Goal: Task Accomplishment & Management: Complete application form

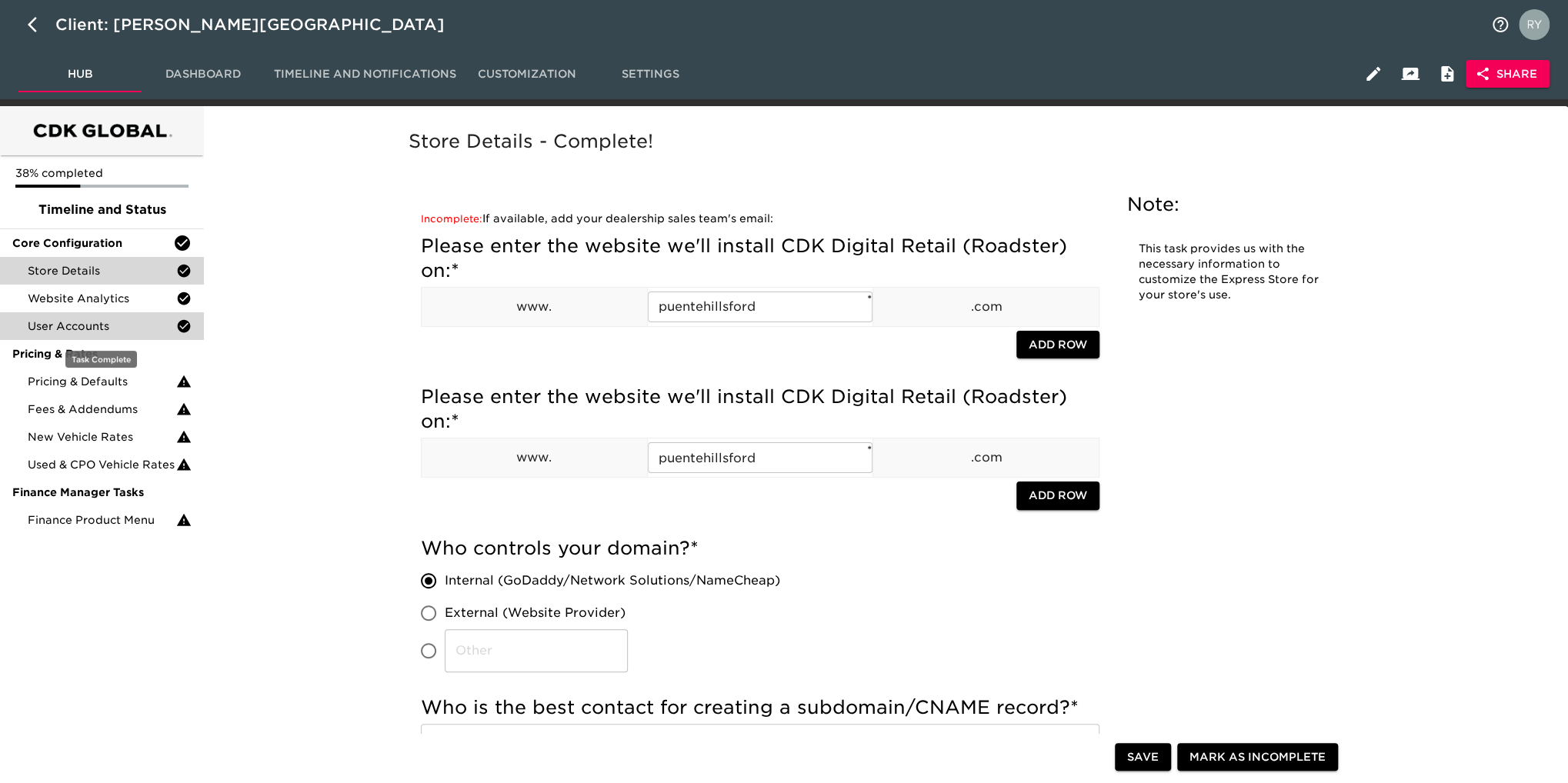
click at [58, 324] on span "User Accounts" at bounding box center [102, 326] width 149 height 16
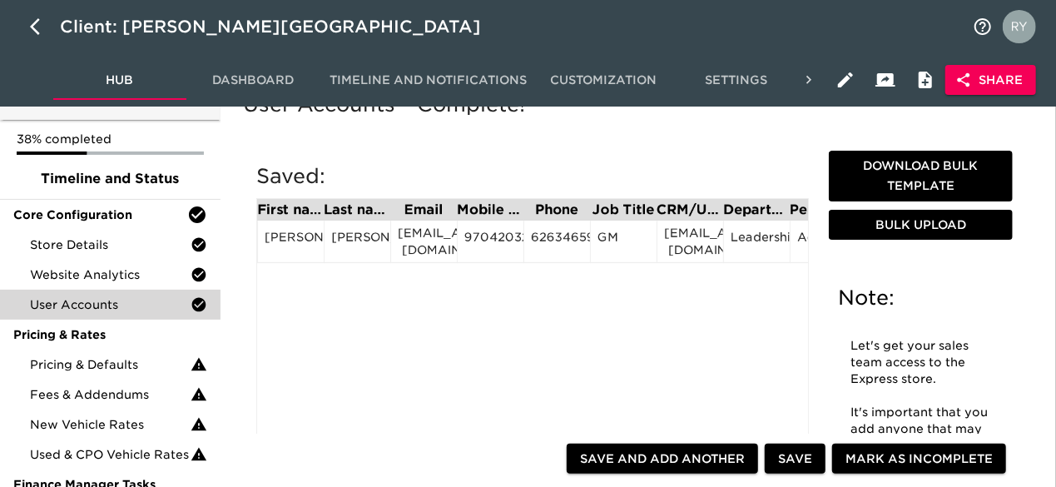
scroll to position [83, 0]
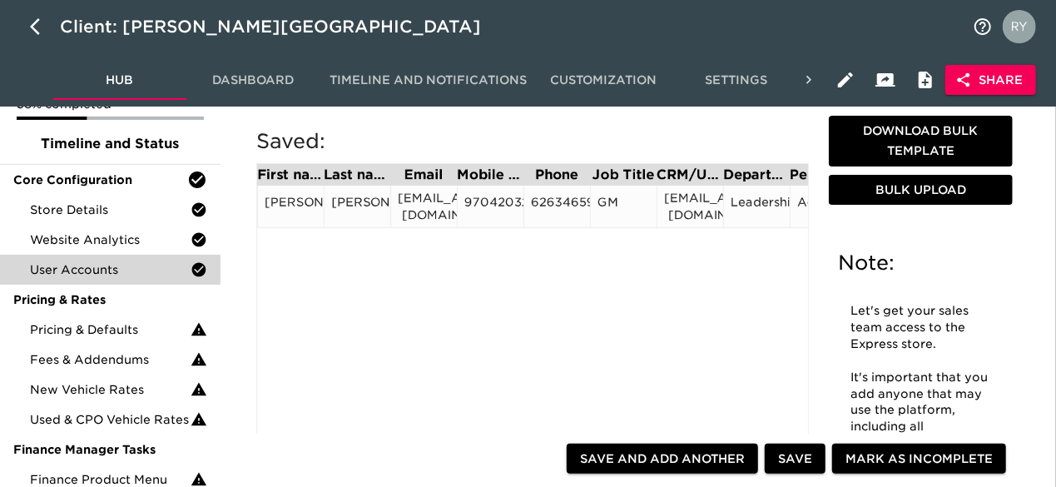
click at [689, 204] on div "[EMAIL_ADDRESS][DOMAIN_NAME]" at bounding box center [690, 206] width 52 height 33
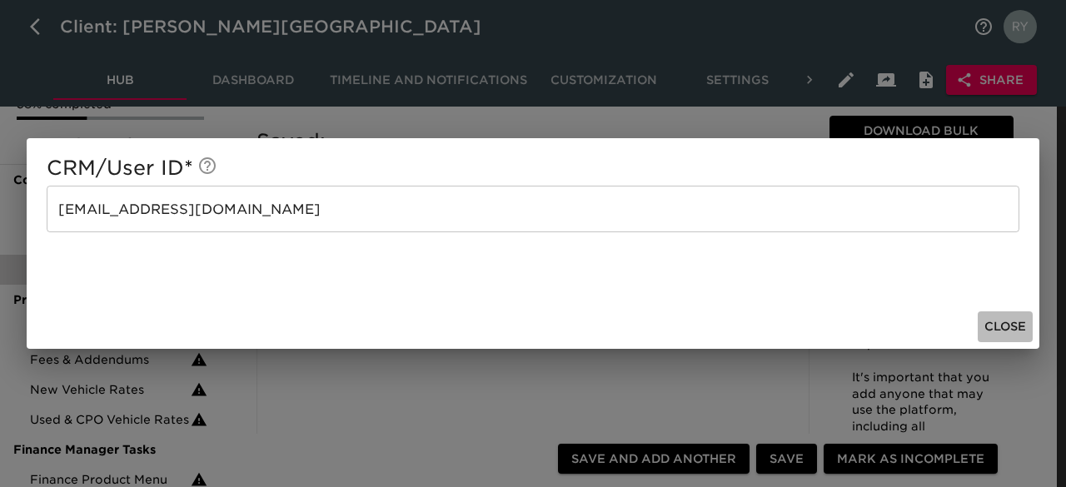
click at [1001, 329] on span "Close" at bounding box center [1005, 326] width 42 height 21
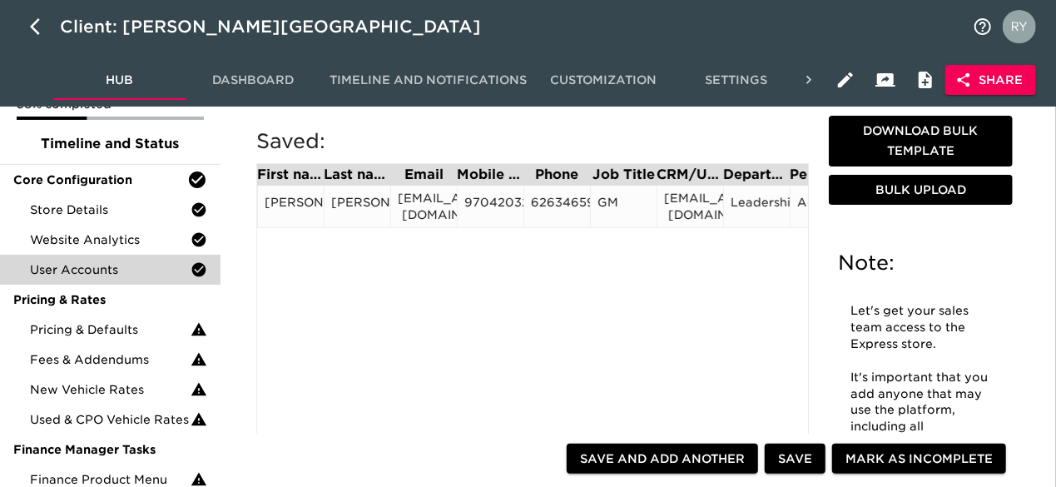
click at [554, 211] on div "6263465900" at bounding box center [557, 206] width 52 height 25
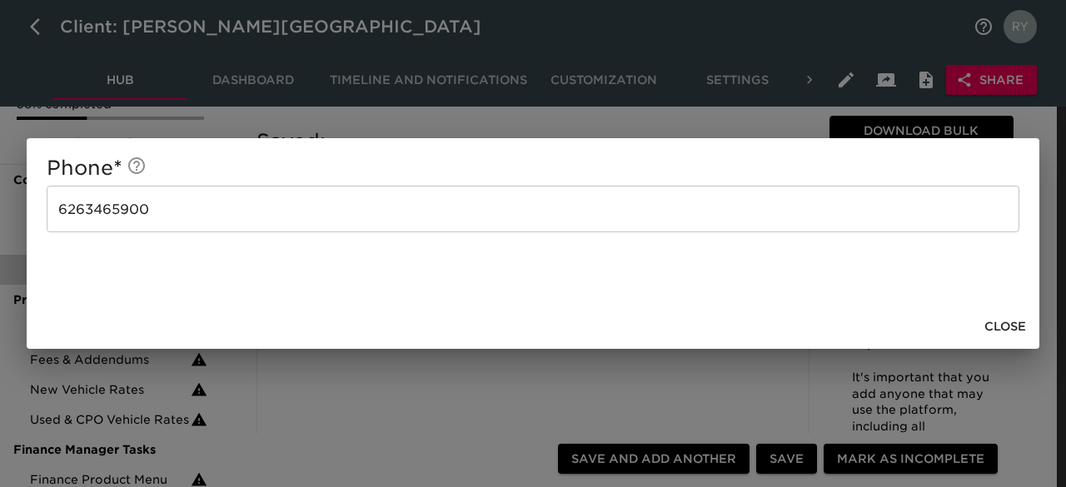
click at [1015, 322] on span "Close" at bounding box center [1005, 326] width 42 height 21
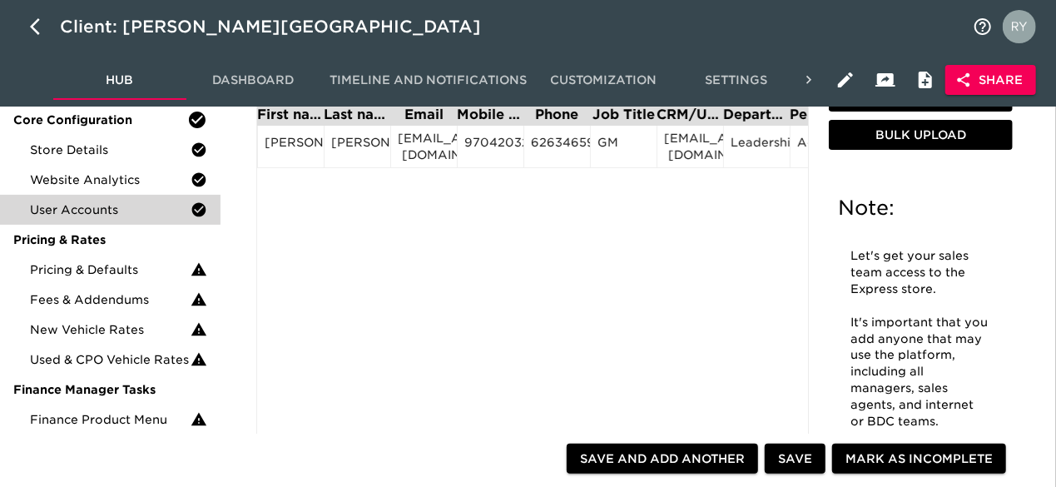
scroll to position [166, 0]
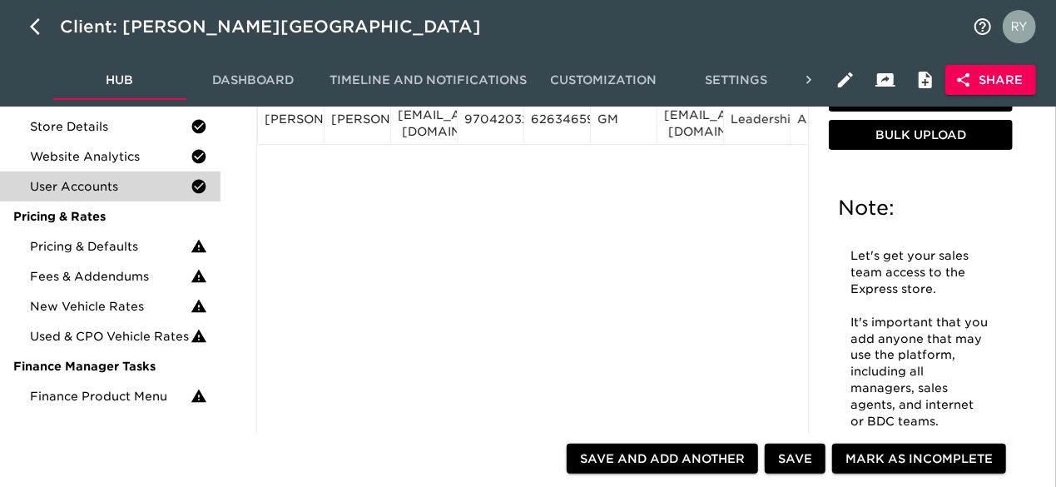
click at [661, 453] on span "Save and Add Another" at bounding box center [662, 459] width 165 height 21
radio input "false"
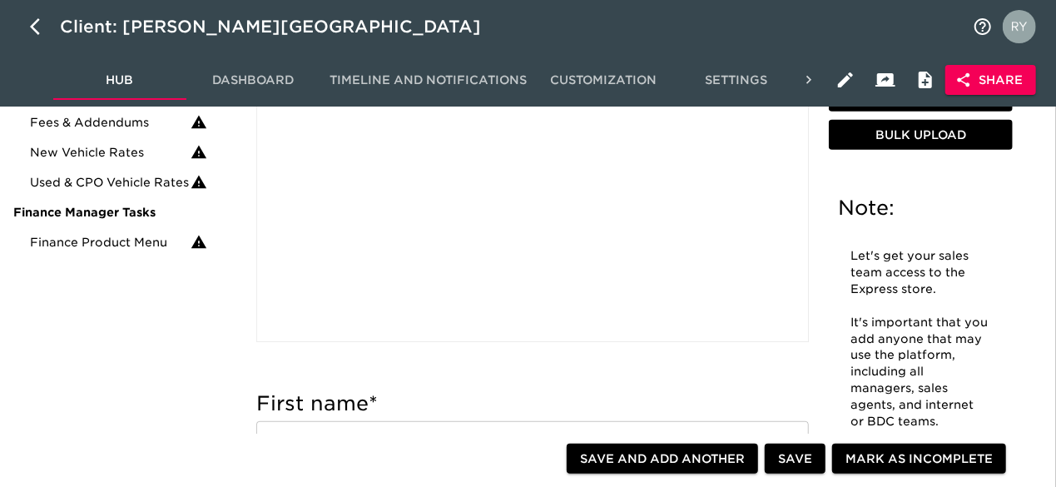
scroll to position [416, 0]
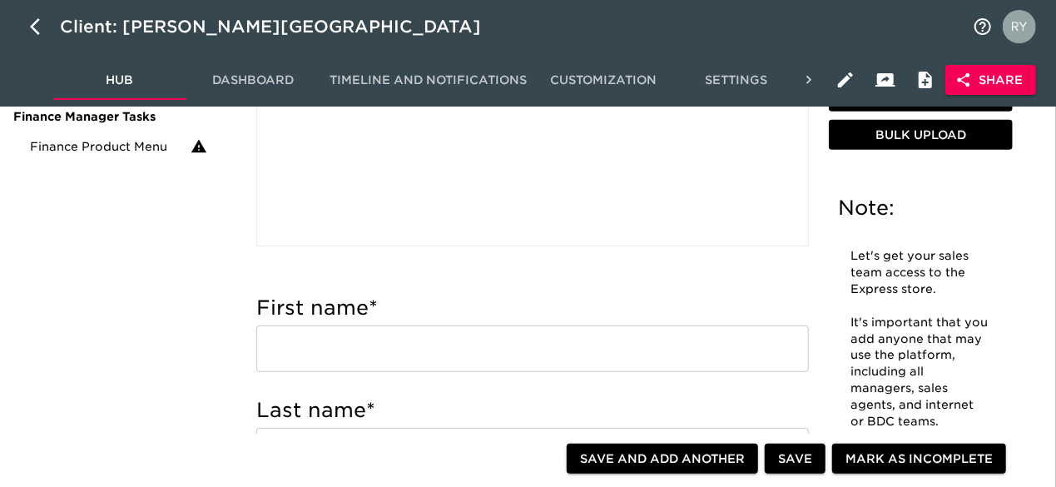
click at [346, 350] on input "text" at bounding box center [532, 349] width 553 height 47
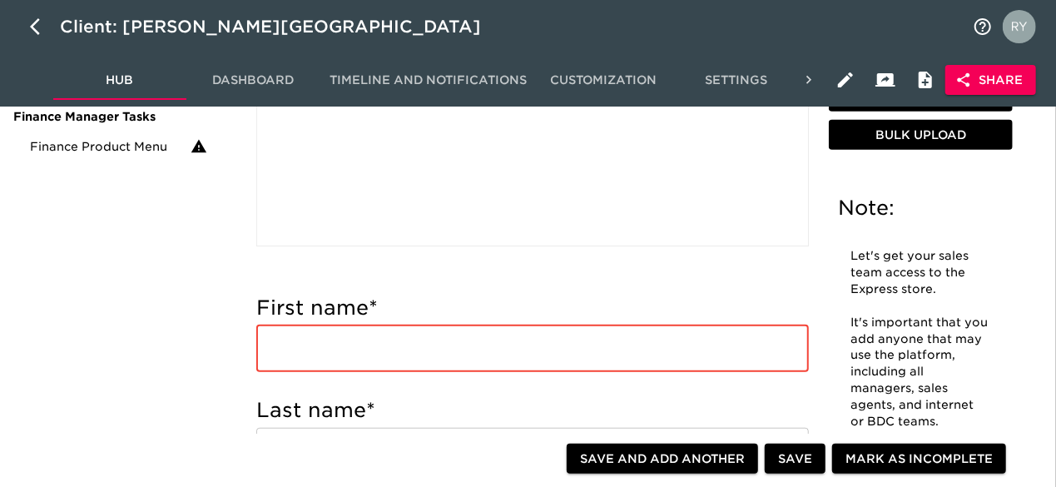
paste input "[PERSON_NAME] [PERSON_NAME][EMAIL_ADDRESS][DOMAIN_NAME] Internet Manager"
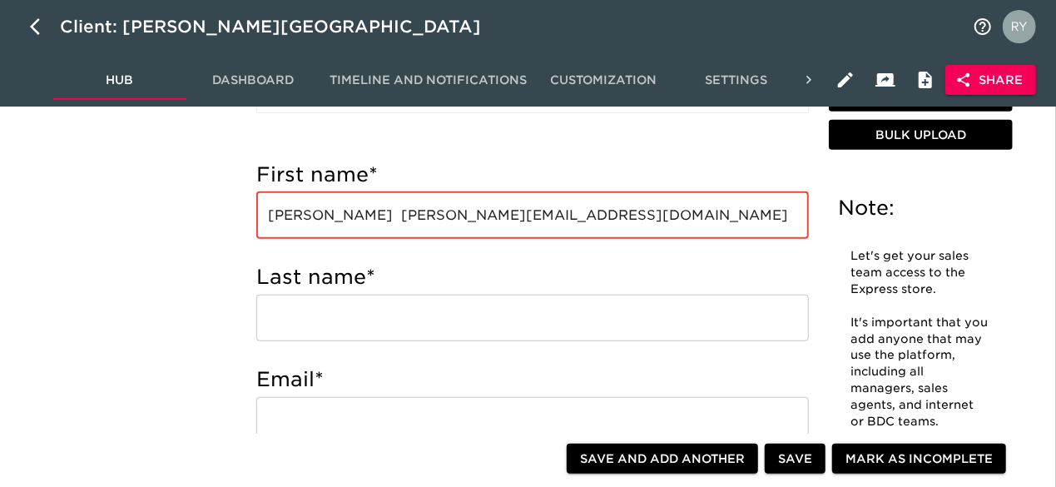
scroll to position [499, 0]
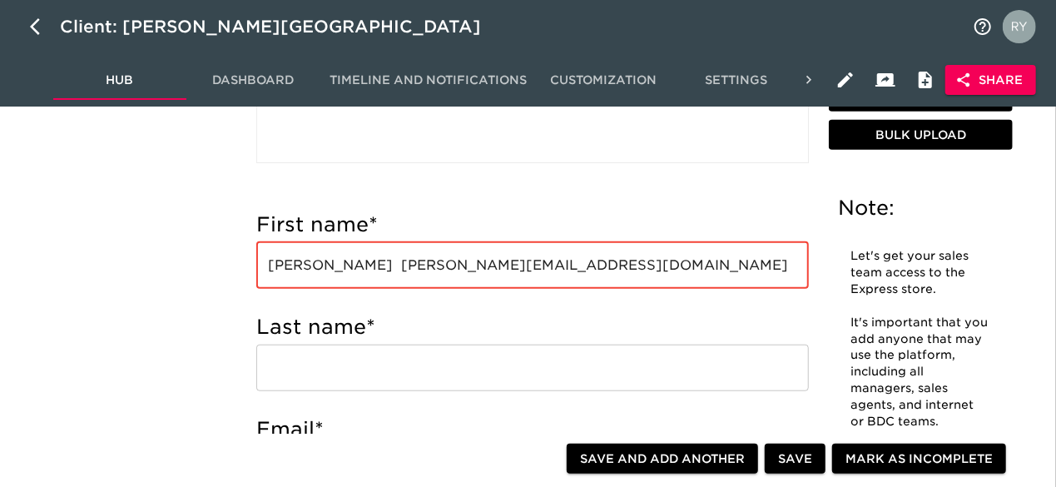
drag, startPoint x: 375, startPoint y: 266, endPoint x: 335, endPoint y: 267, distance: 40.0
click at [335, 266] on input "[PERSON_NAME] [PERSON_NAME][EMAIL_ADDRESS][DOMAIN_NAME] Internet Manager" at bounding box center [532, 265] width 553 height 47
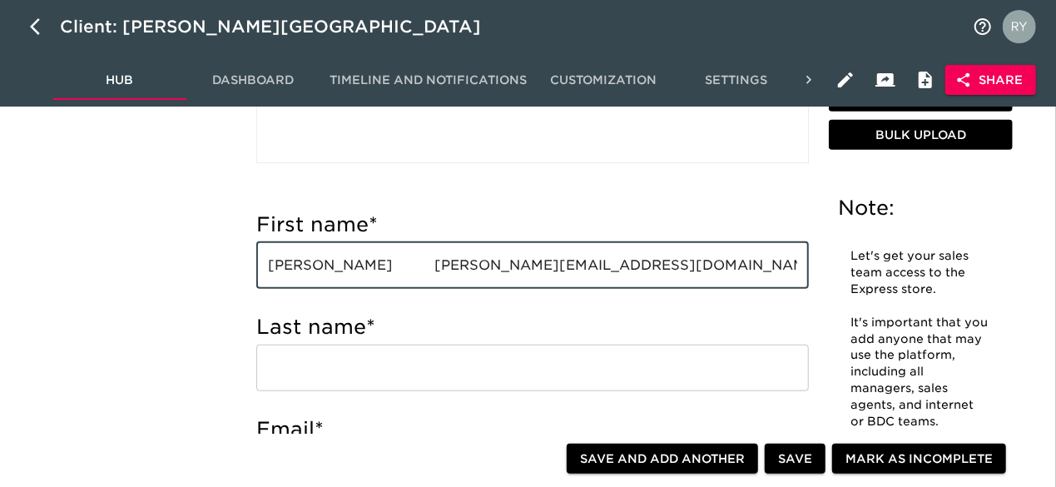
type input "[PERSON_NAME] [PERSON_NAME][EMAIL_ADDRESS][DOMAIN_NAME] Internet Manager"
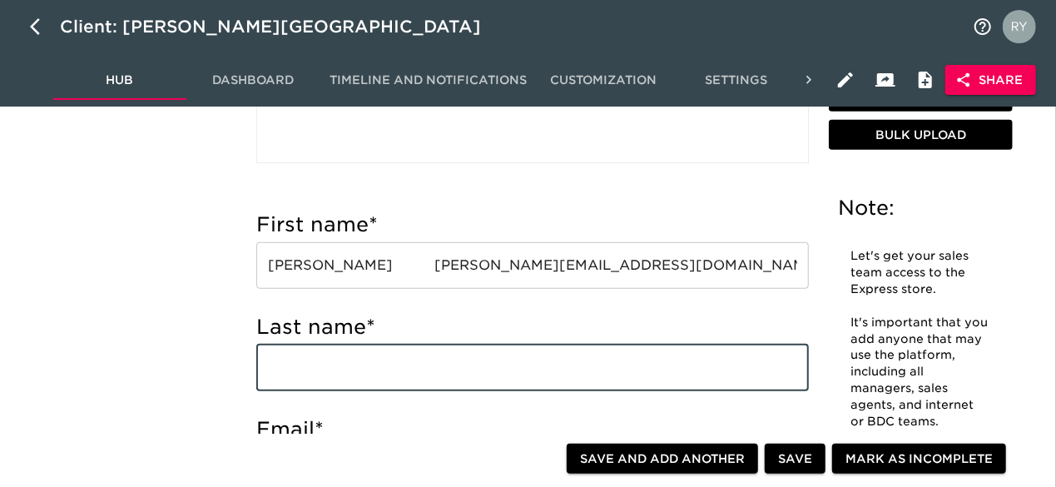
paste input "[PERSON_NAME]"
type input "[PERSON_NAME]"
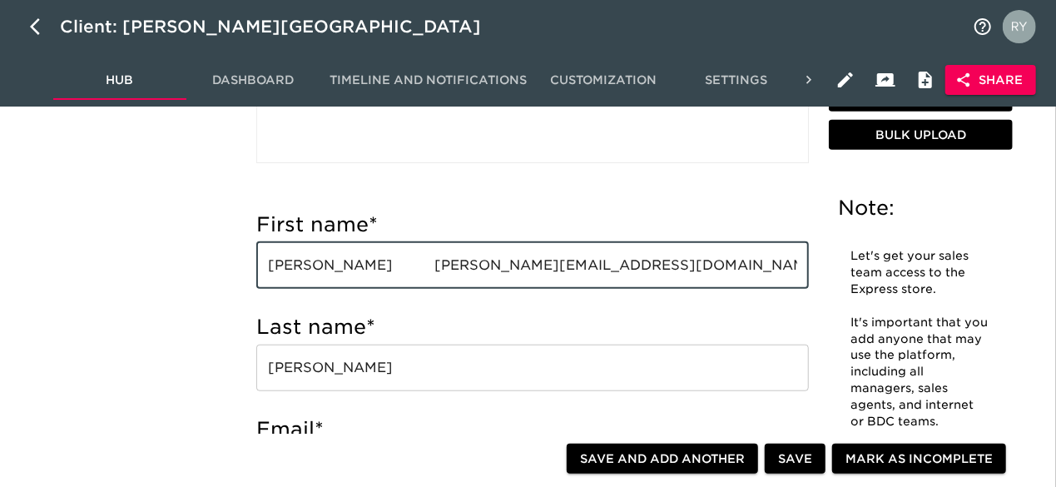
drag, startPoint x: 558, startPoint y: 266, endPoint x: 369, endPoint y: 271, distance: 189.0
click at [369, 271] on input "[PERSON_NAME] [PERSON_NAME][EMAIL_ADDRESS][DOMAIN_NAME] Internet Manager" at bounding box center [532, 265] width 553 height 47
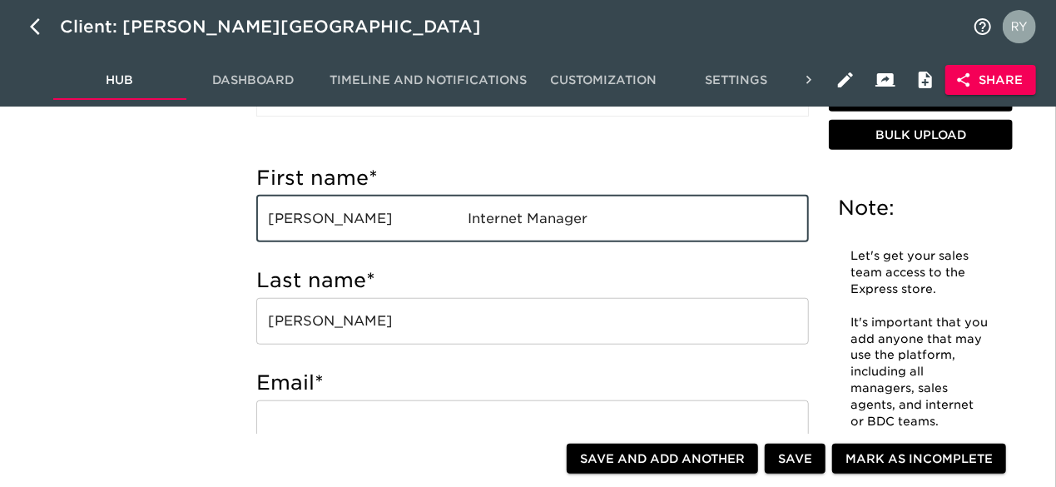
scroll to position [583, 0]
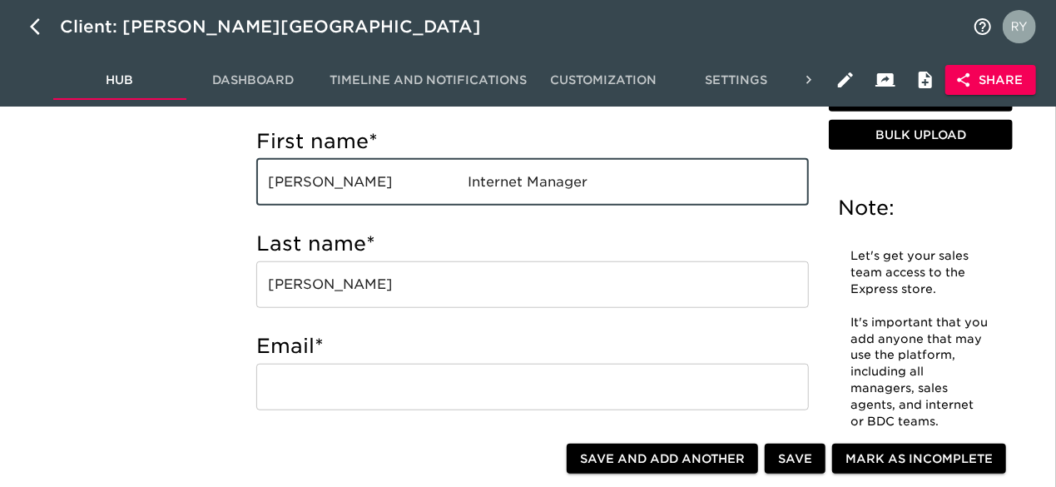
type input "[PERSON_NAME] Internet Manager"
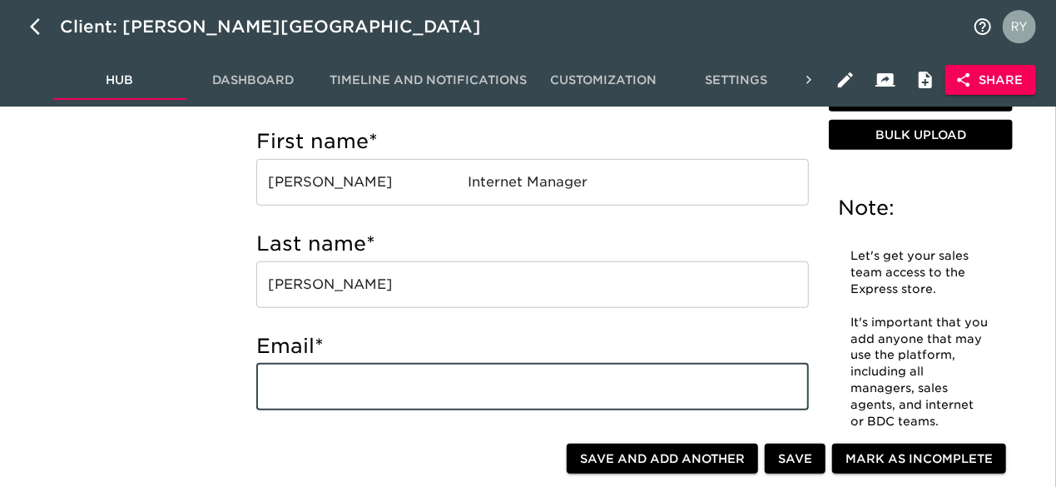
paste input "[EMAIL_ADDRESS][DOMAIN_NAME]"
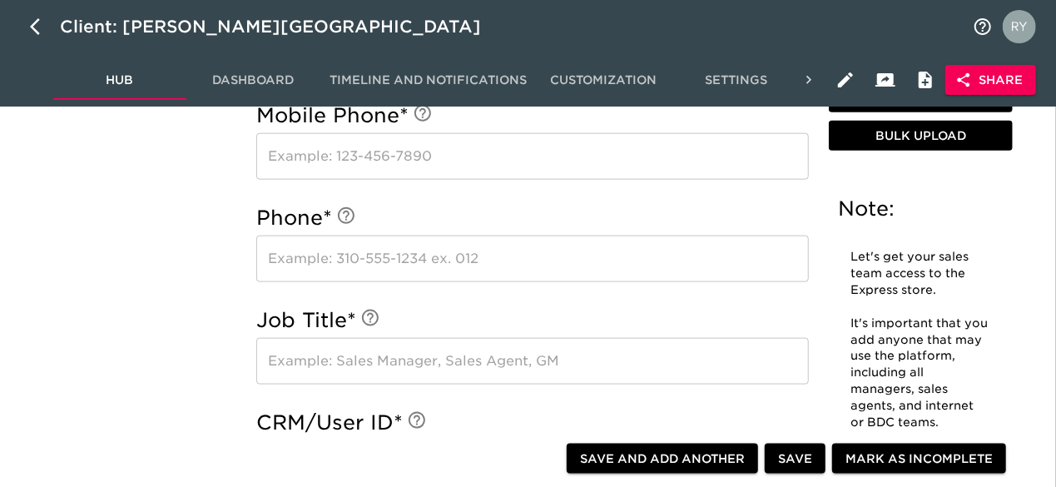
scroll to position [999, 0]
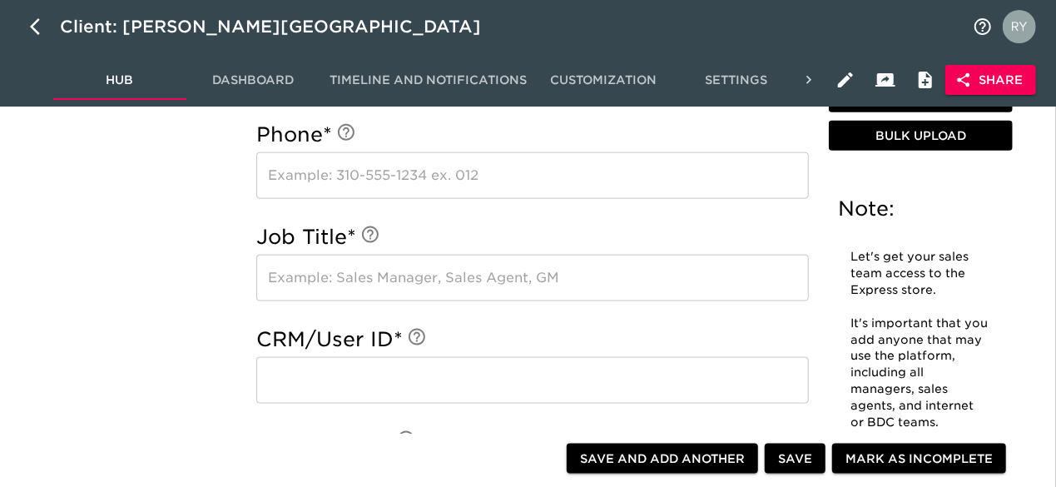
type input "[EMAIL_ADDRESS][DOMAIN_NAME]"
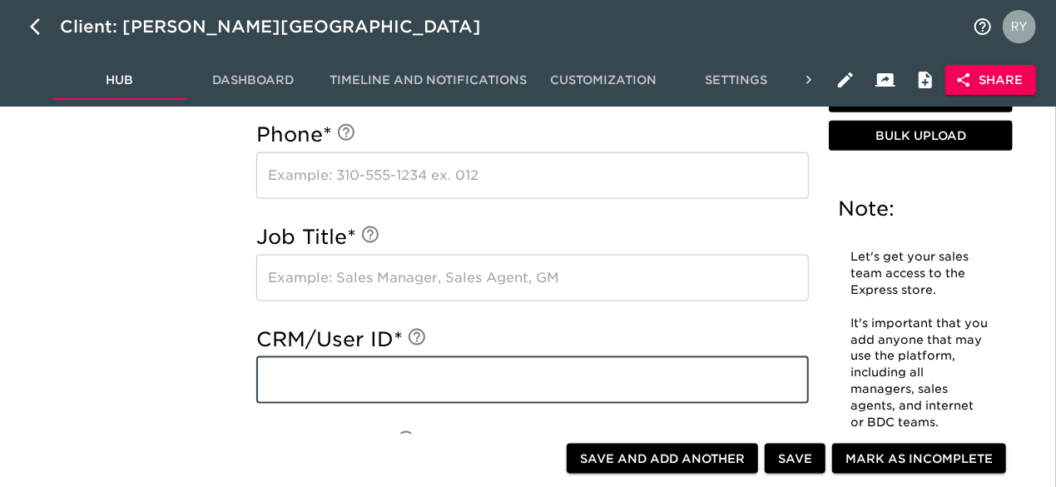
paste input "[EMAIL_ADDRESS][DOMAIN_NAME]"
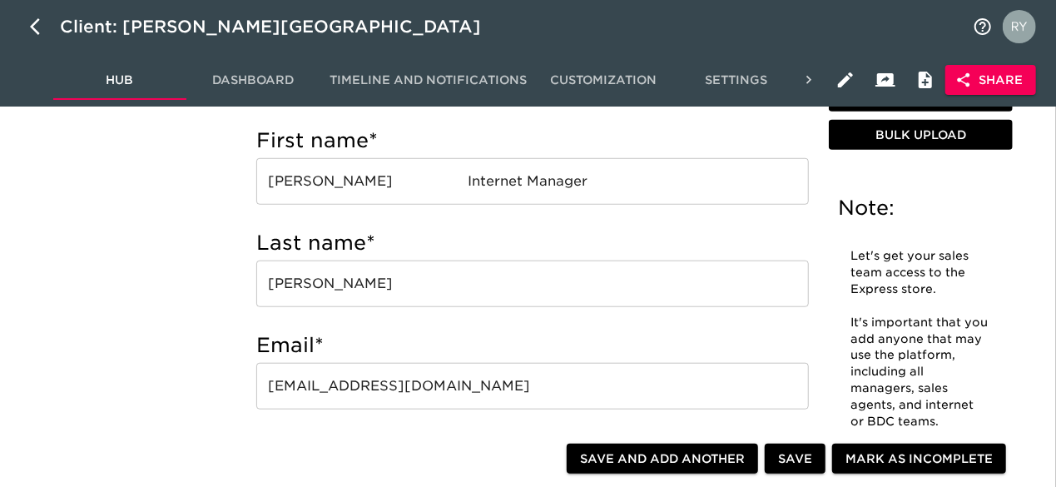
scroll to position [583, 0]
type input "[EMAIL_ADDRESS][DOMAIN_NAME]"
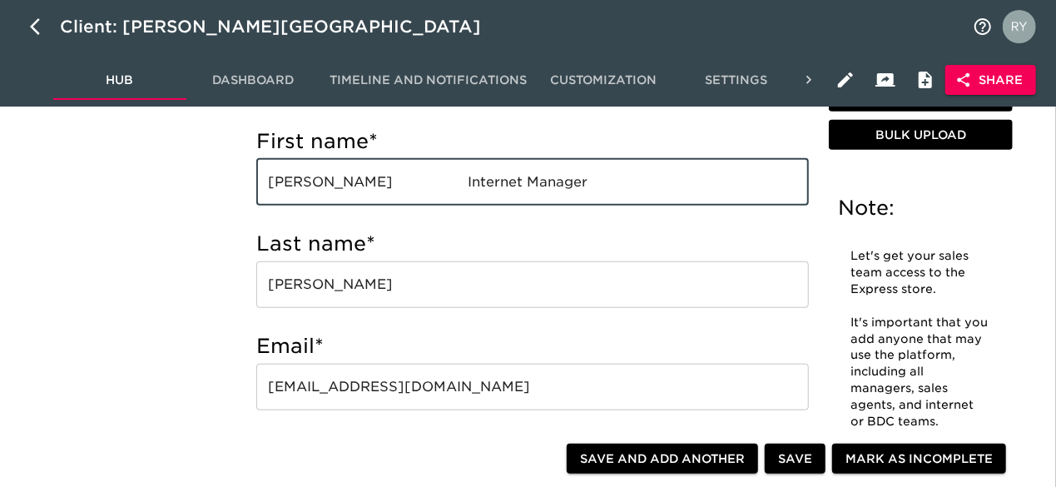
drag, startPoint x: 539, startPoint y: 185, endPoint x: 391, endPoint y: 187, distance: 148.2
click at [391, 187] on input "[PERSON_NAME] Internet Manager" at bounding box center [532, 182] width 553 height 47
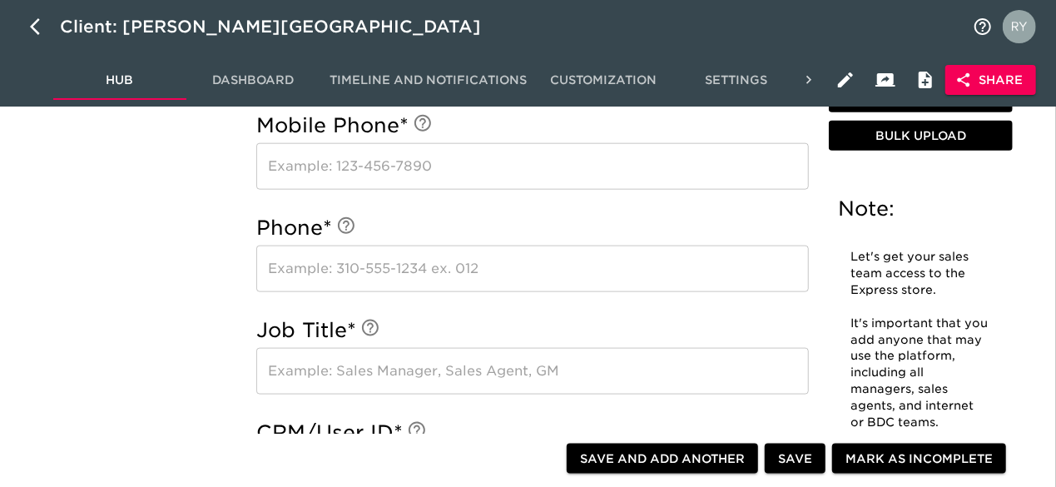
scroll to position [999, 0]
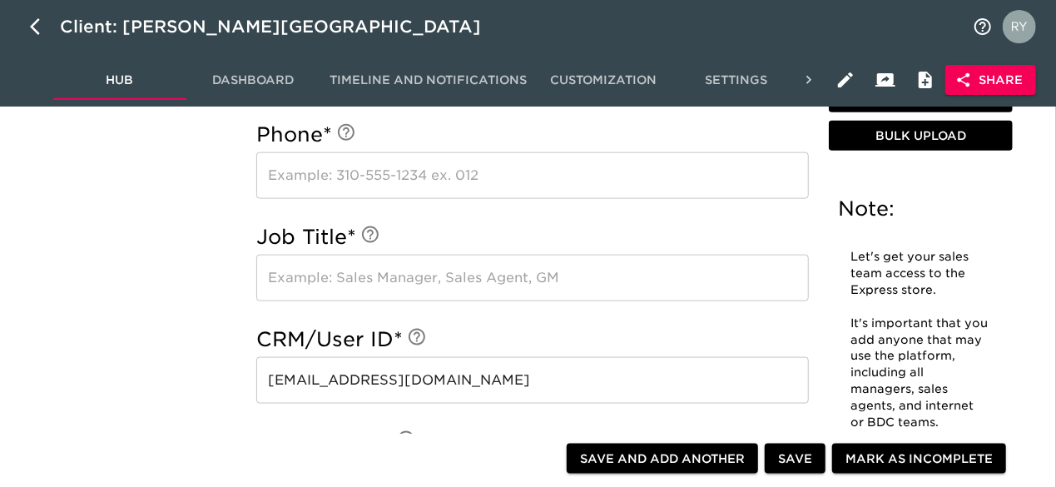
type input "[PERSON_NAME]"
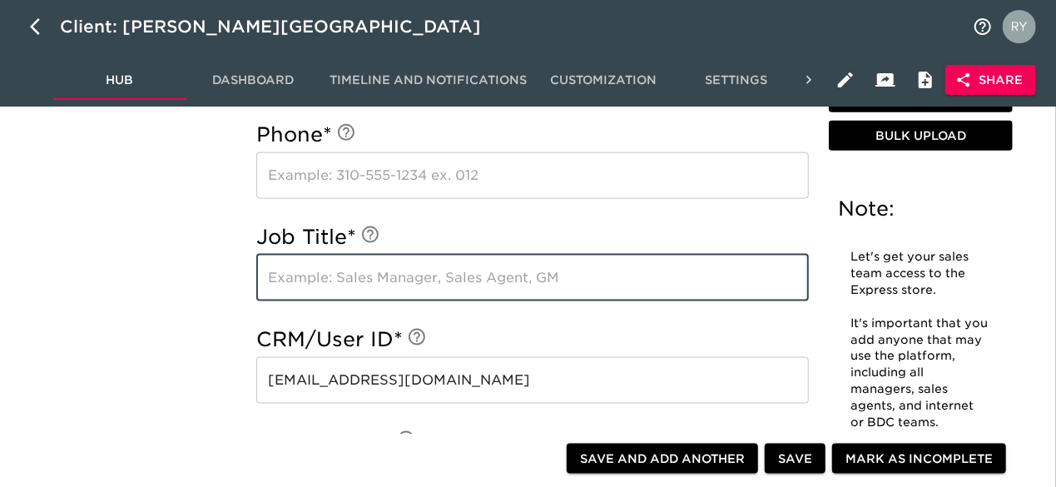
paste input "Internet Manager"
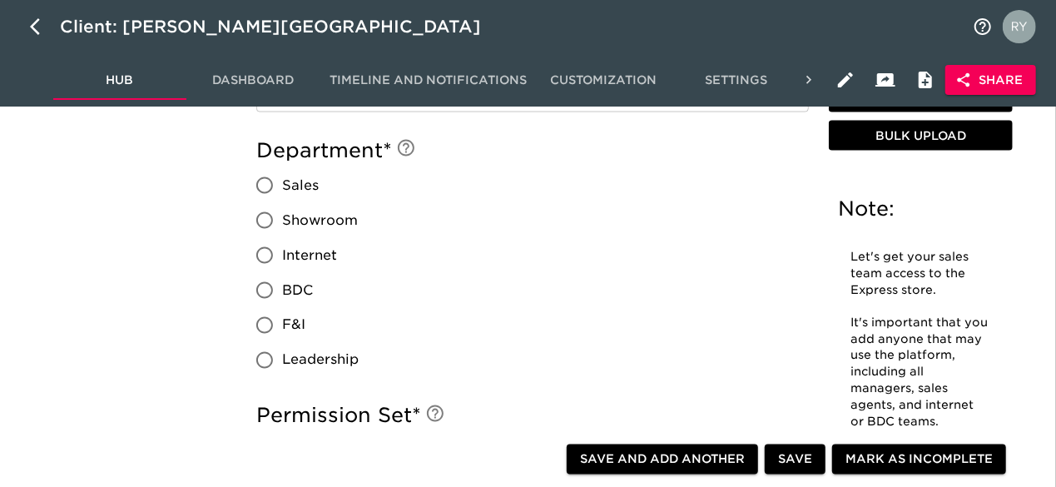
scroll to position [1332, 0]
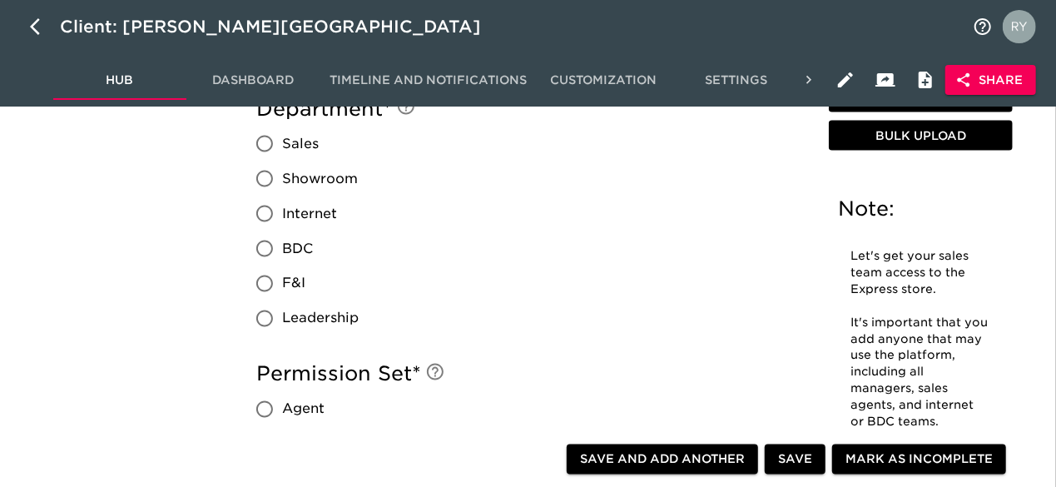
type input "Internet Manager"
click at [266, 216] on input "Internet" at bounding box center [264, 213] width 35 height 35
radio input "true"
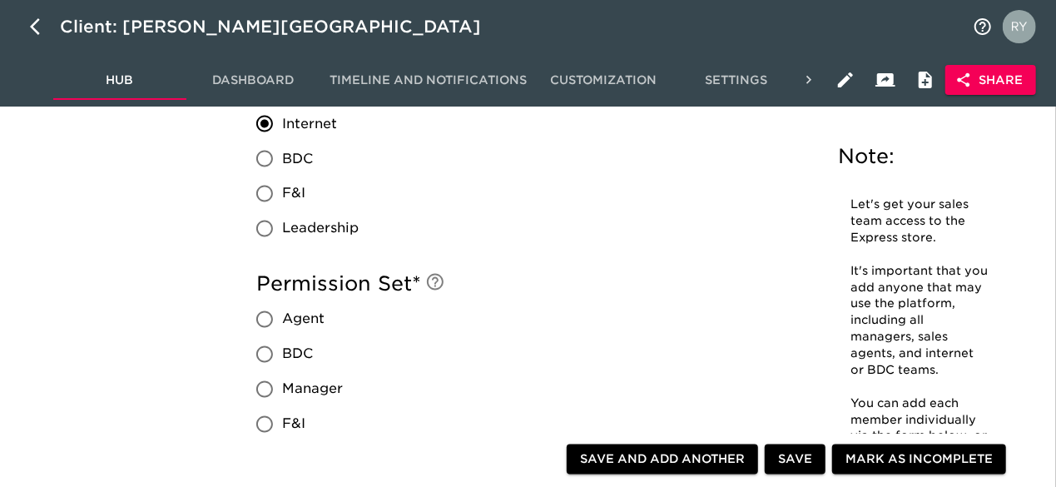
scroll to position [1498, 0]
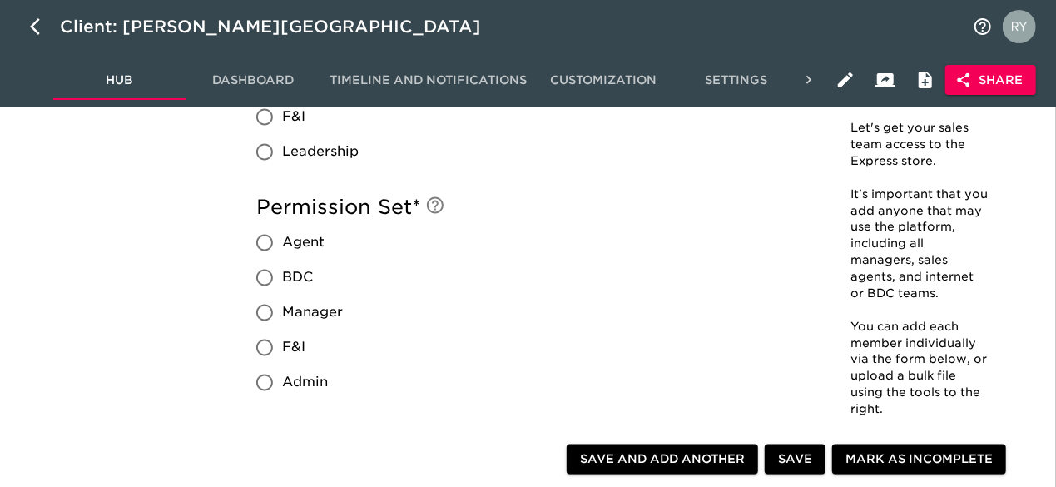
click at [263, 314] on input "Manager" at bounding box center [264, 313] width 35 height 35
radio input "true"
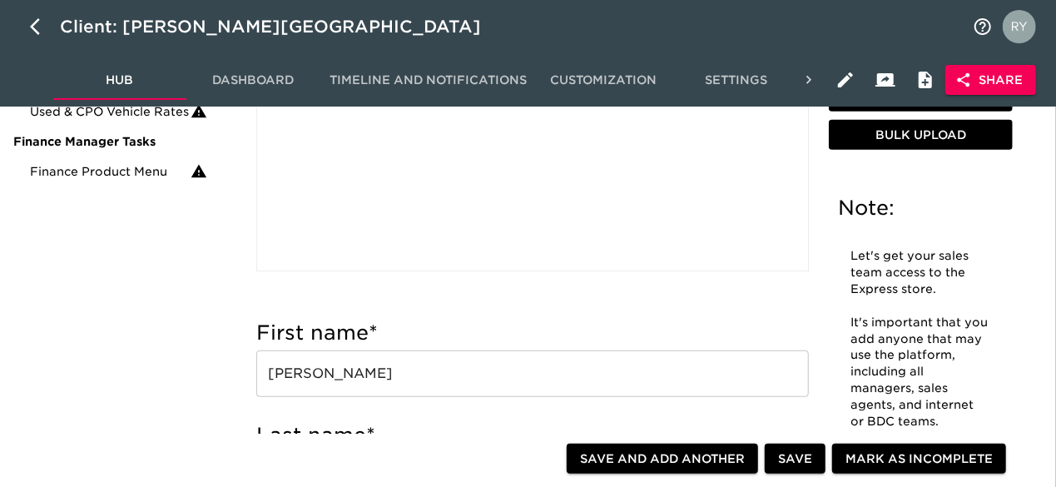
scroll to position [416, 0]
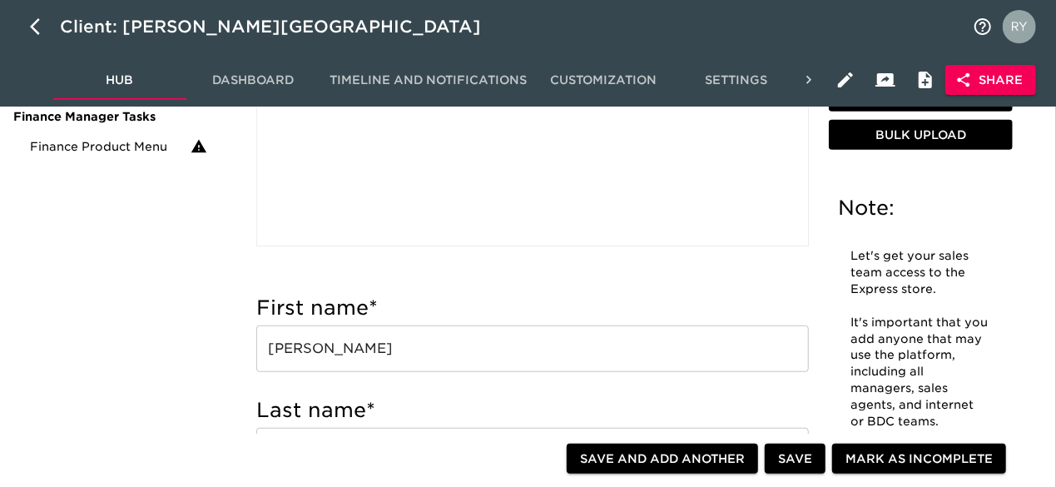
click at [699, 463] on span "Save and Add Another" at bounding box center [662, 459] width 165 height 21
radio input "false"
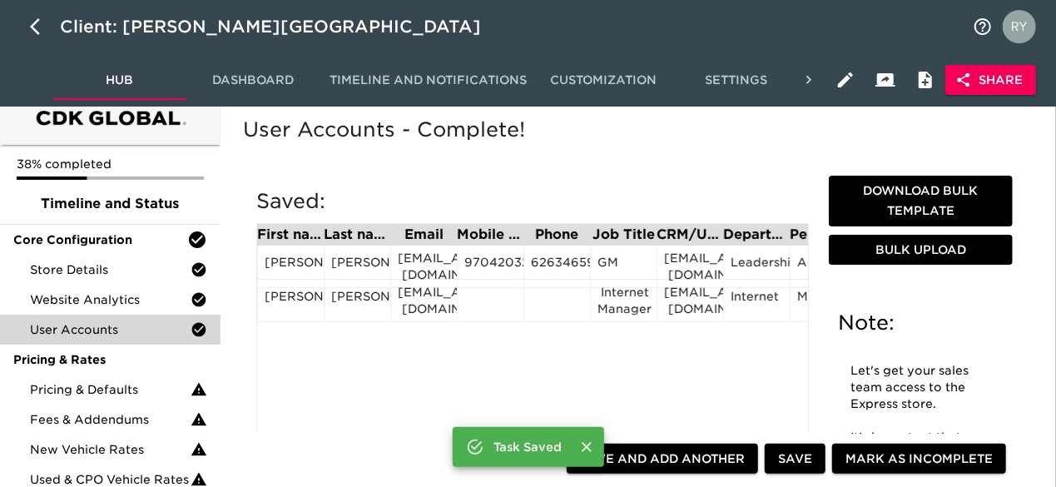
scroll to position [0, 0]
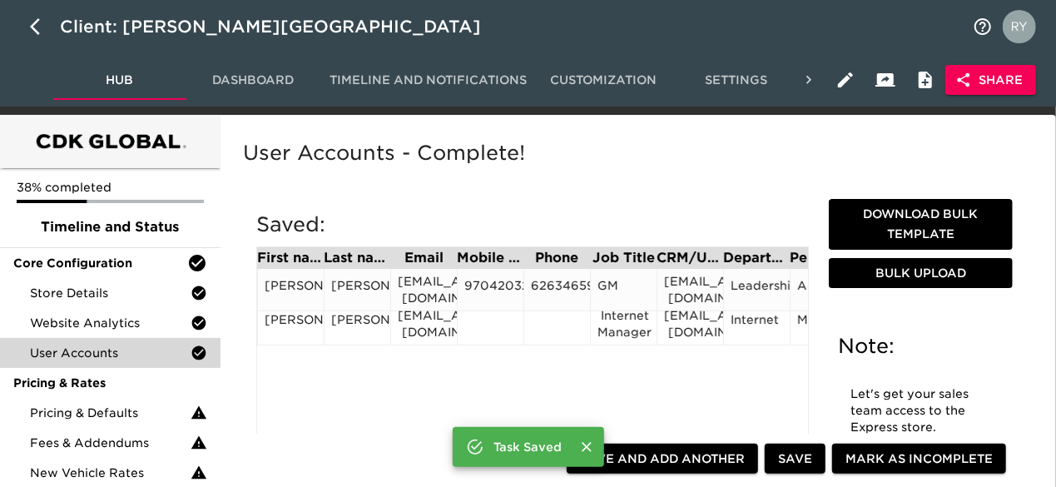
click at [554, 281] on div "6263465900" at bounding box center [557, 289] width 52 height 25
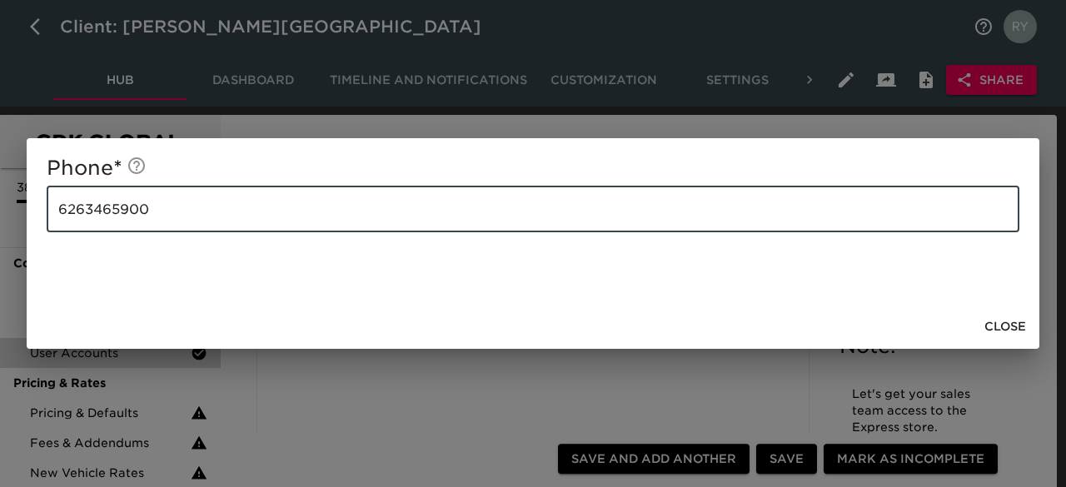
drag, startPoint x: 176, startPoint y: 212, endPoint x: 12, endPoint y: 224, distance: 165.2
click at [9, 224] on div "Phone * [PHONE_NUMBER] ​ Close" at bounding box center [533, 243] width 1066 height 487
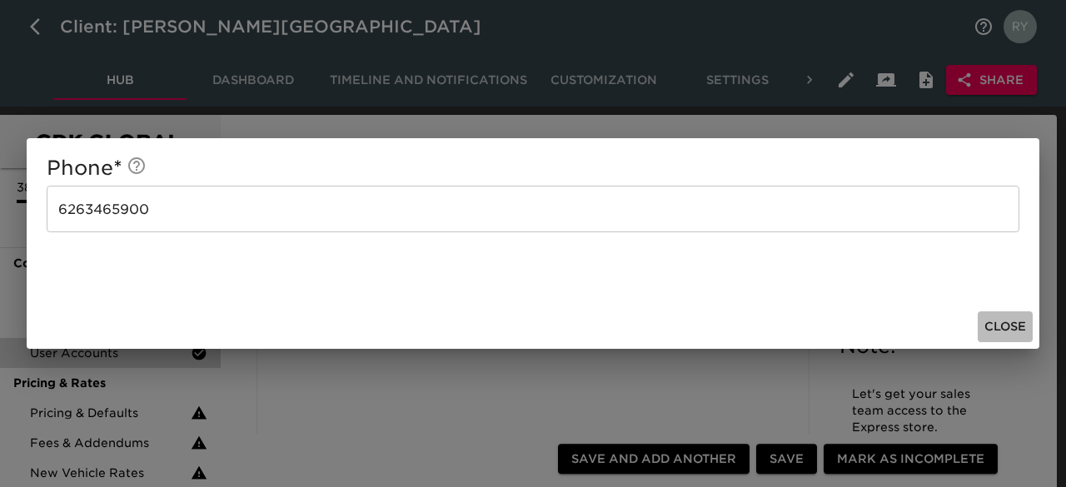
click at [1005, 329] on span "Close" at bounding box center [1005, 326] width 42 height 21
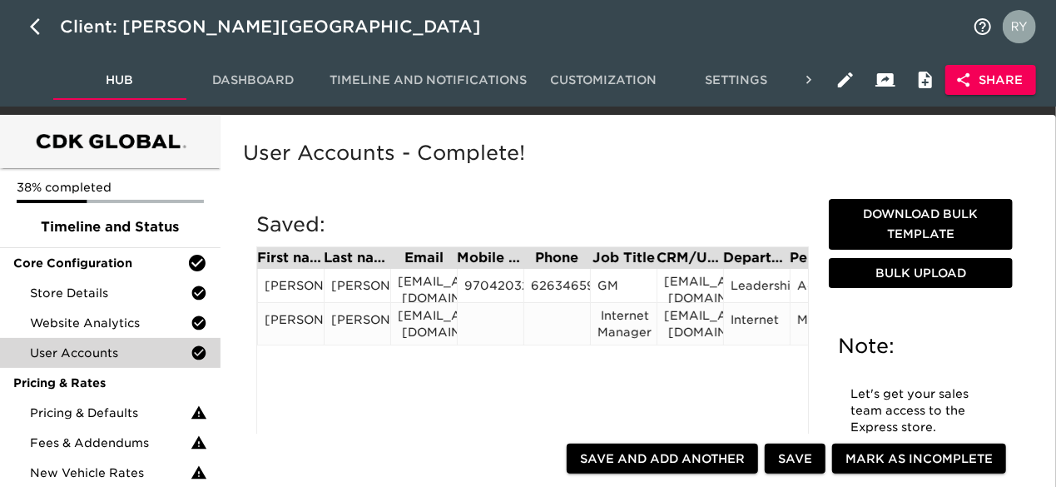
drag, startPoint x: 558, startPoint y: 318, endPoint x: 547, endPoint y: 324, distance: 12.3
click at [547, 324] on div at bounding box center [557, 323] width 52 height 25
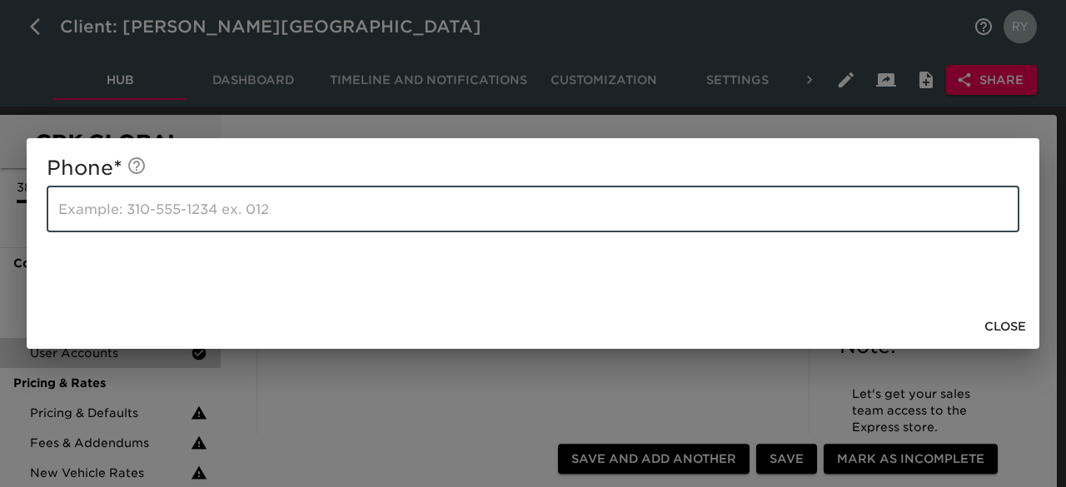
paste input "6263465900"
type input "6263465900"
click at [1016, 324] on span "Close" at bounding box center [1005, 326] width 42 height 21
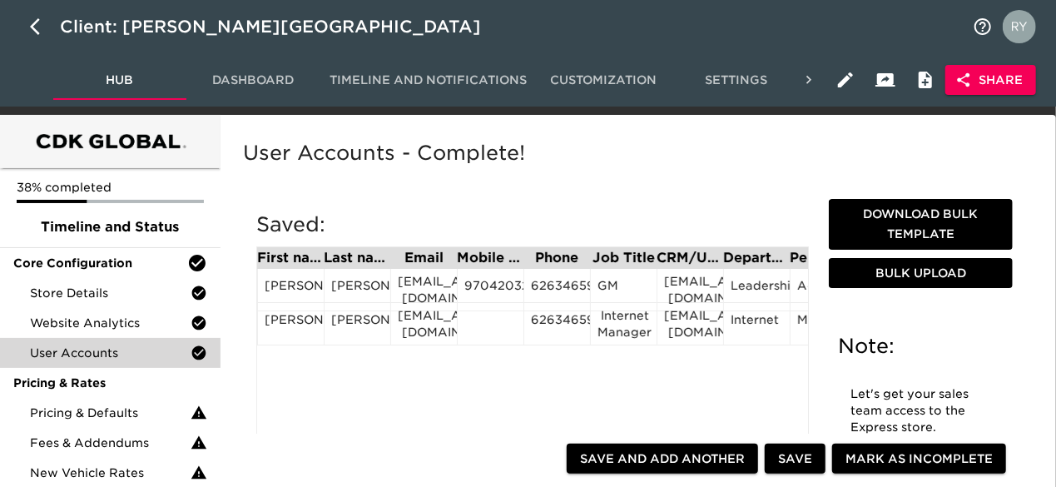
click at [363, 360] on div "First name Last name Email Mobile Phone Phone Job Title CRM/User ID Department …" at bounding box center [532, 454] width 553 height 416
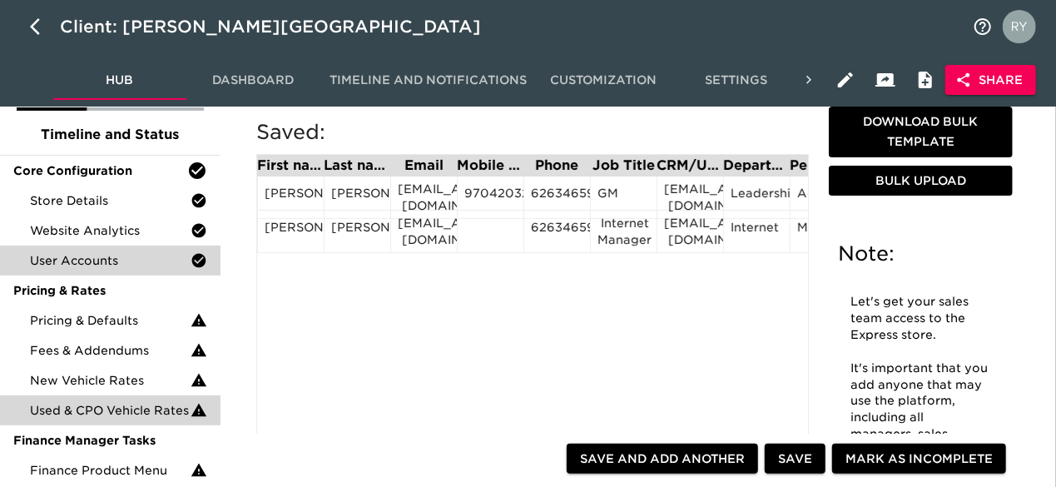
scroll to position [166, 0]
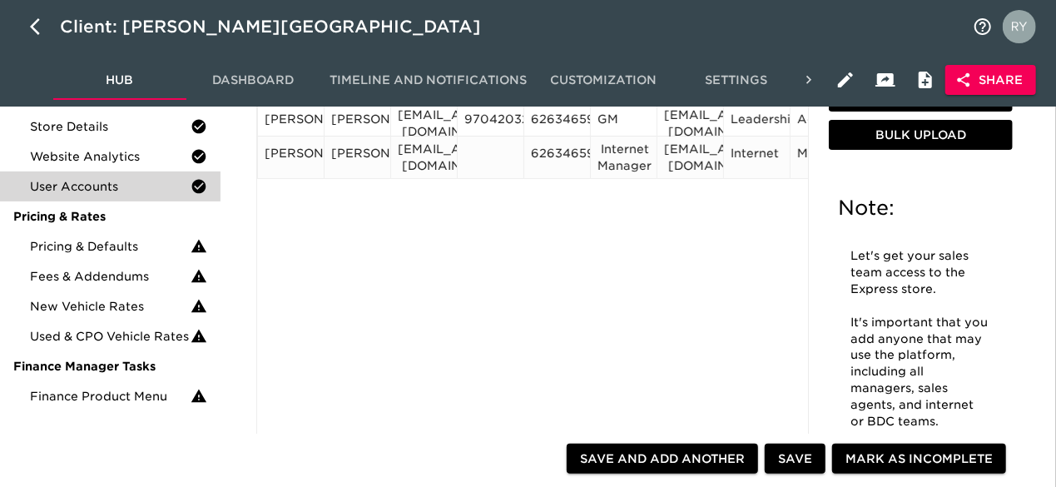
click at [767, 166] on div "Internet" at bounding box center [757, 157] width 52 height 25
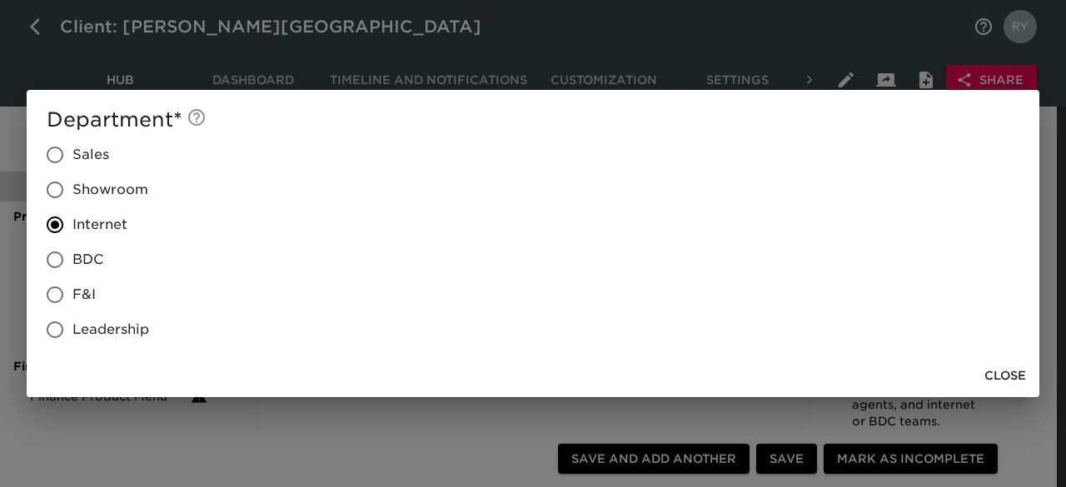
click at [1012, 375] on span "Close" at bounding box center [1005, 375] width 42 height 21
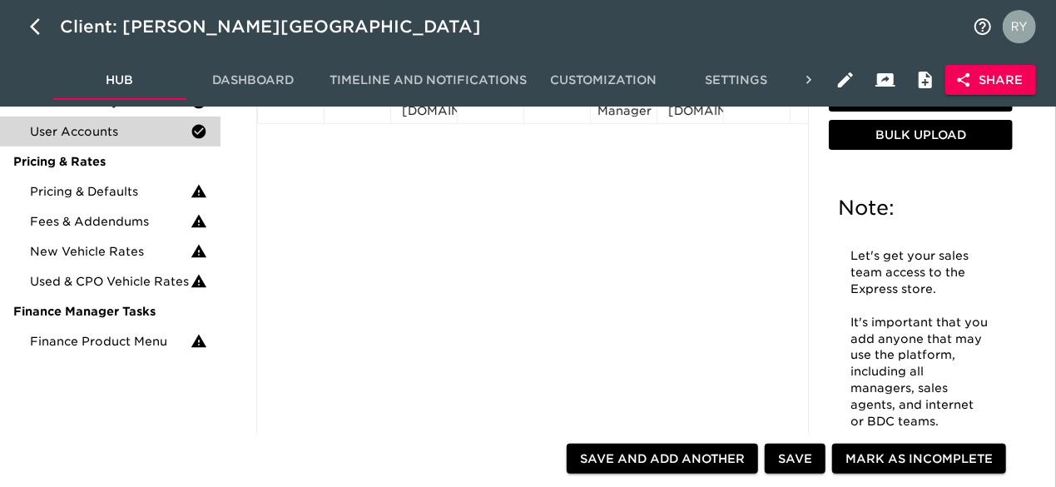
scroll to position [416, 0]
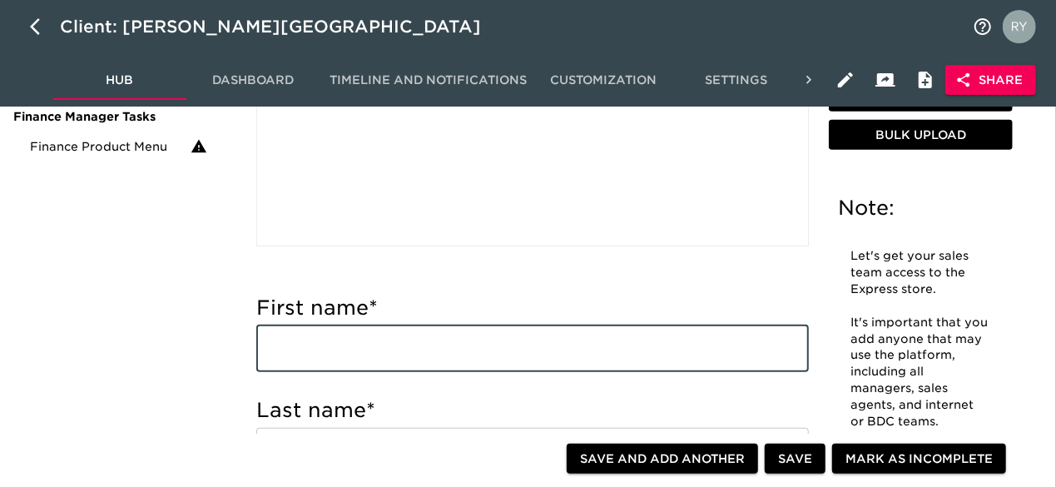
paste input "[PERSON_NAME] [EMAIL_ADDRESS][DOMAIN_NAME] Sales Manager"
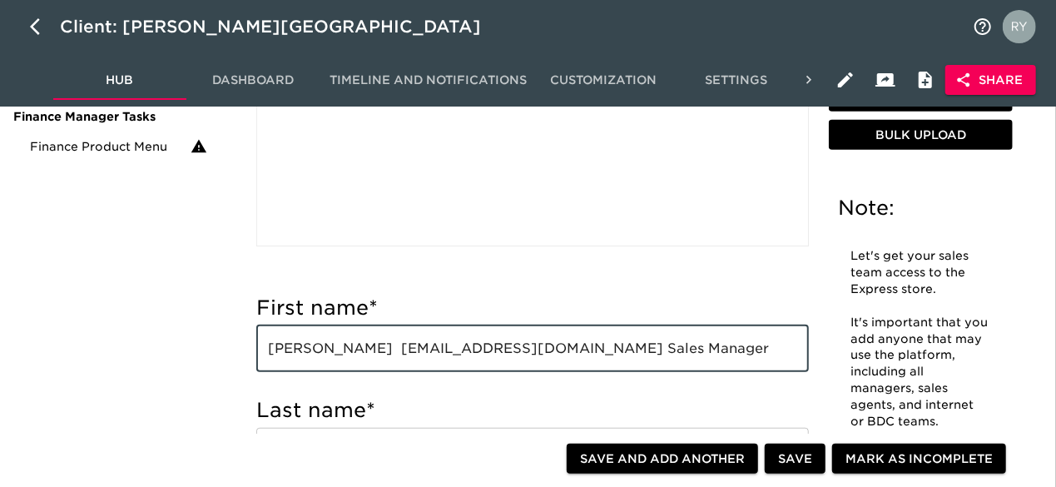
drag, startPoint x: 335, startPoint y: 350, endPoint x: 388, endPoint y: 351, distance: 53.3
click at [388, 351] on input "[PERSON_NAME] [EMAIL_ADDRESS][DOMAIN_NAME] Sales Manager" at bounding box center [532, 349] width 553 height 47
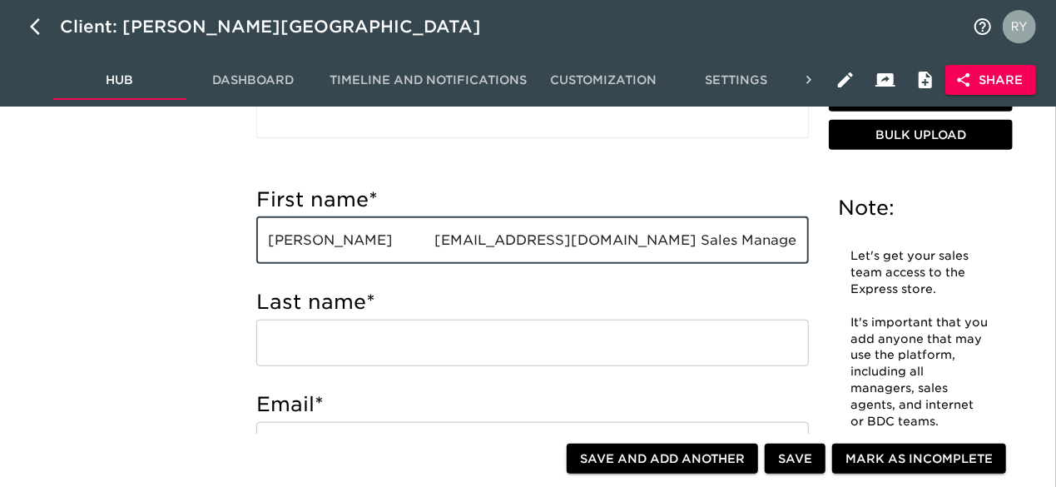
scroll to position [583, 0]
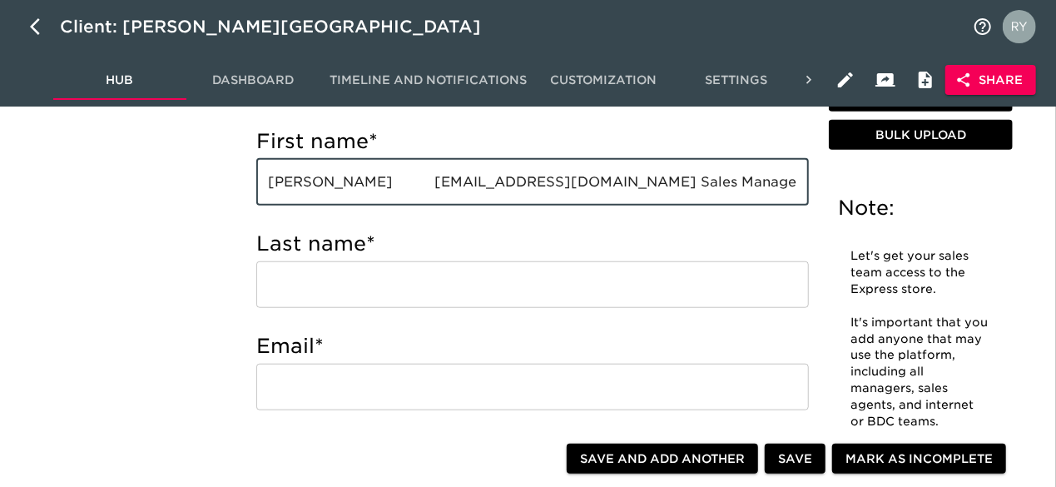
type input "[PERSON_NAME] [EMAIL_ADDRESS][DOMAIN_NAME] Sales Manager"
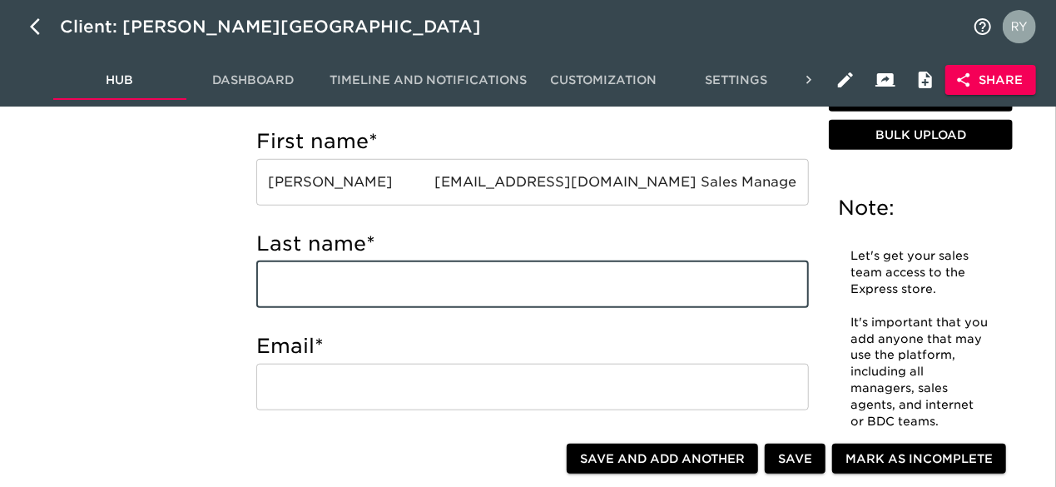
paste input "[PERSON_NAME]"
type input "[PERSON_NAME]"
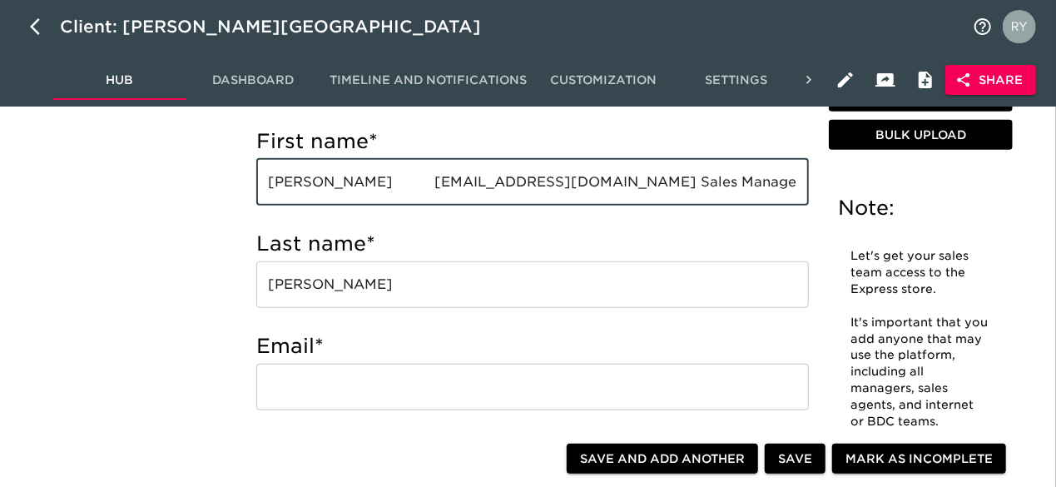
drag, startPoint x: 589, startPoint y: 184, endPoint x: 372, endPoint y: 193, distance: 216.6
click at [372, 193] on input "[PERSON_NAME] [EMAIL_ADDRESS][DOMAIN_NAME] Sales Manager" at bounding box center [532, 182] width 553 height 47
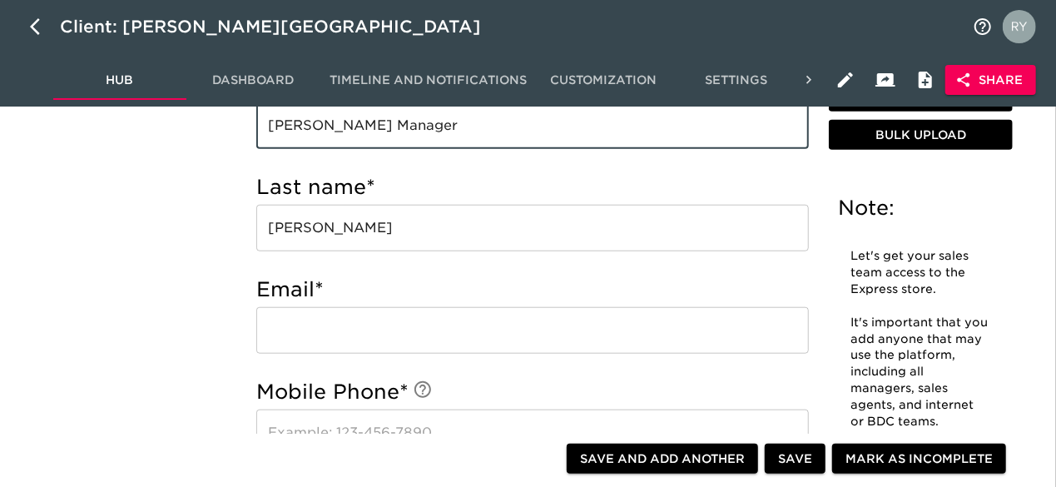
scroll to position [666, 0]
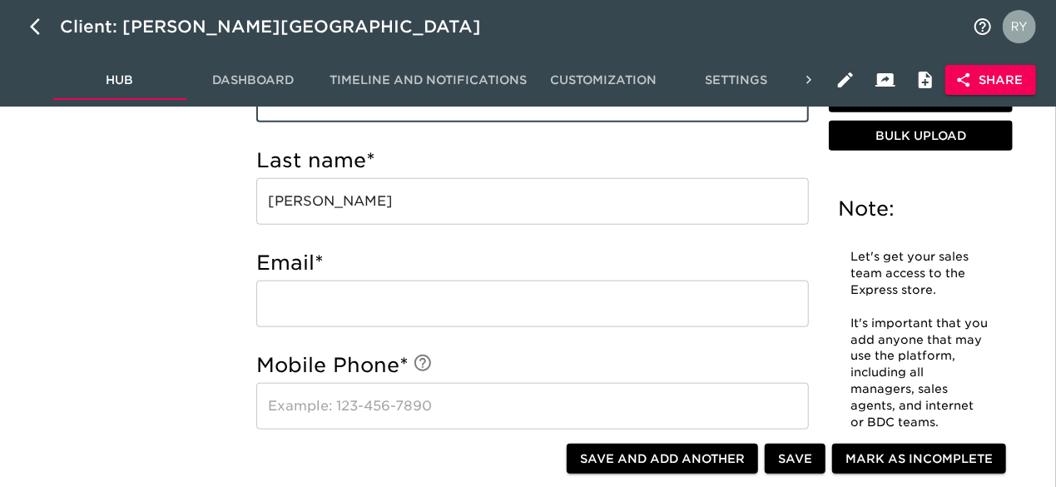
type input "[PERSON_NAME] Manager"
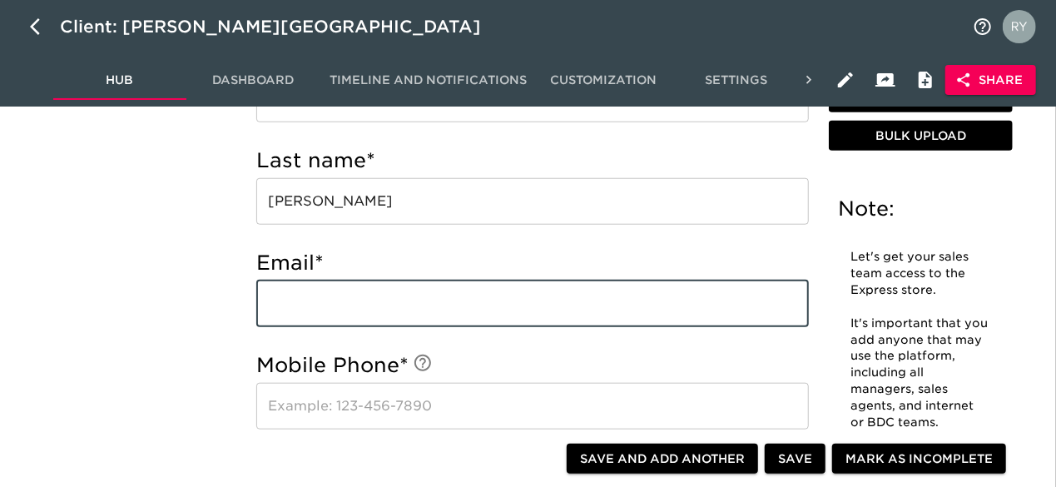
paste input "[EMAIL_ADDRESS][DOMAIN_NAME]"
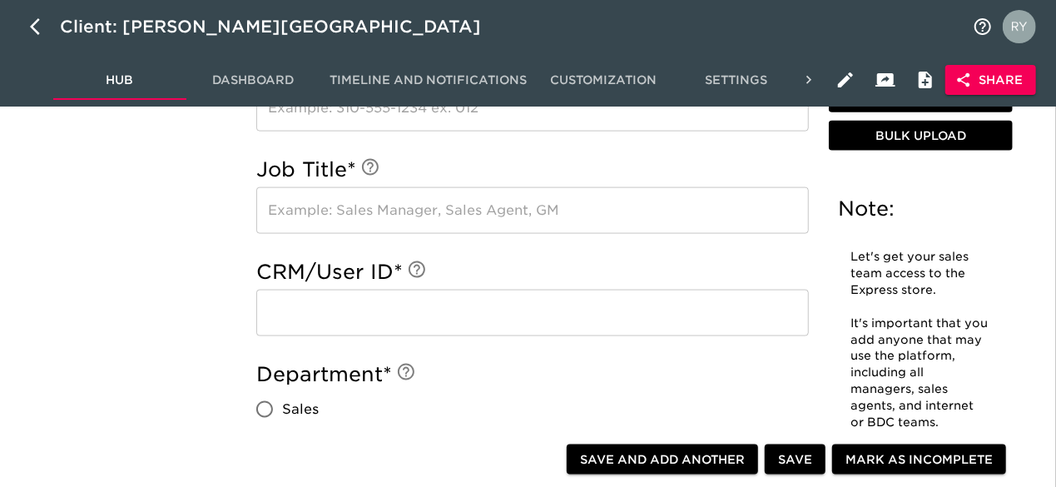
scroll to position [1082, 0]
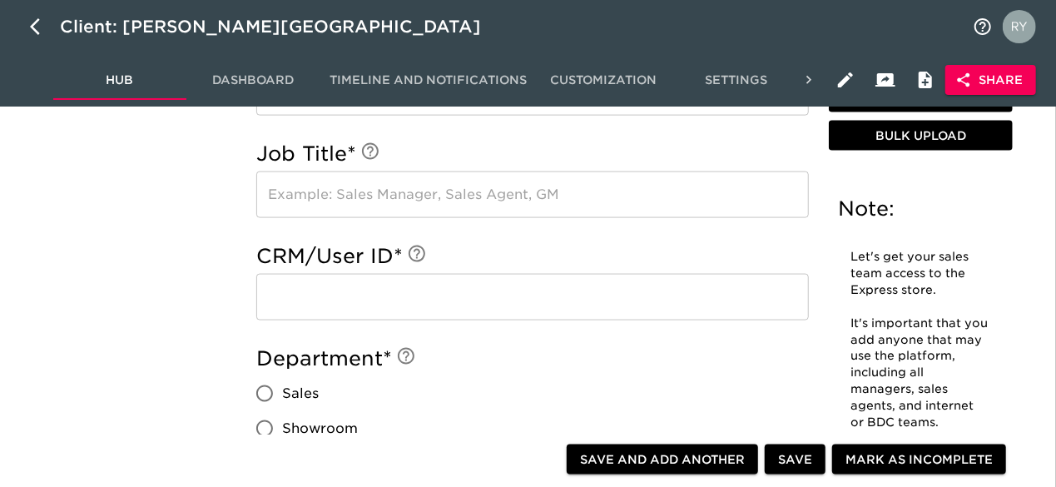
type input "[EMAIL_ADDRESS][DOMAIN_NAME]"
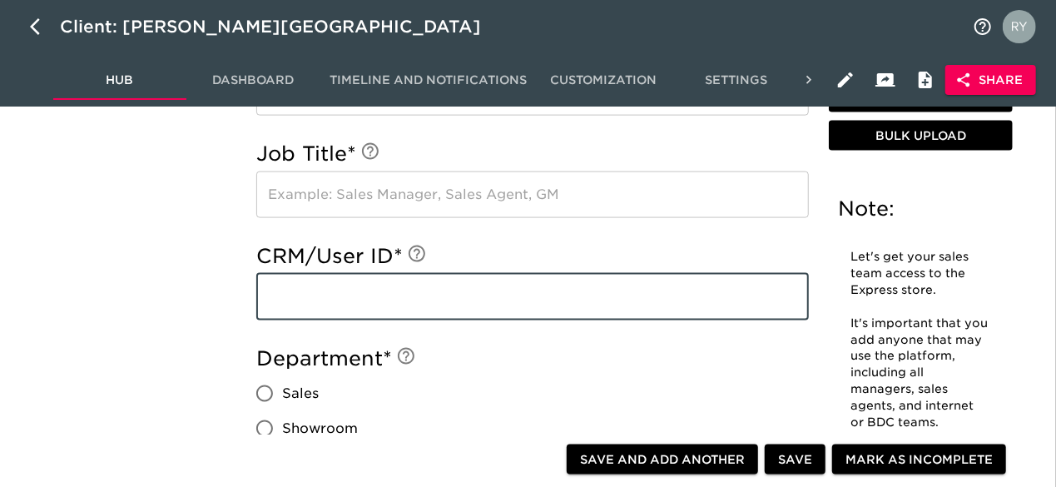
paste input "[EMAIL_ADDRESS][DOMAIN_NAME]"
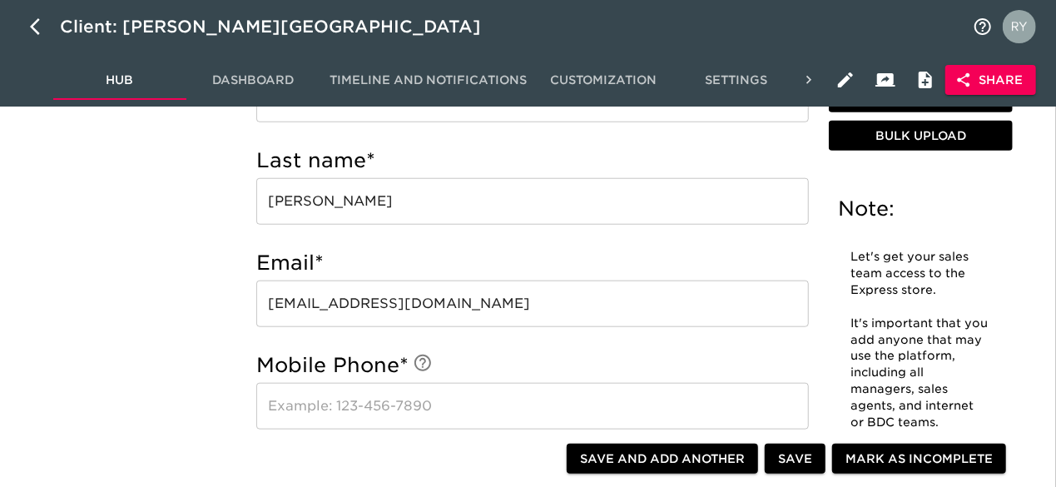
scroll to position [416, 0]
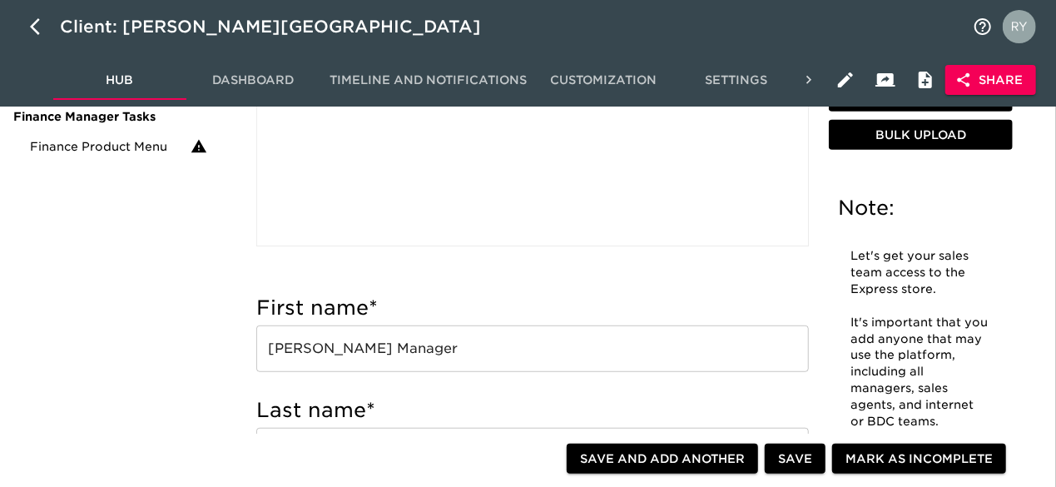
type input "[EMAIL_ADDRESS][DOMAIN_NAME]"
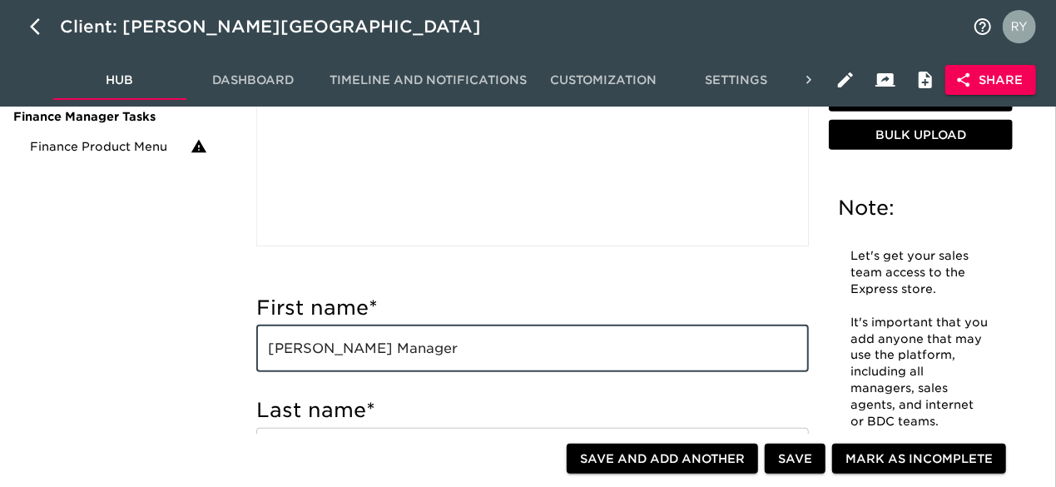
drag, startPoint x: 510, startPoint y: 355, endPoint x: 402, endPoint y: 357, distance: 108.2
click at [403, 359] on input "[PERSON_NAME] Manager" at bounding box center [532, 349] width 553 height 47
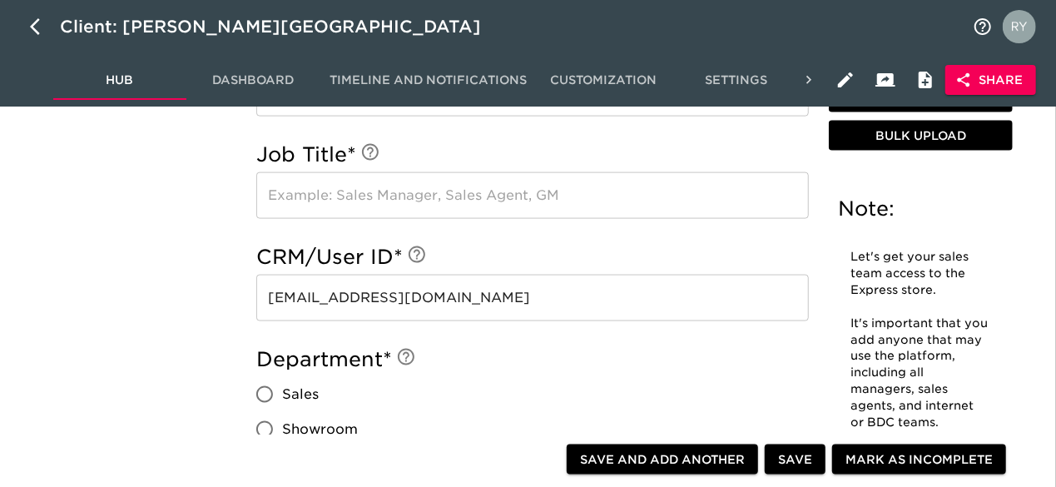
scroll to position [1082, 0]
type input "[PERSON_NAME]"
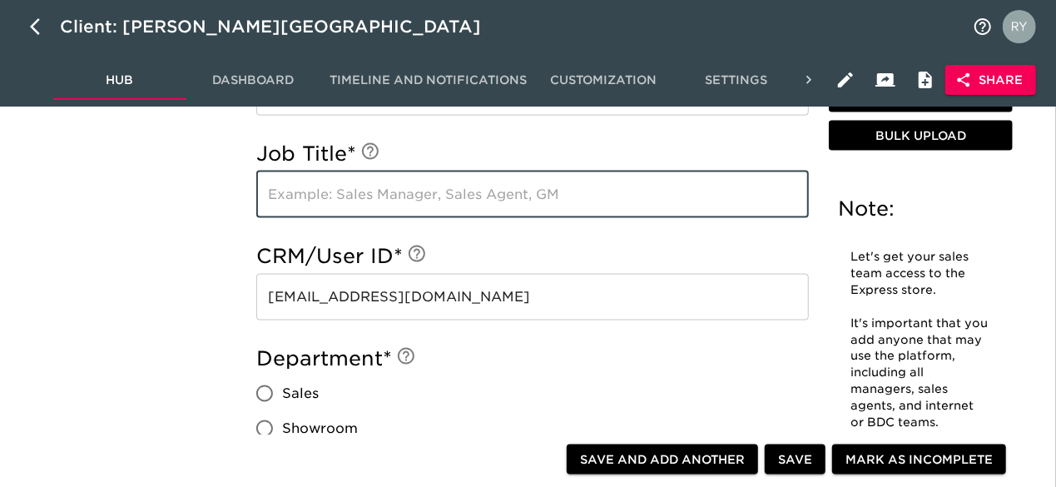
paste input "Sales Manager"
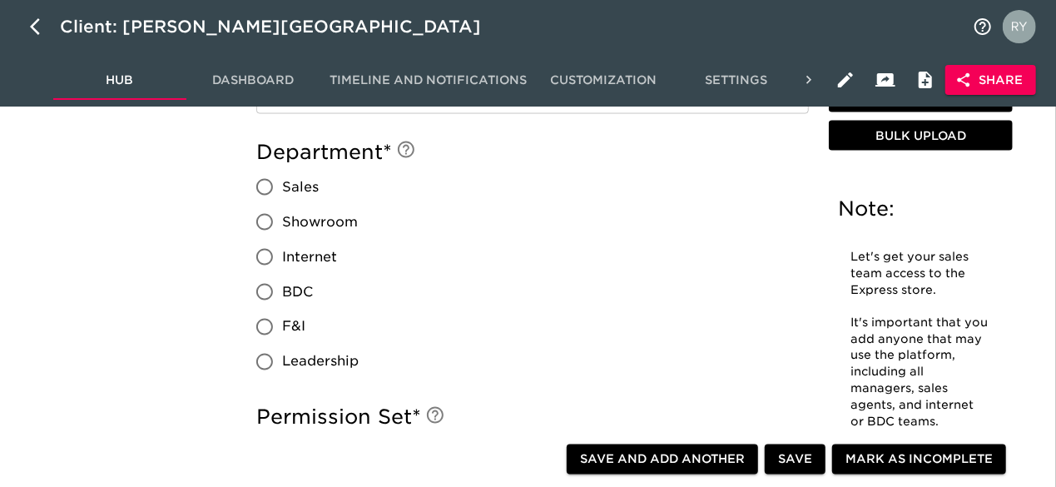
scroll to position [1332, 0]
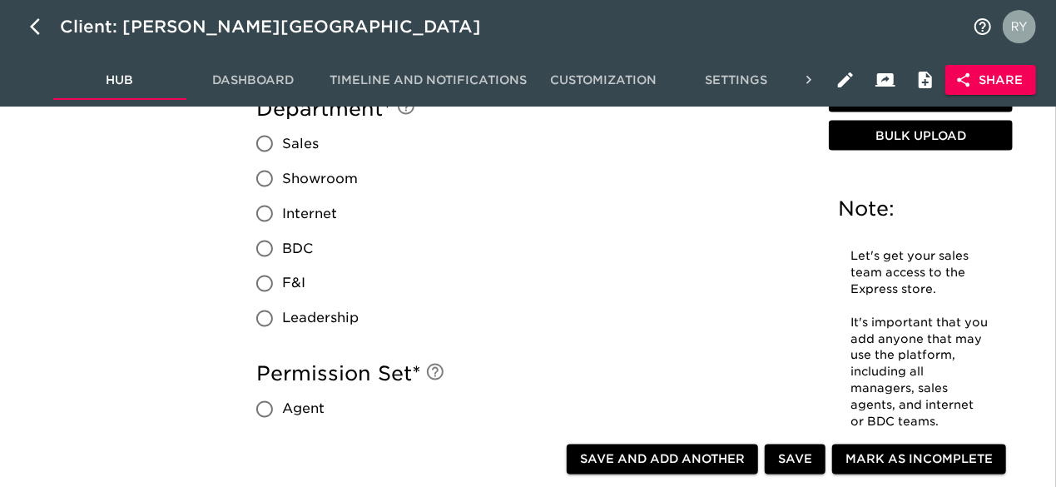
type input "Sales Manager"
click at [265, 147] on input "Sales" at bounding box center [264, 144] width 35 height 35
radio input "true"
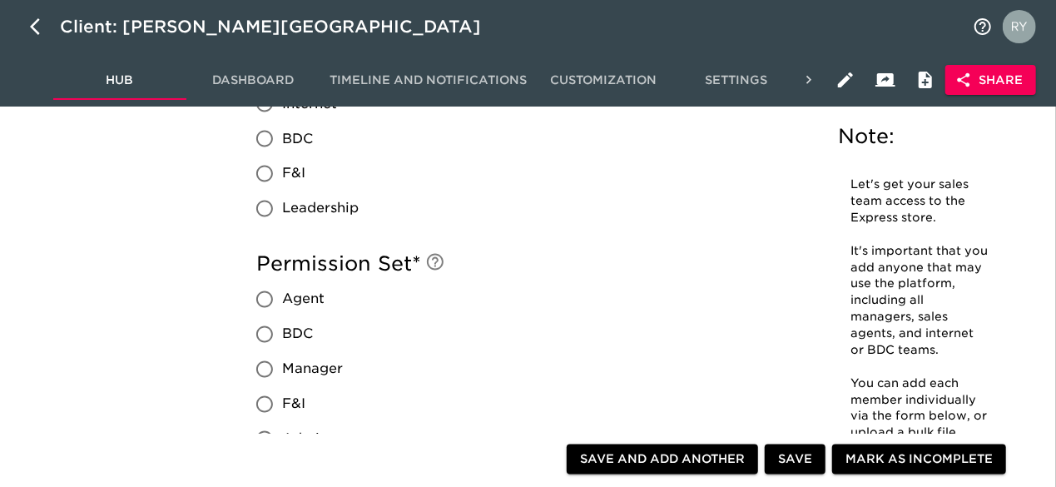
scroll to position [1498, 0]
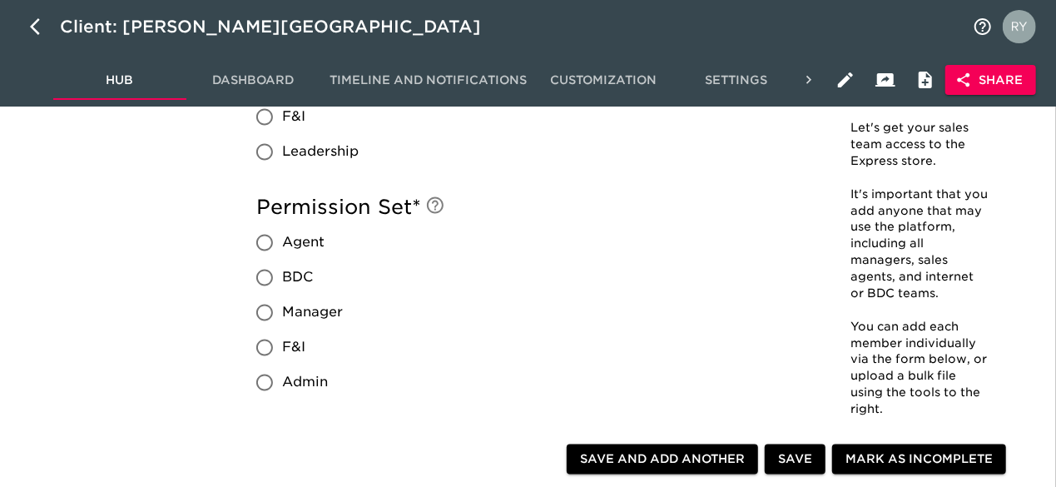
click at [267, 311] on input "Manager" at bounding box center [264, 313] width 35 height 35
radio input "true"
click at [714, 462] on span "Save and Add Another" at bounding box center [662, 459] width 165 height 21
radio input "false"
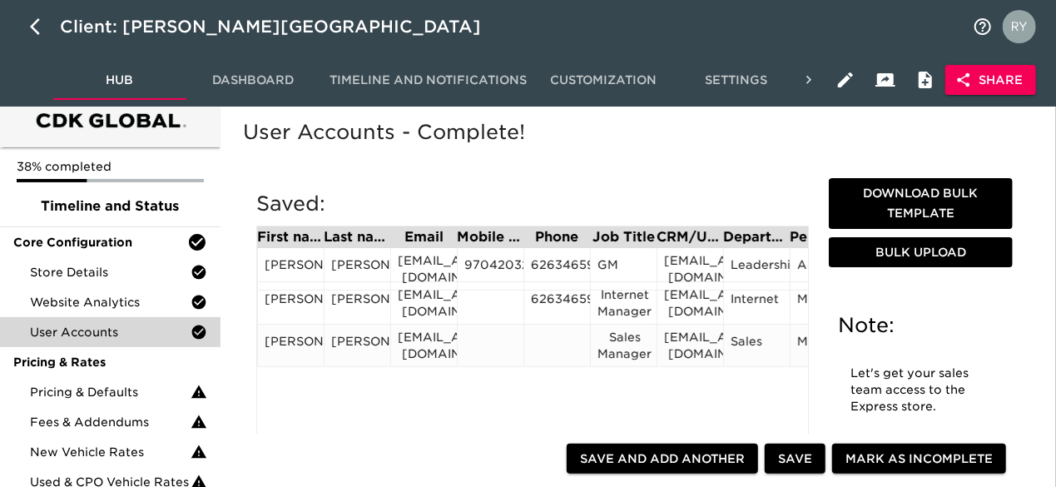
scroll to position [0, 0]
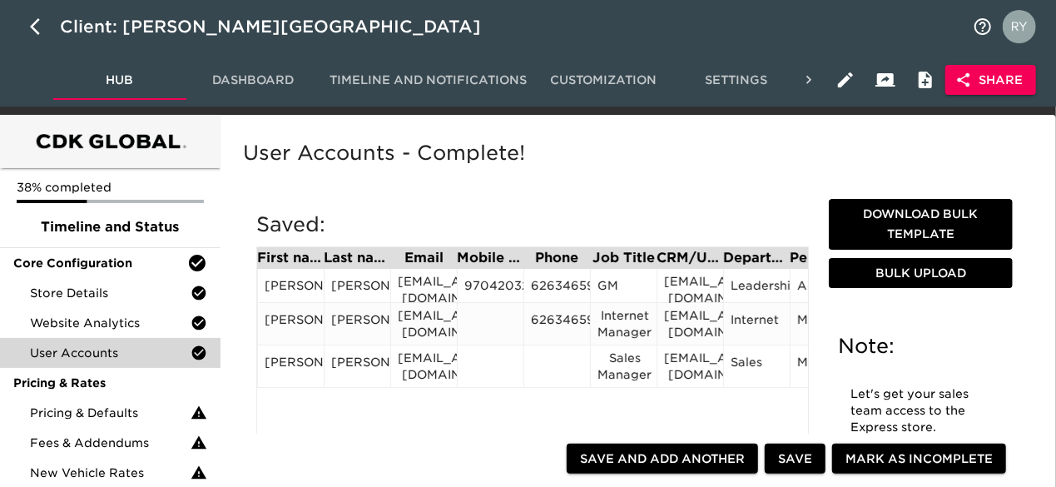
click at [569, 315] on div "6263465900" at bounding box center [557, 323] width 52 height 25
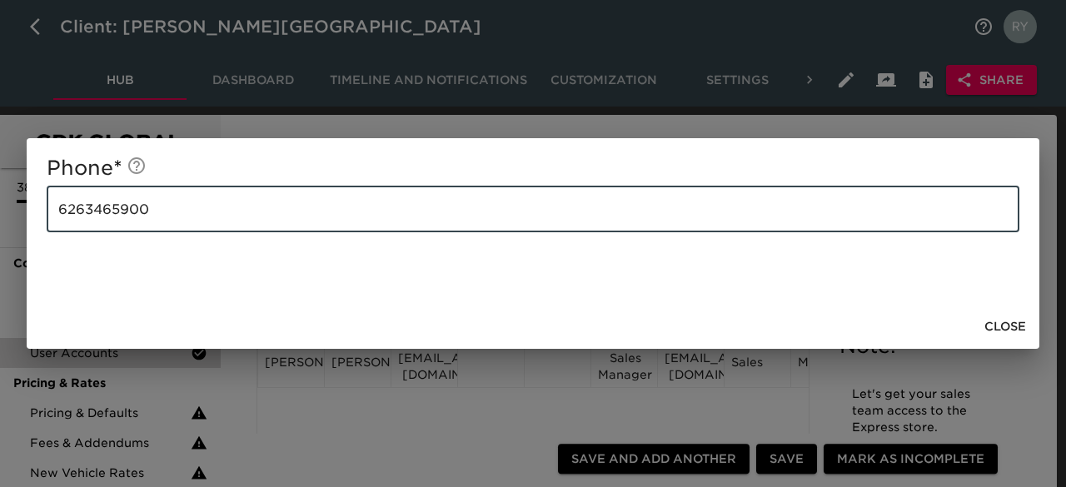
drag, startPoint x: 171, startPoint y: 221, endPoint x: 31, endPoint y: 225, distance: 140.8
click at [31, 226] on div "Phone * [PHONE_NUMBER] ​" at bounding box center [533, 221] width 1012 height 166
click at [999, 326] on span "Close" at bounding box center [1005, 326] width 42 height 21
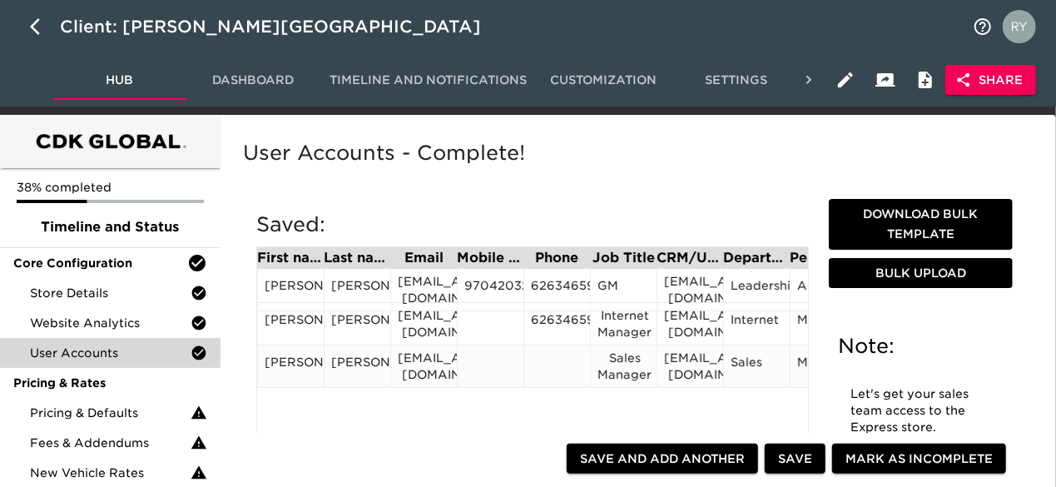
click at [564, 358] on div at bounding box center [557, 366] width 52 height 25
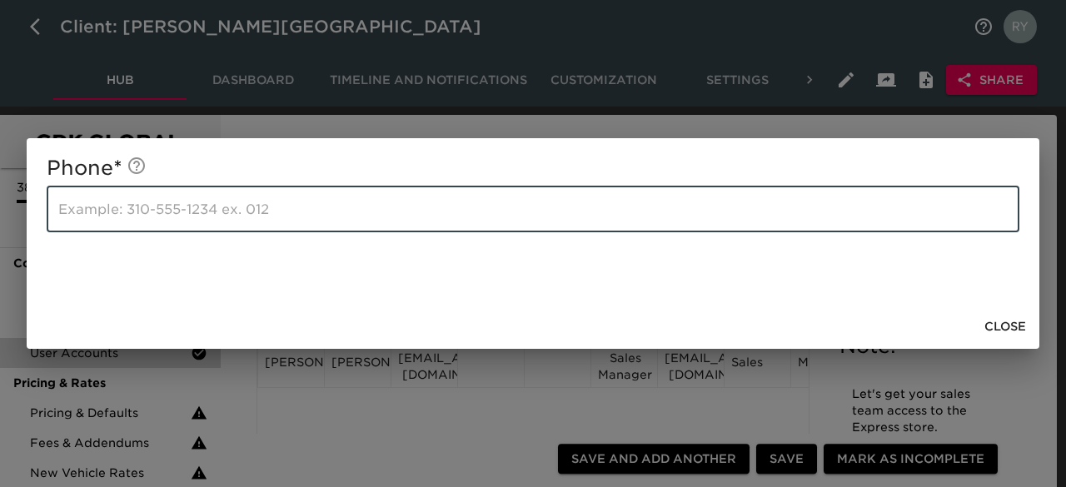
paste input "6263465900"
type input "6263465900"
click at [996, 321] on span "Close" at bounding box center [1005, 326] width 42 height 21
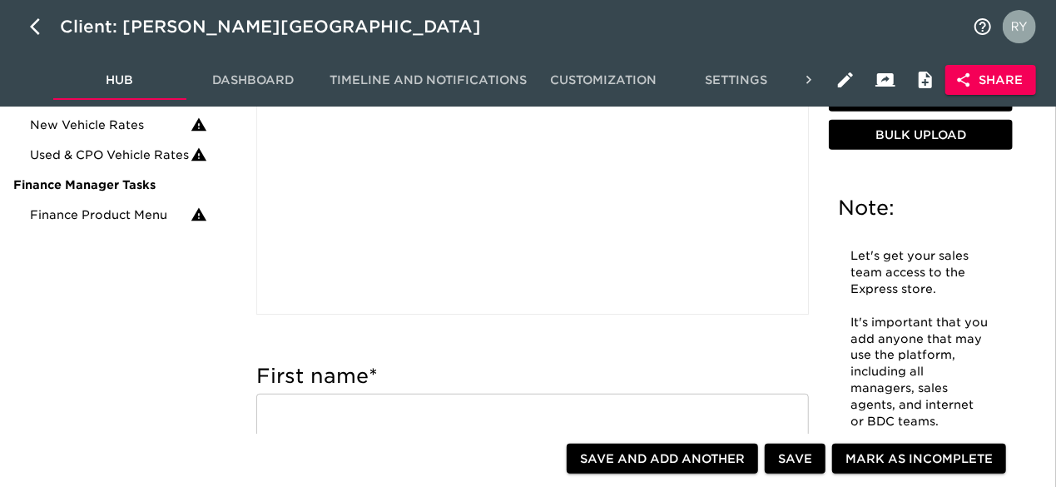
scroll to position [416, 0]
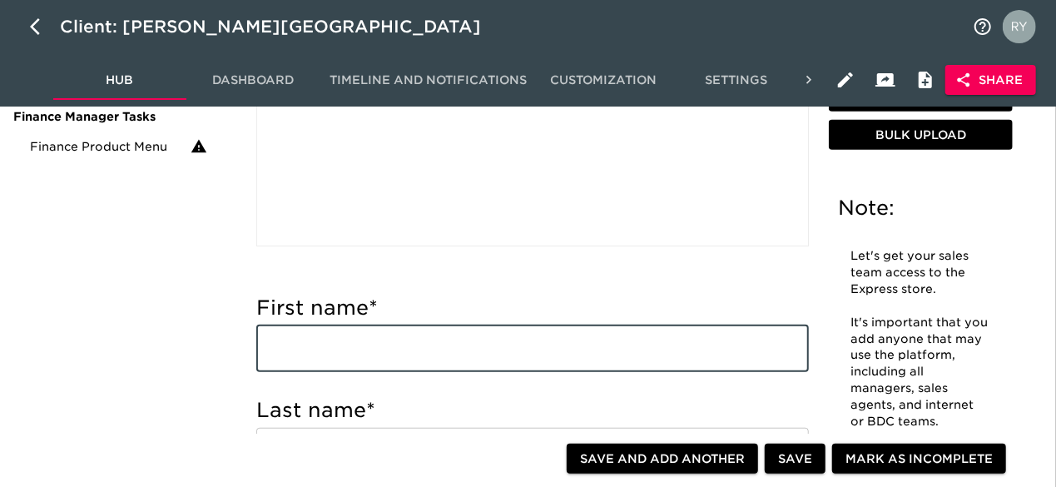
paste input "[PERSON_NAME] [PERSON_NAME][EMAIL_ADDRESS][DOMAIN_NAME] Sales Manager"
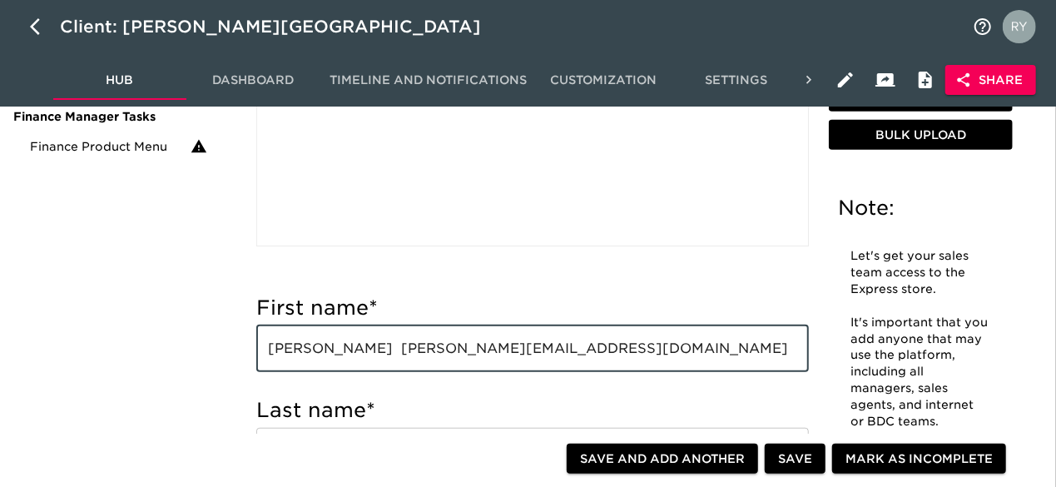
drag, startPoint x: 337, startPoint y: 352, endPoint x: 391, endPoint y: 351, distance: 54.1
click at [391, 351] on input "[PERSON_NAME] [PERSON_NAME][EMAIL_ADDRESS][DOMAIN_NAME] Sales Manager" at bounding box center [532, 349] width 553 height 47
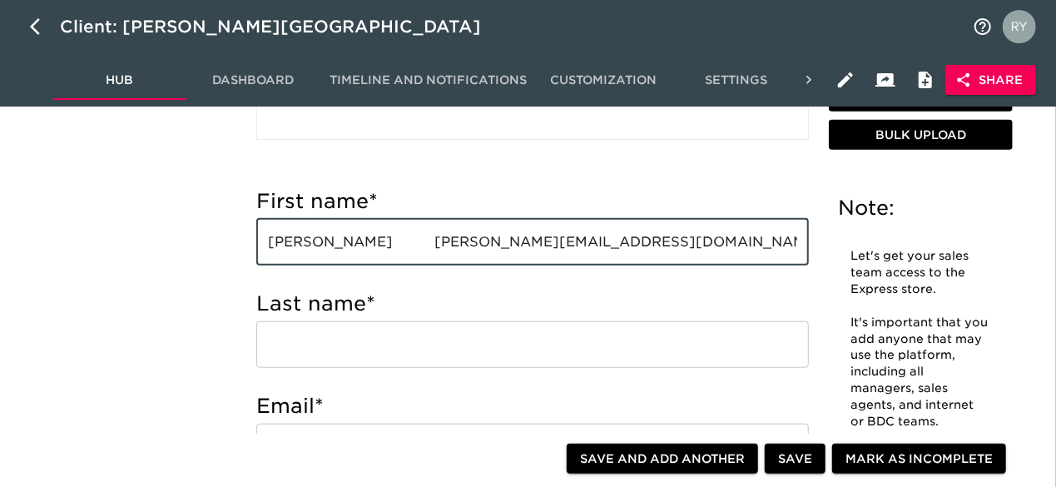
scroll to position [583, 0]
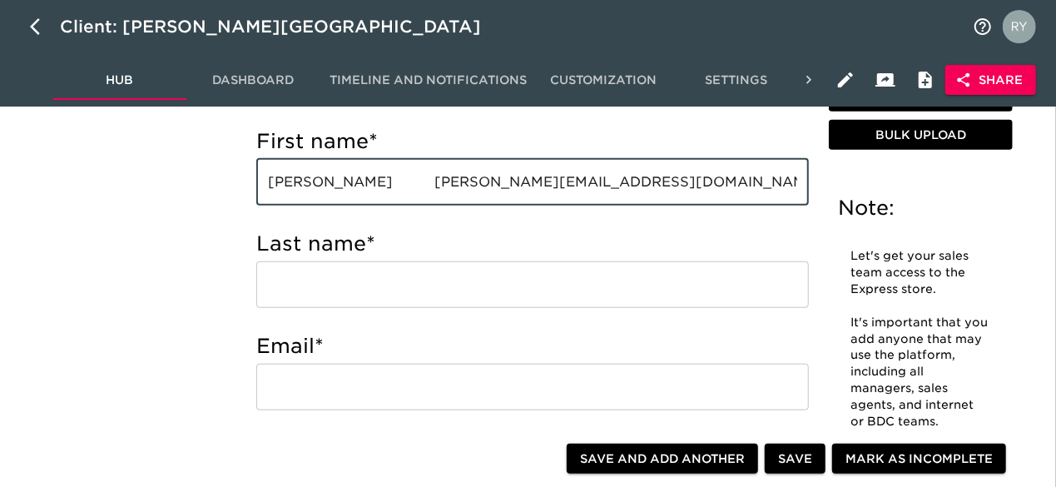
type input "[PERSON_NAME] [PERSON_NAME][EMAIL_ADDRESS][DOMAIN_NAME] Sales Manager"
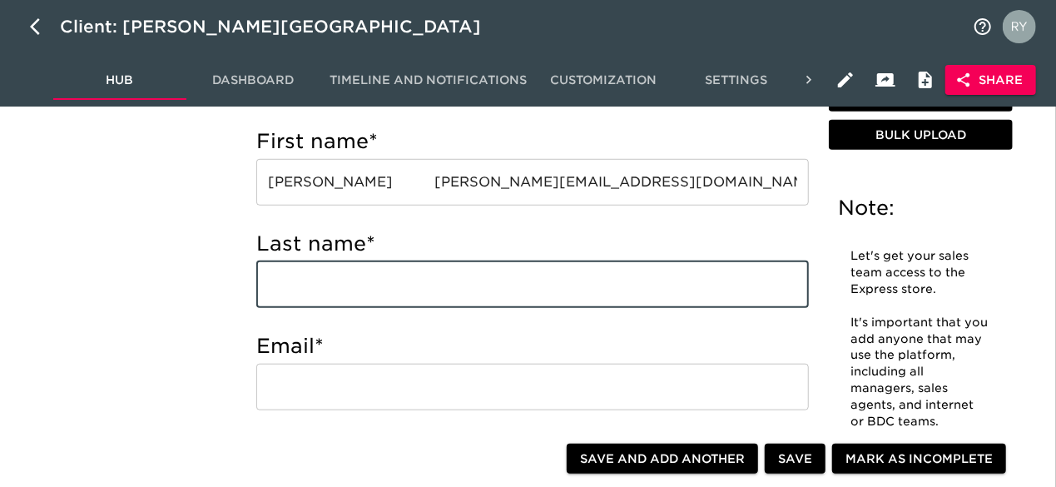
paste input "[PERSON_NAME]"
type input "[PERSON_NAME]"
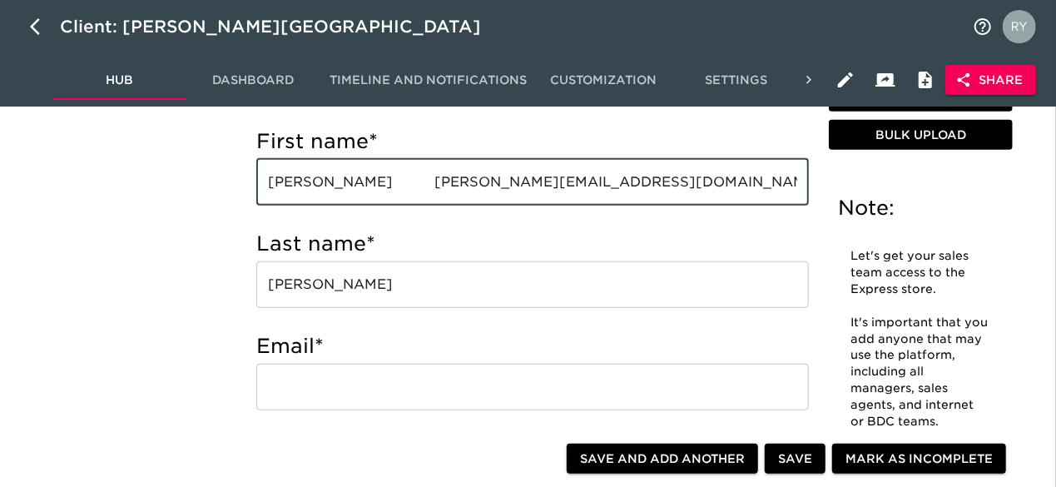
drag, startPoint x: 370, startPoint y: 183, endPoint x: 583, endPoint y: 189, distance: 212.4
click at [583, 189] on input "[PERSON_NAME] [PERSON_NAME][EMAIL_ADDRESS][DOMAIN_NAME] Sales Manager" at bounding box center [532, 182] width 553 height 47
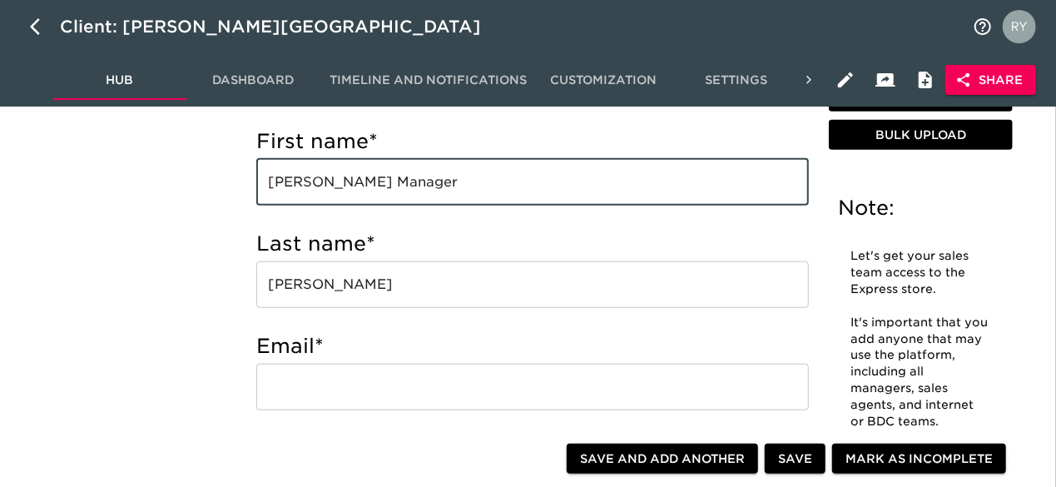
type input "[PERSON_NAME] Manager"
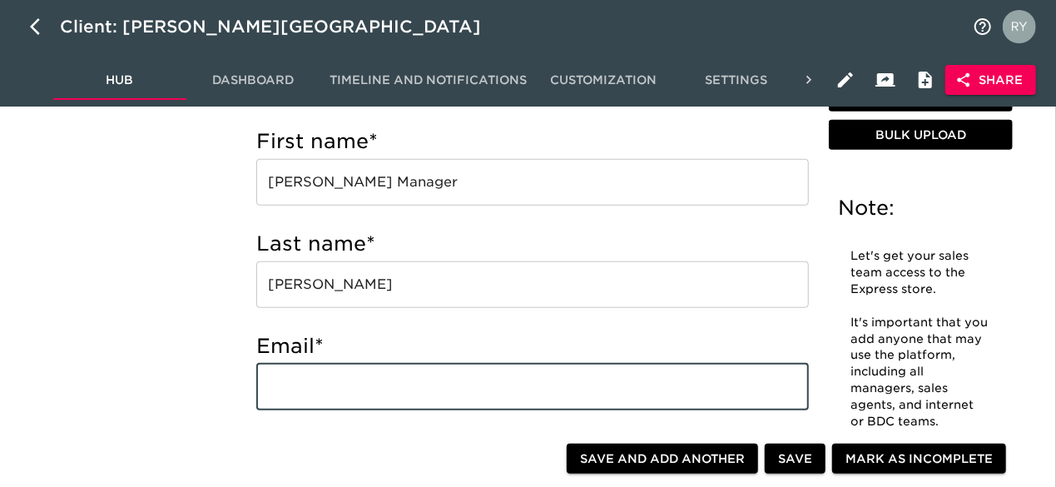
paste input "[EMAIL_ADDRESS][DOMAIN_NAME]"
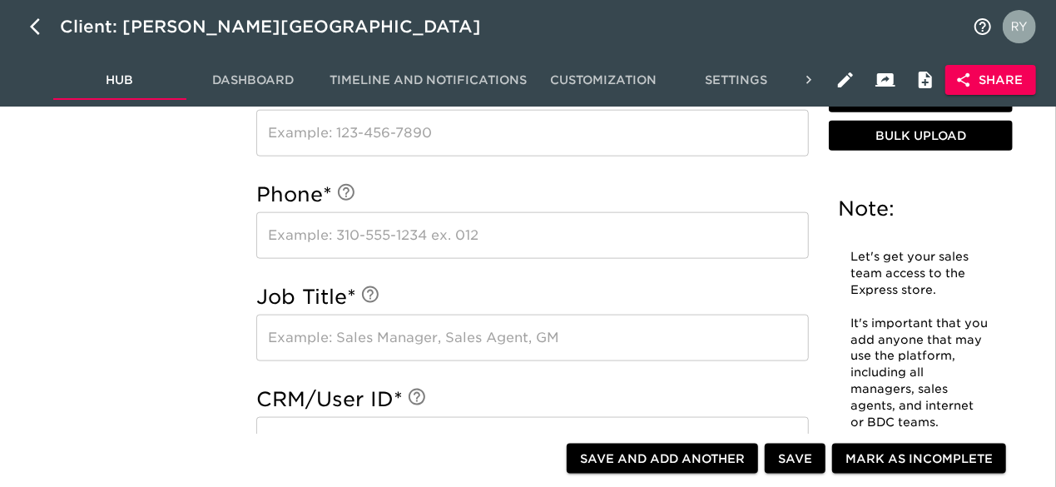
scroll to position [999, 0]
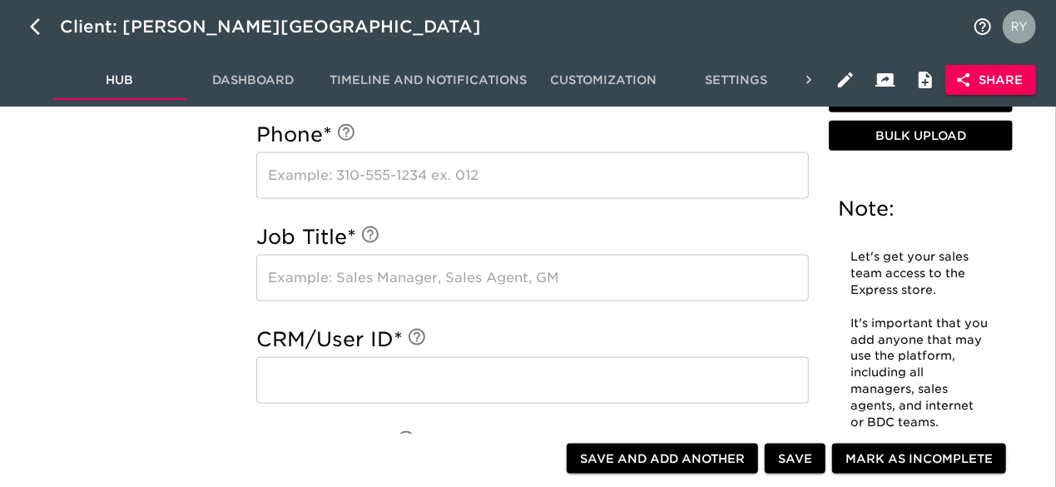
type input "[EMAIL_ADDRESS][DOMAIN_NAME]"
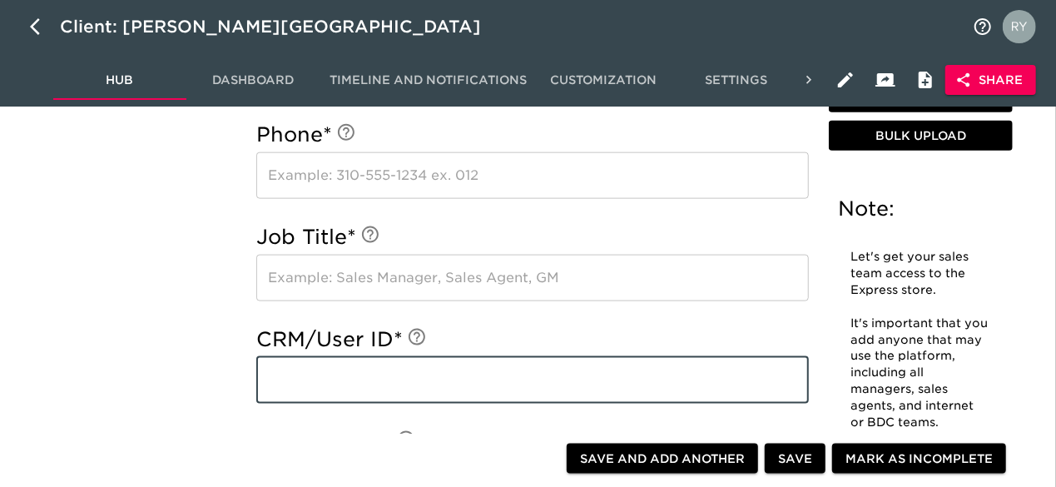
paste input "[EMAIL_ADDRESS][DOMAIN_NAME]"
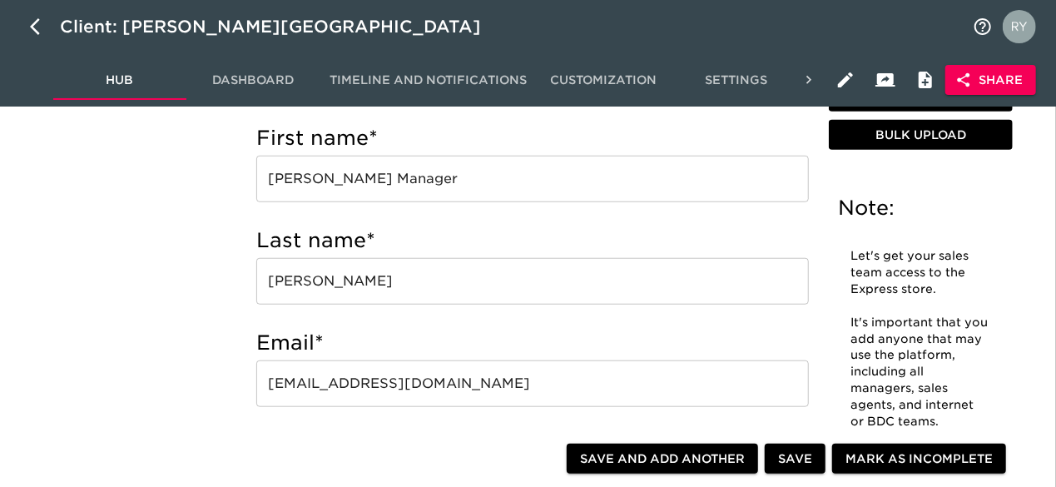
scroll to position [583, 0]
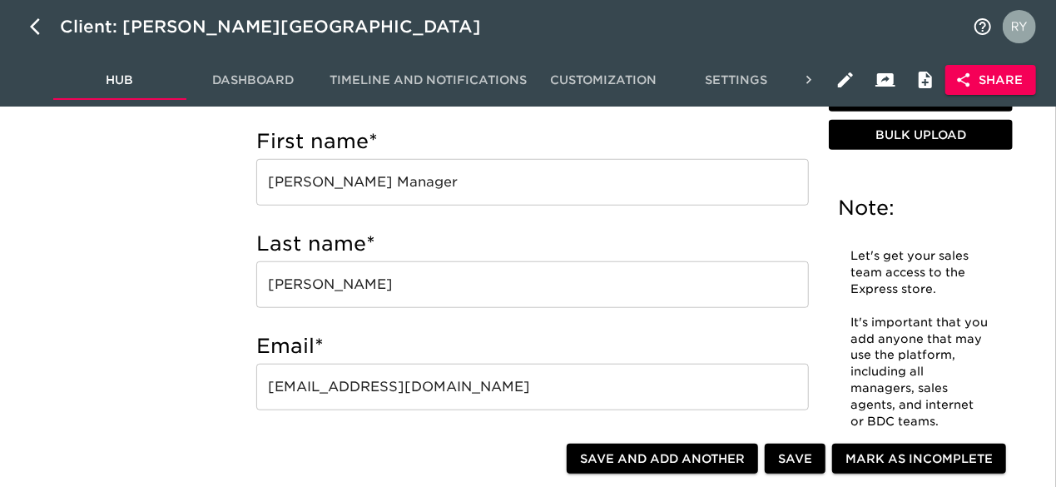
type input "[EMAIL_ADDRESS][DOMAIN_NAME]"
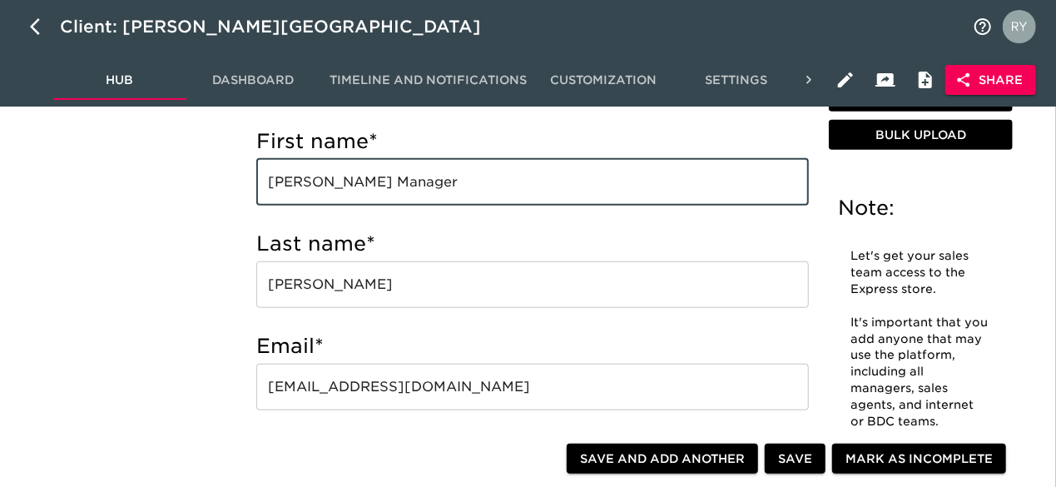
drag, startPoint x: 507, startPoint y: 182, endPoint x: 401, endPoint y: 190, distance: 106.0
click at [401, 190] on input "[PERSON_NAME] Manager" at bounding box center [532, 182] width 553 height 47
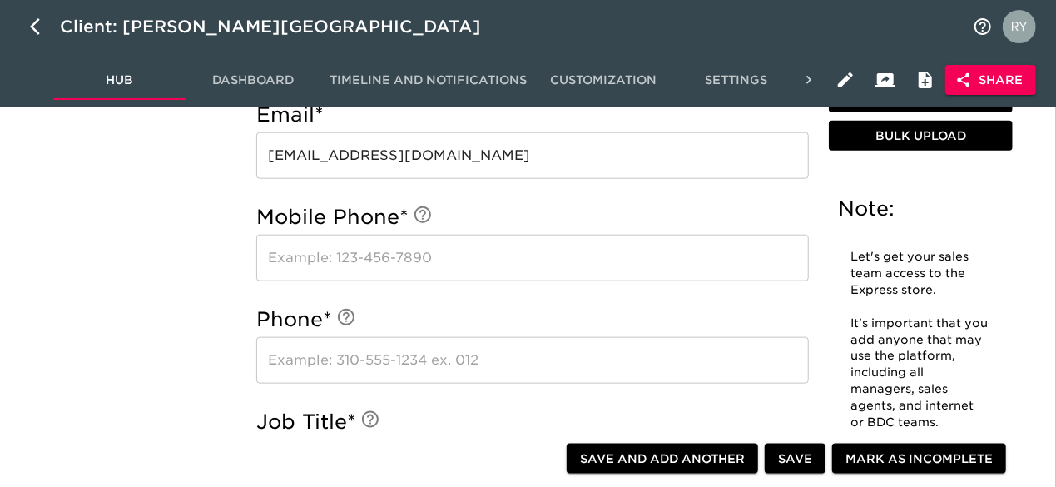
scroll to position [916, 0]
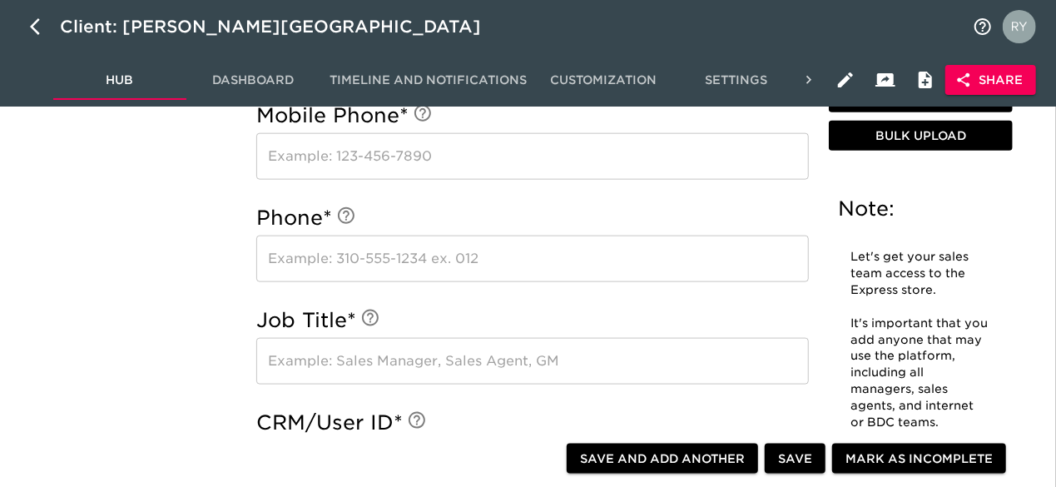
type input "[PERSON_NAME]"
click at [282, 360] on input "text" at bounding box center [532, 361] width 553 height 47
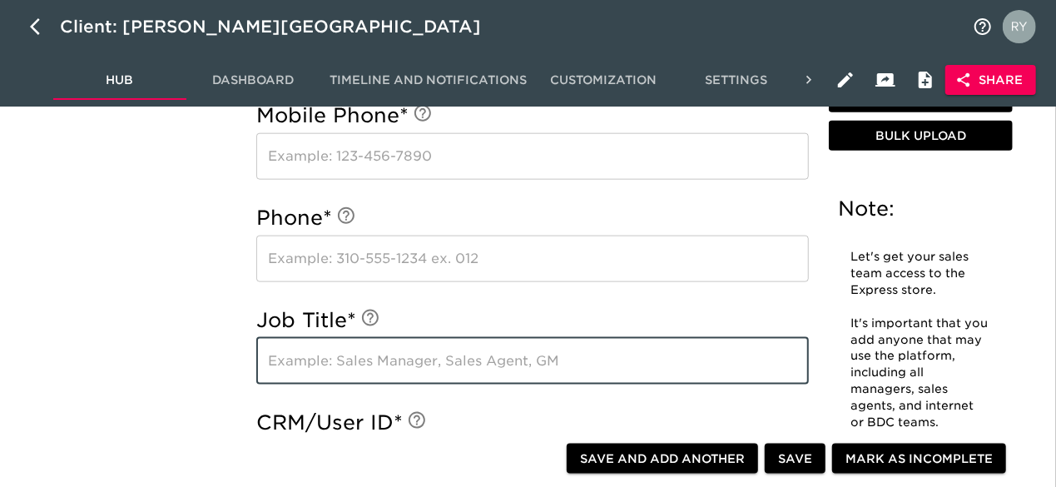
paste input "Sales Manager"
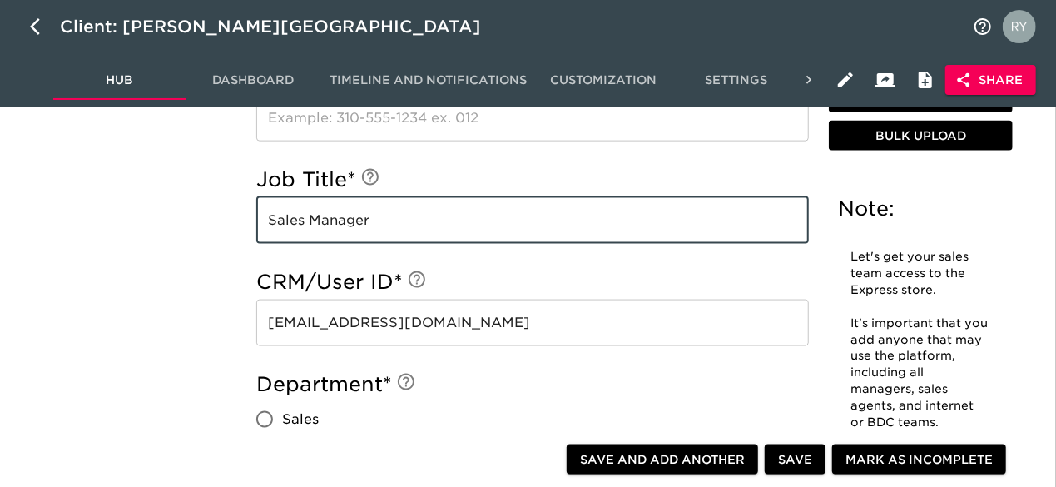
scroll to position [1165, 0]
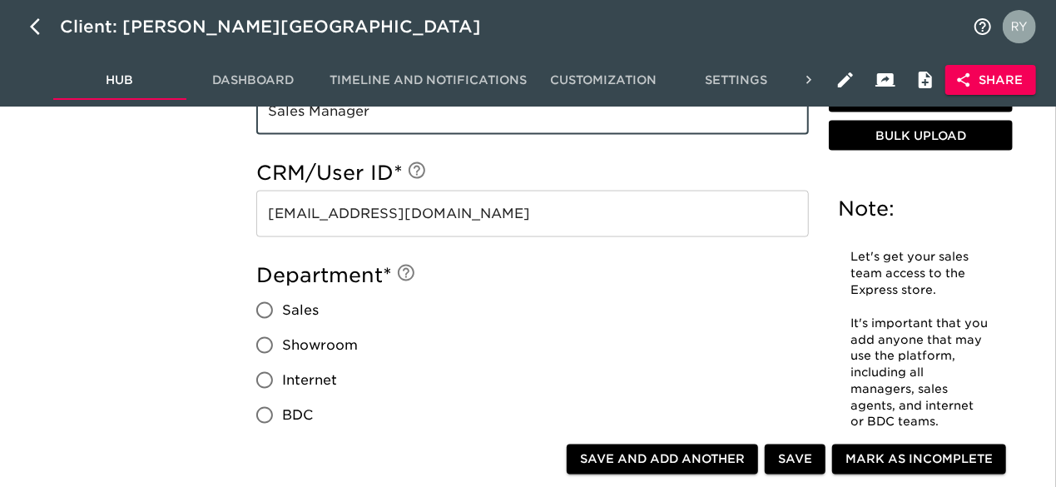
type input "Sales Manager"
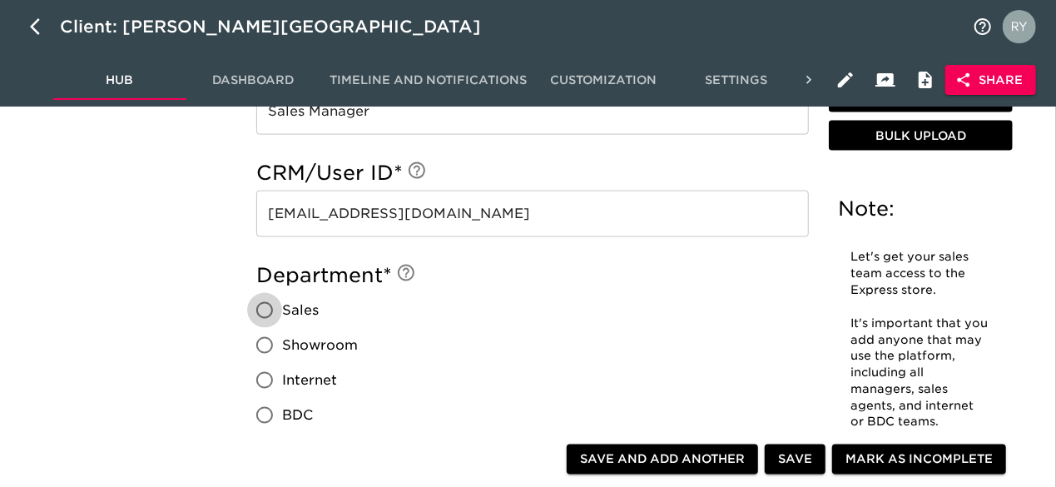
click at [263, 309] on input "Sales" at bounding box center [264, 310] width 35 height 35
radio input "true"
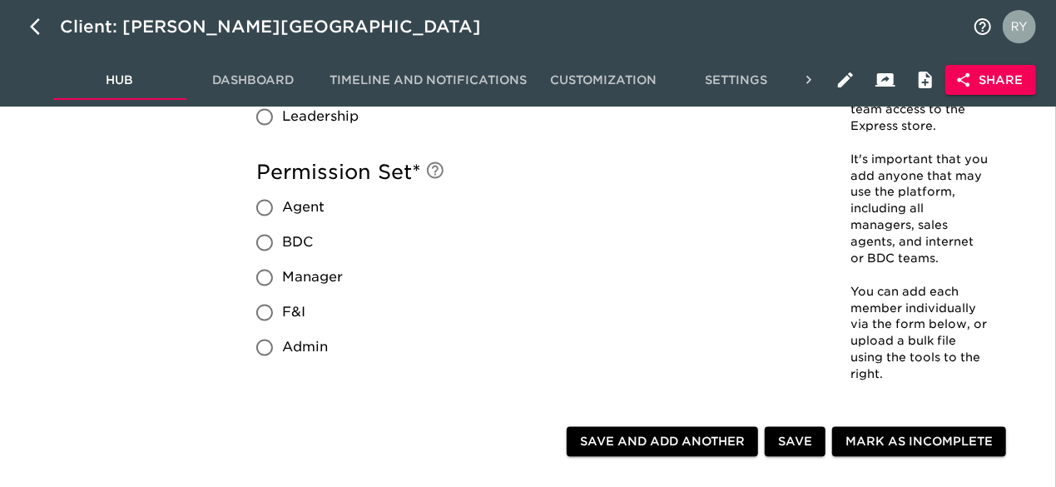
scroll to position [1582, 0]
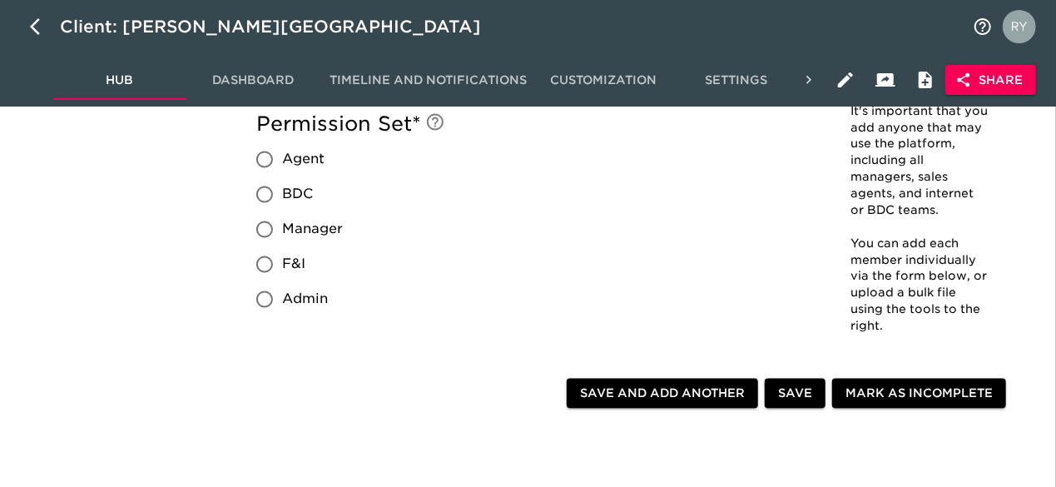
click at [267, 231] on input "Manager" at bounding box center [264, 229] width 35 height 35
radio input "true"
click at [696, 394] on span "Save and Add Another" at bounding box center [662, 394] width 165 height 21
radio input "false"
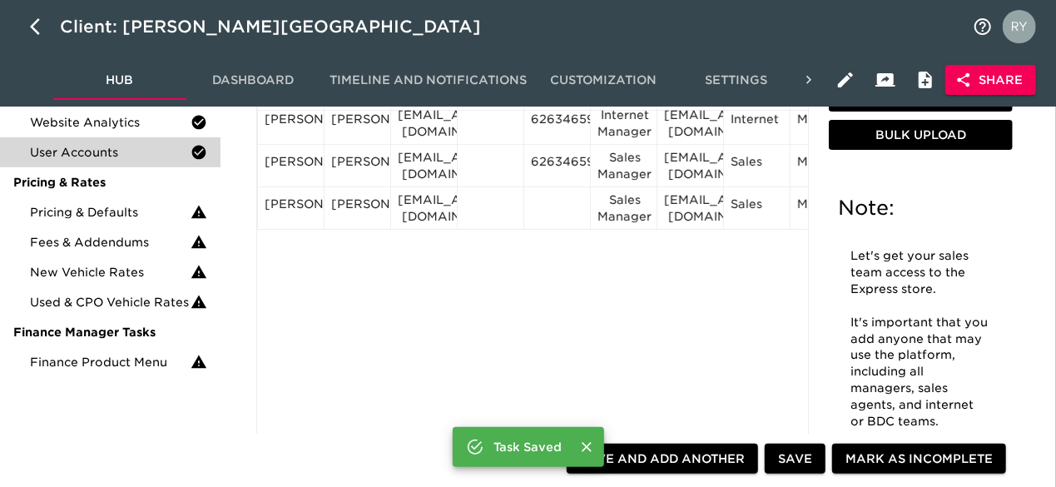
scroll to position [83, 0]
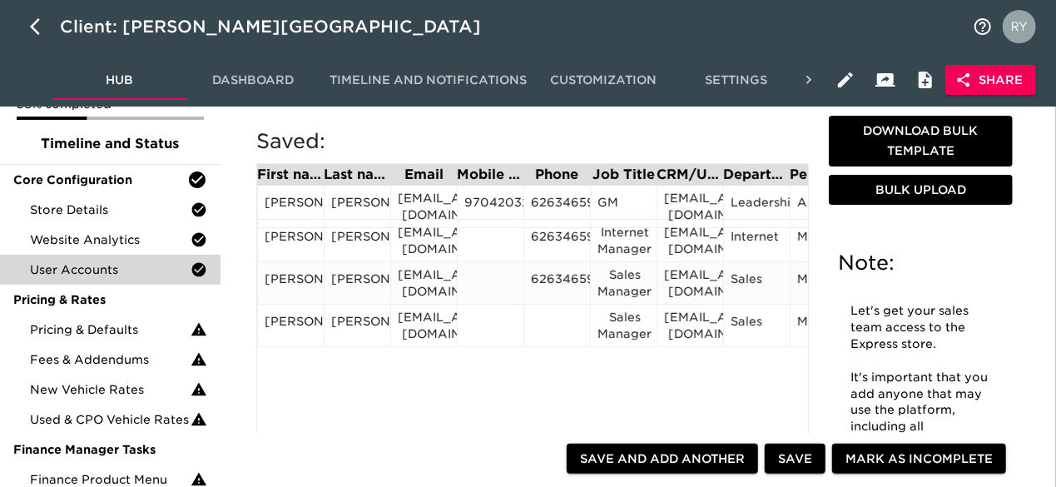
click at [568, 277] on div "6263465900" at bounding box center [557, 283] width 52 height 25
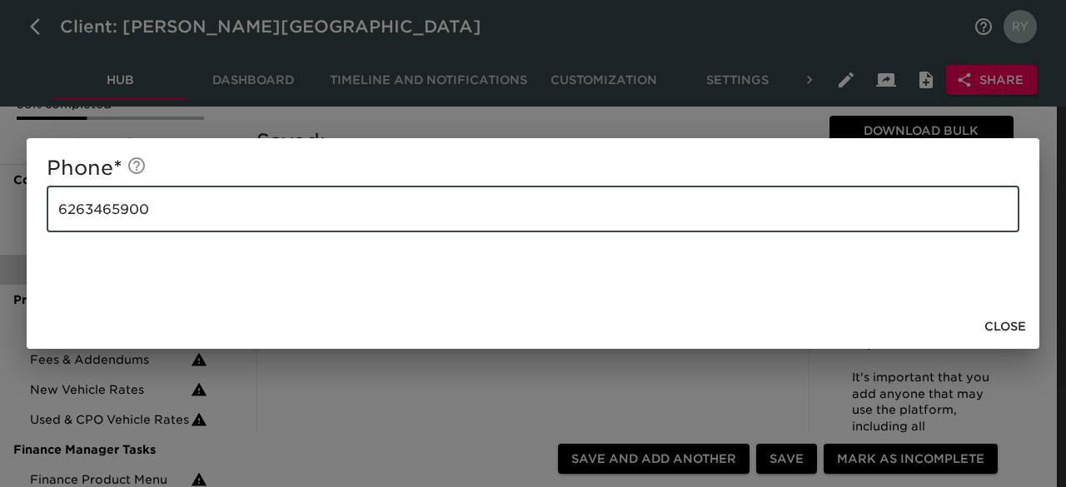
drag, startPoint x: 188, startPoint y: 217, endPoint x: 14, endPoint y: 226, distance: 174.2
click at [14, 226] on div "Phone * [PHONE_NUMBER] ​ Close" at bounding box center [533, 243] width 1066 height 487
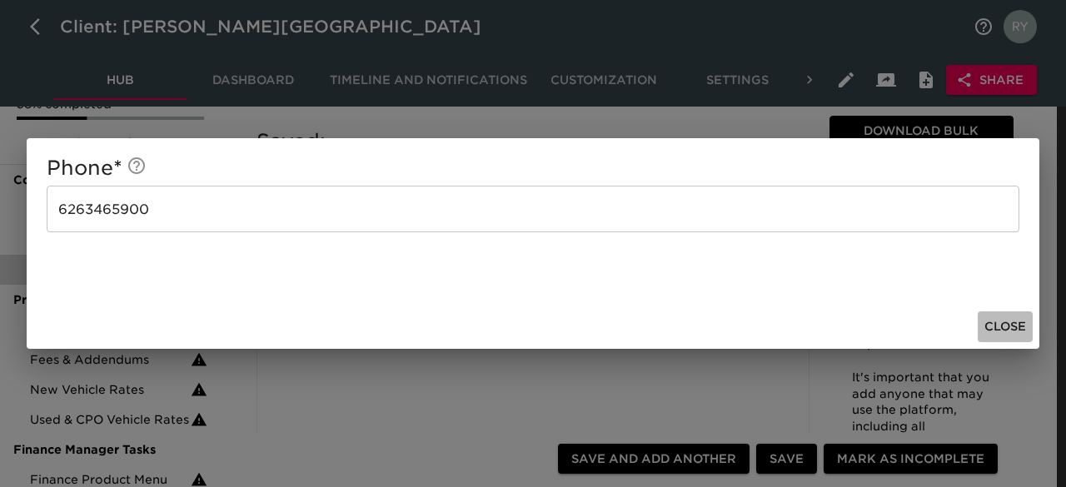
click at [1001, 324] on span "Close" at bounding box center [1005, 326] width 42 height 21
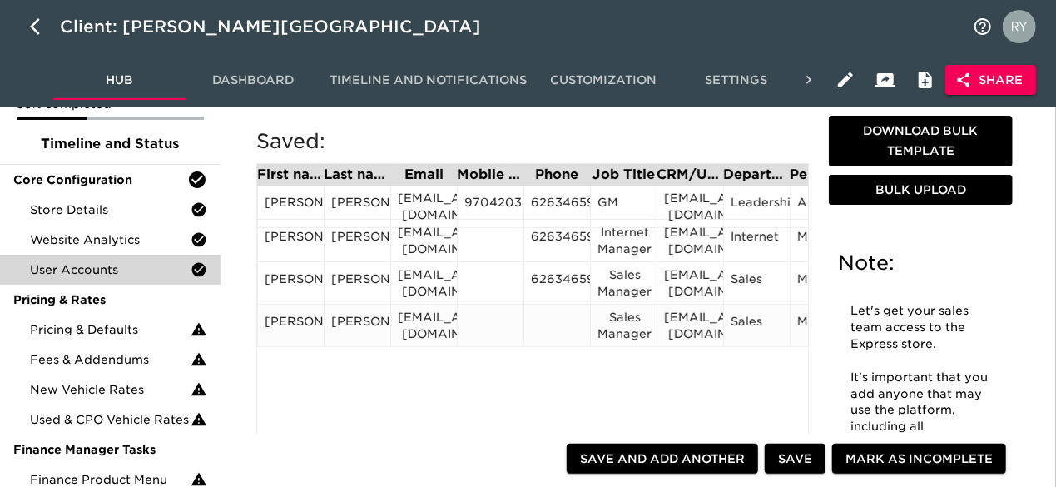
click at [558, 324] on div at bounding box center [557, 325] width 52 height 25
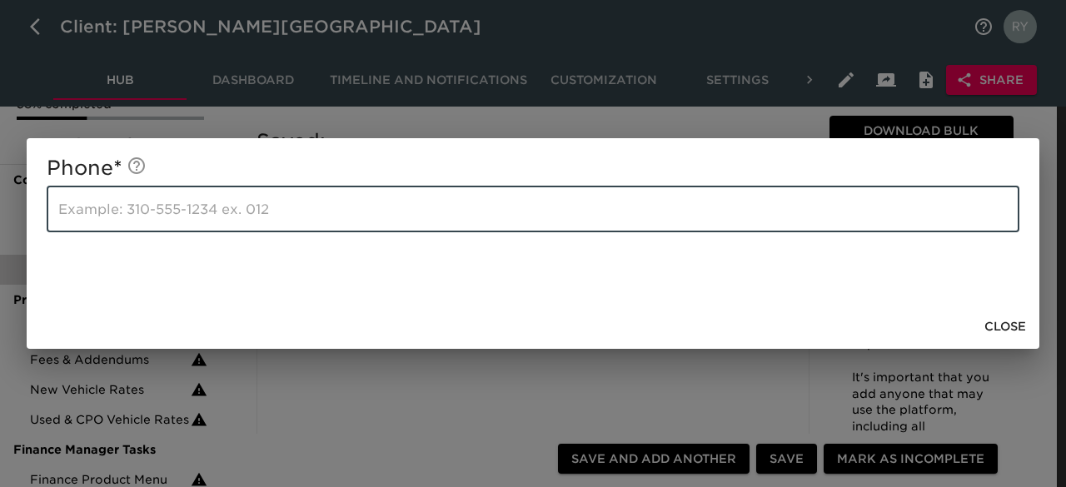
paste input "6263465900"
type input "6263465900"
click at [1015, 327] on span "Close" at bounding box center [1005, 326] width 42 height 21
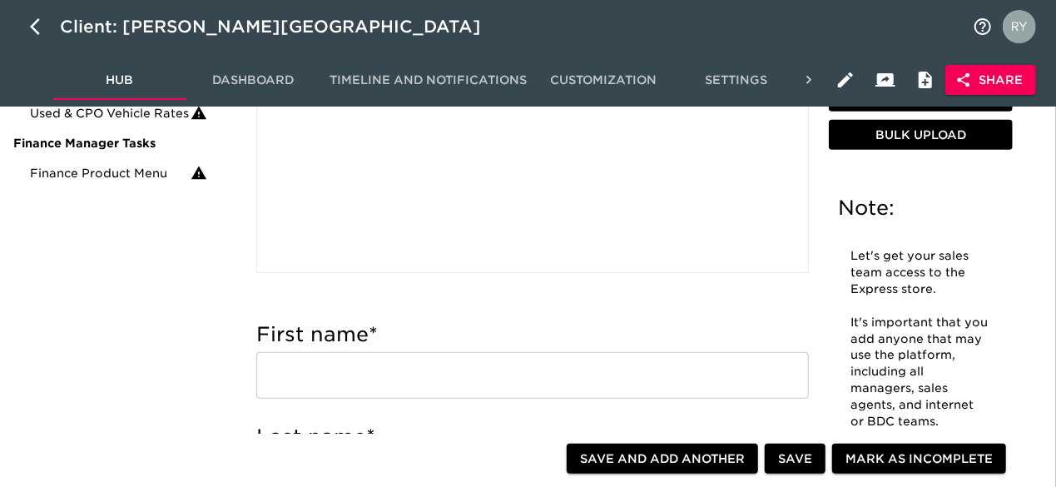
scroll to position [416, 0]
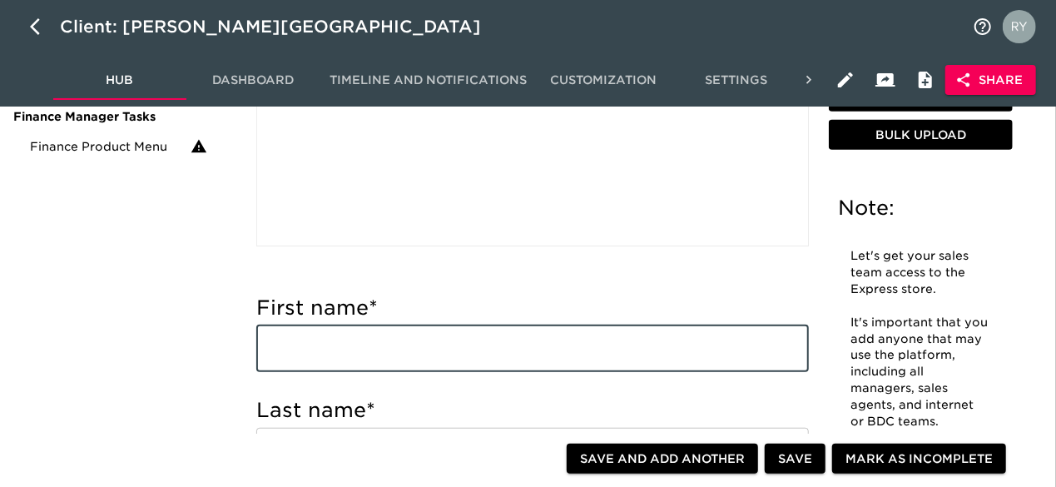
paste input "[PERSON_NAME] [EMAIL_ADDRESS][DOMAIN_NAME] Used Car Manager"
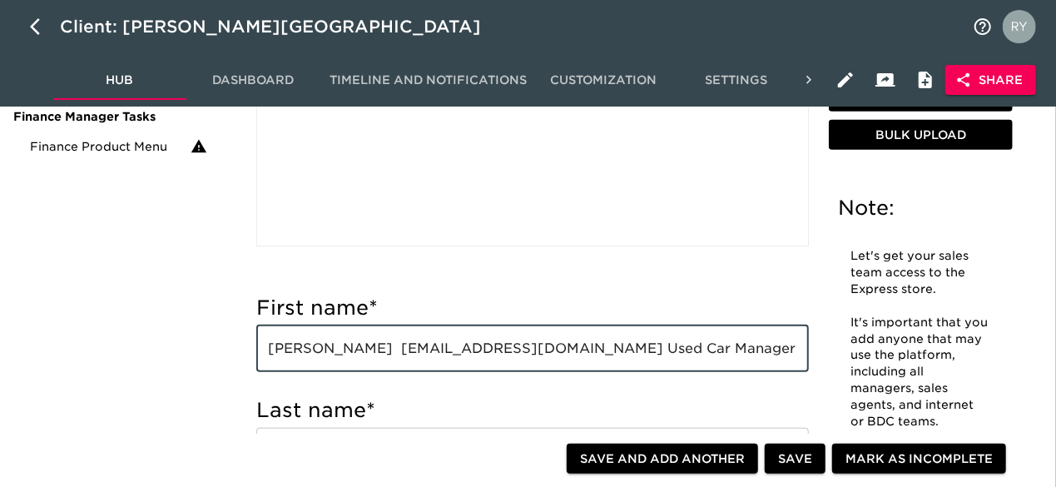
drag, startPoint x: 335, startPoint y: 354, endPoint x: 378, endPoint y: 352, distance: 43.3
click at [378, 352] on input "[PERSON_NAME] [EMAIL_ADDRESS][DOMAIN_NAME] Used Car Manager" at bounding box center [532, 349] width 553 height 47
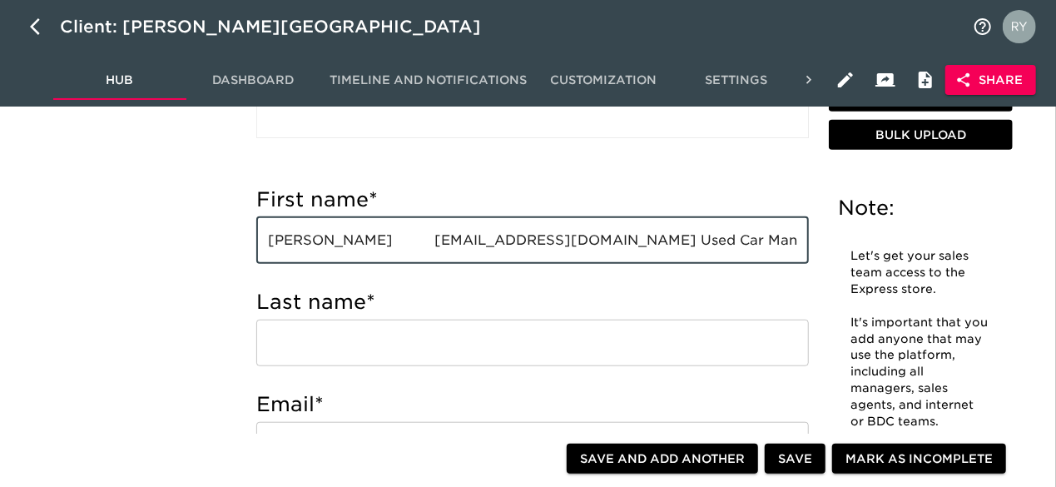
scroll to position [583, 0]
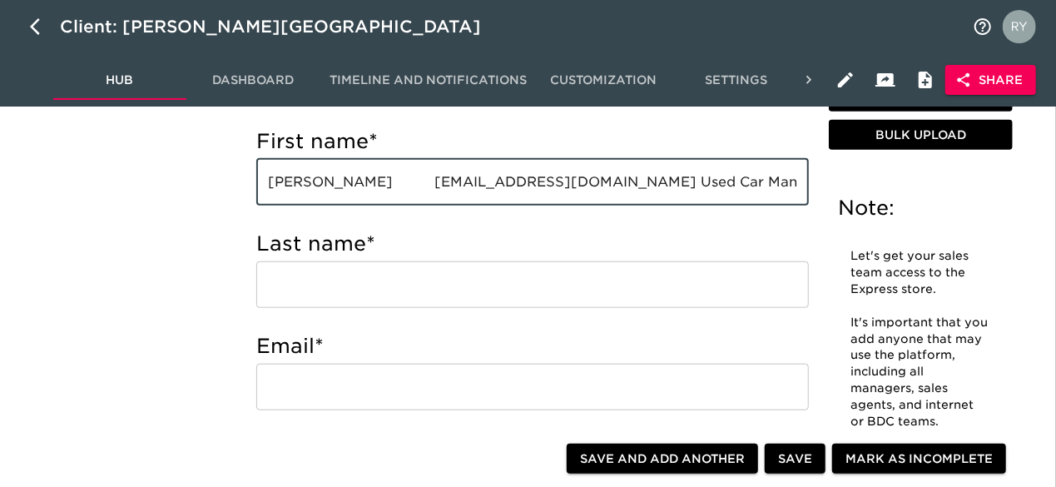
type input "[PERSON_NAME] [EMAIL_ADDRESS][DOMAIN_NAME] Used Car Manager"
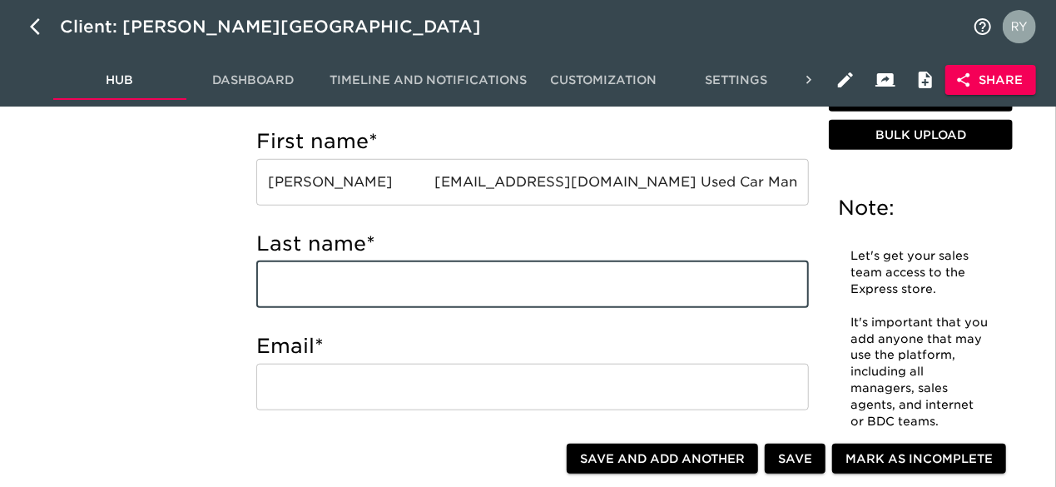
paste input "Milian"
type input "Milian"
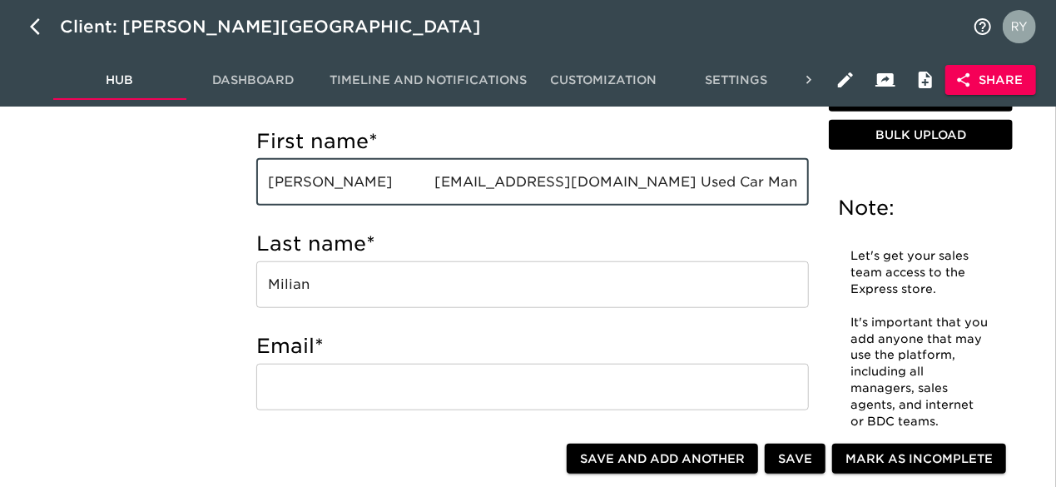
drag, startPoint x: 295, startPoint y: 185, endPoint x: 242, endPoint y: 221, distance: 63.5
drag, startPoint x: 369, startPoint y: 182, endPoint x: 566, endPoint y: 191, distance: 197.5
click at [566, 191] on input "[PERSON_NAME] [EMAIL_ADDRESS][DOMAIN_NAME] Used Car Manager" at bounding box center [532, 182] width 553 height 47
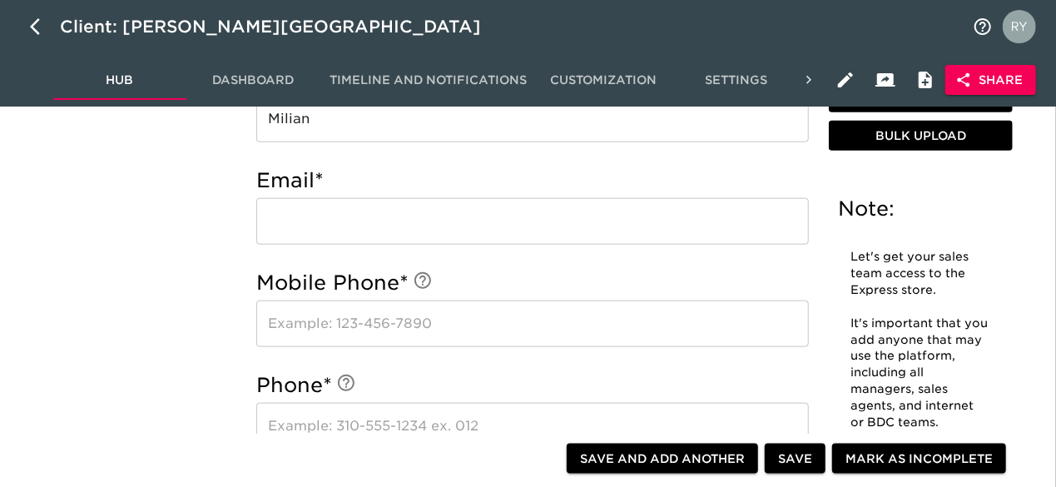
scroll to position [749, 0]
type input "[PERSON_NAME] Used Car Manager"
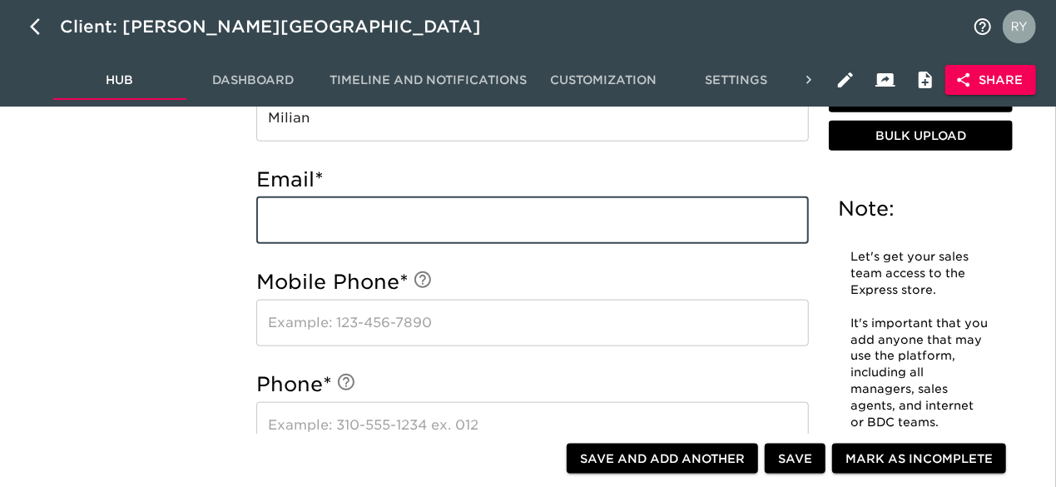
paste input "[EMAIL_ADDRESS][DOMAIN_NAME]"
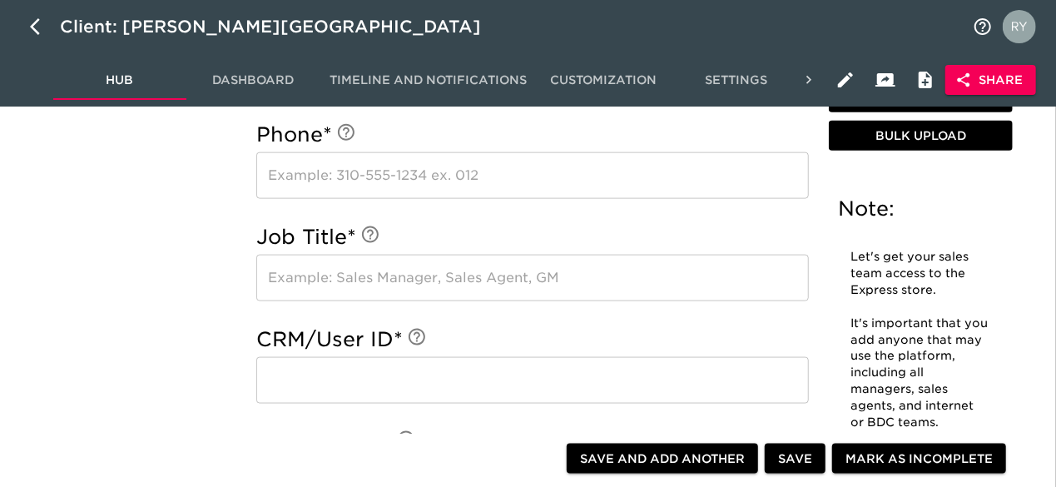
scroll to position [1165, 0]
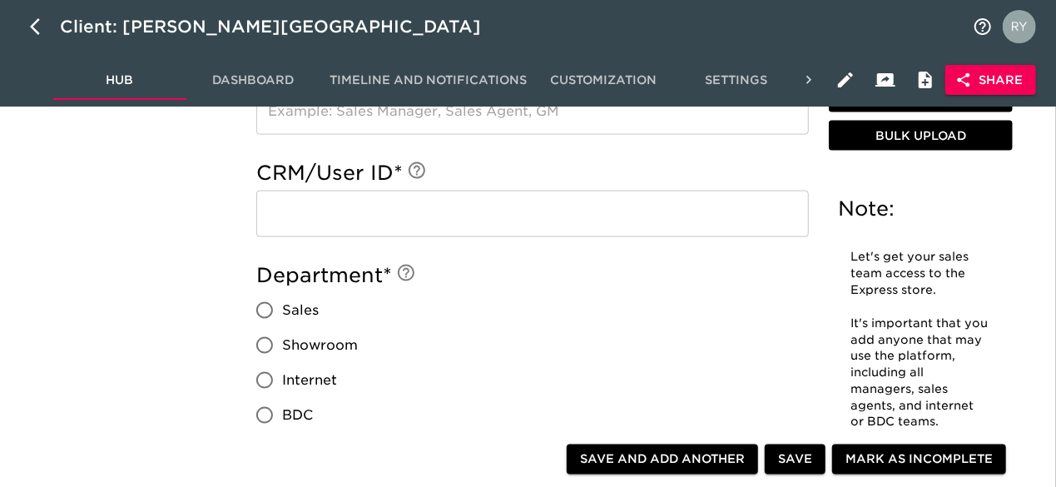
type input "[EMAIL_ADDRESS][DOMAIN_NAME]"
click at [308, 216] on input "text" at bounding box center [532, 214] width 553 height 47
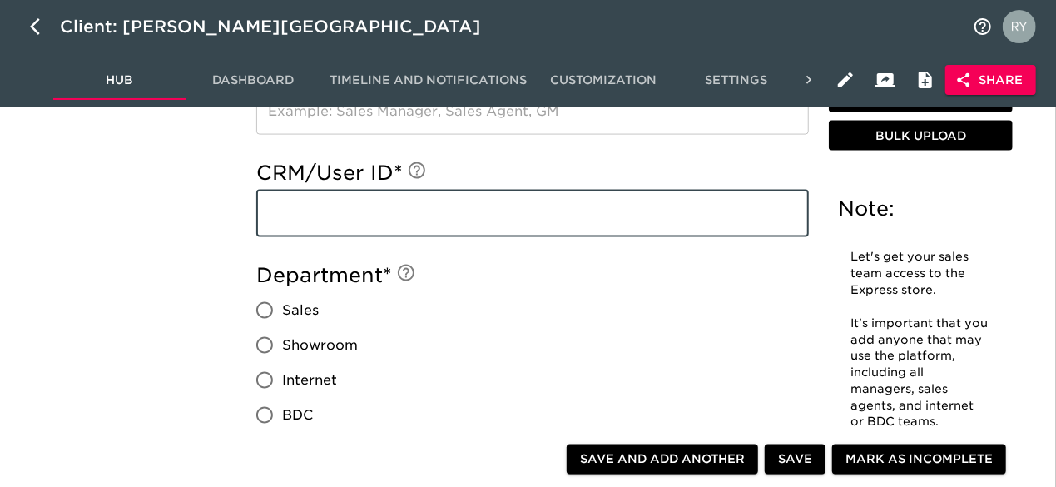
paste input "[EMAIL_ADDRESS][DOMAIN_NAME]"
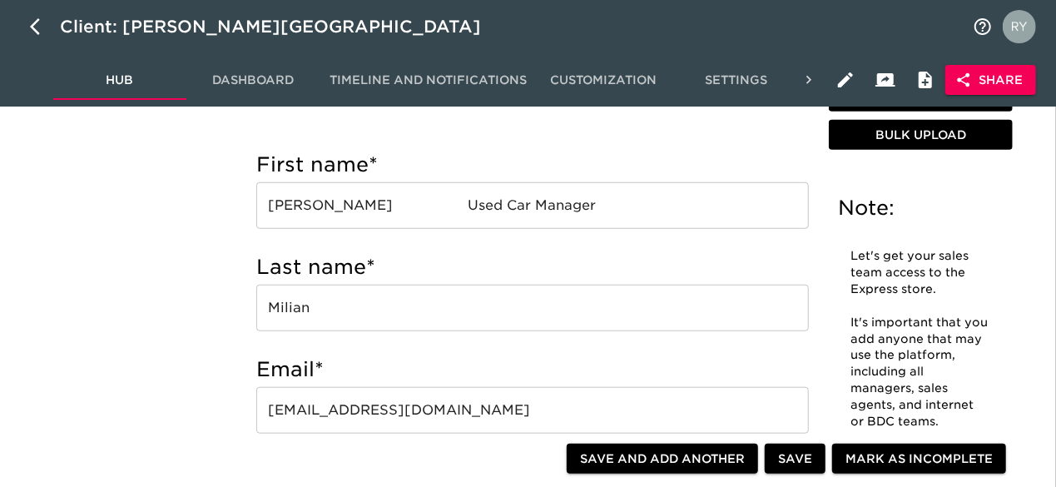
scroll to position [499, 0]
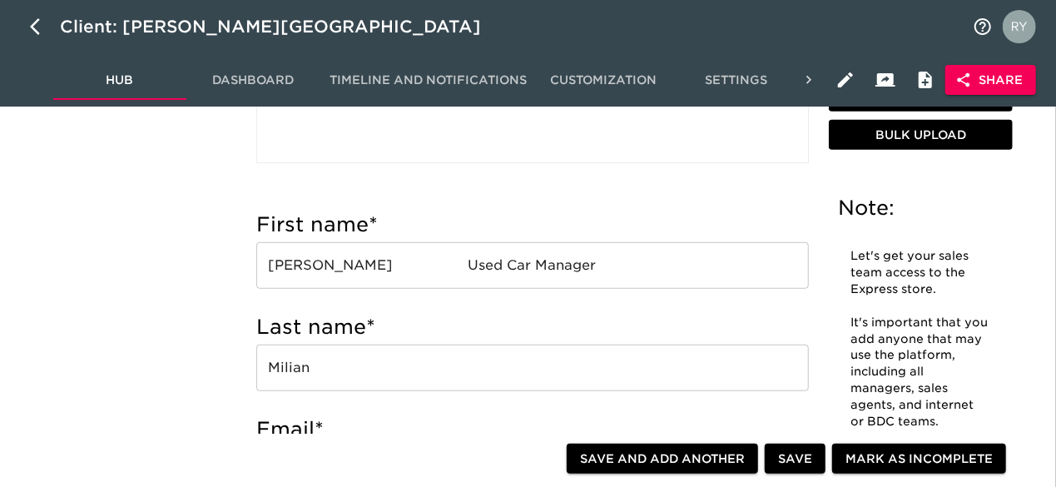
type input "[EMAIL_ADDRESS][DOMAIN_NAME]"
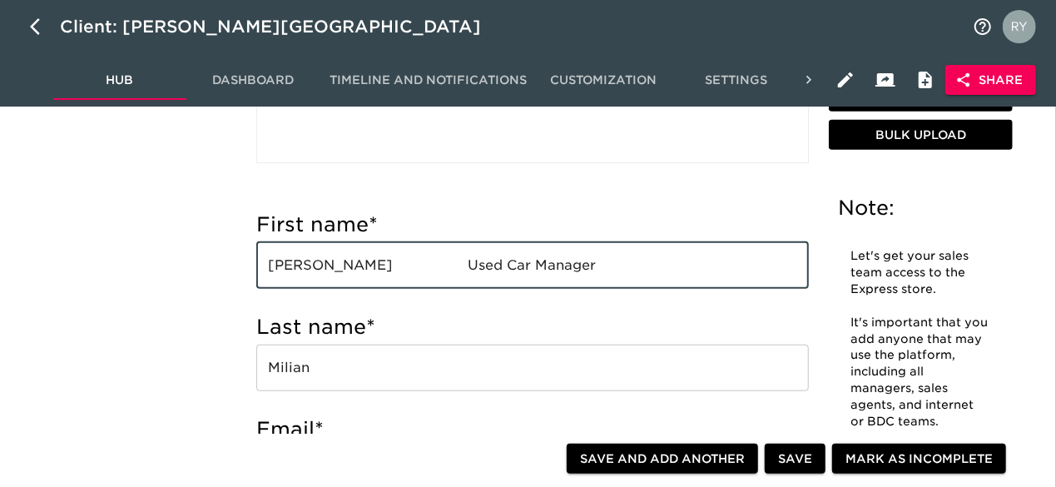
drag, startPoint x: 554, startPoint y: 264, endPoint x: 398, endPoint y: 272, distance: 156.7
click at [398, 272] on input "[PERSON_NAME] Used Car Manager" at bounding box center [532, 265] width 553 height 47
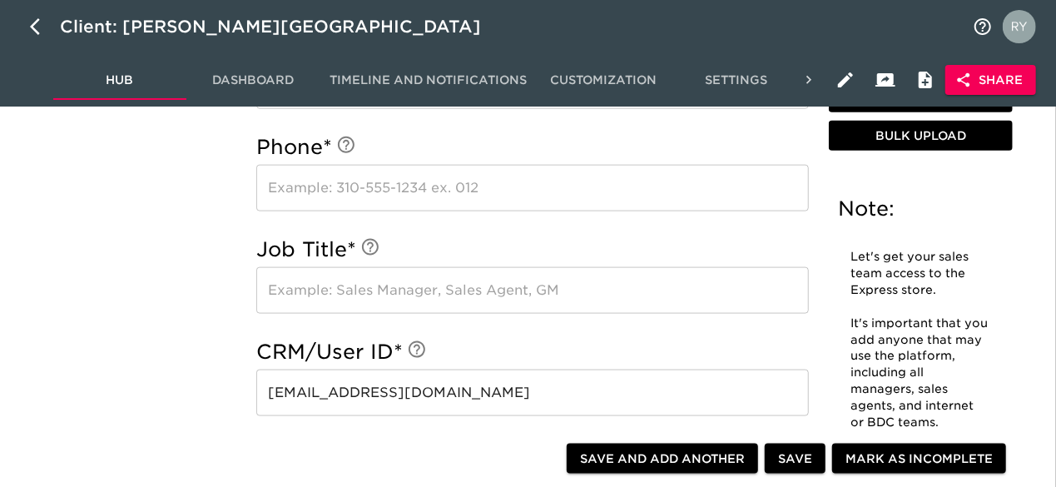
scroll to position [1082, 0]
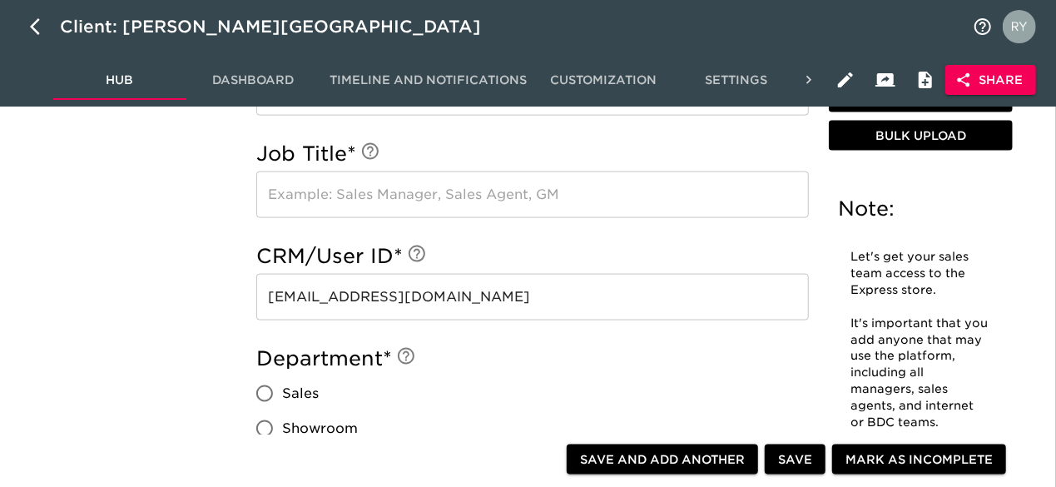
type input "[PERSON_NAME]"
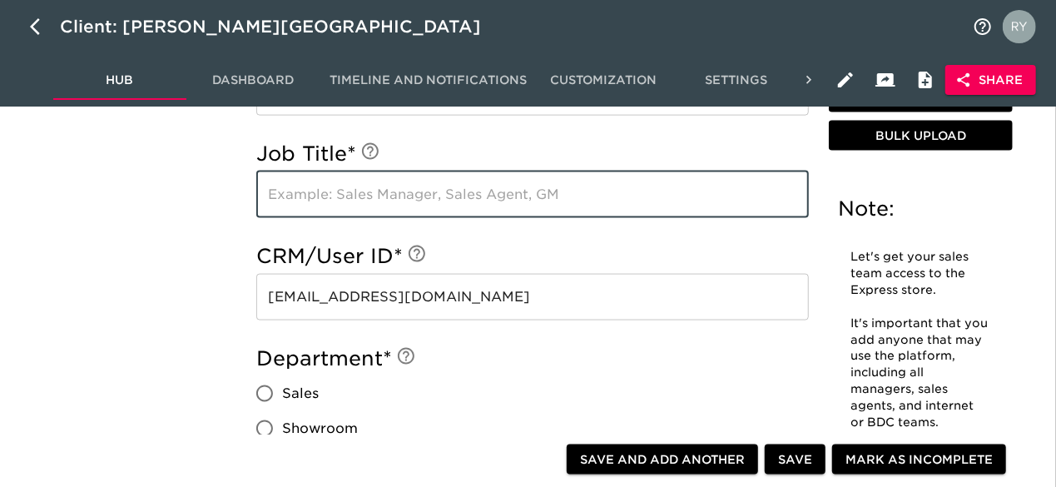
paste input "Used Car Manager"
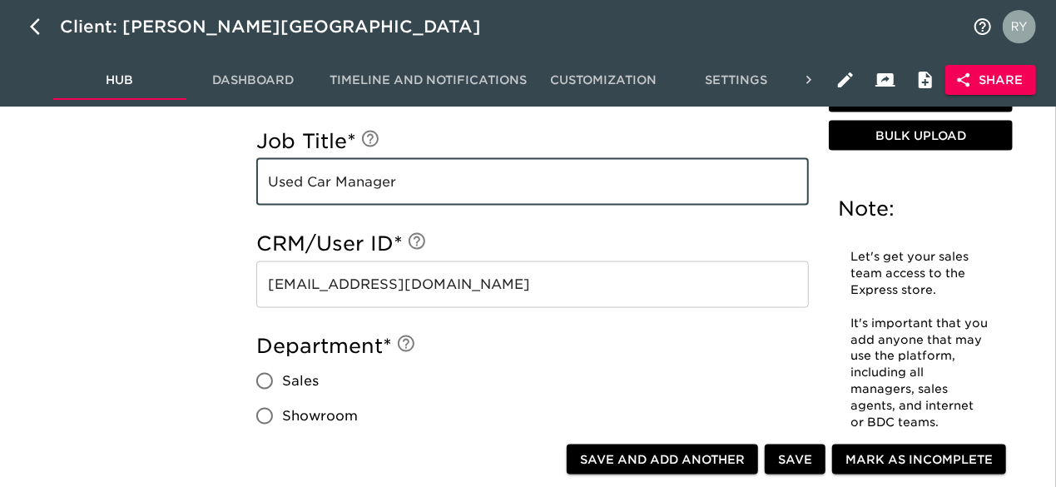
scroll to position [1249, 0]
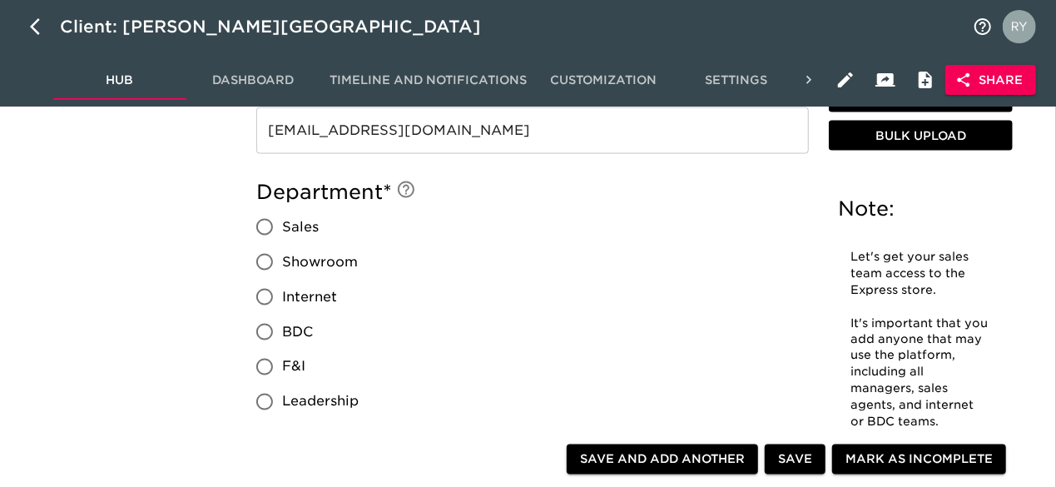
type input "Used Car Manager"
click at [261, 228] on input "Sales" at bounding box center [264, 227] width 35 height 35
radio input "true"
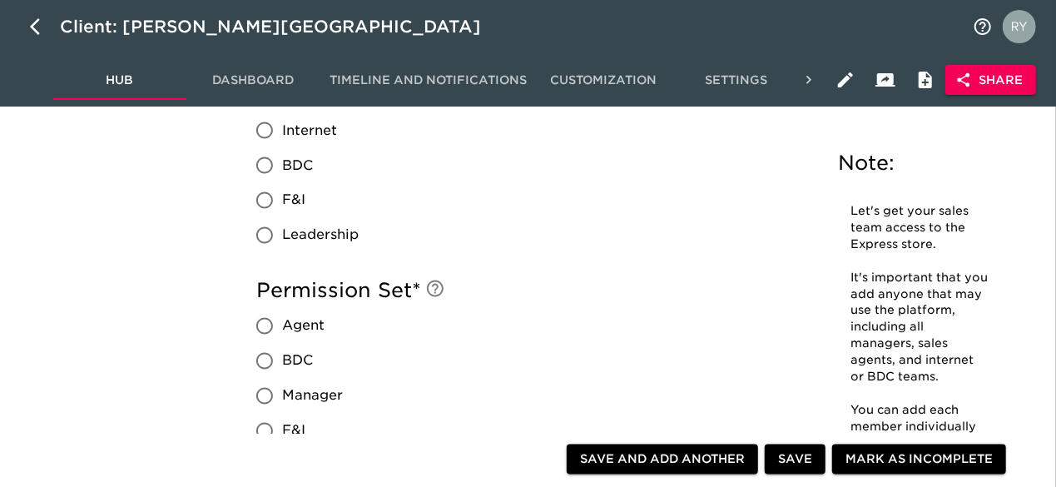
scroll to position [1582, 0]
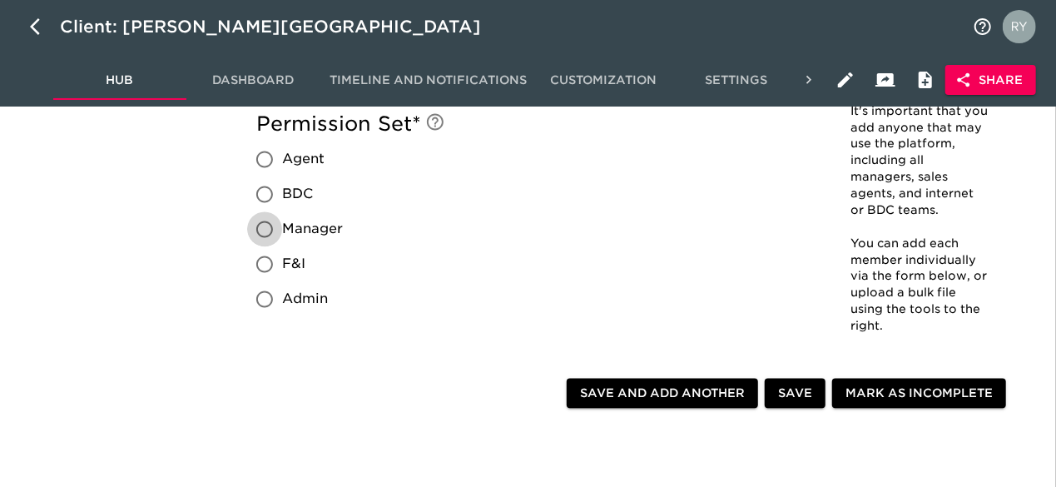
click at [262, 229] on input "Manager" at bounding box center [264, 229] width 35 height 35
radio input "true"
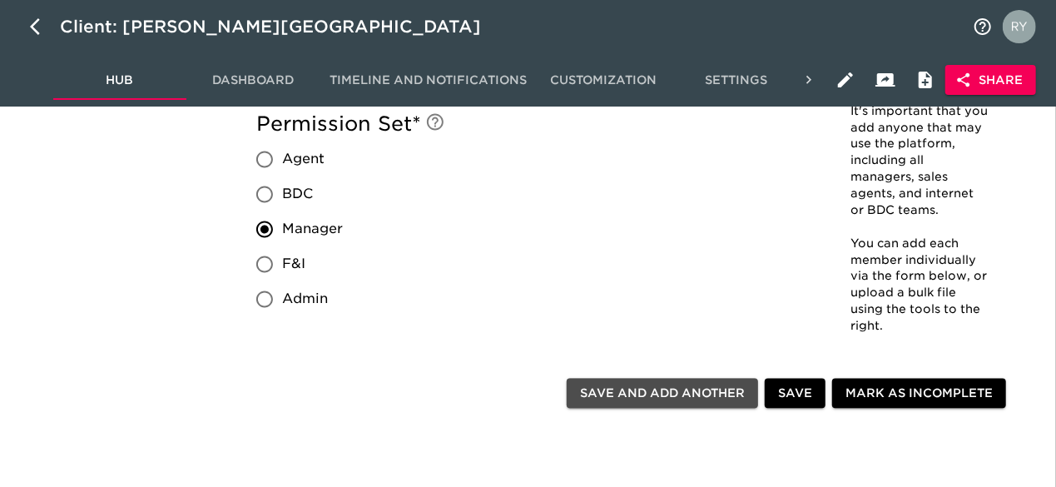
click at [668, 395] on span "Save and Add Another" at bounding box center [662, 394] width 165 height 21
radio input "false"
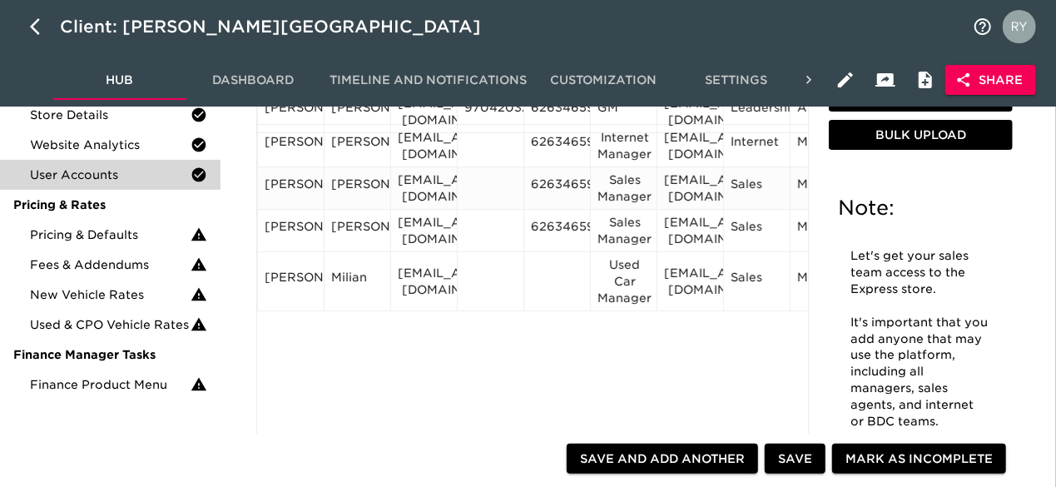
scroll to position [83, 0]
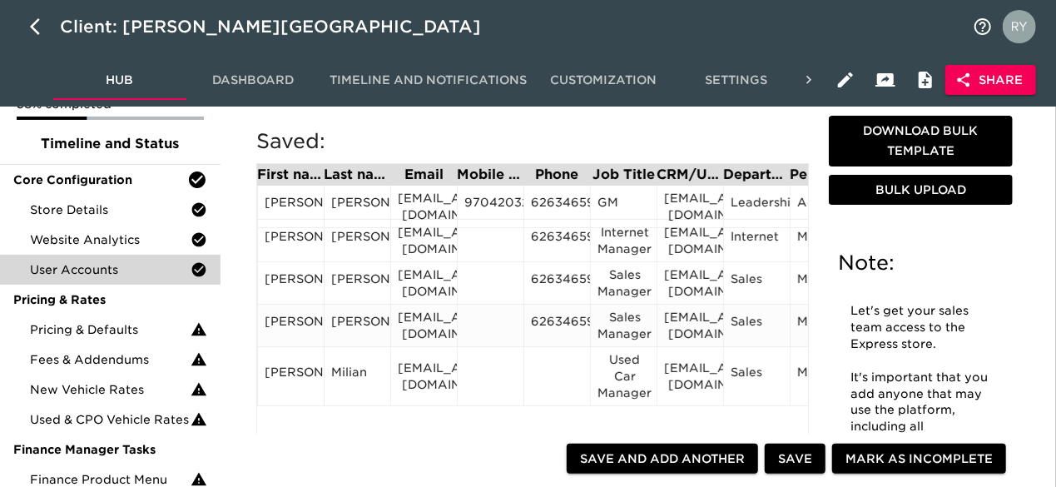
click at [582, 322] on div "6263465900" at bounding box center [557, 325] width 52 height 25
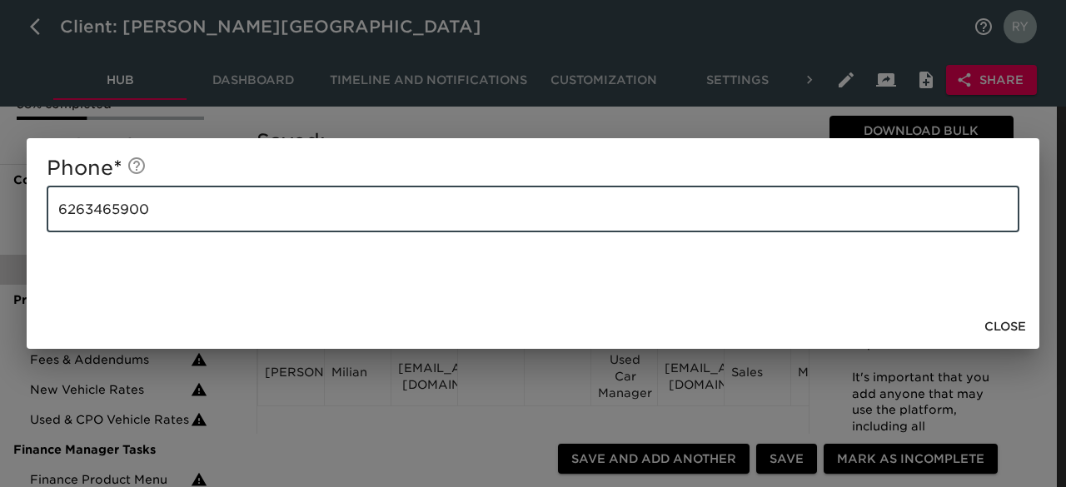
drag, startPoint x: 160, startPoint y: 190, endPoint x: 48, endPoint y: 211, distance: 113.5
click at [48, 211] on input "6263465900" at bounding box center [533, 209] width 972 height 47
click at [1004, 322] on span "Close" at bounding box center [1005, 326] width 42 height 21
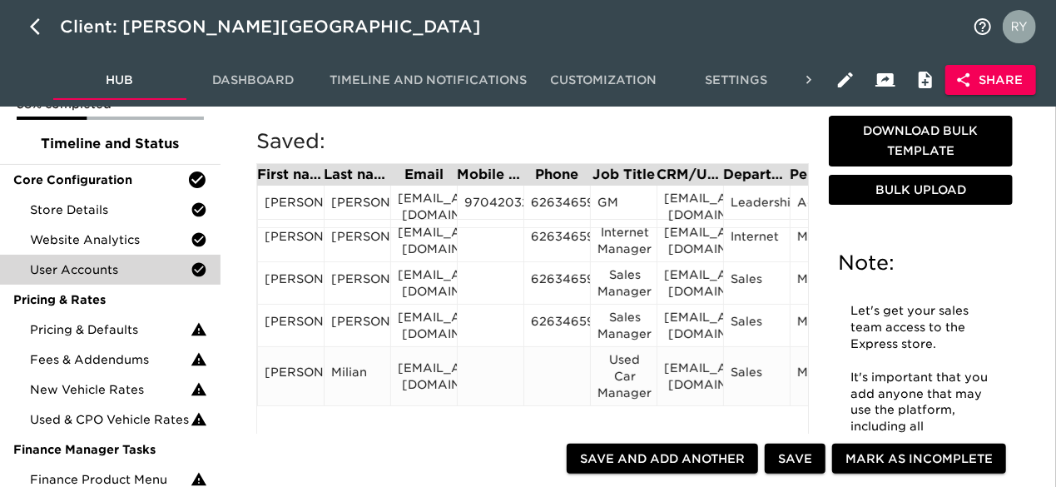
click at [536, 360] on div at bounding box center [557, 376] width 67 height 59
drag, startPoint x: 536, startPoint y: 361, endPoint x: 536, endPoint y: 431, distance: 69.9
click at [536, 431] on div "First name Last name Email Mobile Phone Phone Job Title CRM/User ID Department …" at bounding box center [532, 371] width 553 height 416
click at [554, 372] on div at bounding box center [557, 376] width 52 height 25
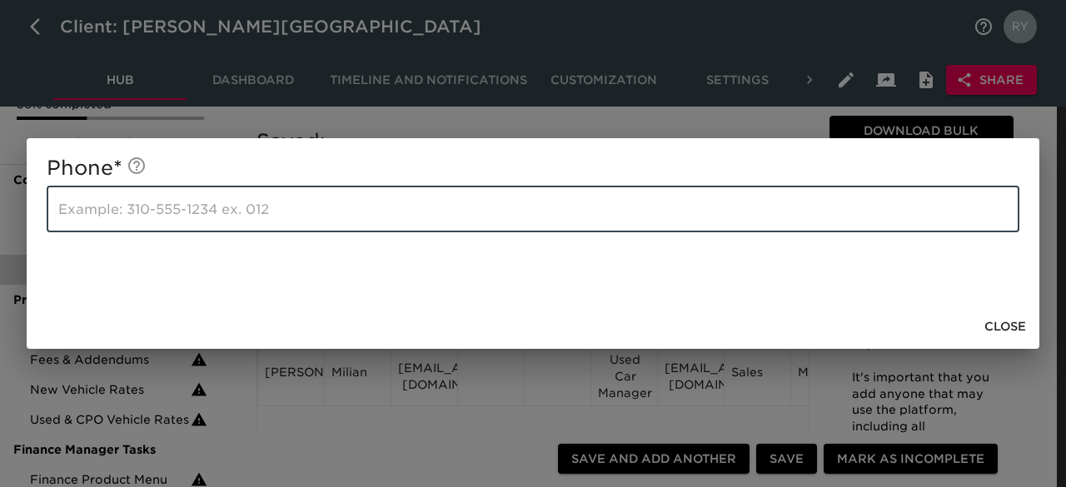
paste input "6263465900"
type input "6263465900"
click at [1011, 321] on span "Close" at bounding box center [1005, 326] width 42 height 21
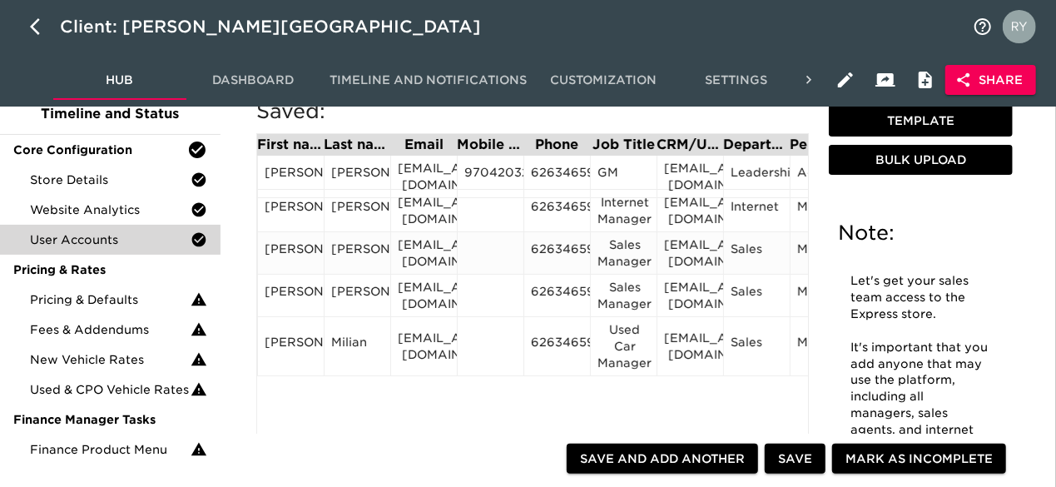
scroll to position [0, 0]
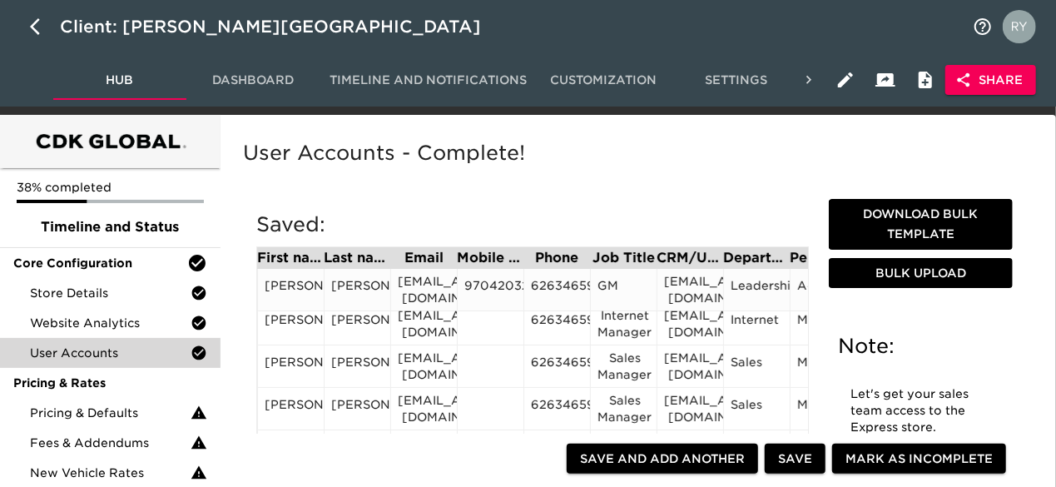
click at [450, 293] on div "[EMAIL_ADDRESS][DOMAIN_NAME]" at bounding box center [424, 289] width 52 height 33
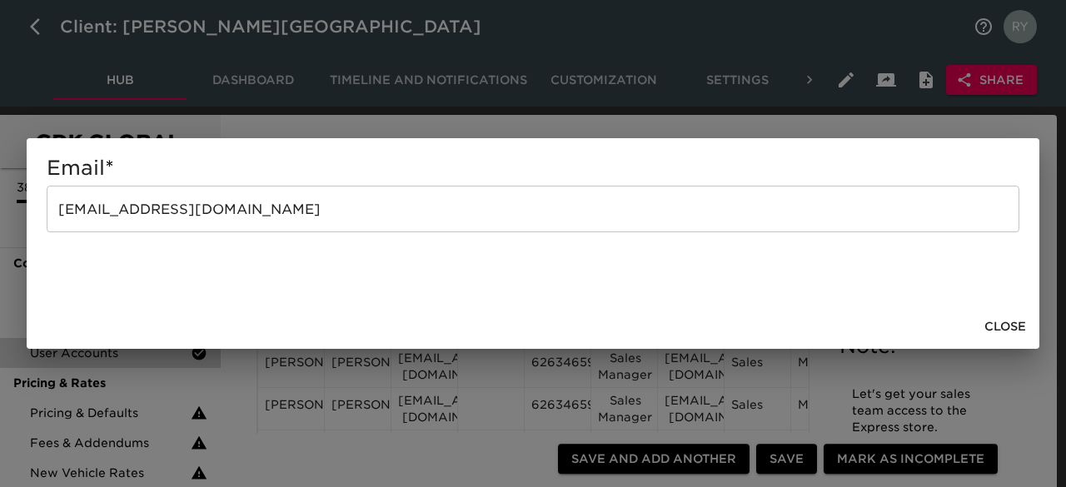
click at [994, 329] on span "Close" at bounding box center [1005, 326] width 42 height 21
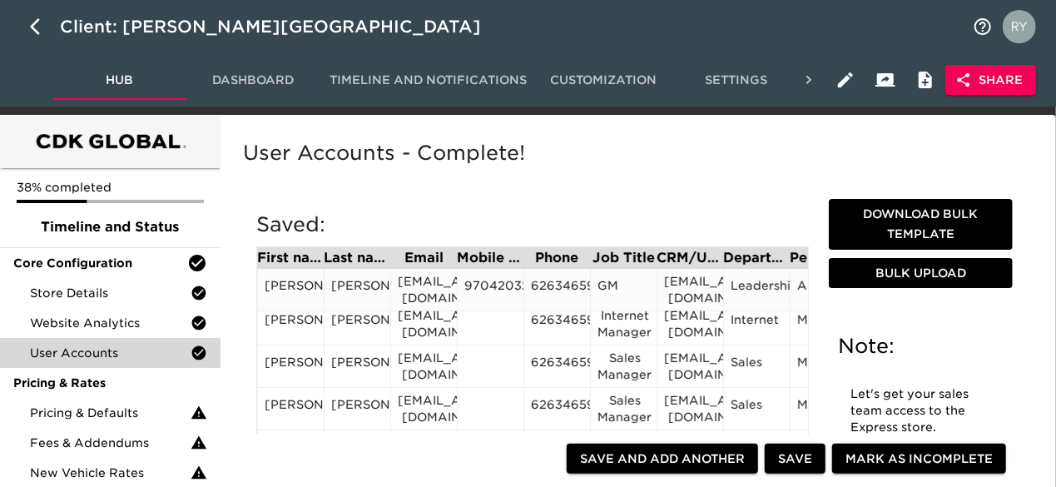
click at [682, 291] on div "[EMAIL_ADDRESS][DOMAIN_NAME]" at bounding box center [690, 289] width 52 height 33
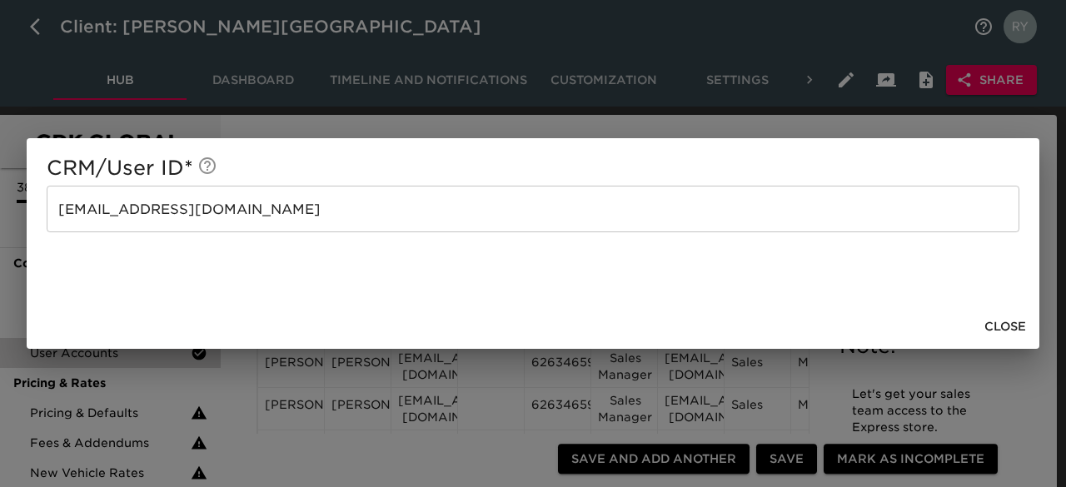
click at [1005, 321] on span "Close" at bounding box center [1005, 326] width 42 height 21
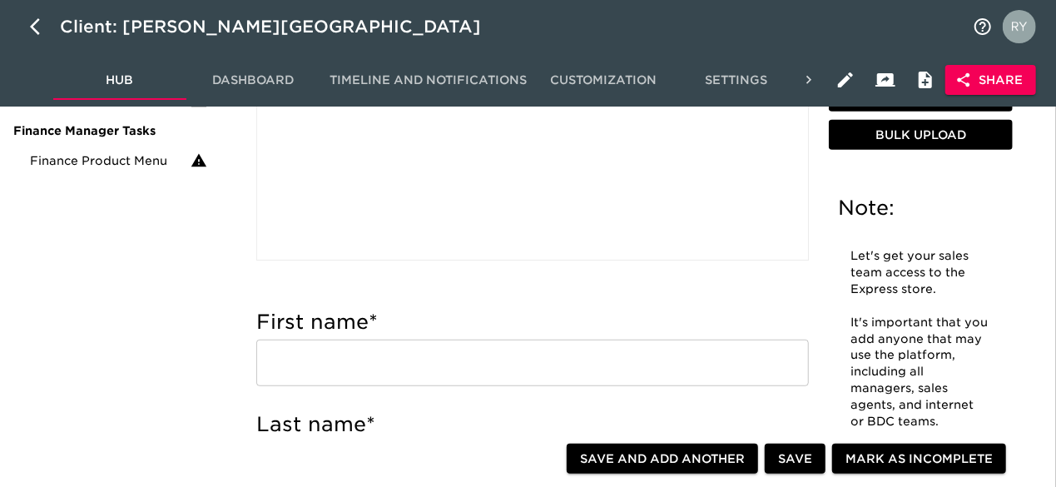
scroll to position [416, 0]
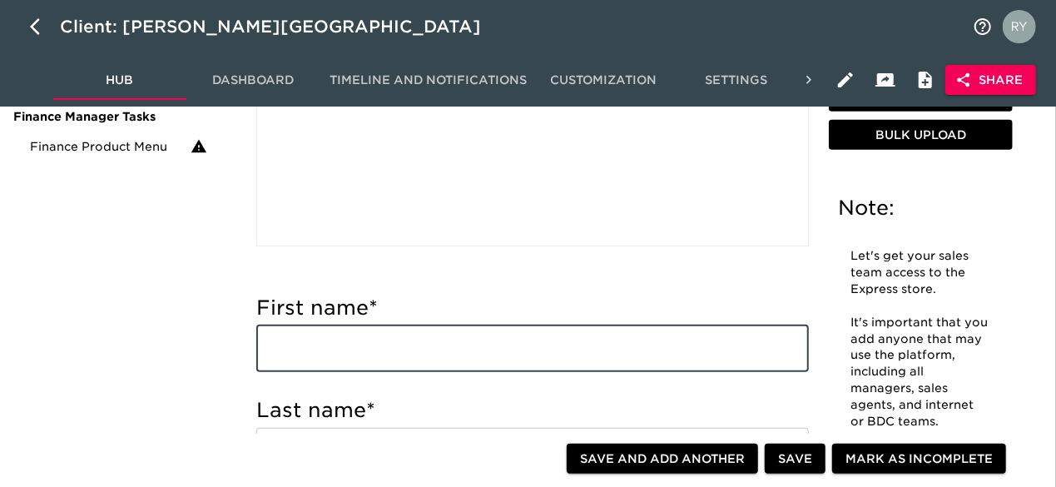
paste input "[PERSON_NAME] [PERSON_NAME][EMAIL_ADDRESS][DOMAIN_NAME] Internet Salesperson"
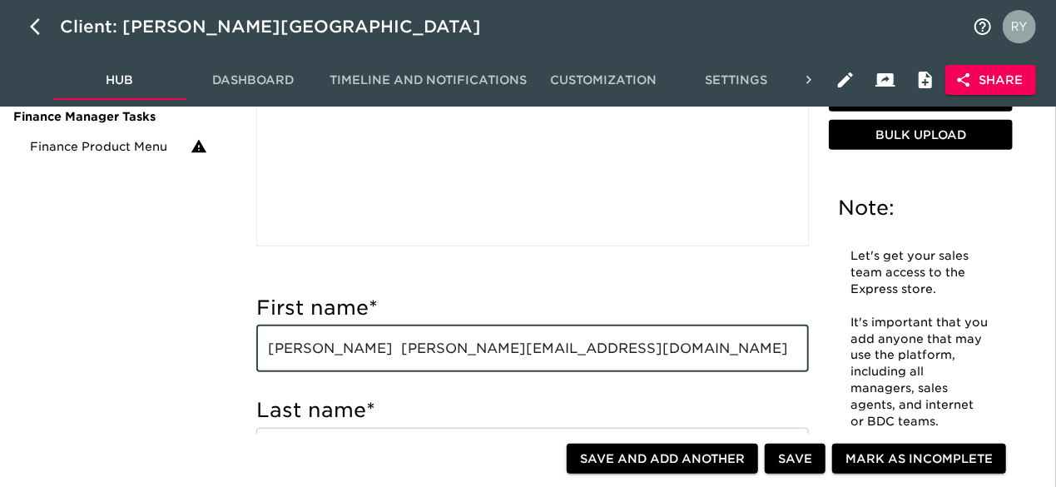
drag, startPoint x: 340, startPoint y: 345, endPoint x: 380, endPoint y: 345, distance: 40.0
click at [380, 345] on input "[PERSON_NAME] [PERSON_NAME][EMAIL_ADDRESS][DOMAIN_NAME] Internet Salesperson" at bounding box center [532, 349] width 553 height 47
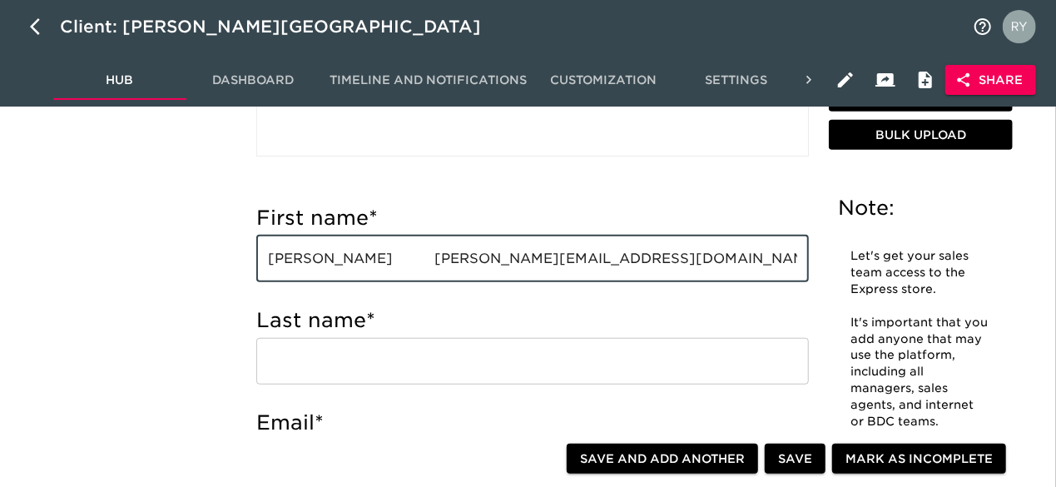
scroll to position [583, 0]
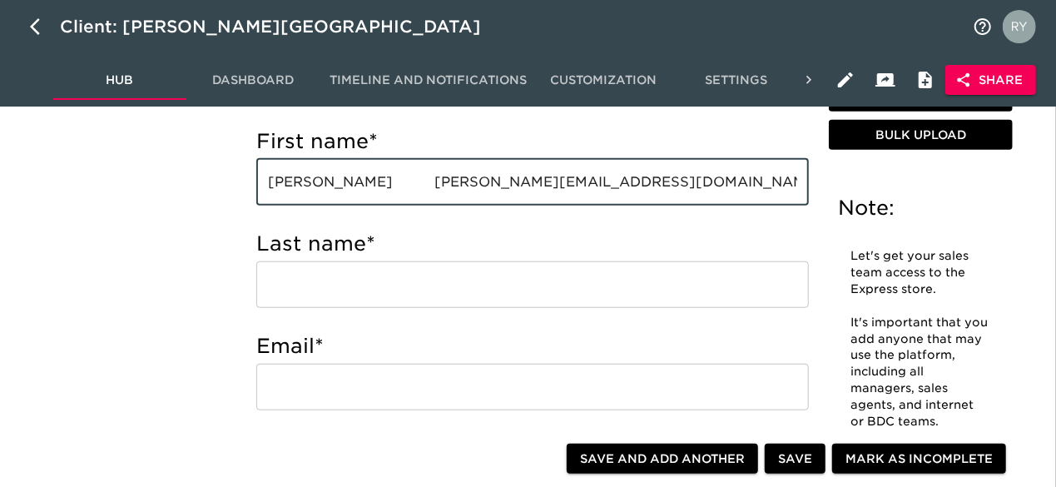
type input "[PERSON_NAME] [PERSON_NAME][EMAIL_ADDRESS][DOMAIN_NAME] Internet Salesperson"
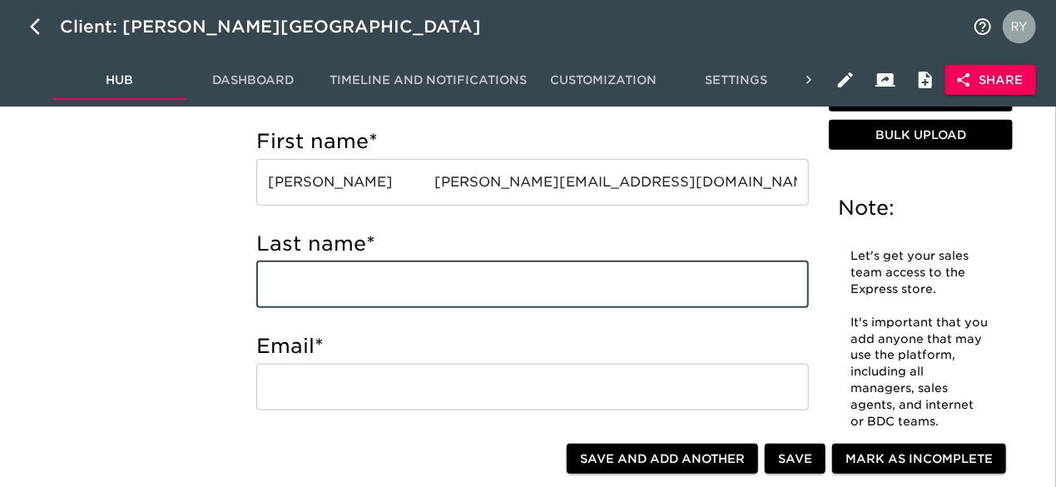
paste input "[PERSON_NAME]"
type input "[PERSON_NAME]"
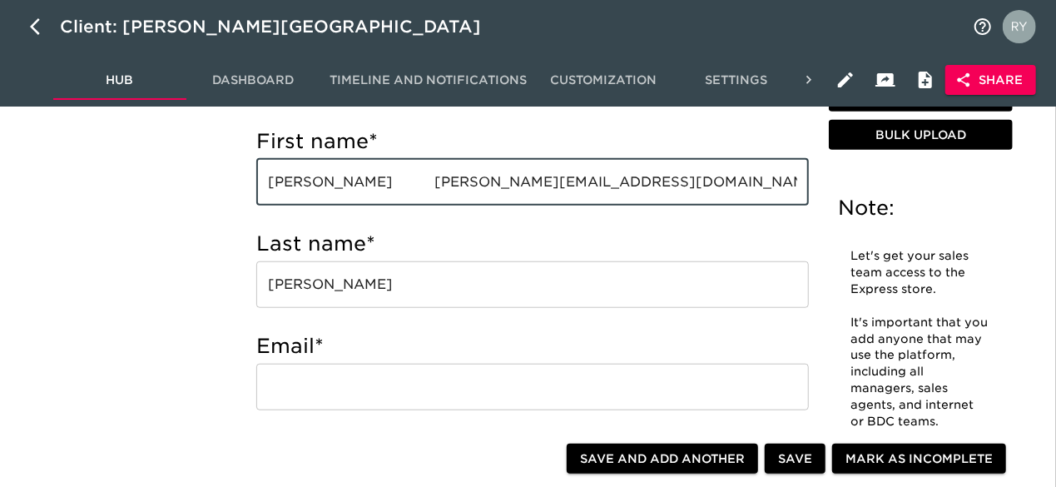
drag, startPoint x: 370, startPoint y: 176, endPoint x: 563, endPoint y: 171, distance: 193.2
click at [563, 171] on input "[PERSON_NAME] [PERSON_NAME][EMAIL_ADDRESS][DOMAIN_NAME] Internet Salesperson" at bounding box center [532, 182] width 553 height 47
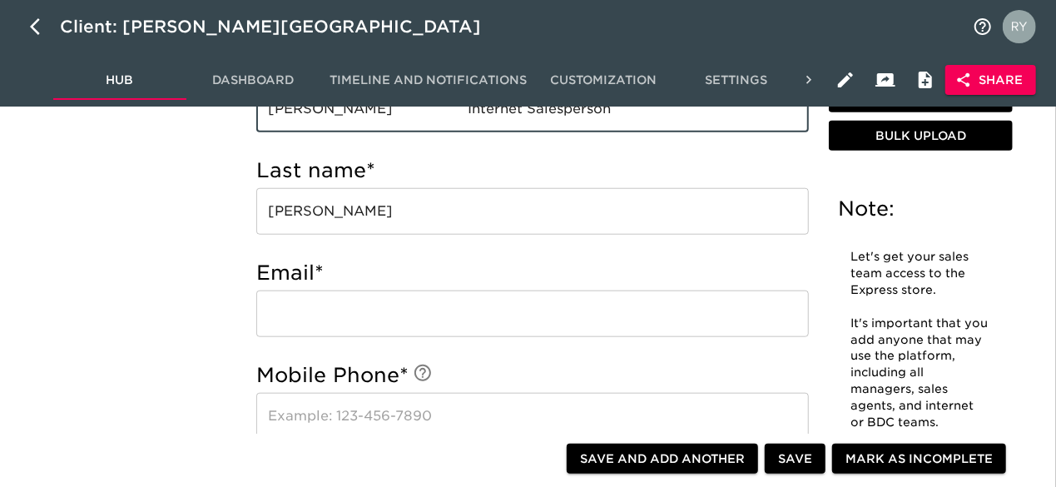
scroll to position [749, 0]
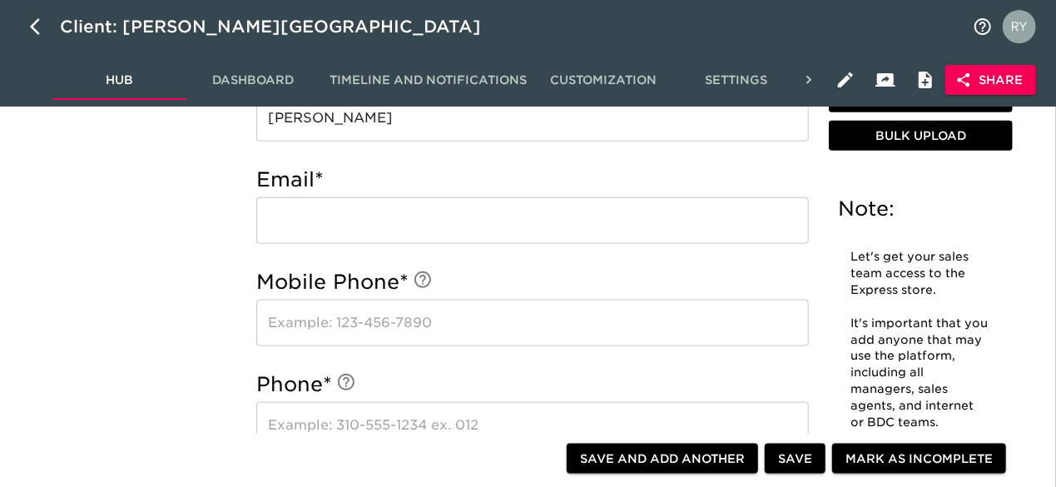
type input "[PERSON_NAME] Internet Salesperson"
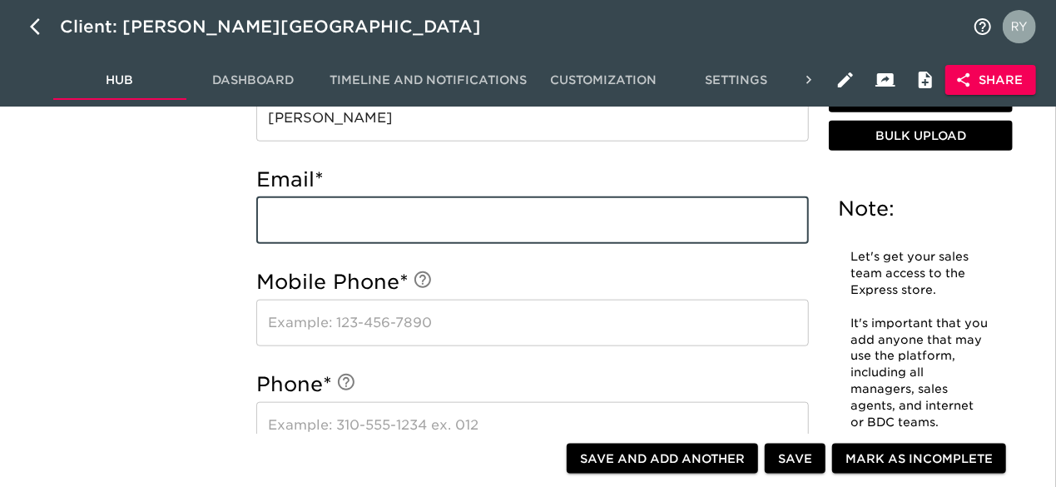
paste input "[PERSON_NAME][EMAIL_ADDRESS][DOMAIN_NAME]"
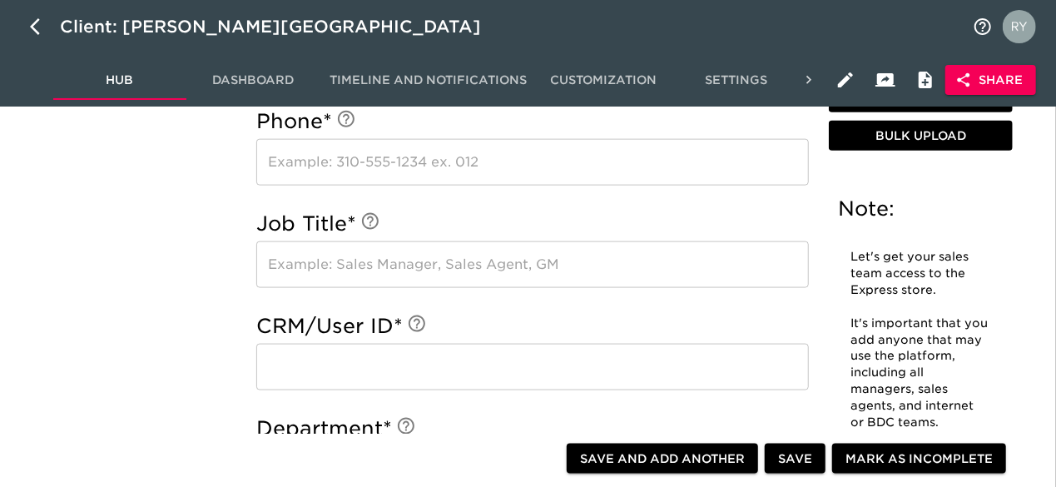
scroll to position [1082, 0]
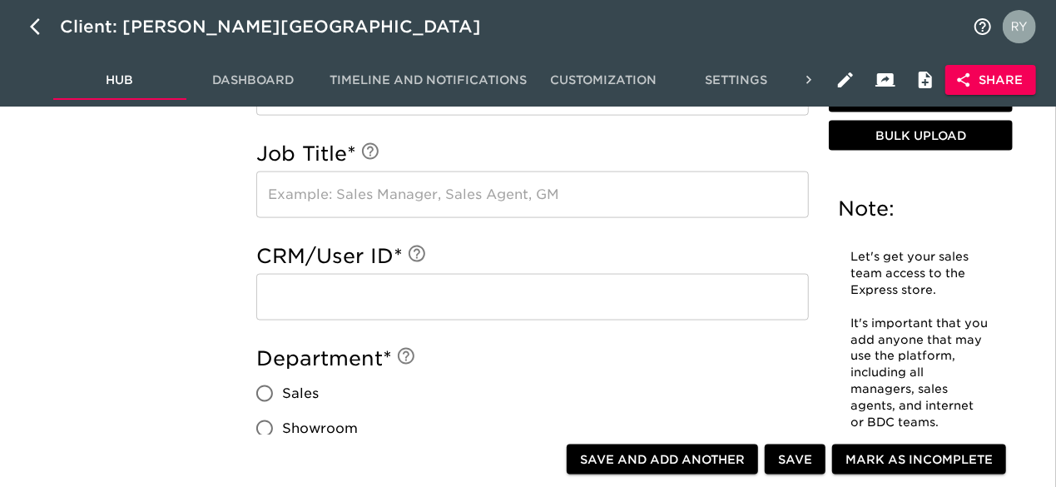
type input "[PERSON_NAME][EMAIL_ADDRESS][DOMAIN_NAME]"
click at [309, 287] on input "text" at bounding box center [532, 297] width 553 height 47
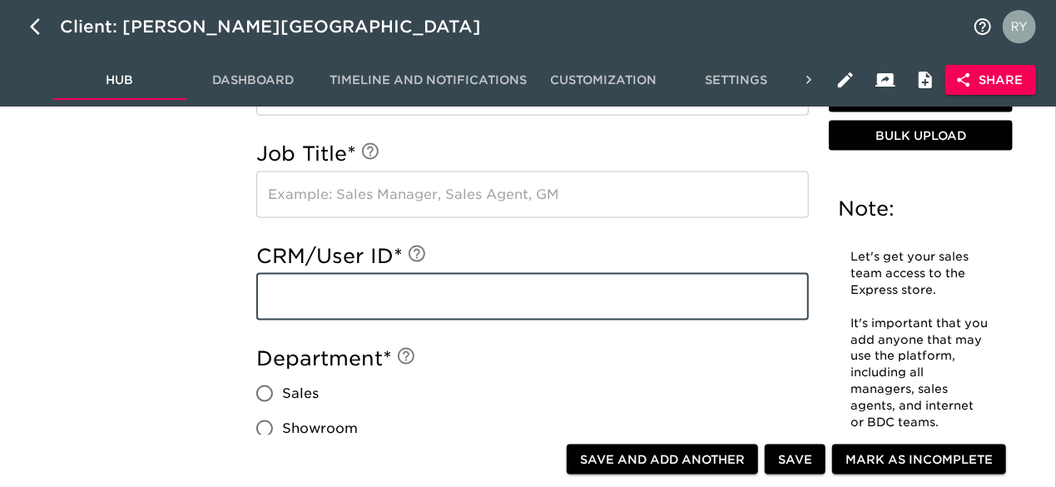
paste input "[PERSON_NAME][EMAIL_ADDRESS][DOMAIN_NAME]"
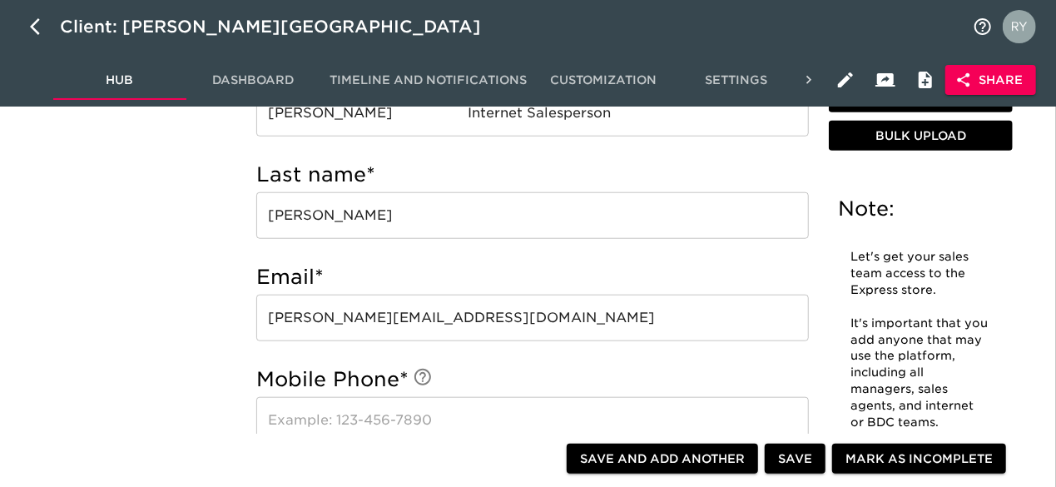
scroll to position [583, 0]
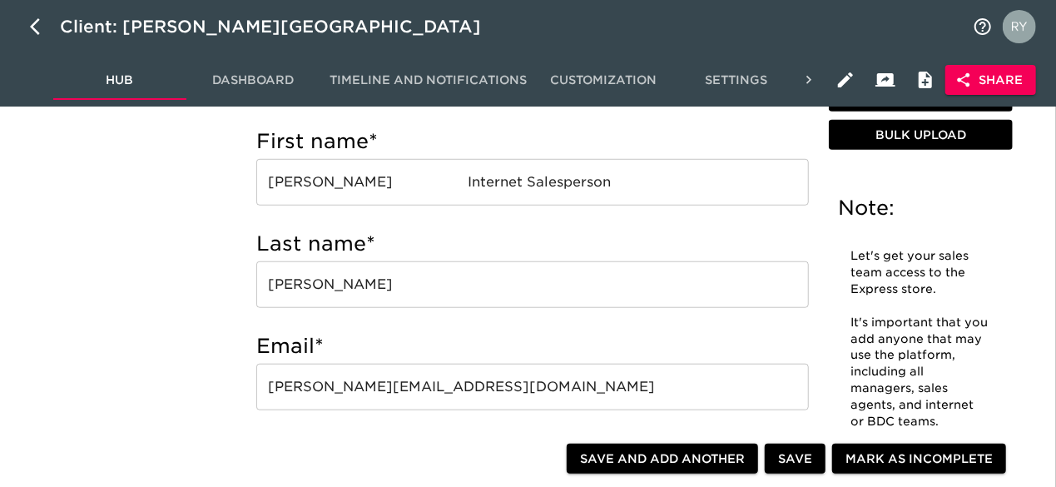
type input "[PERSON_NAME][EMAIL_ADDRESS][DOMAIN_NAME]"
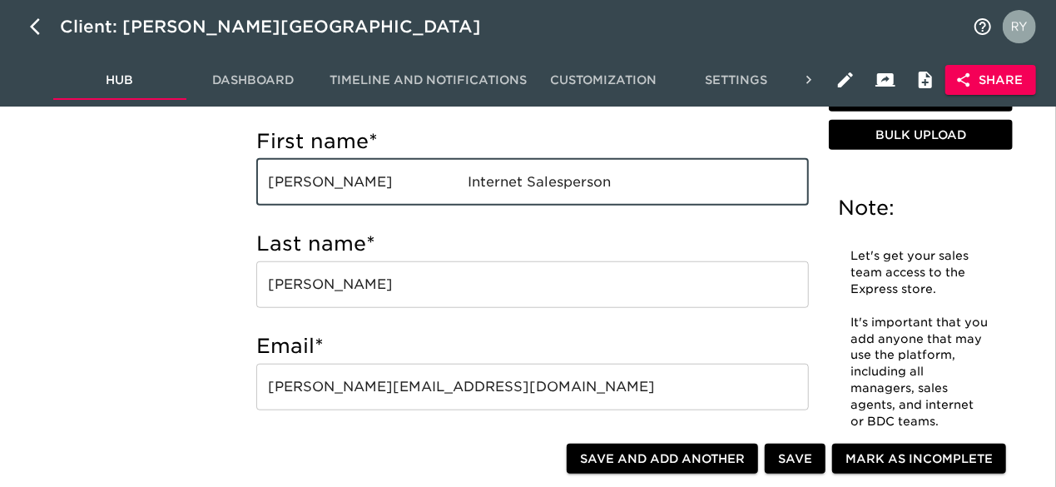
drag, startPoint x: 554, startPoint y: 177, endPoint x: 403, endPoint y: 185, distance: 151.7
click at [403, 185] on input "[PERSON_NAME] Internet Salesperson" at bounding box center [532, 182] width 553 height 47
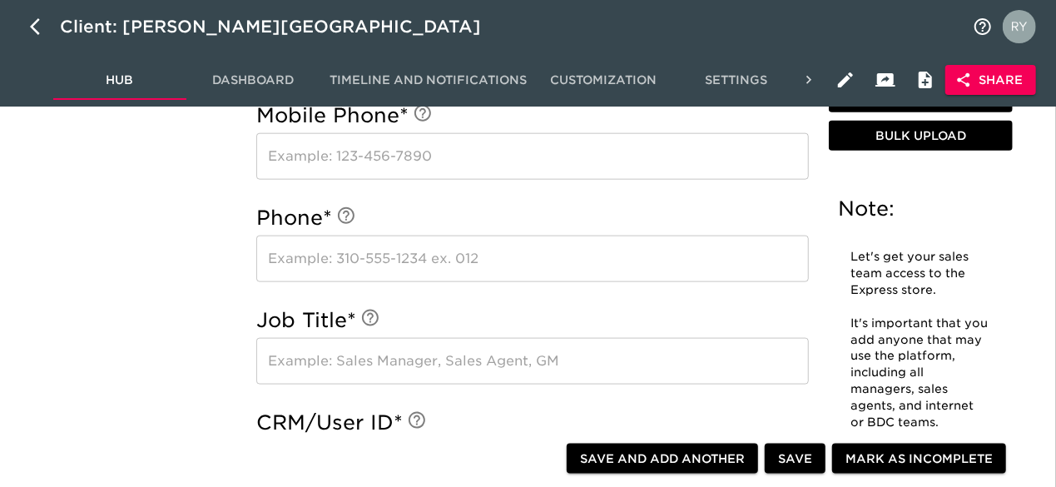
scroll to position [916, 0]
type input "[PERSON_NAME]"
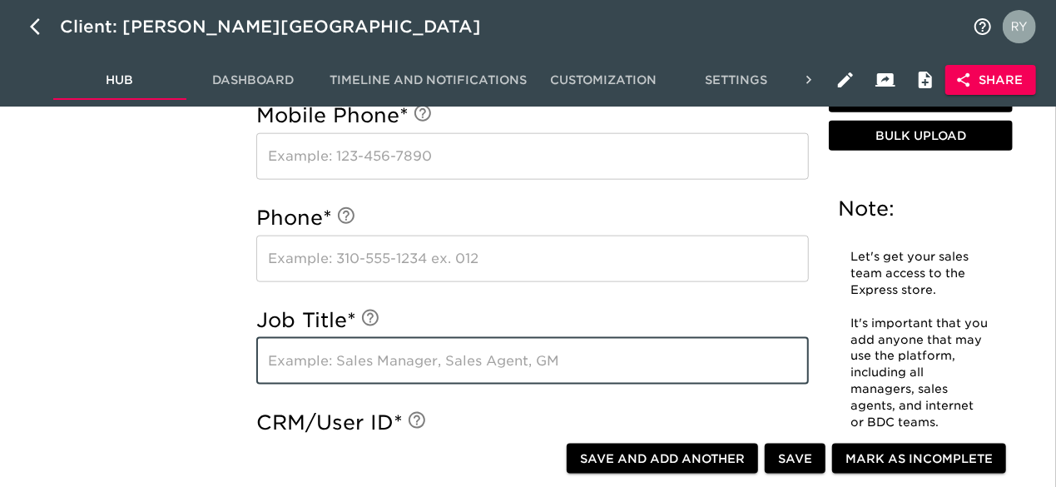
paste input "Internet Salesperson"
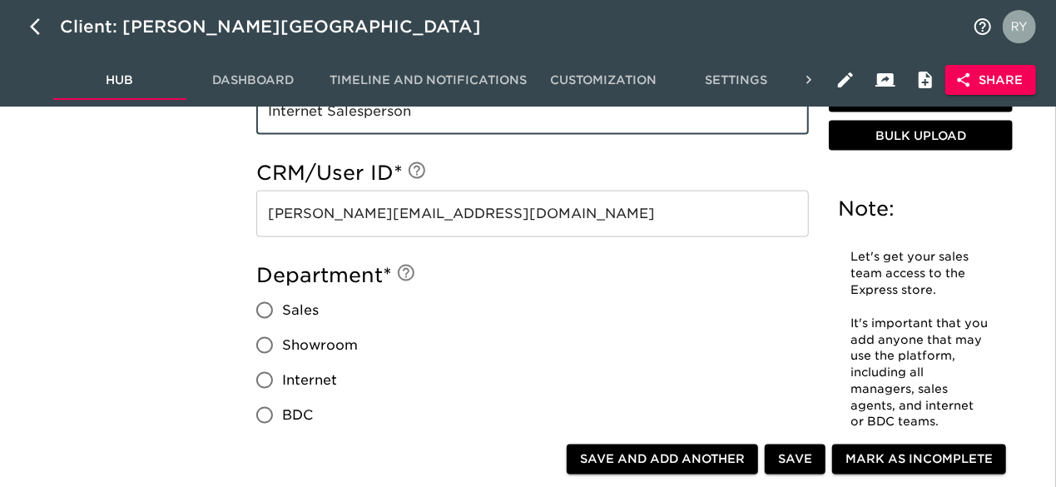
scroll to position [1249, 0]
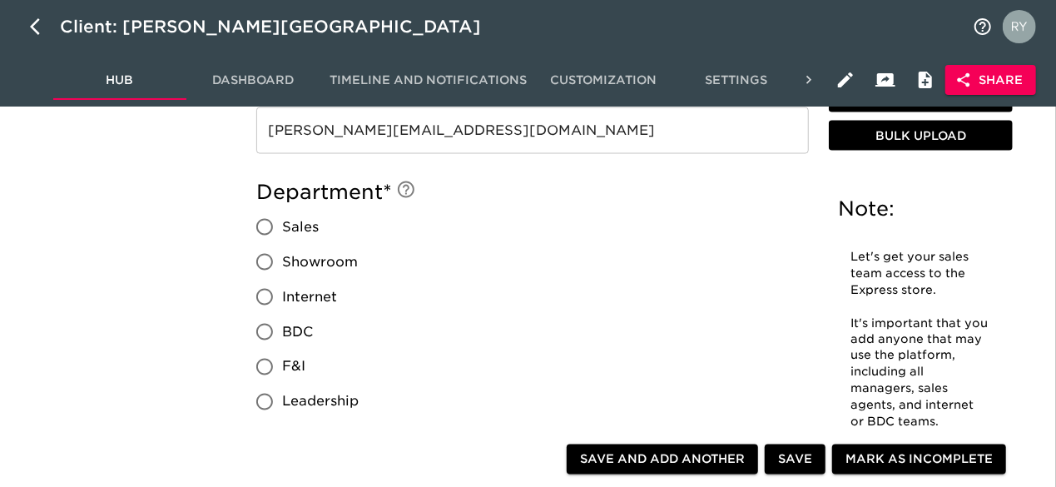
type input "Internet Salesperson"
click at [262, 295] on input "Internet" at bounding box center [264, 297] width 35 height 35
radio input "true"
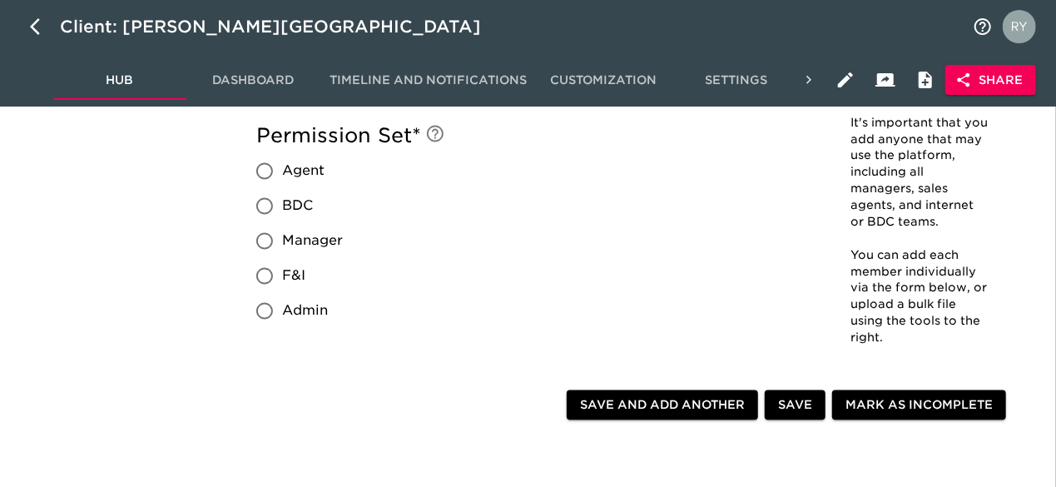
scroll to position [1582, 0]
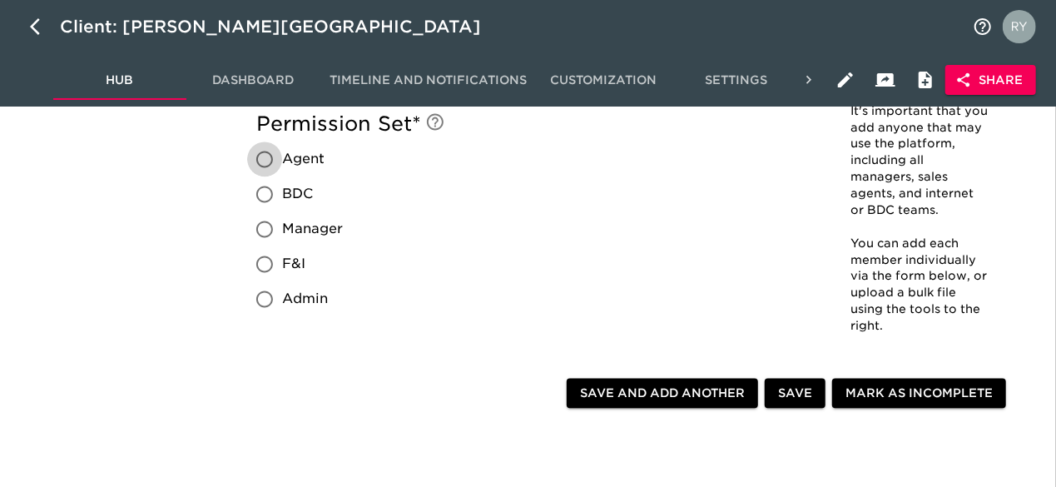
click at [266, 157] on input "Agent" at bounding box center [264, 159] width 35 height 35
radio input "true"
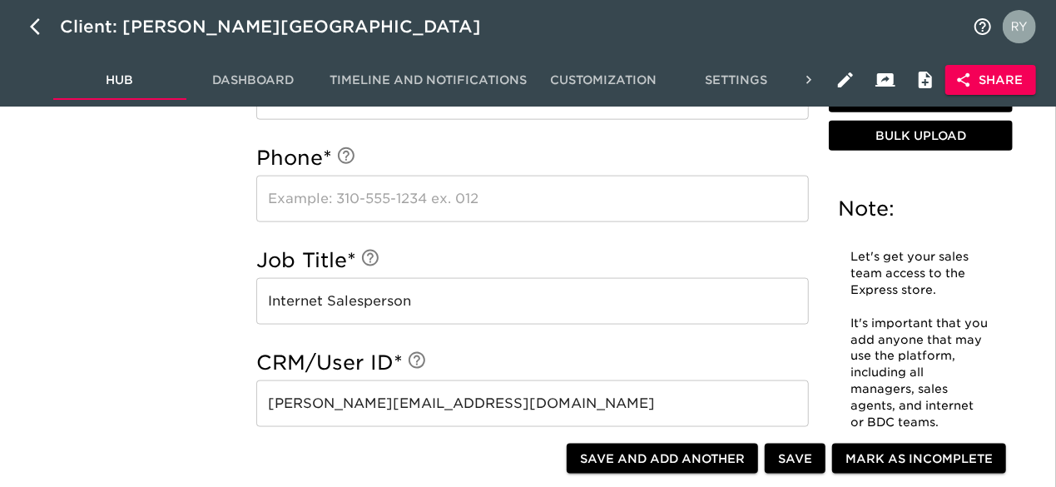
scroll to position [1082, 0]
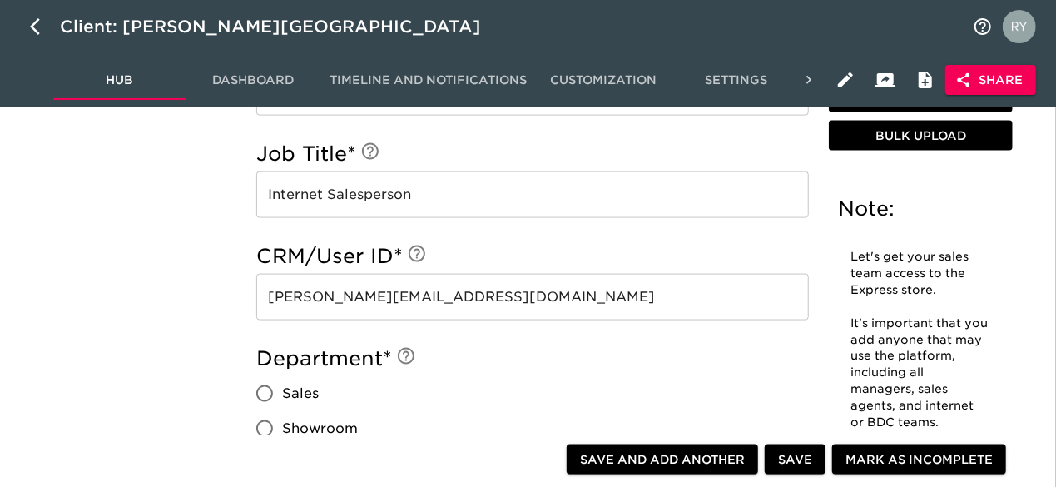
click at [642, 458] on span "Save and Add Another" at bounding box center [662, 459] width 165 height 21
radio input "false"
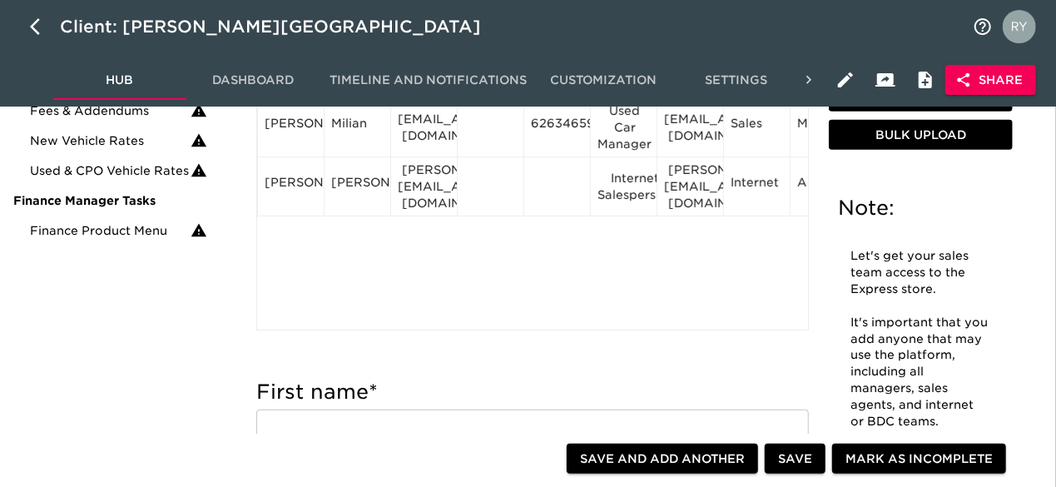
scroll to position [250, 0]
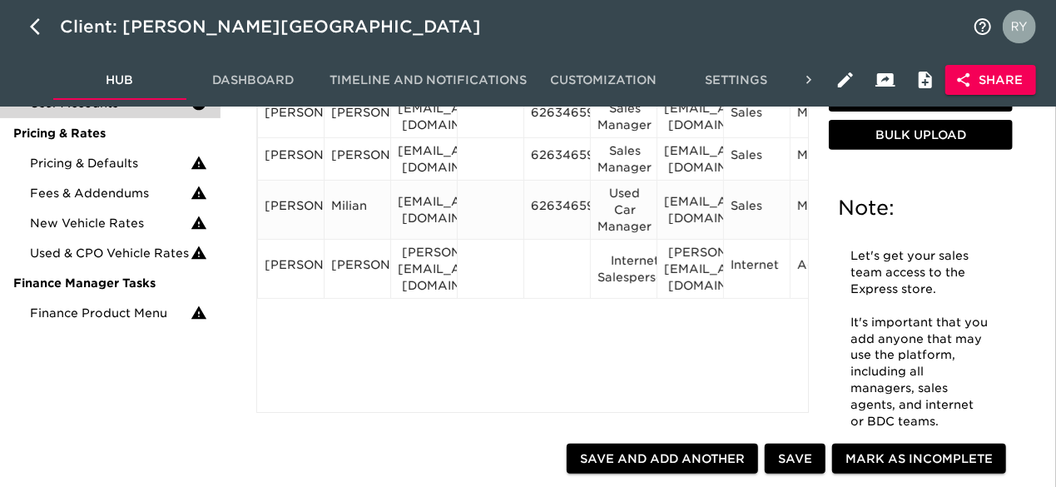
click at [559, 206] on div "6263465900" at bounding box center [557, 209] width 52 height 25
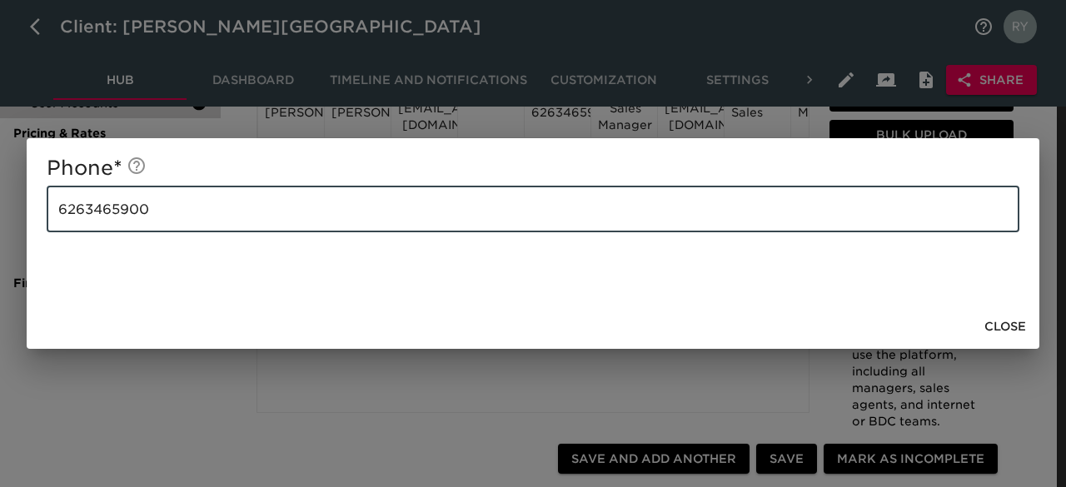
drag, startPoint x: 191, startPoint y: 214, endPoint x: 47, endPoint y: 221, distance: 144.2
click at [47, 221] on input "6263465900" at bounding box center [533, 209] width 972 height 47
click at [1015, 324] on span "Close" at bounding box center [1005, 326] width 42 height 21
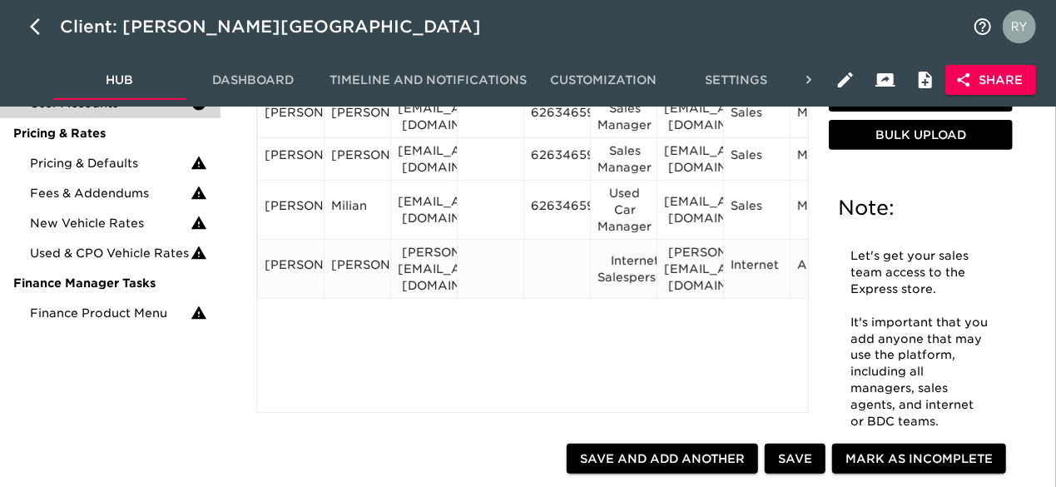
click at [541, 258] on div at bounding box center [557, 268] width 52 height 25
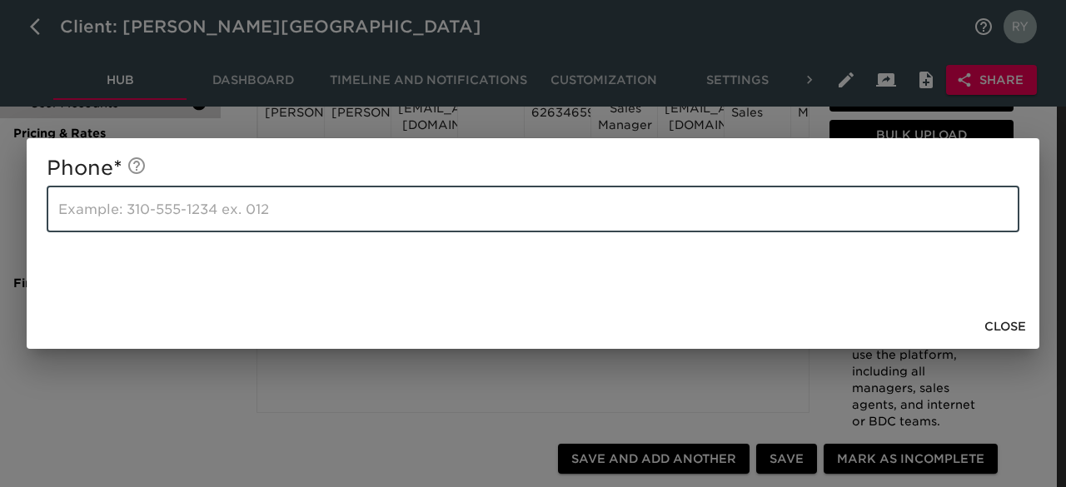
paste input "6263465900"
type input "6263465900"
click at [1001, 325] on span "Close" at bounding box center [1005, 326] width 42 height 21
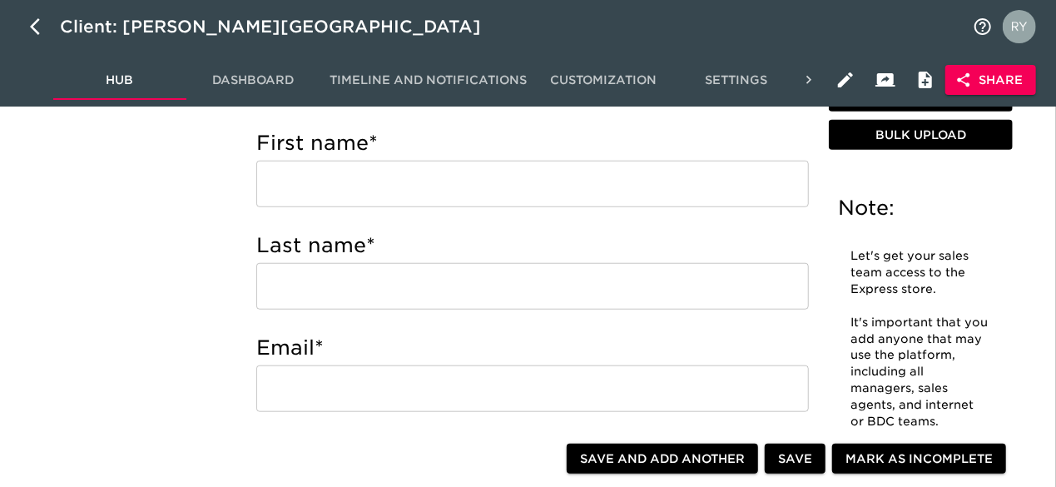
scroll to position [583, 0]
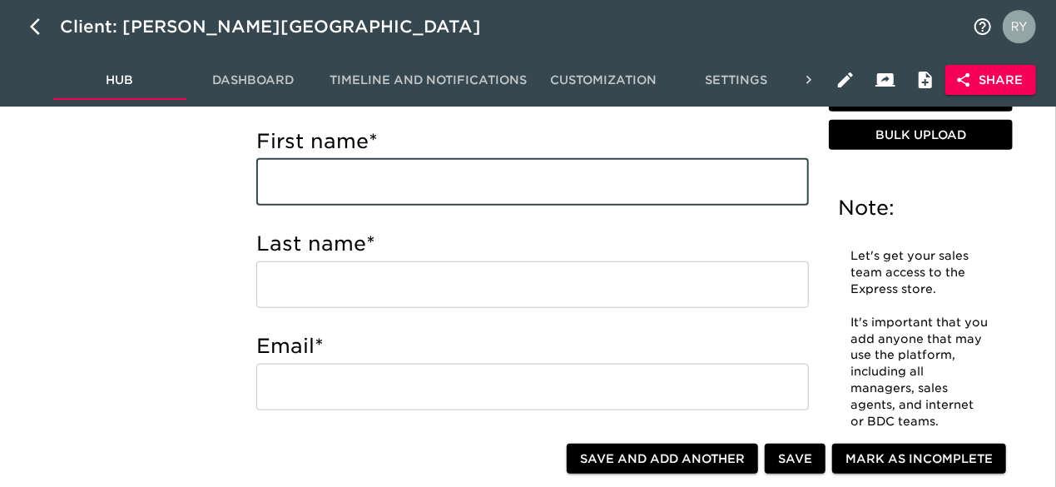
paste input "[PERSON_NAME] [PERSON_NAME][EMAIL_ADDRESS][DOMAIN_NAME] Internet Salesperson"
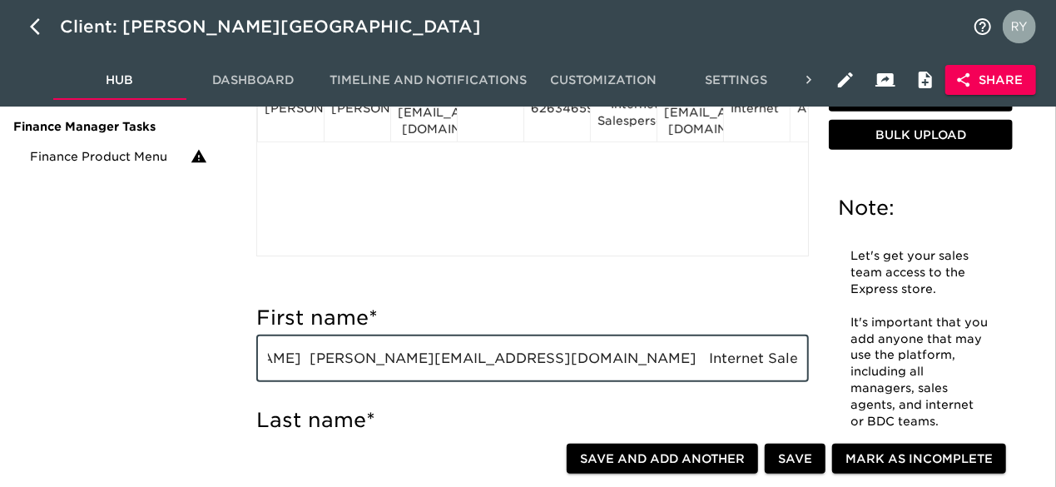
scroll to position [499, 0]
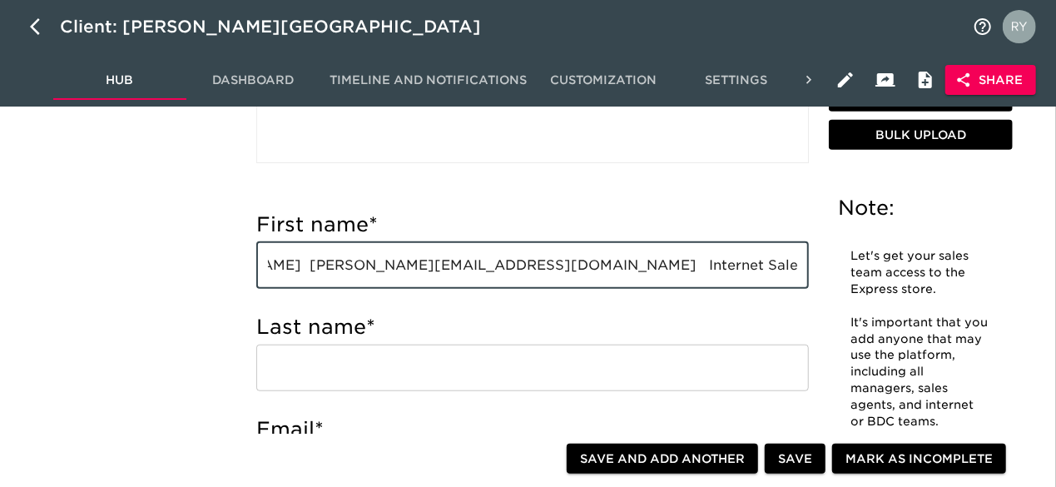
click at [373, 272] on input "[PERSON_NAME] [PERSON_NAME][EMAIL_ADDRESS][DOMAIN_NAME] Internet Salesperson" at bounding box center [532, 265] width 553 height 47
drag, startPoint x: 371, startPoint y: 262, endPoint x: 442, endPoint y: 271, distance: 71.2
click at [442, 271] on input "[PERSON_NAME] [PERSON_NAME][EMAIL_ADDRESS][DOMAIN_NAME] Internet Salesperson" at bounding box center [532, 265] width 553 height 47
type input "[PERSON_NAME] [PERSON_NAME][EMAIL_ADDRESS][DOMAIN_NAME] Internet Salesperson"
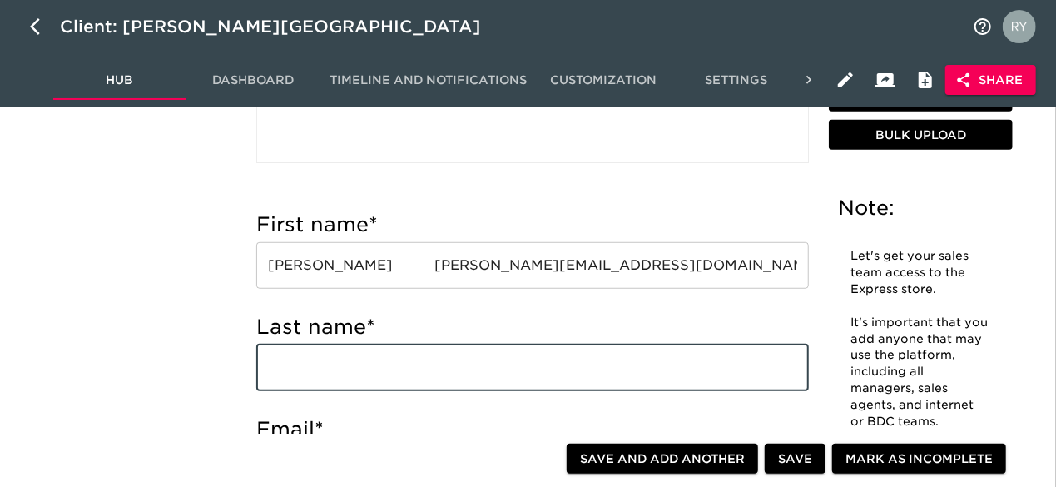
paste input "[PERSON_NAME]"
type input "[PERSON_NAME]"
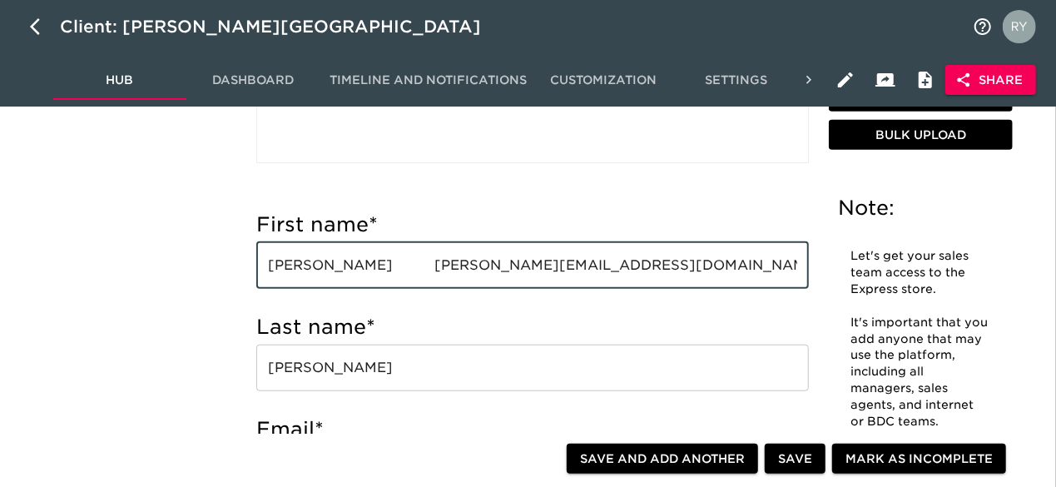
drag, startPoint x: 406, startPoint y: 264, endPoint x: 639, endPoint y: 261, distance: 233.1
click at [639, 261] on input "[PERSON_NAME] [PERSON_NAME][EMAIL_ADDRESS][DOMAIN_NAME] Internet Salesperson" at bounding box center [532, 265] width 553 height 47
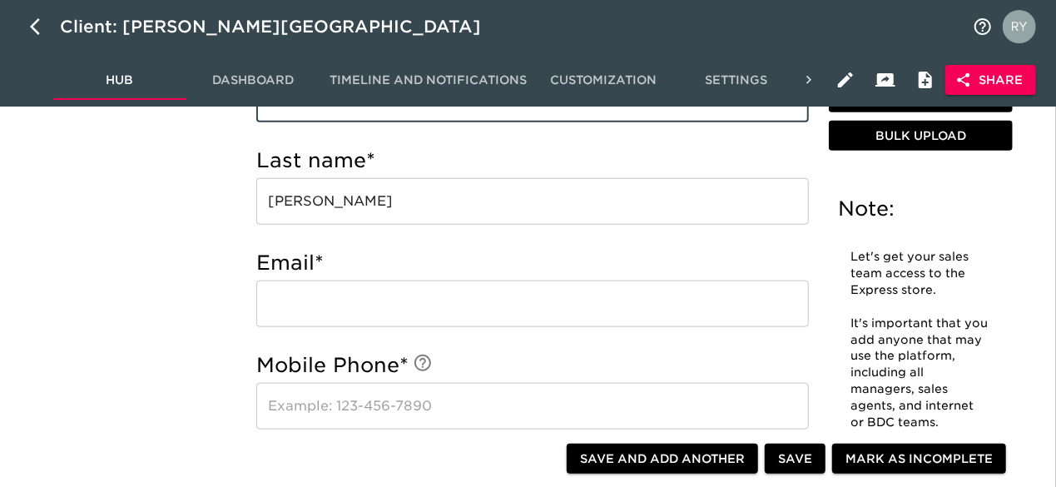
type input "[PERSON_NAME] Internet Salesperson"
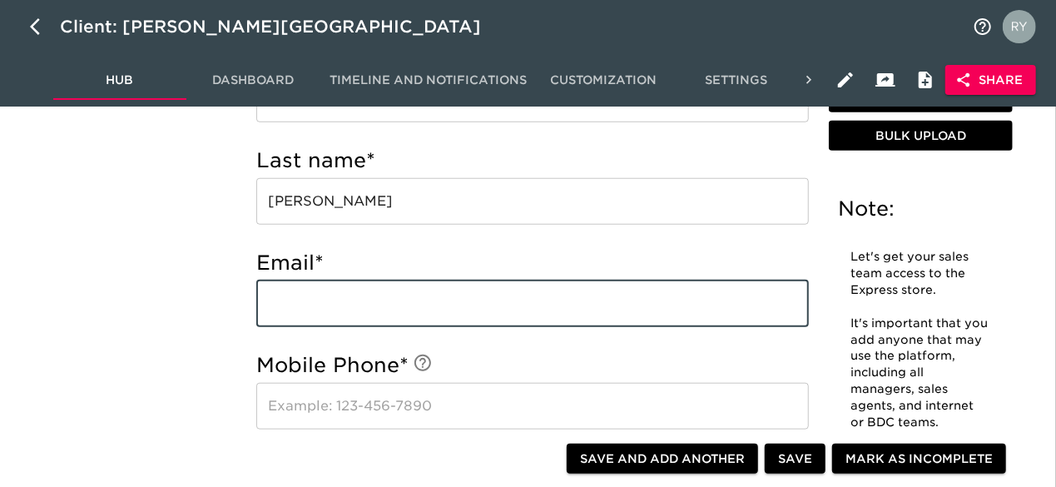
paste input "[EMAIL_ADDRESS][DOMAIN_NAME]"
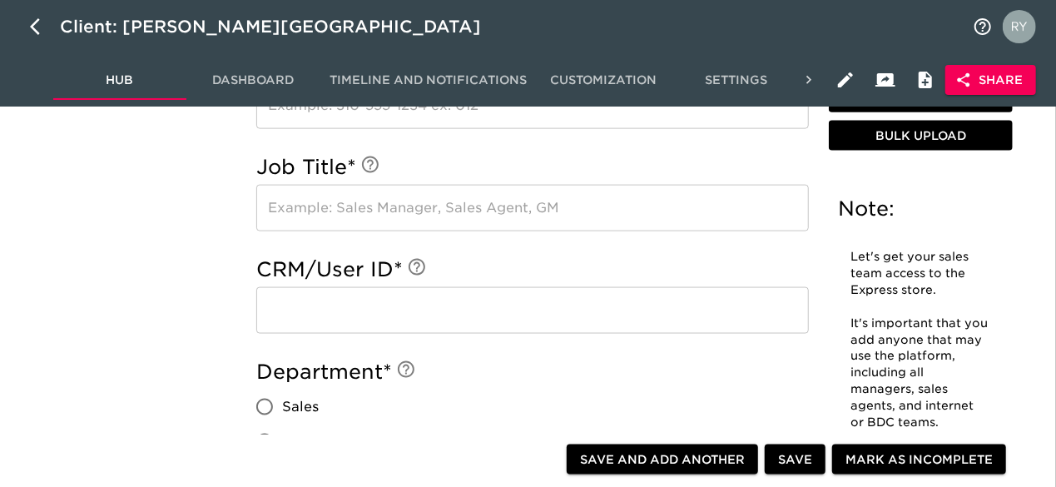
scroll to position [1165, 0]
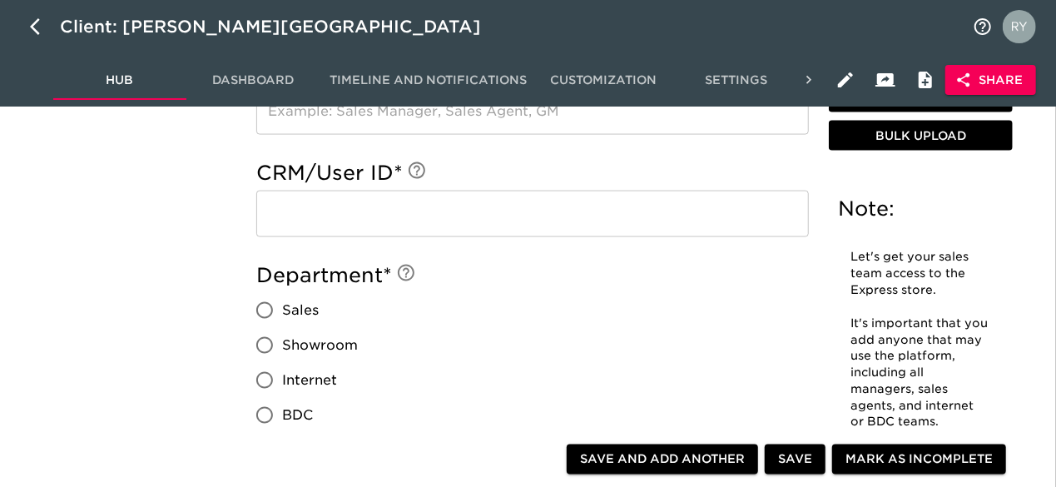
type input "[EMAIL_ADDRESS][DOMAIN_NAME]"
click at [273, 202] on input "text" at bounding box center [532, 214] width 553 height 47
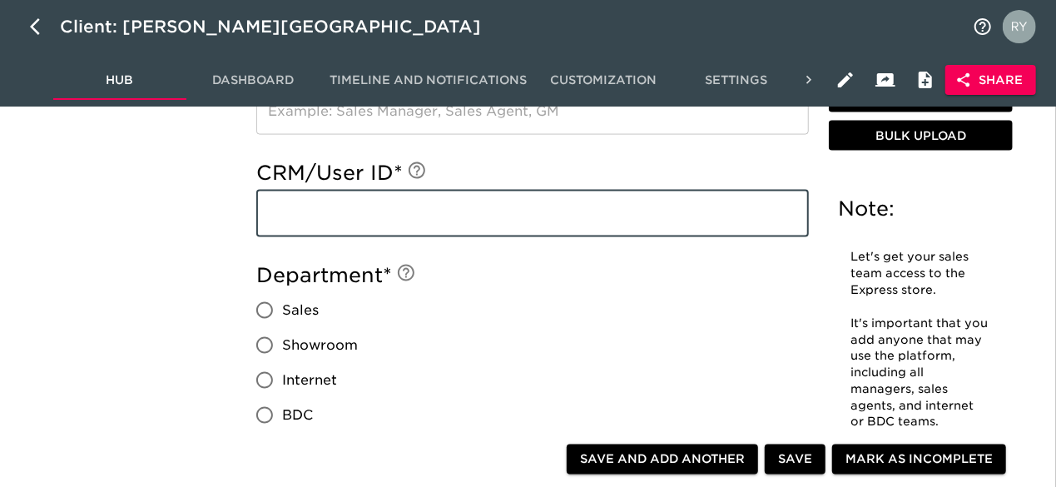
paste input "[EMAIL_ADDRESS][DOMAIN_NAME]"
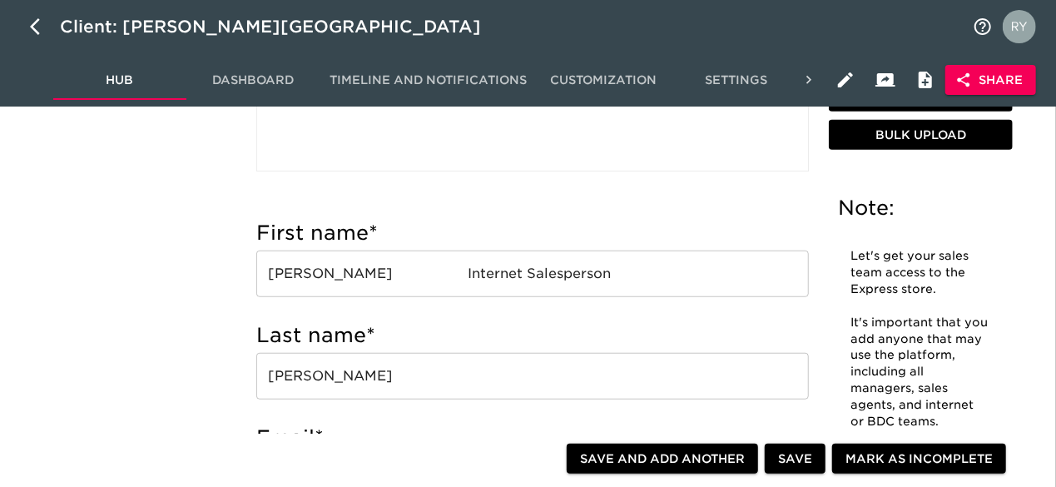
scroll to position [416, 0]
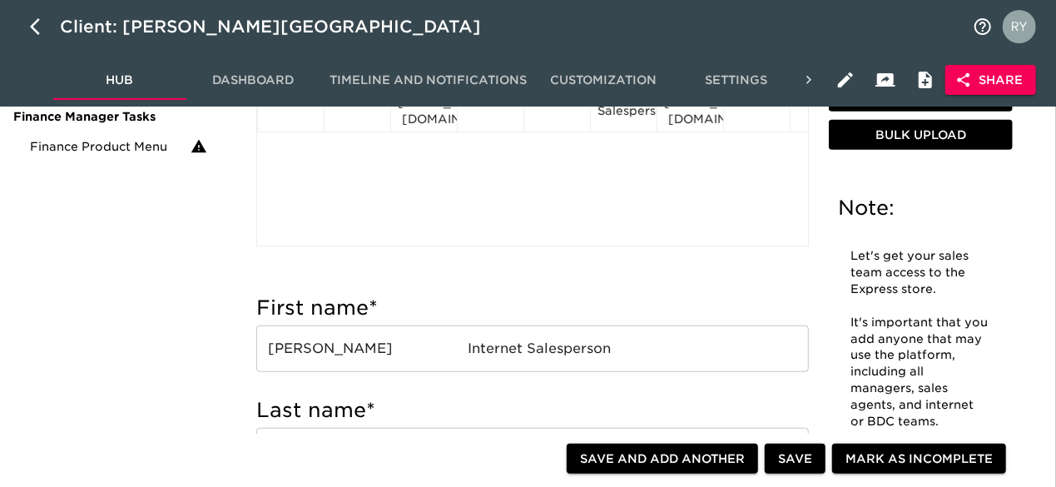
type input "[EMAIL_ADDRESS][DOMAIN_NAME]"
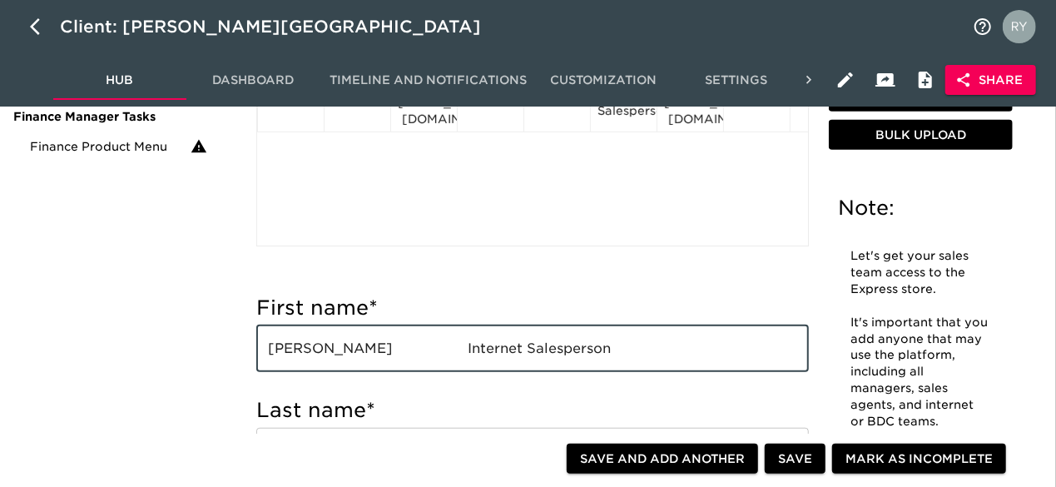
drag, startPoint x: 436, startPoint y: 355, endPoint x: 602, endPoint y: 357, distance: 165.7
click at [602, 357] on input "[PERSON_NAME] Internet Salesperson" at bounding box center [532, 349] width 553 height 47
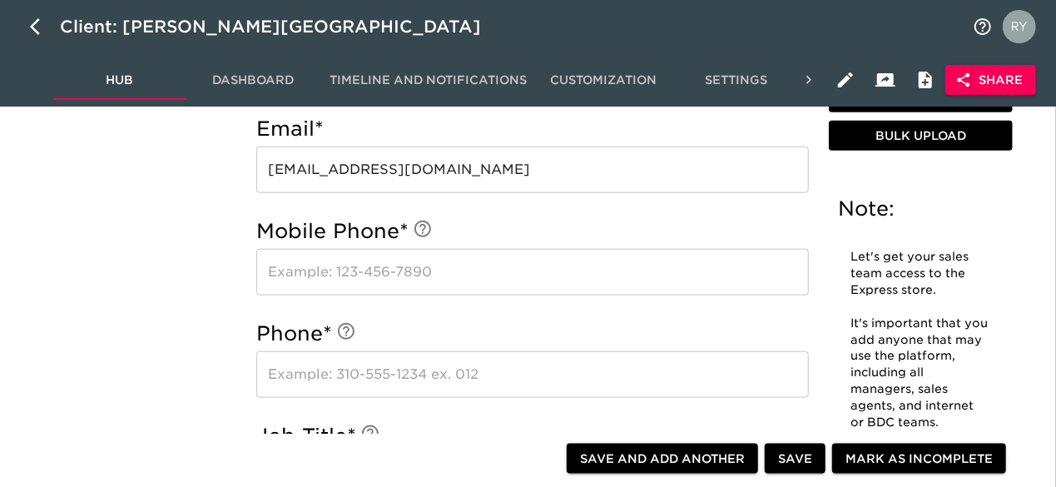
scroll to position [916, 0]
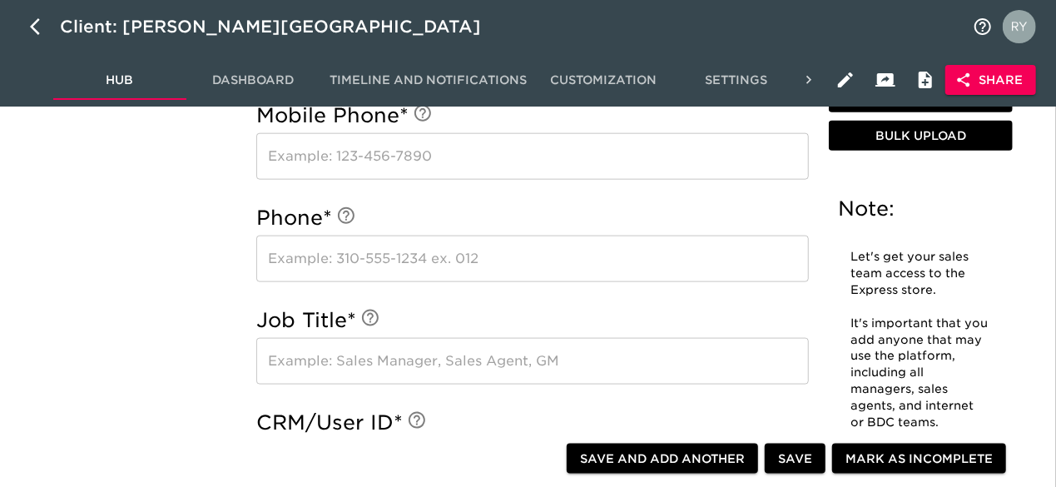
type input "[PERSON_NAME]"
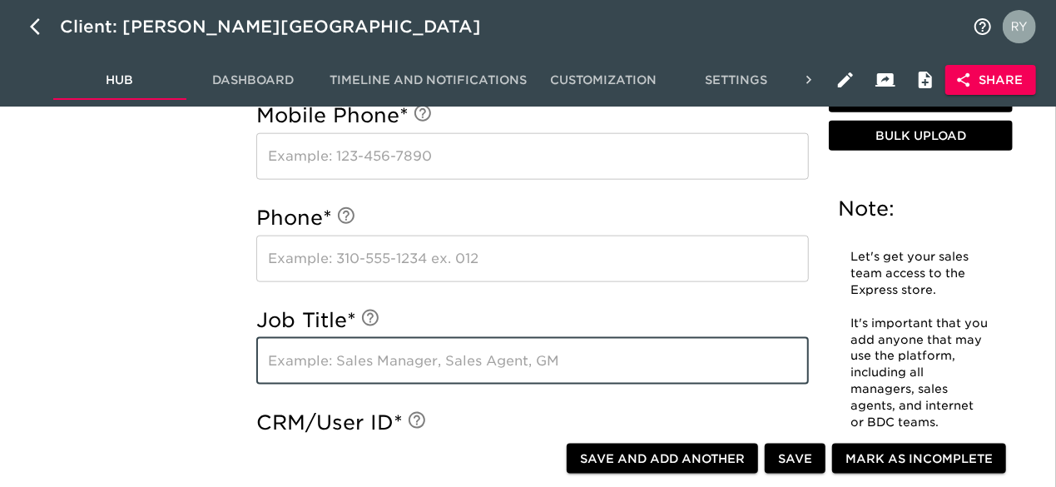
paste input "Internet Salesperson"
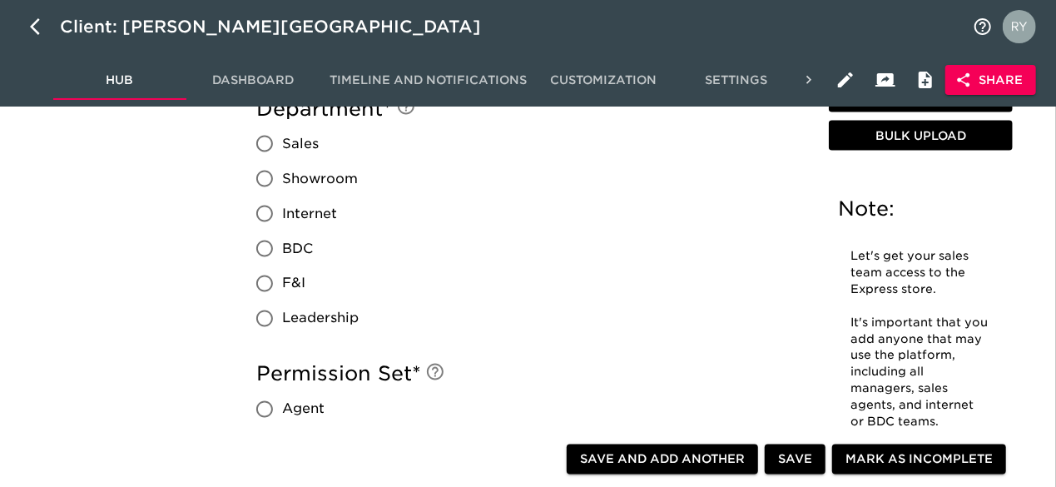
type input "Internet Salesperson"
click at [263, 214] on input "Internet" at bounding box center [264, 213] width 35 height 35
radio input "true"
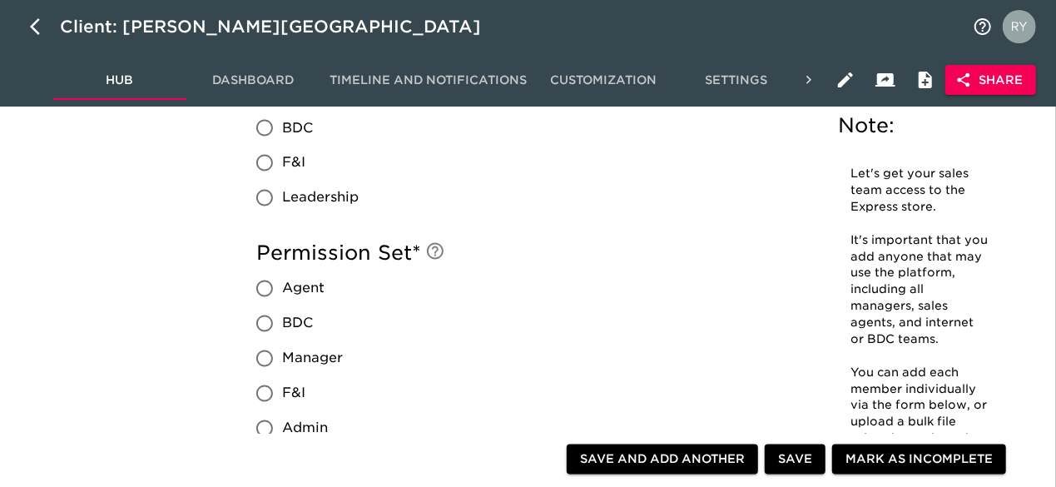
scroll to position [1582, 0]
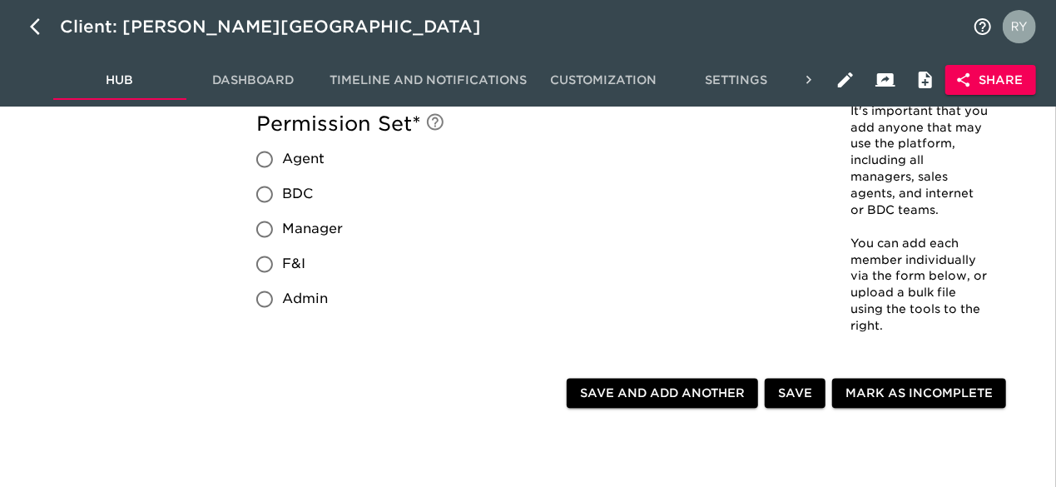
click at [267, 160] on input "Agent" at bounding box center [264, 159] width 35 height 35
radio input "true"
click at [719, 389] on span "Save and Add Another" at bounding box center [662, 394] width 165 height 21
radio input "false"
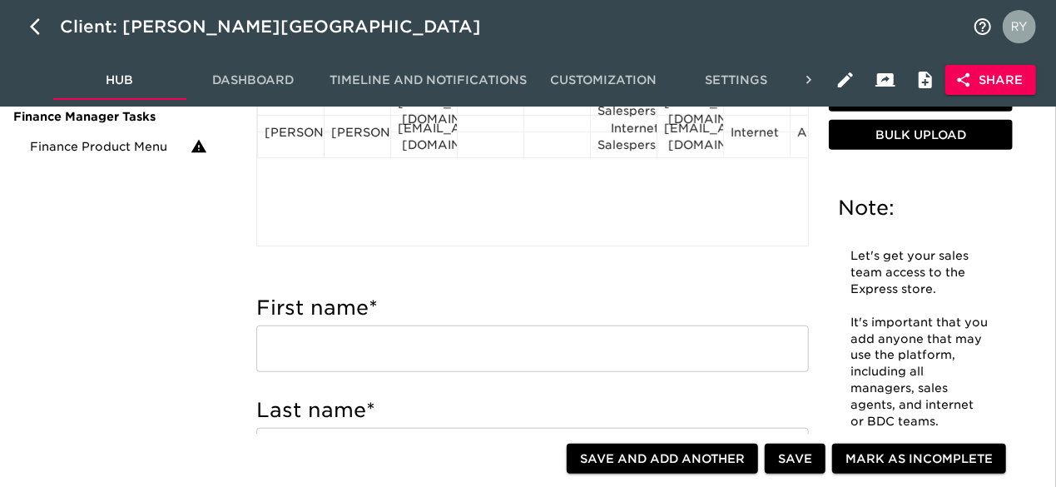
scroll to position [166, 0]
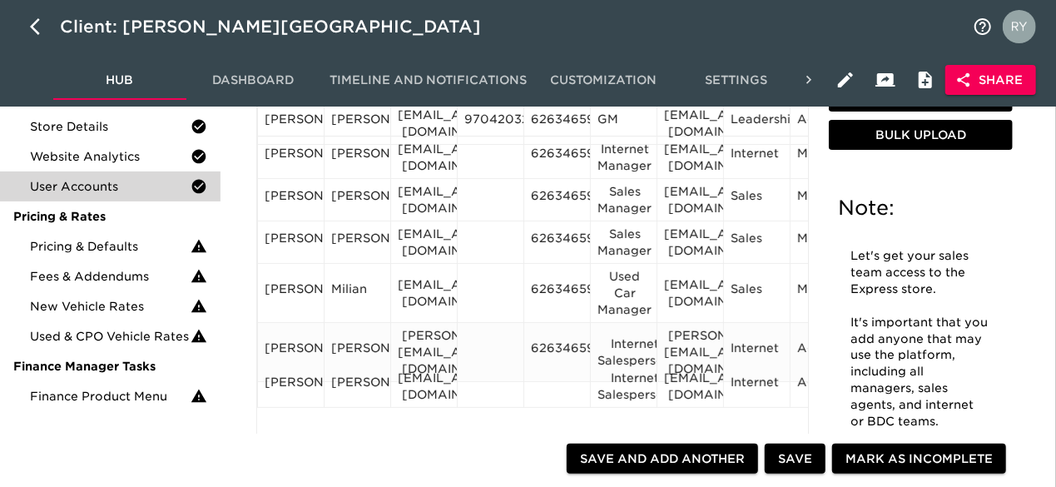
click at [559, 343] on div "6263465900" at bounding box center [557, 352] width 52 height 25
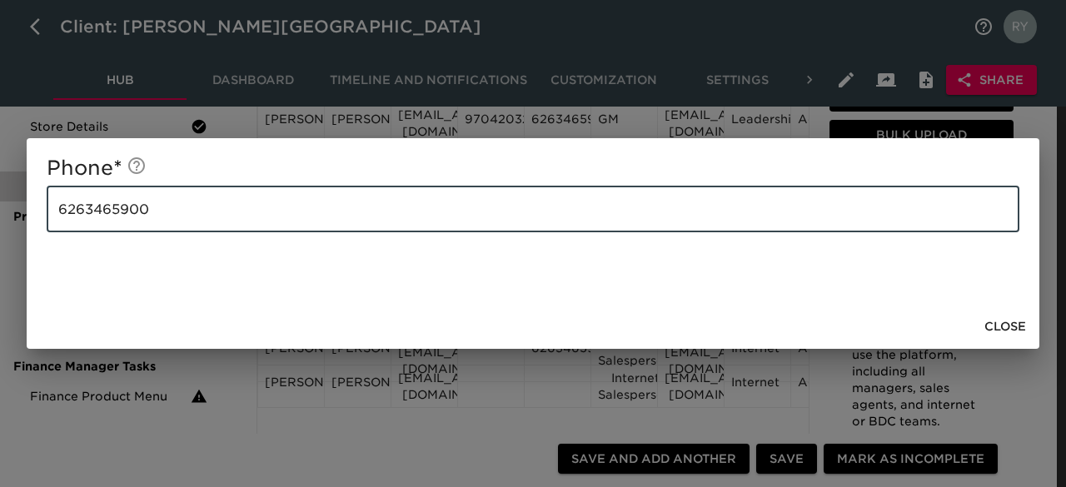
drag, startPoint x: 211, startPoint y: 202, endPoint x: 38, endPoint y: 206, distance: 173.2
click at [38, 206] on div "Phone * [PHONE_NUMBER] ​" at bounding box center [533, 221] width 1012 height 166
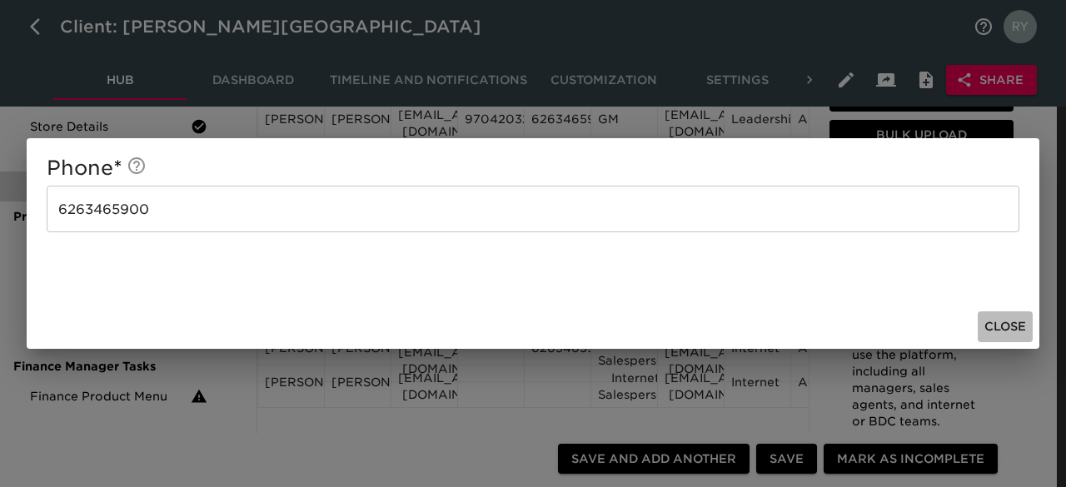
click at [1017, 324] on span "Close" at bounding box center [1005, 326] width 42 height 21
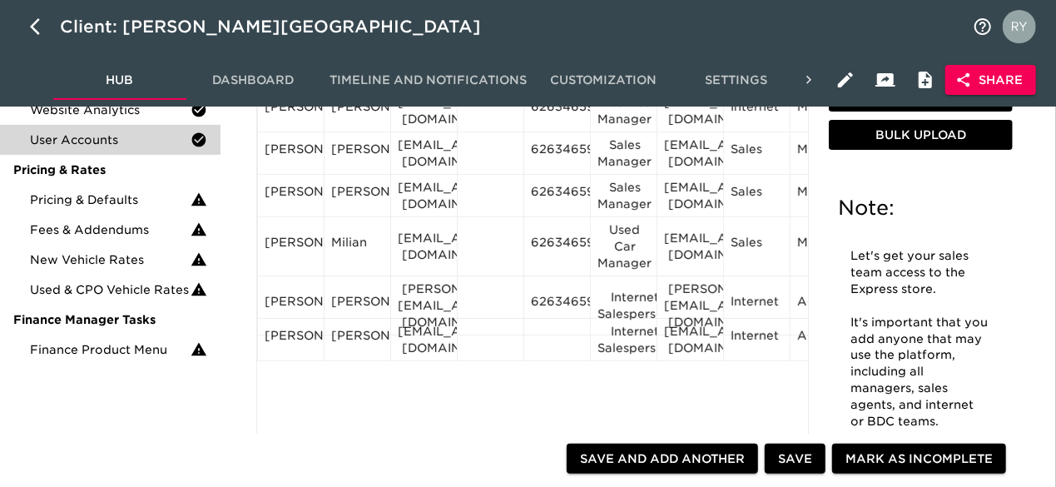
scroll to position [250, 0]
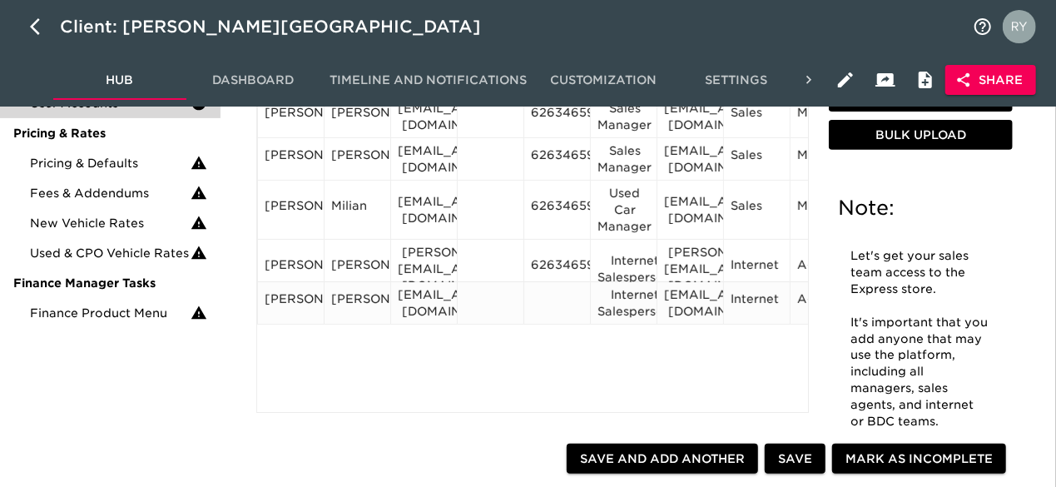
click at [537, 296] on div at bounding box center [557, 303] width 52 height 25
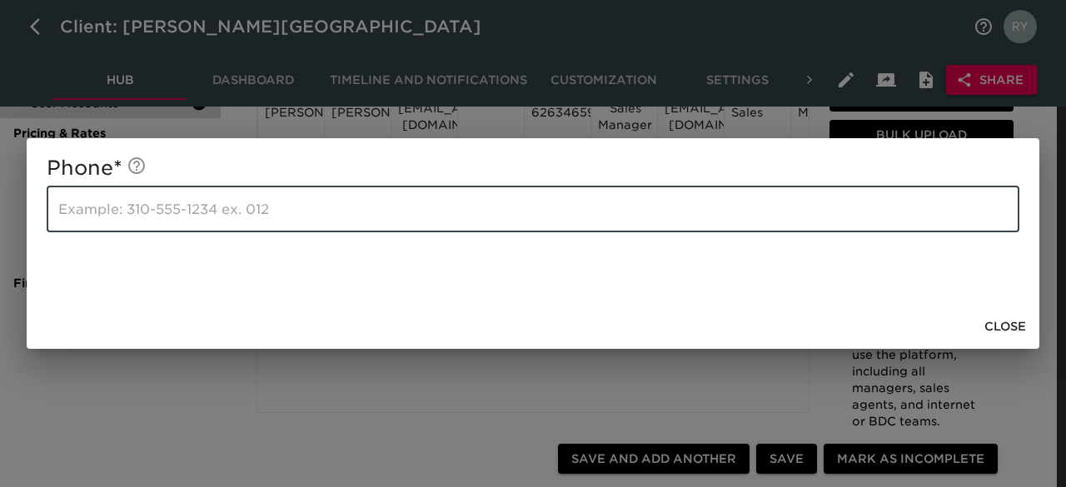
paste input "6263465900"
type input "6263465900"
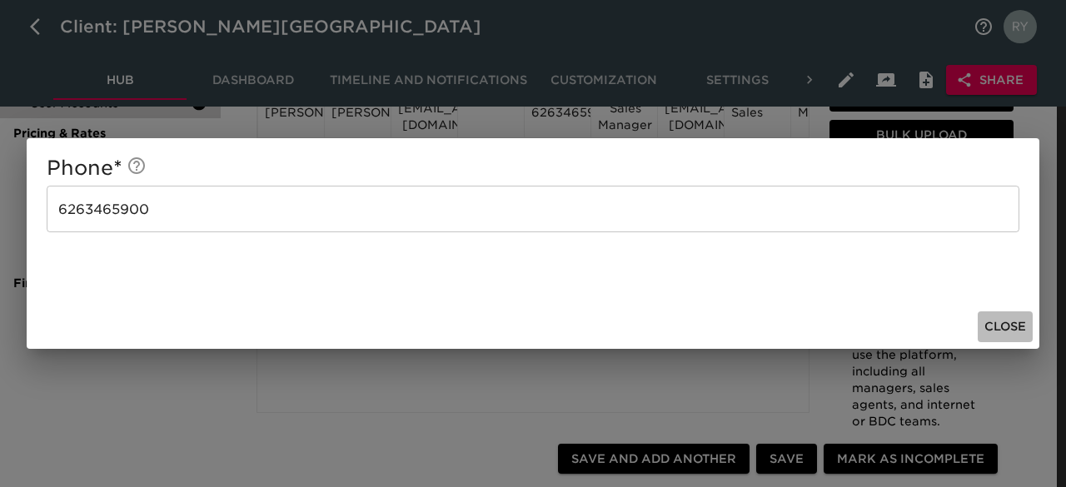
click at [1020, 322] on span "Close" at bounding box center [1005, 326] width 42 height 21
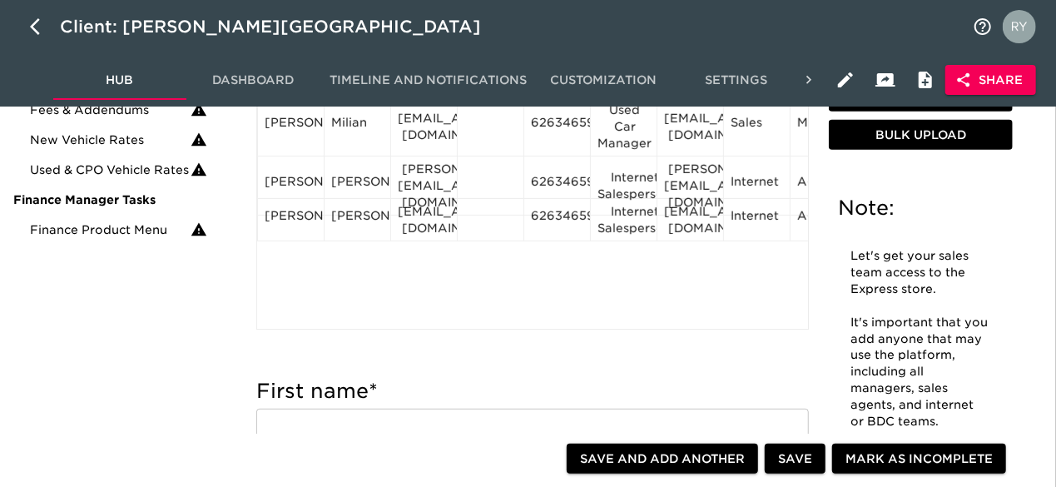
scroll to position [499, 0]
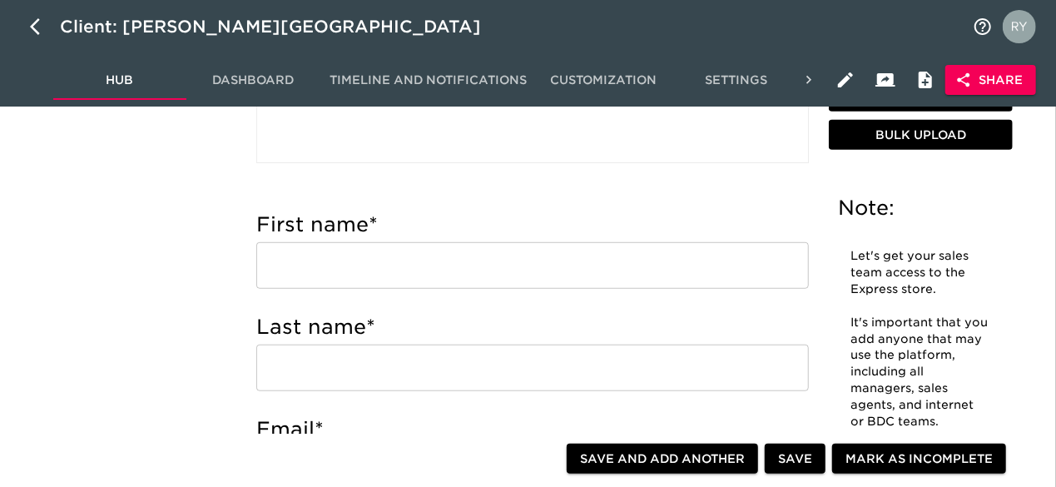
click at [427, 269] on input "text" at bounding box center [532, 265] width 553 height 47
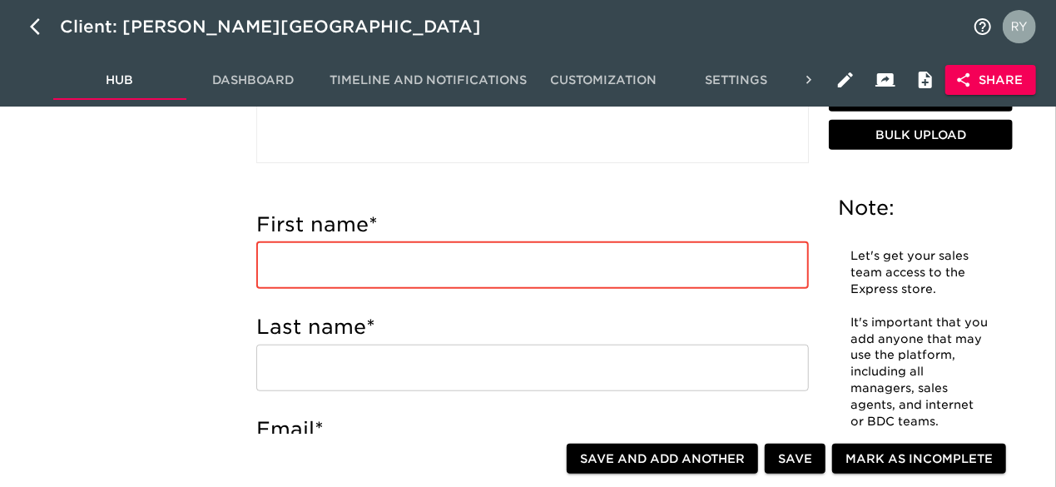
paste input "[PERSON_NAME] [PERSON_NAME][EMAIL_ADDRESS][DOMAIN_NAME] Internet Salesperson"
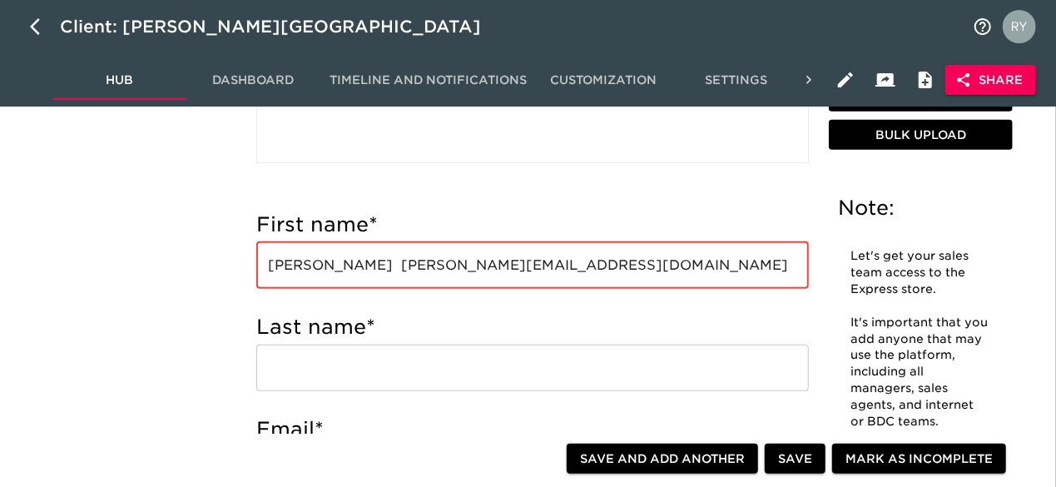
drag, startPoint x: 335, startPoint y: 267, endPoint x: 382, endPoint y: 272, distance: 47.7
click at [382, 272] on input "[PERSON_NAME] [PERSON_NAME][EMAIL_ADDRESS][DOMAIN_NAME] Internet Salesperson" at bounding box center [532, 265] width 553 height 47
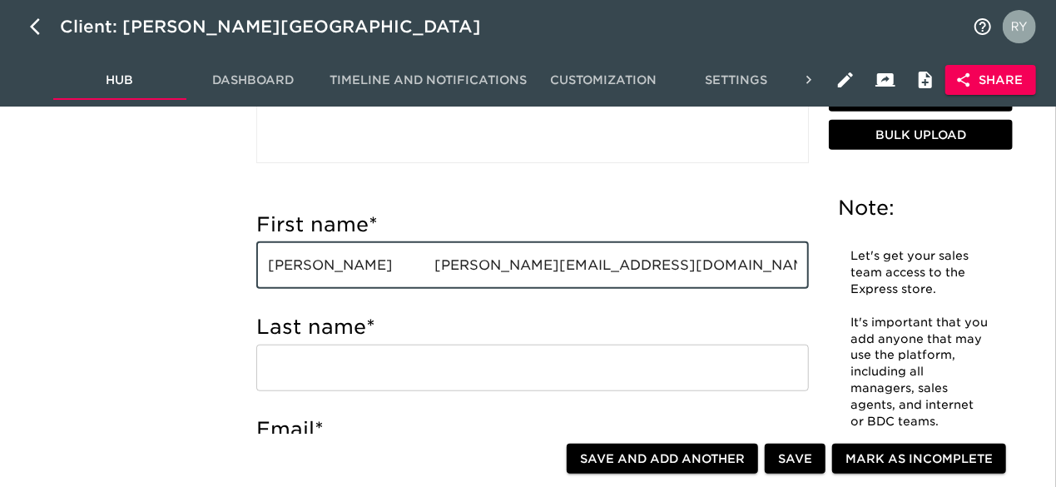
type input "[PERSON_NAME] [PERSON_NAME][EMAIL_ADDRESS][DOMAIN_NAME] Internet Salesperson"
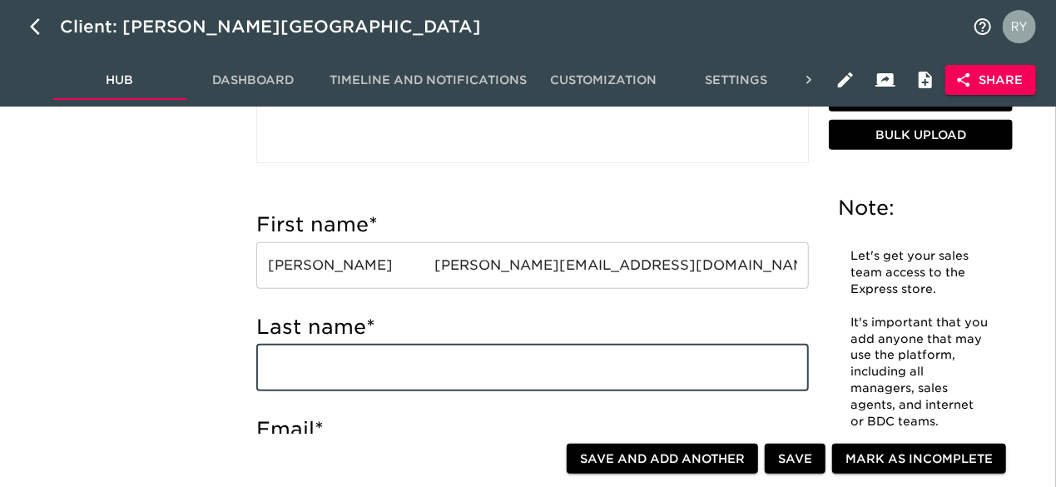
paste input "[PERSON_NAME]"
type input "[PERSON_NAME]"
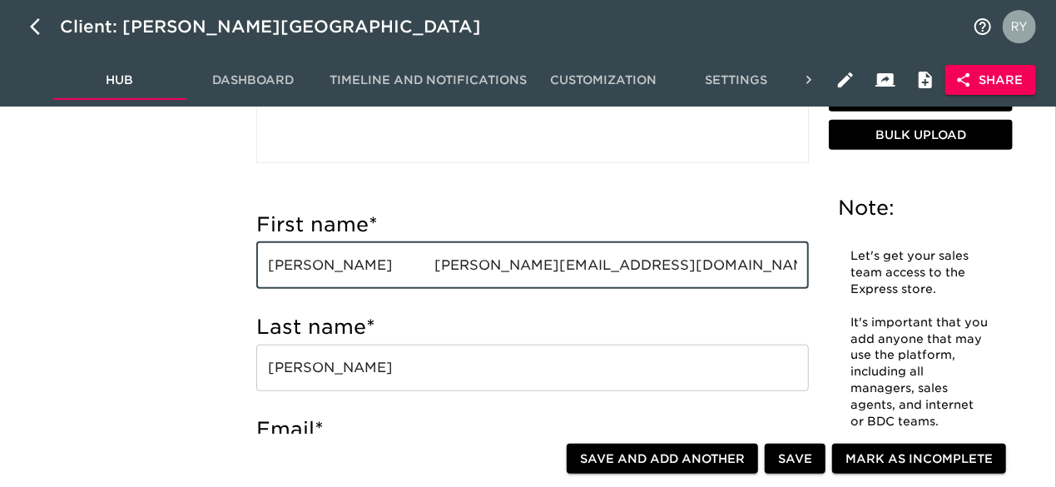
drag, startPoint x: 370, startPoint y: 270, endPoint x: 571, endPoint y: 271, distance: 200.6
click at [571, 271] on input "[PERSON_NAME] [PERSON_NAME][EMAIL_ADDRESS][DOMAIN_NAME] Internet Salesperson" at bounding box center [532, 265] width 553 height 47
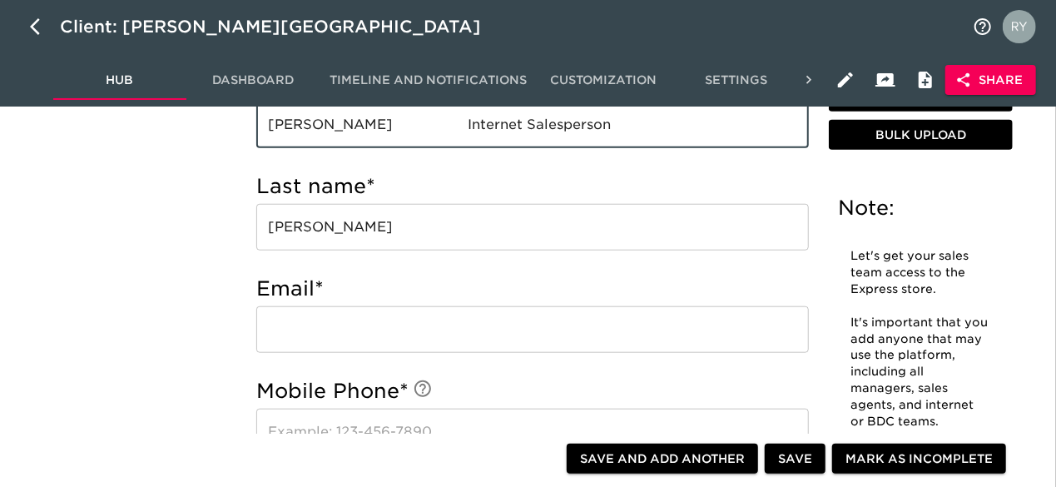
scroll to position [666, 0]
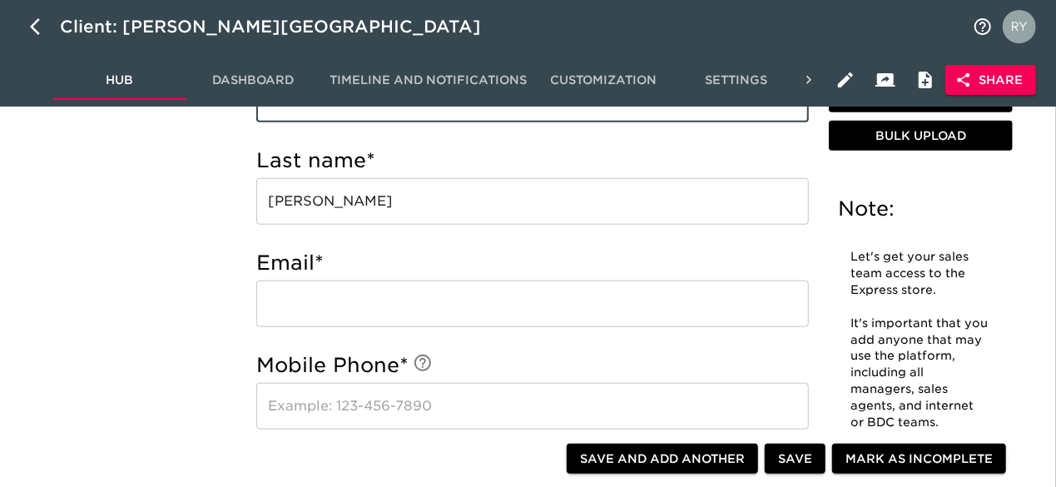
type input "[PERSON_NAME] Internet Salesperson"
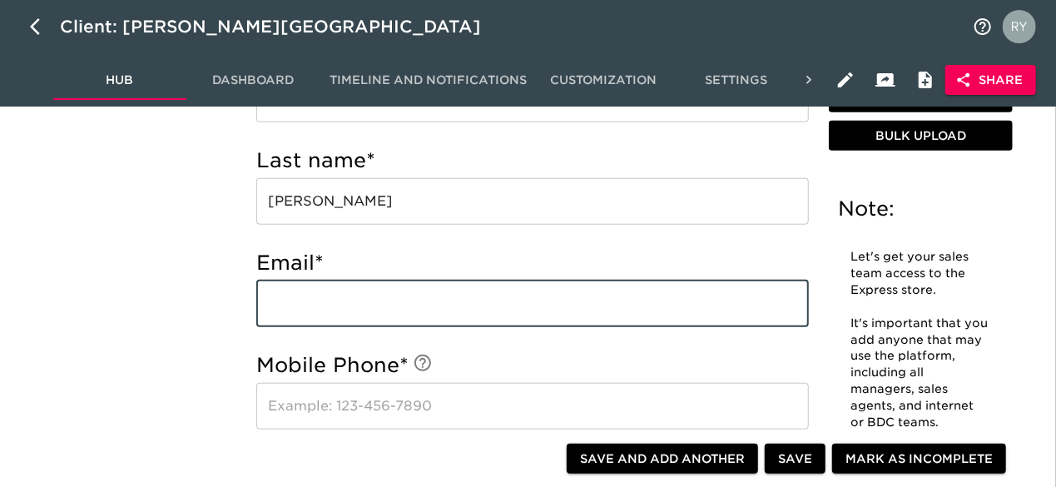
paste input "[EMAIL_ADDRESS][DOMAIN_NAME]"
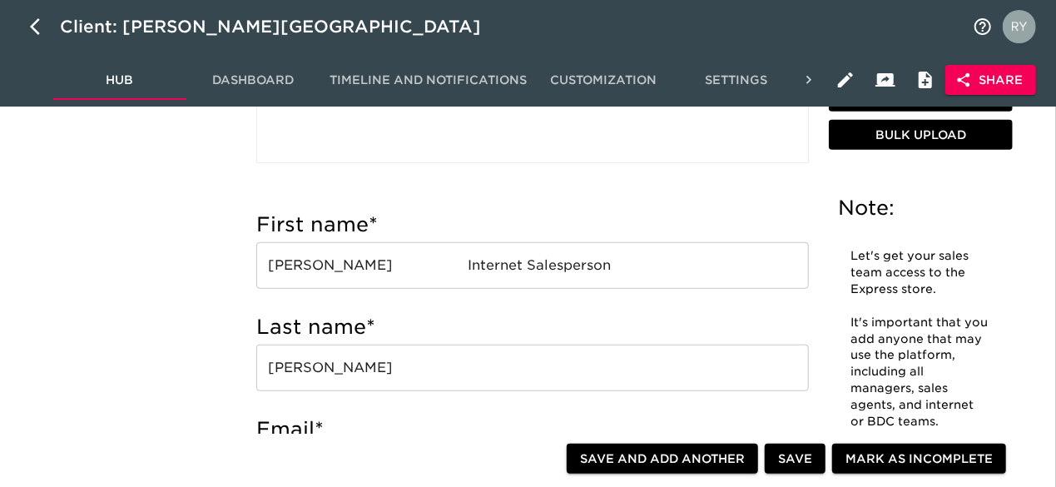
type input "[EMAIL_ADDRESS][DOMAIN_NAME]"
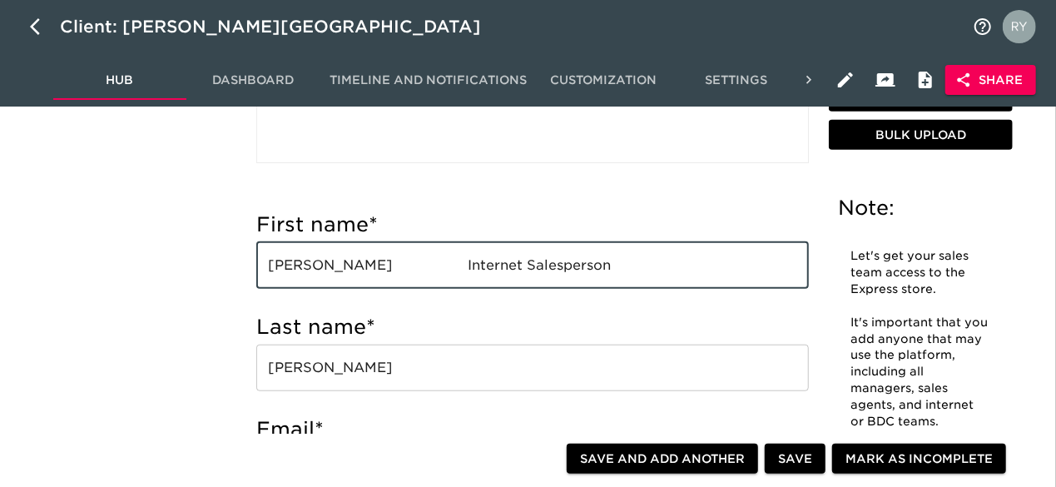
drag, startPoint x: 401, startPoint y: 272, endPoint x: 595, endPoint y: 275, distance: 194.0
click at [595, 275] on input "[PERSON_NAME] Internet Salesperson" at bounding box center [532, 265] width 553 height 47
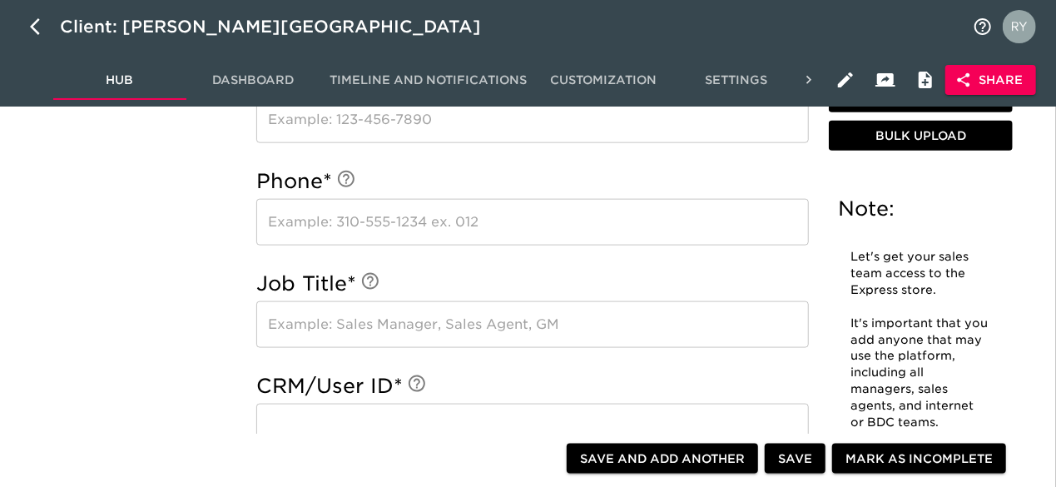
scroll to position [999, 0]
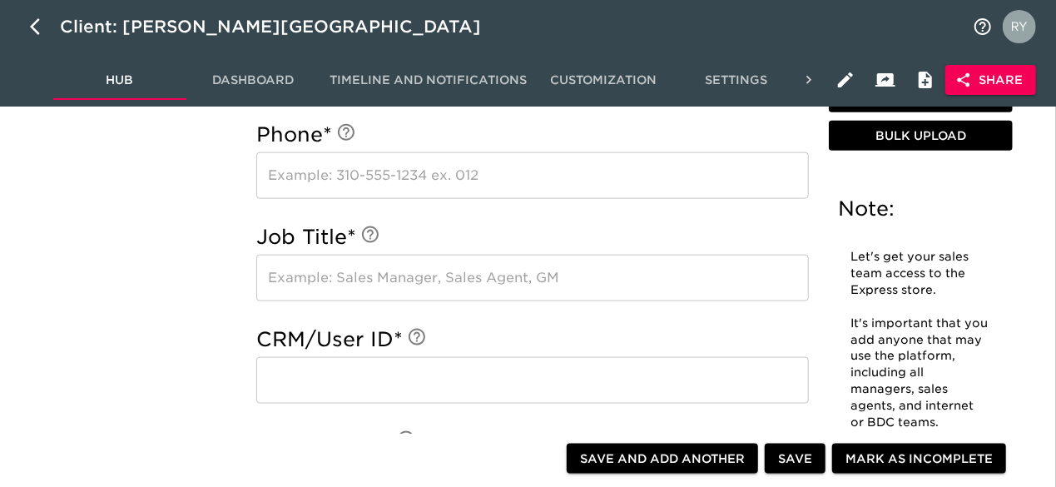
type input "[PERSON_NAME]"
click at [302, 287] on input "text" at bounding box center [532, 278] width 553 height 47
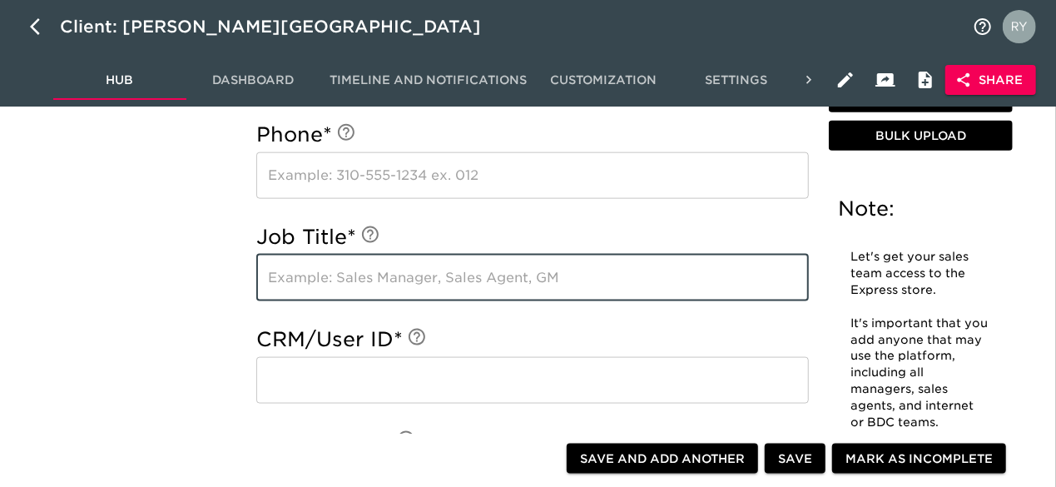
paste input "Internet Salesperson"
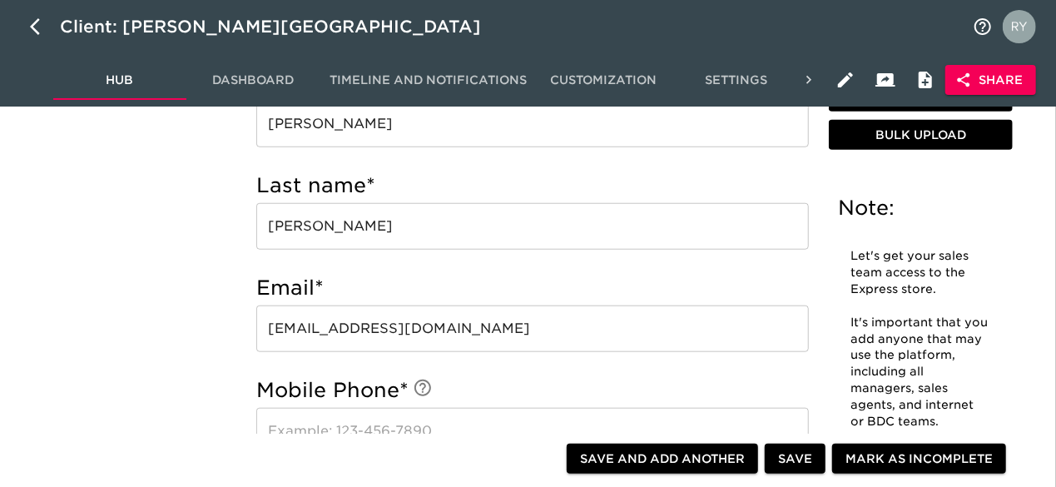
scroll to position [666, 0]
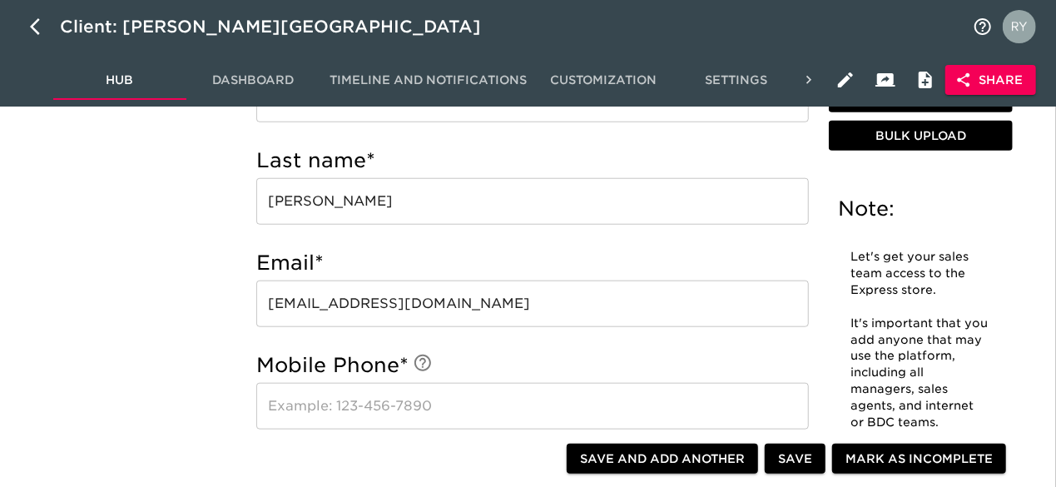
type input "Internet Salesperson"
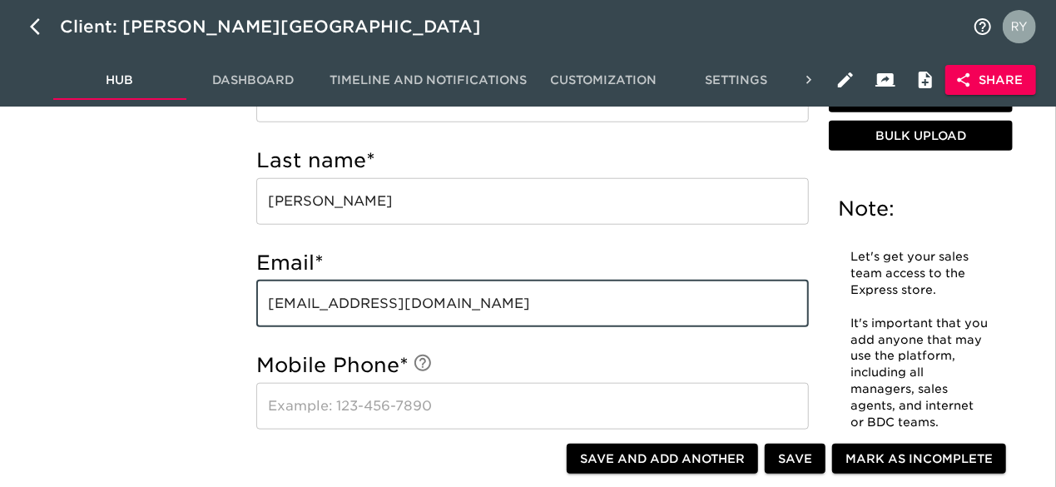
drag, startPoint x: 499, startPoint y: 307, endPoint x: 260, endPoint y: 323, distance: 240.3
click at [260, 323] on input "[EMAIL_ADDRESS][DOMAIN_NAME]" at bounding box center [532, 304] width 553 height 47
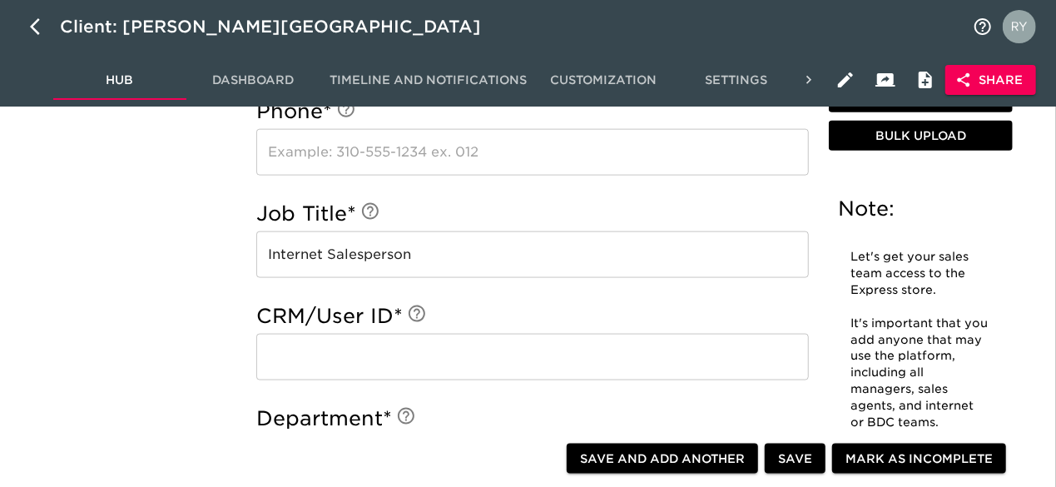
scroll to position [1082, 0]
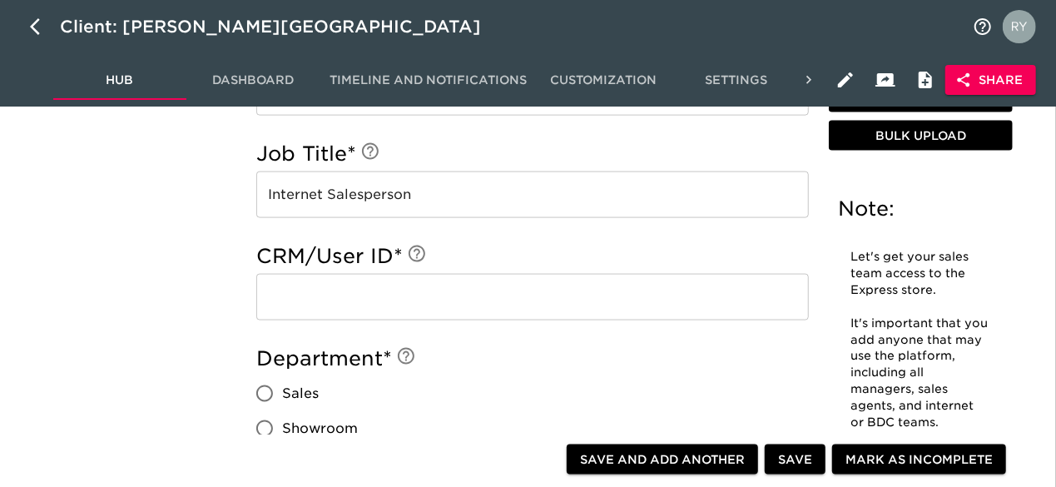
click at [315, 297] on input "text" at bounding box center [532, 297] width 553 height 47
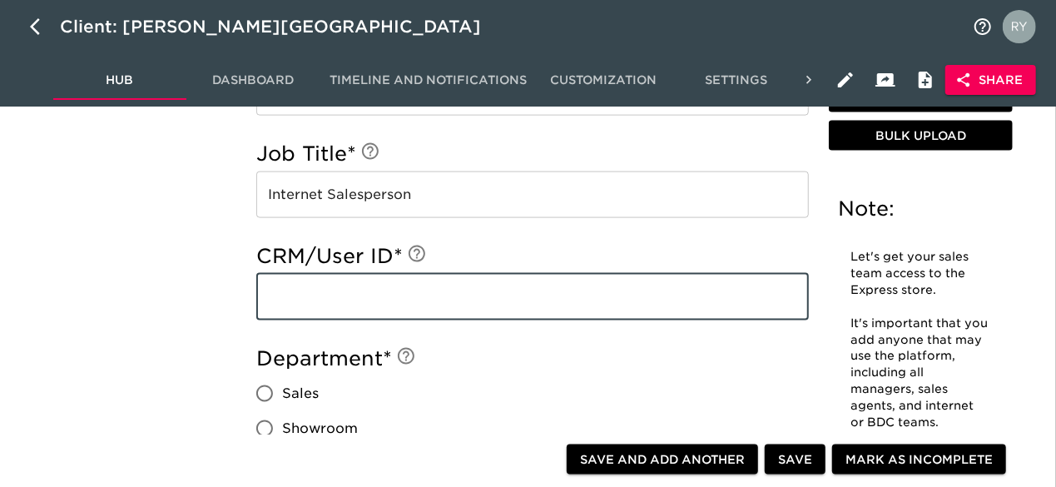
paste input "[EMAIL_ADDRESS][DOMAIN_NAME]"
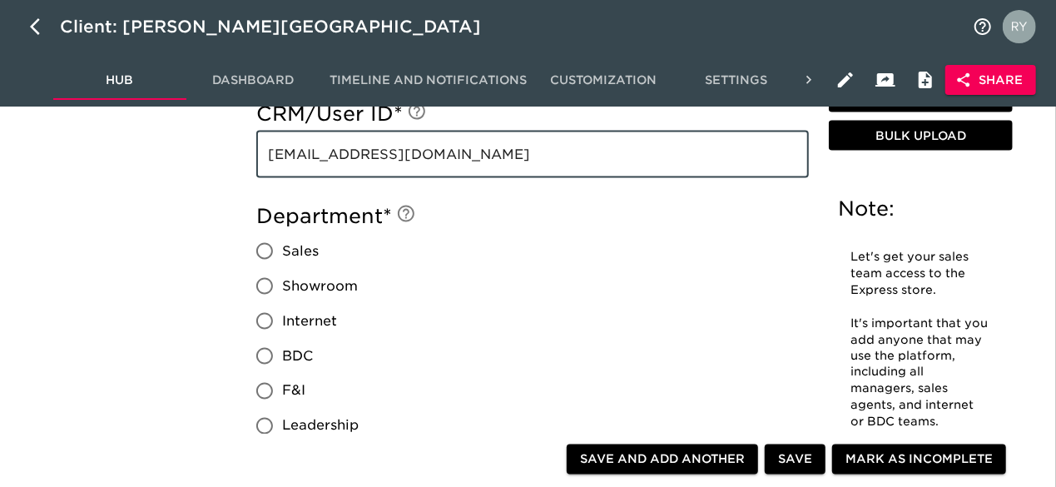
scroll to position [1249, 0]
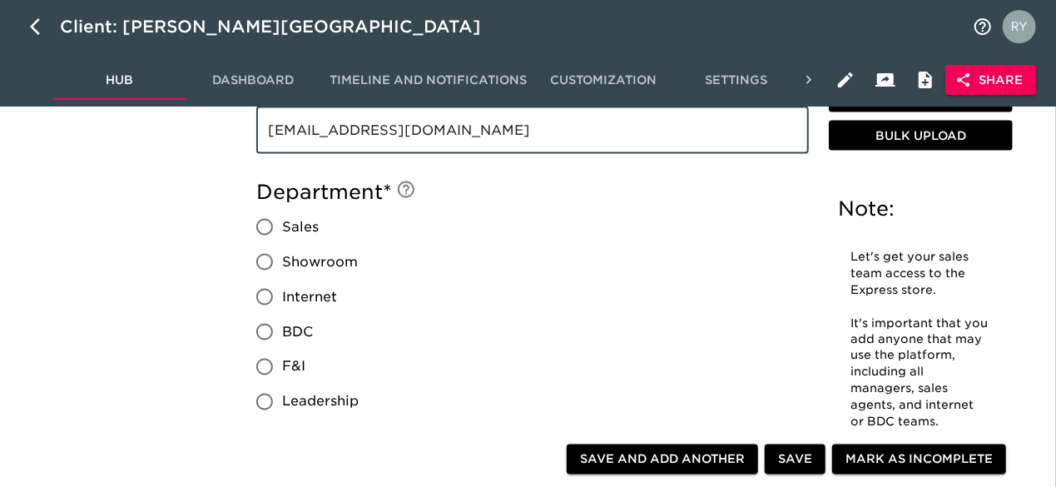
type input "[EMAIL_ADDRESS][DOMAIN_NAME]"
click at [263, 293] on input "Internet" at bounding box center [264, 297] width 35 height 35
radio input "true"
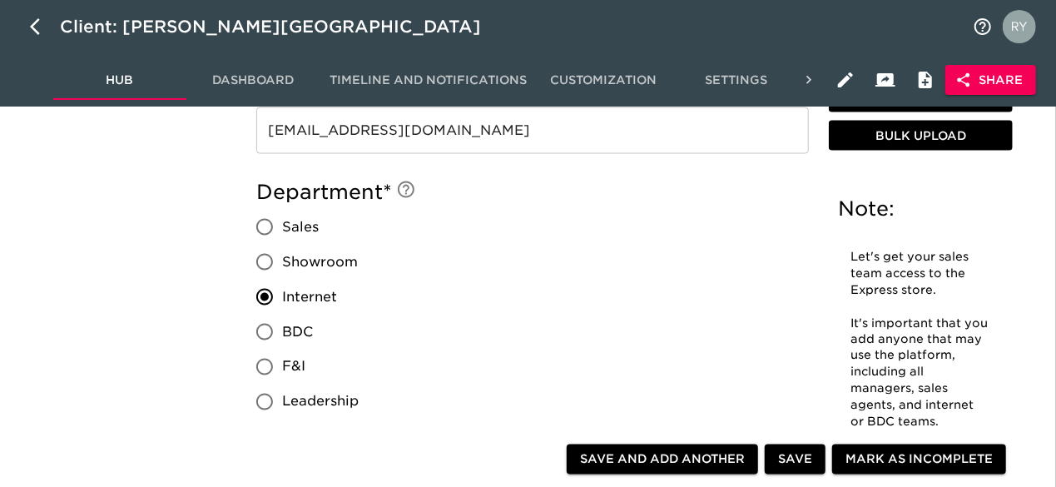
scroll to position [1415, 0]
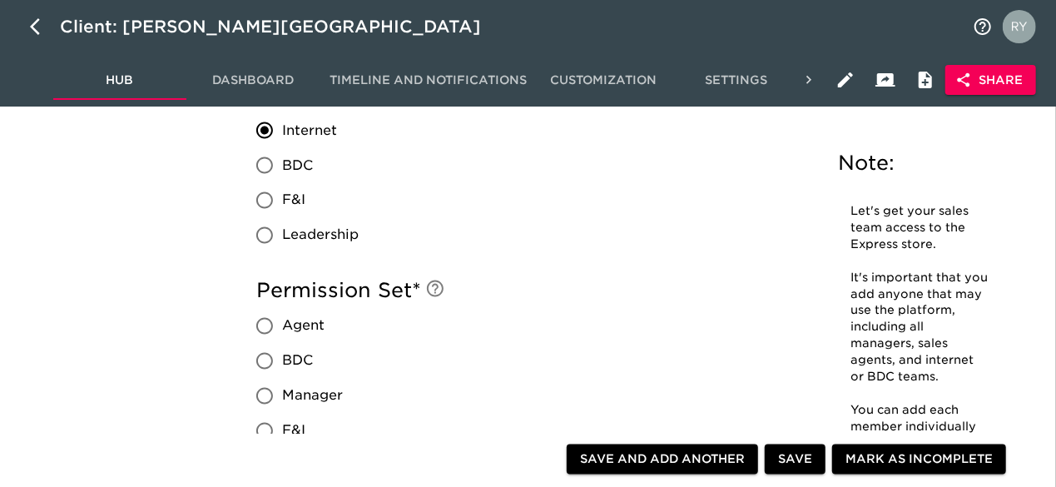
click at [266, 325] on input "Agent" at bounding box center [264, 326] width 35 height 35
radio input "true"
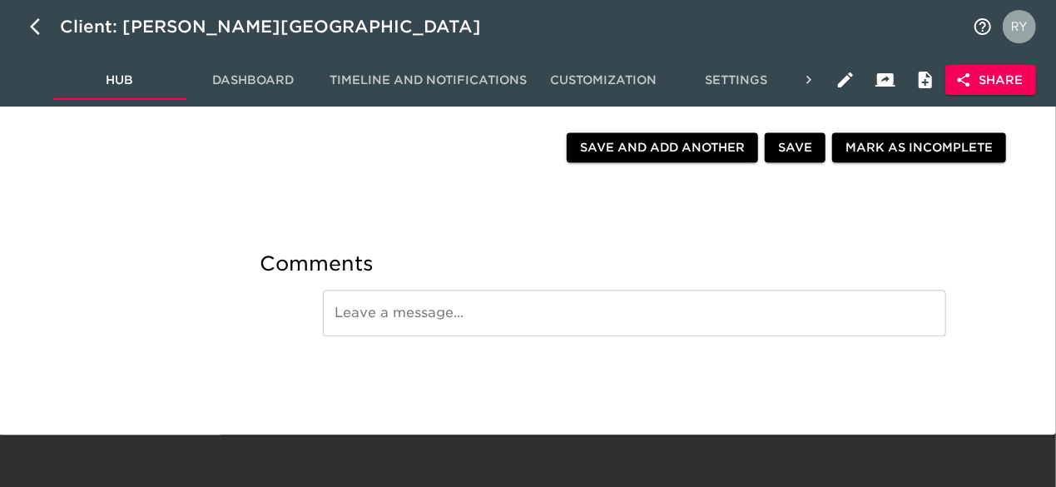
scroll to position [1578, 0]
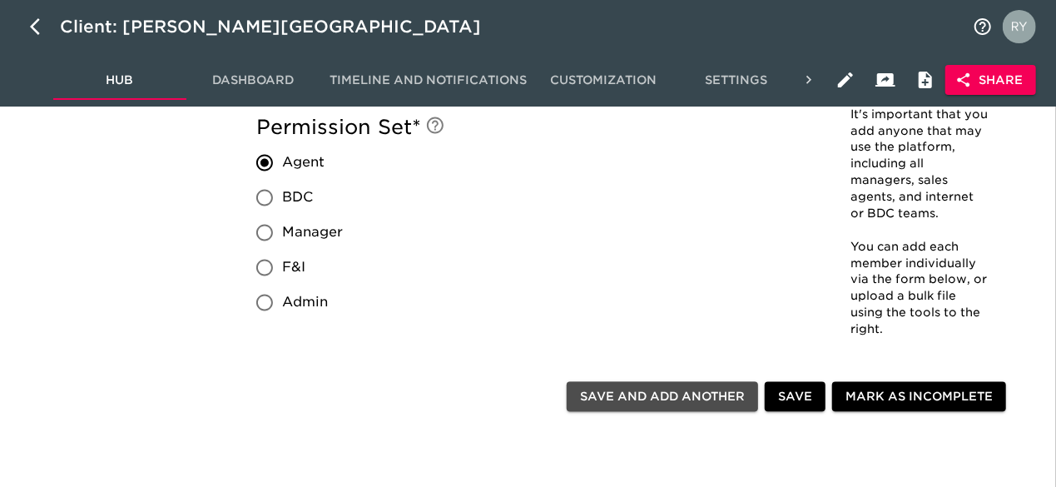
click at [670, 397] on span "Save and Add Another" at bounding box center [662, 397] width 165 height 21
radio input "false"
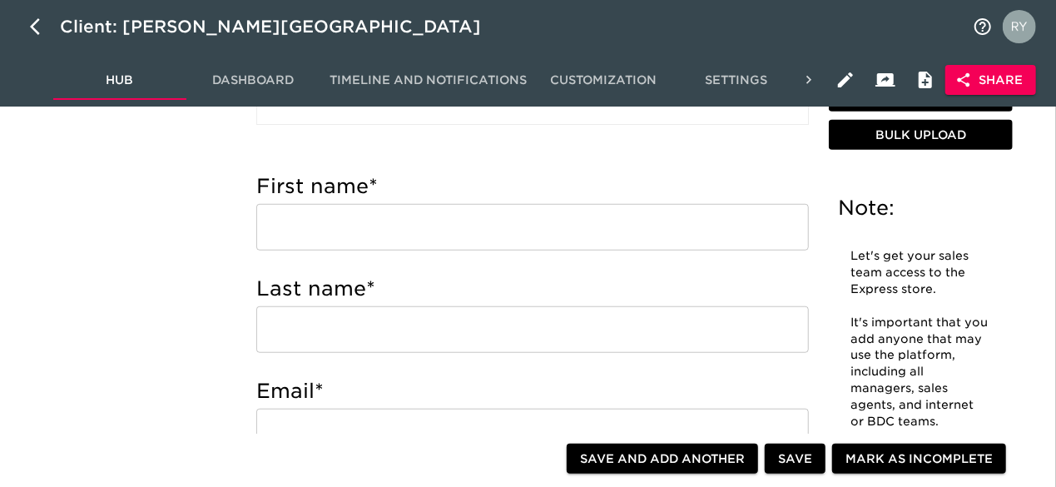
scroll to position [583, 0]
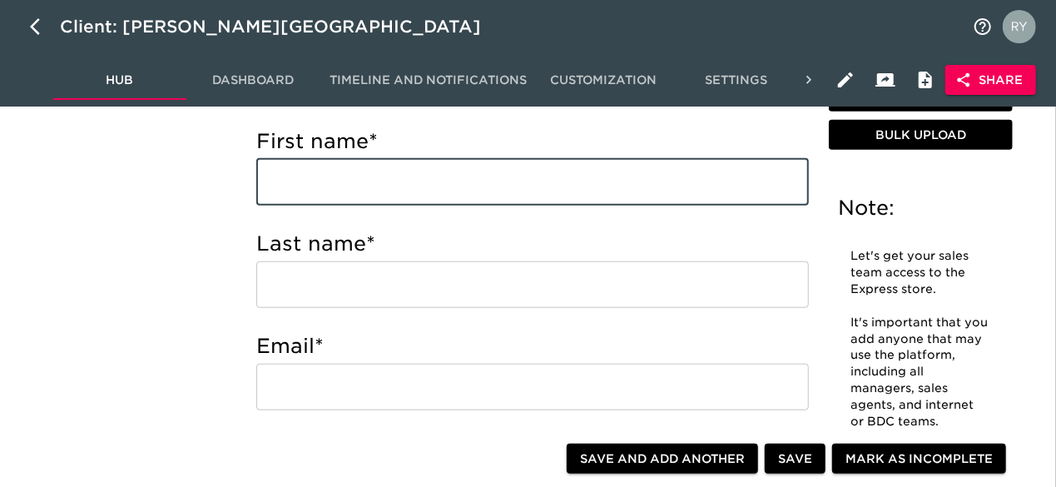
paste input "[PERSON_NAME] [PERSON_NAME][EMAIL_ADDRESS][DOMAIN_NAME] Internet Salesperson"
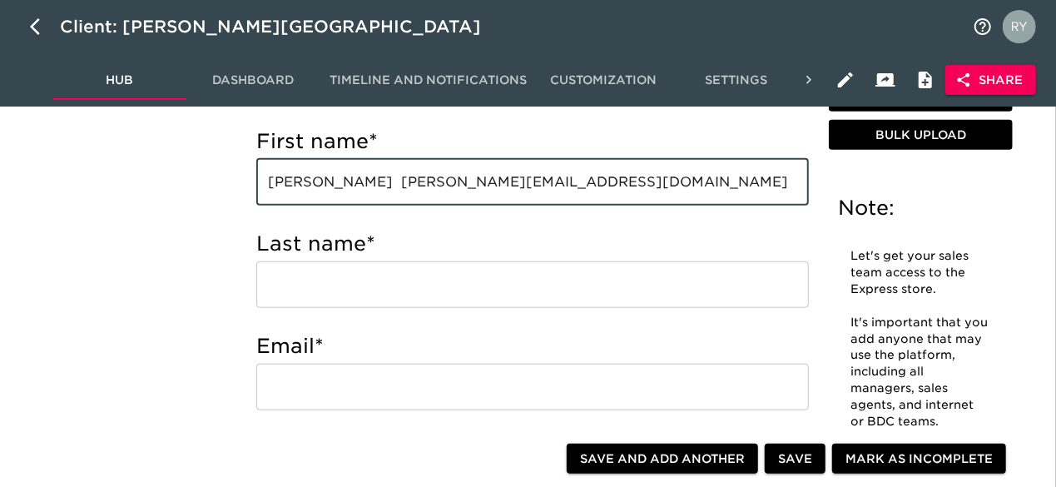
drag, startPoint x: 336, startPoint y: 187, endPoint x: 386, endPoint y: 191, distance: 50.1
click at [386, 191] on input "[PERSON_NAME] [PERSON_NAME][EMAIL_ADDRESS][DOMAIN_NAME] Internet Salesperson" at bounding box center [532, 182] width 553 height 47
type input "[PERSON_NAME] [PERSON_NAME][EMAIL_ADDRESS][DOMAIN_NAME] Internet Salesperson"
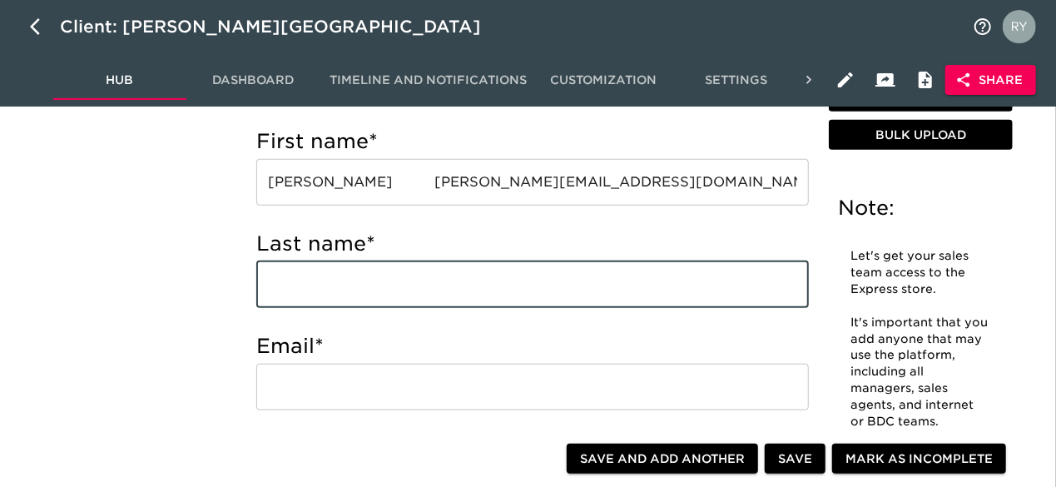
paste input "[PERSON_NAME]"
type input "[PERSON_NAME]"
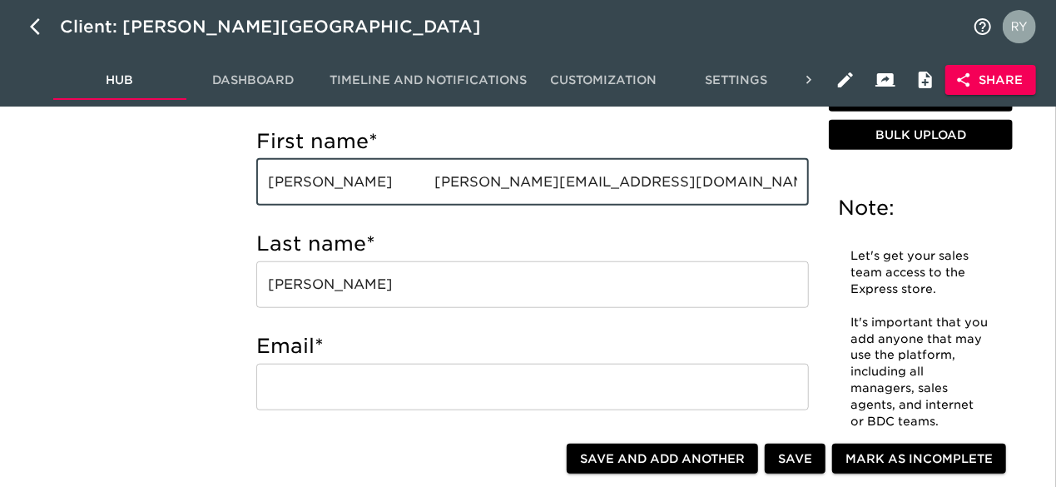
drag, startPoint x: 368, startPoint y: 182, endPoint x: 593, endPoint y: 184, distance: 224.8
click at [593, 184] on input "[PERSON_NAME] [PERSON_NAME][EMAIL_ADDRESS][DOMAIN_NAME] Internet Salesperson" at bounding box center [532, 182] width 553 height 47
type input "[PERSON_NAME] Internet Salesperson"
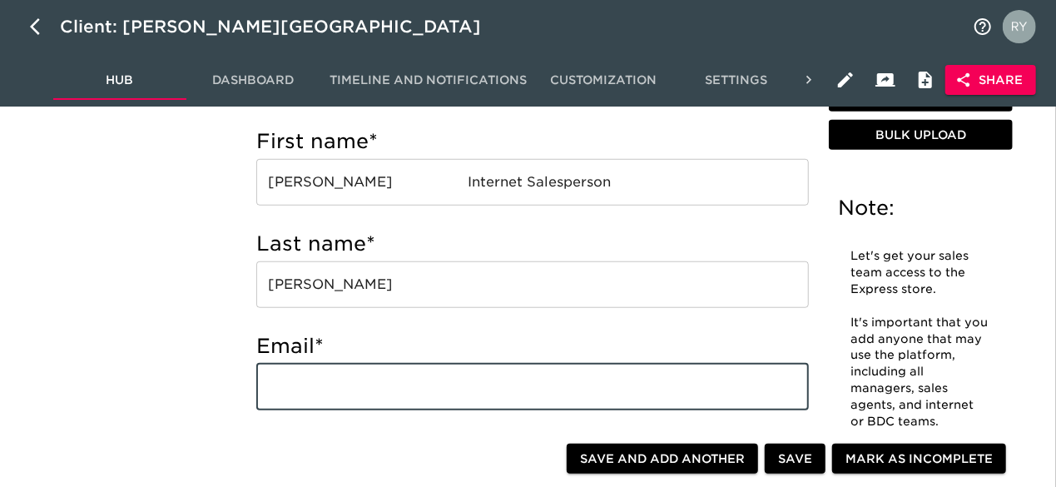
paste input "[EMAIL_ADDRESS][DOMAIN_NAME]"
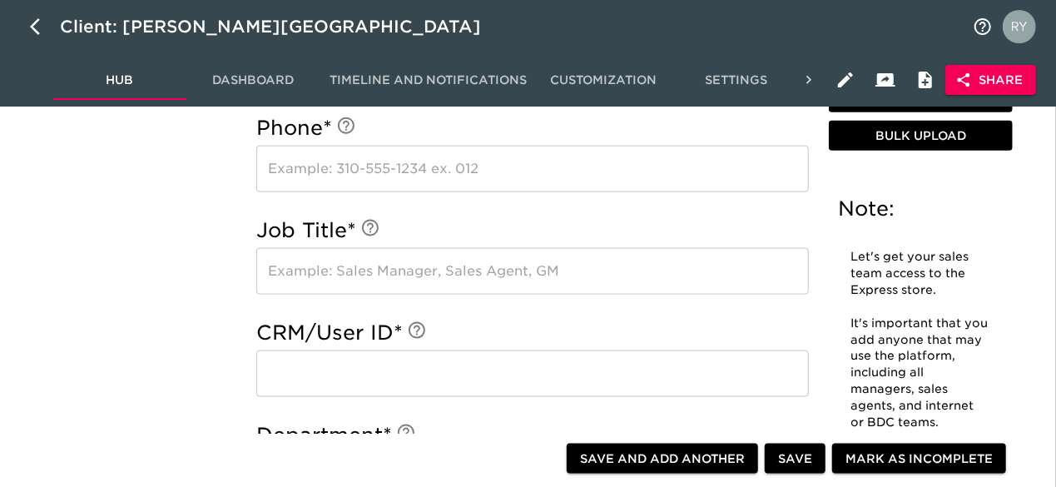
scroll to position [1082, 0]
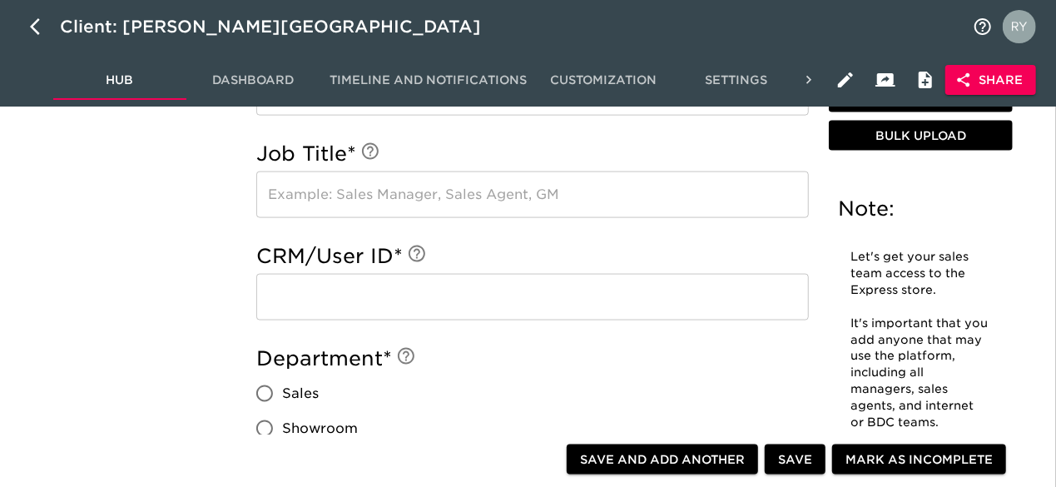
type input "[EMAIL_ADDRESS][DOMAIN_NAME]"
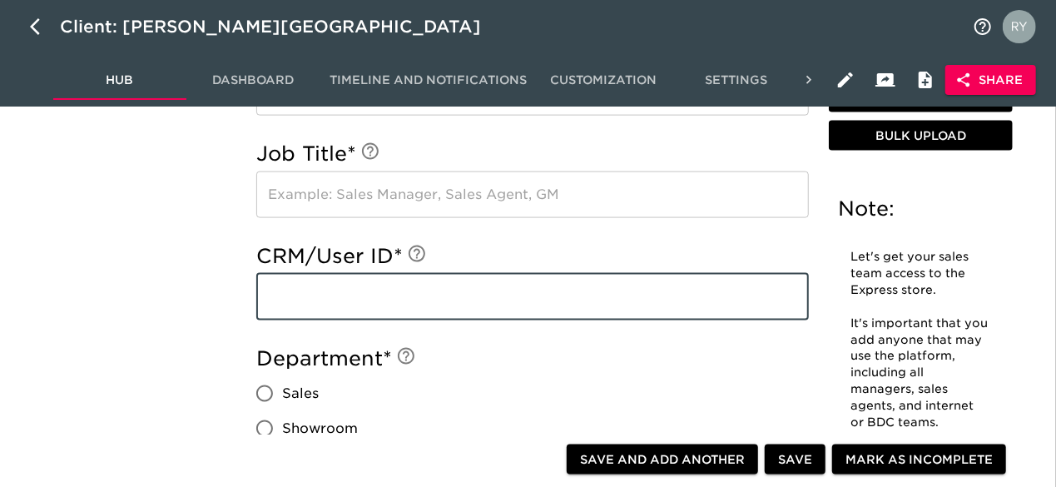
paste input "[EMAIL_ADDRESS][DOMAIN_NAME]"
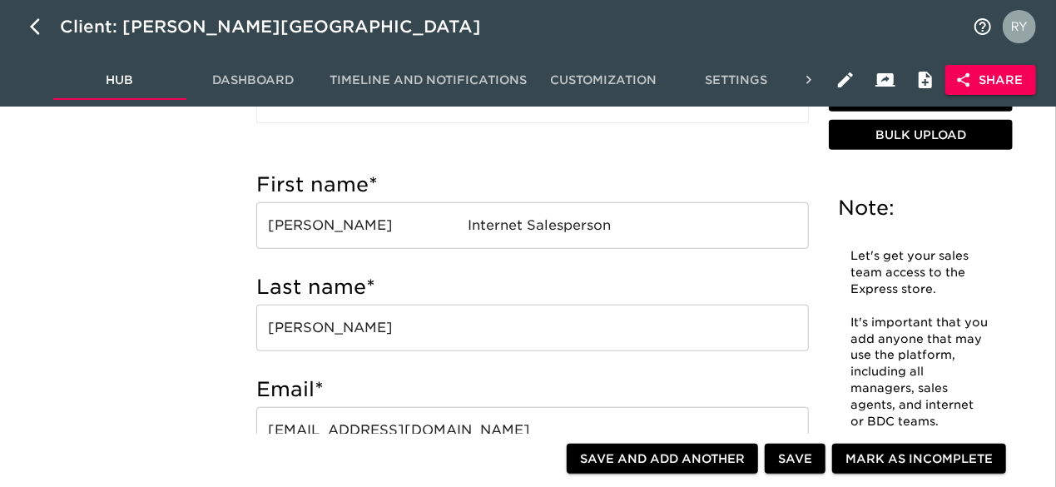
scroll to position [499, 0]
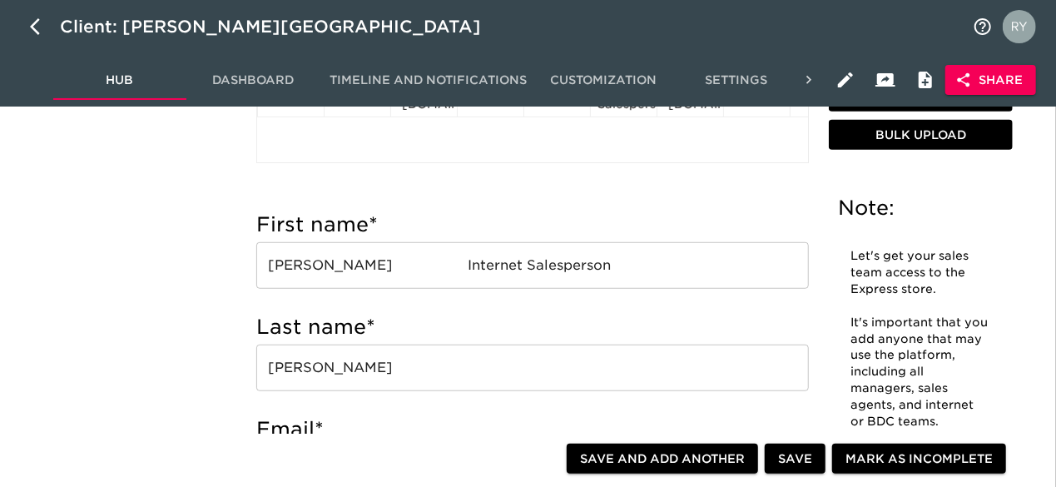
type input "[EMAIL_ADDRESS][DOMAIN_NAME]"
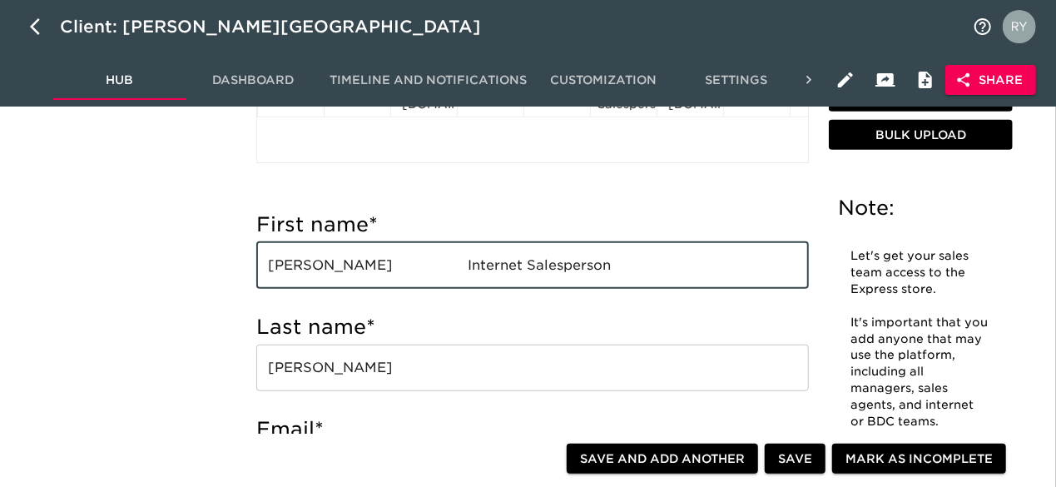
drag, startPoint x: 549, startPoint y: 272, endPoint x: 405, endPoint y: 281, distance: 144.3
click at [405, 281] on input "[PERSON_NAME] Internet Salesperson" at bounding box center [532, 265] width 553 height 47
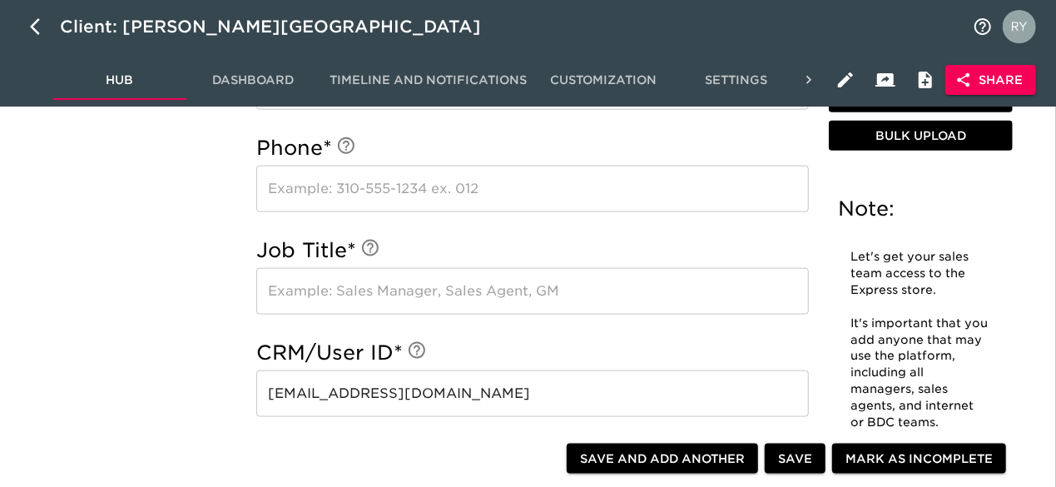
scroll to position [1082, 0]
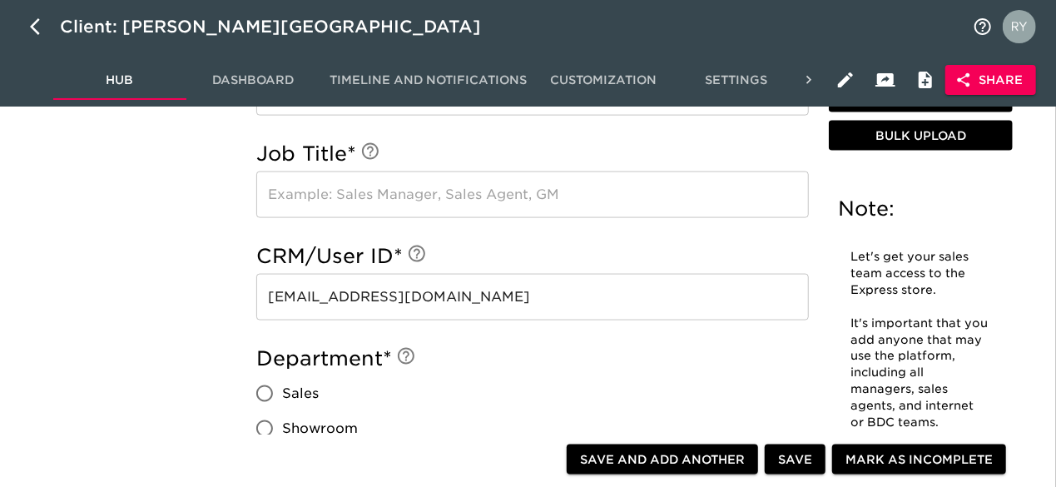
type input "[PERSON_NAME]"
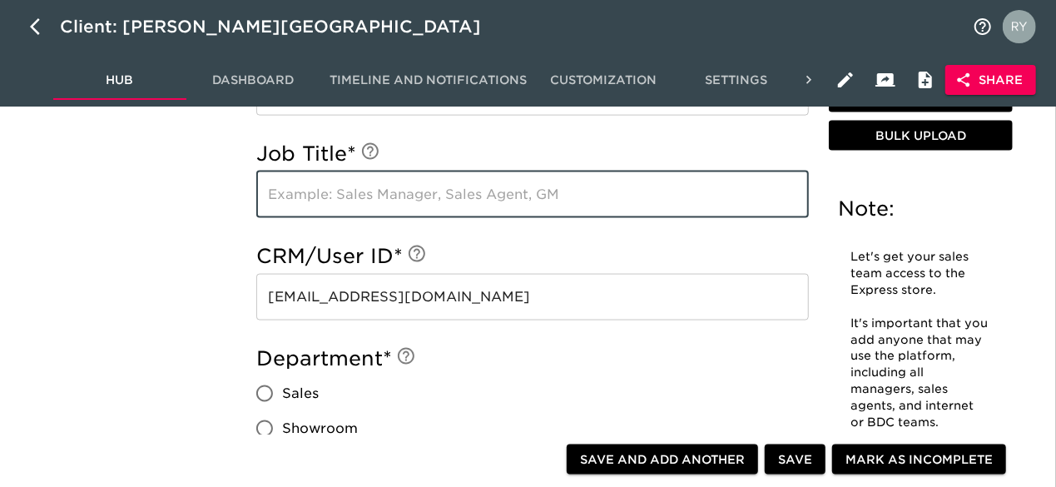
paste input "Internet Salesperson"
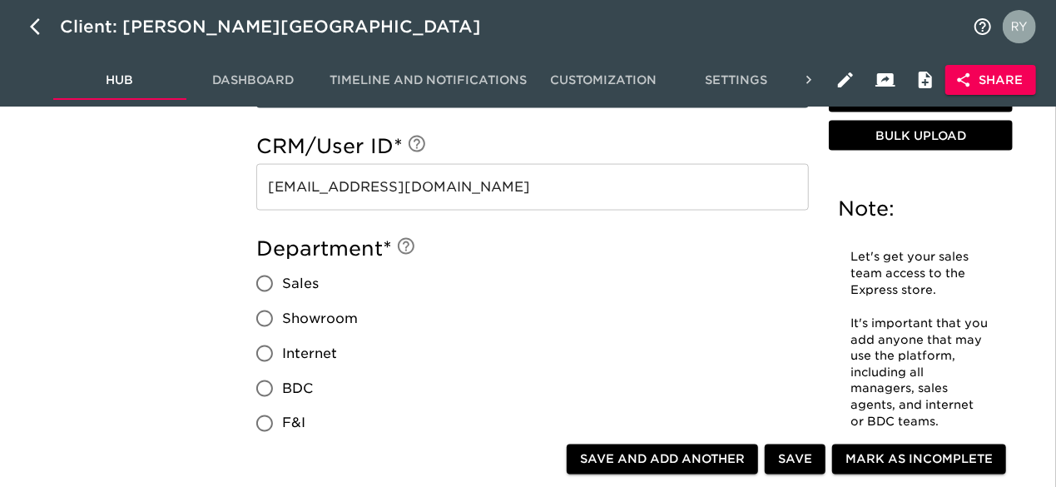
scroll to position [1249, 0]
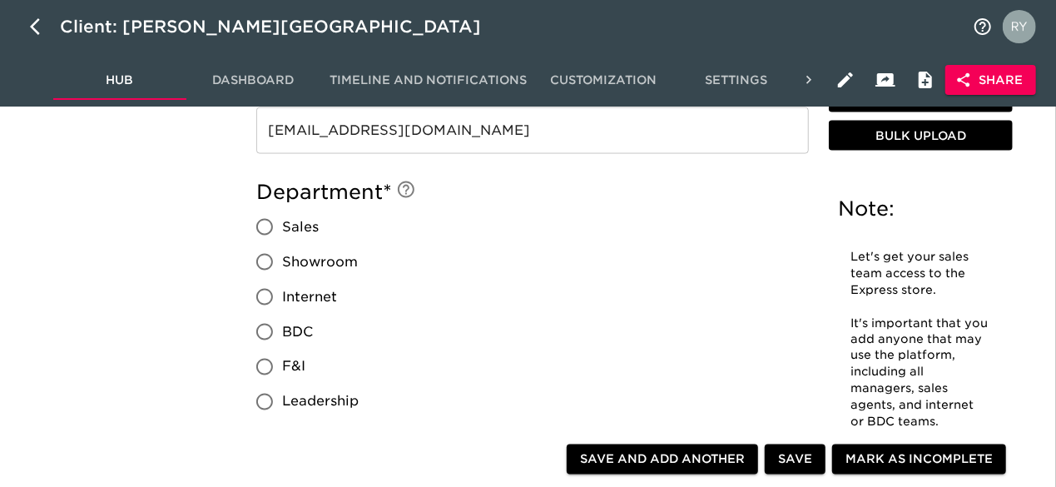
type input "Internet Salesperson"
click at [266, 296] on input "Internet" at bounding box center [264, 297] width 35 height 35
radio input "true"
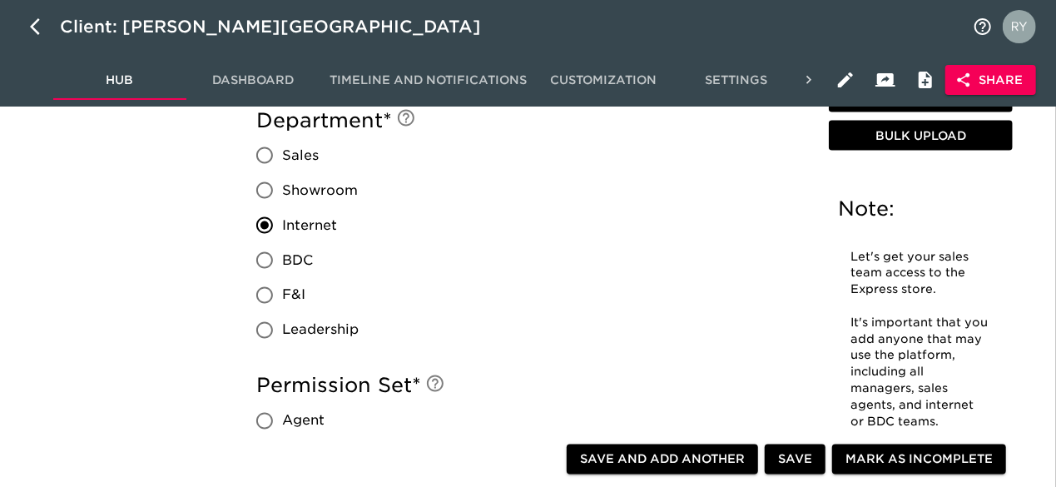
scroll to position [1498, 0]
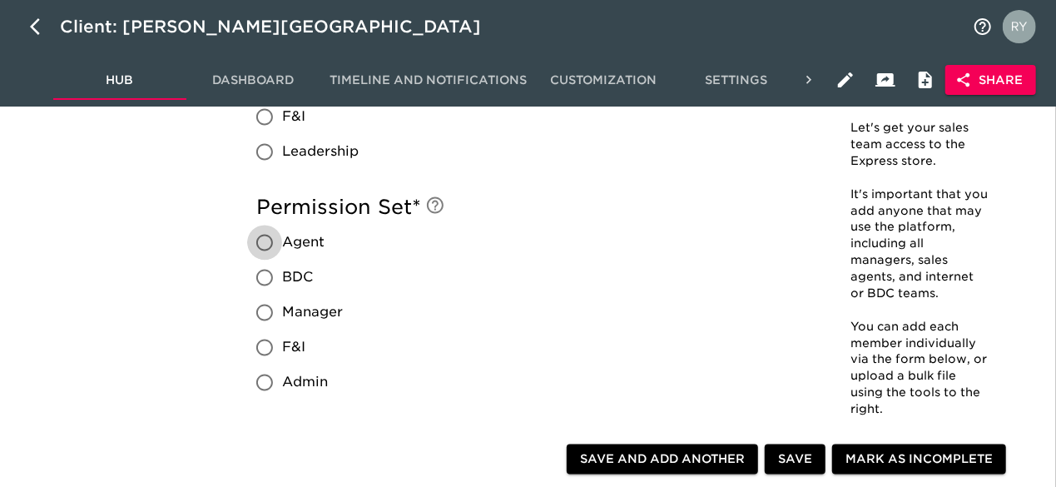
click at [267, 241] on input "Agent" at bounding box center [264, 243] width 35 height 35
radio input "true"
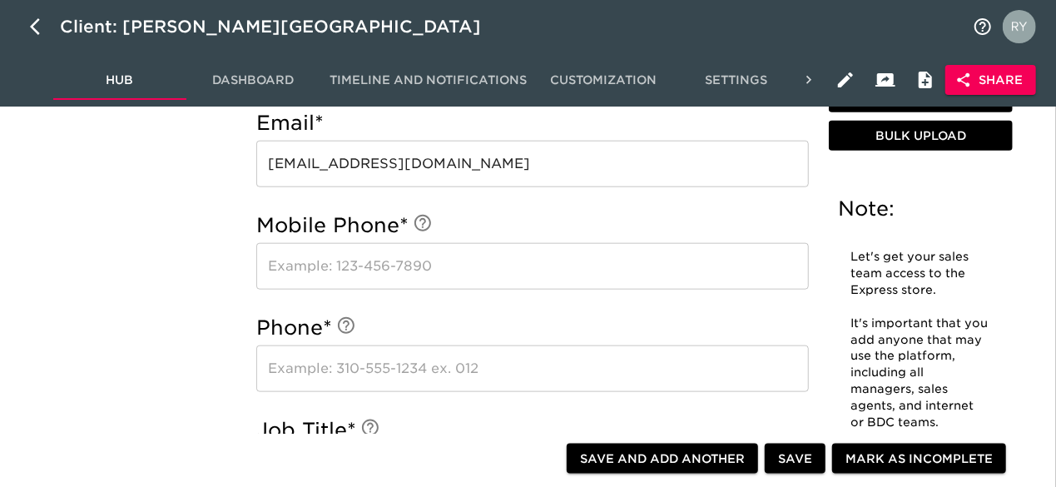
scroll to position [832, 0]
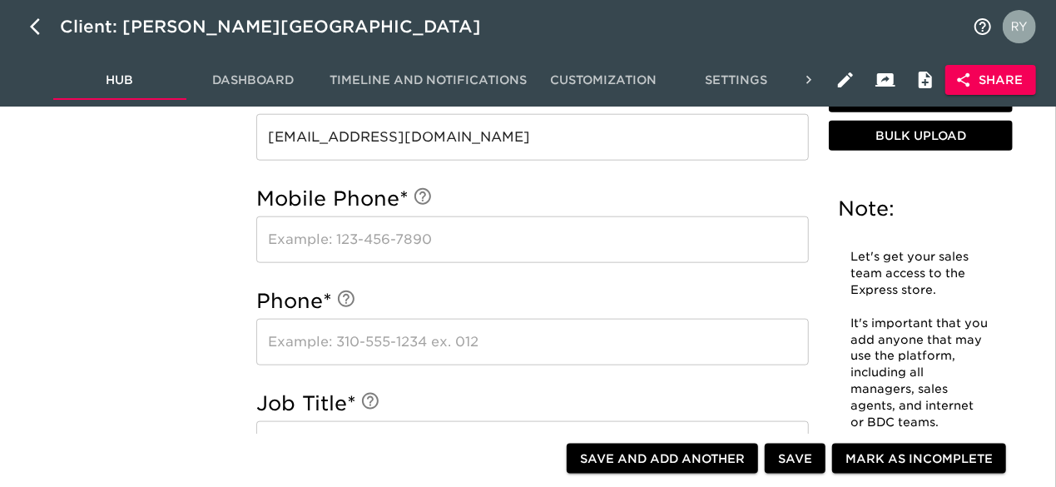
click at [639, 455] on span "Save and Add Another" at bounding box center [662, 459] width 165 height 21
radio input "false"
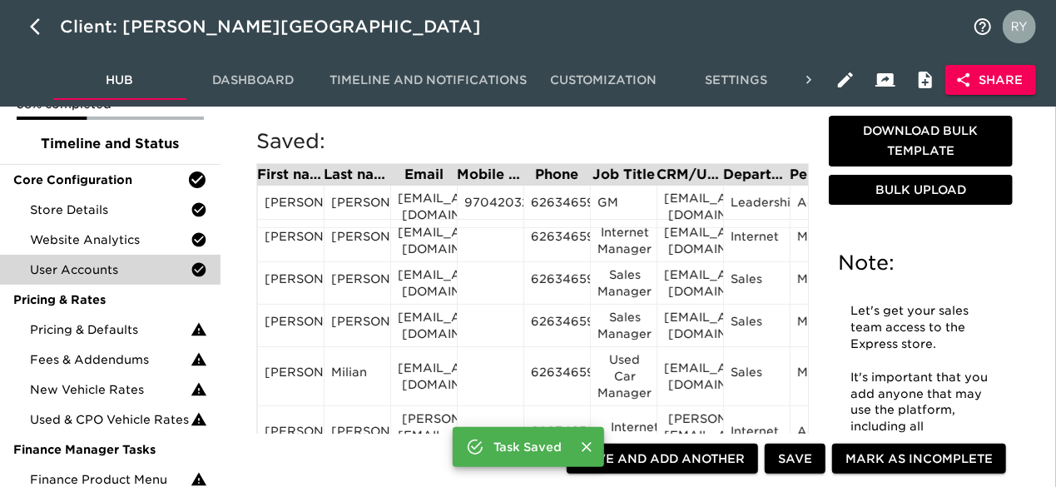
scroll to position [250, 0]
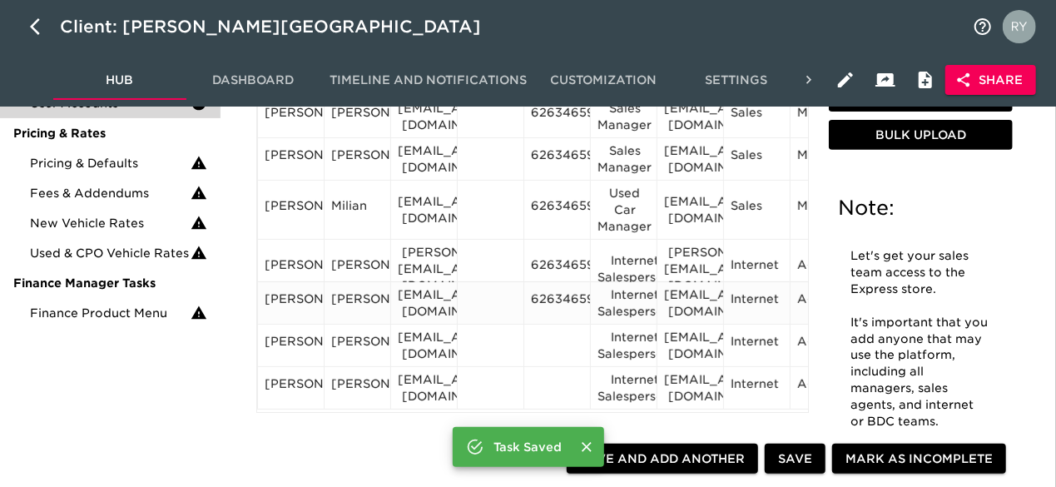
click at [551, 300] on div "6263465900" at bounding box center [557, 303] width 52 height 25
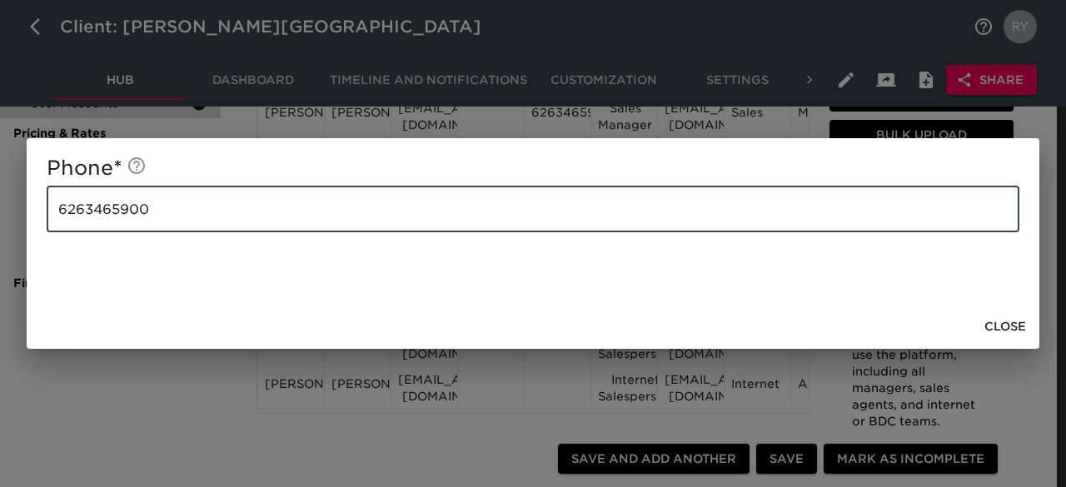
drag, startPoint x: 248, startPoint y: 221, endPoint x: 40, endPoint y: 242, distance: 209.2
click at [40, 242] on div "Phone * [PHONE_NUMBER] ​" at bounding box center [533, 221] width 1012 height 166
click at [1019, 326] on span "Close" at bounding box center [1005, 326] width 42 height 21
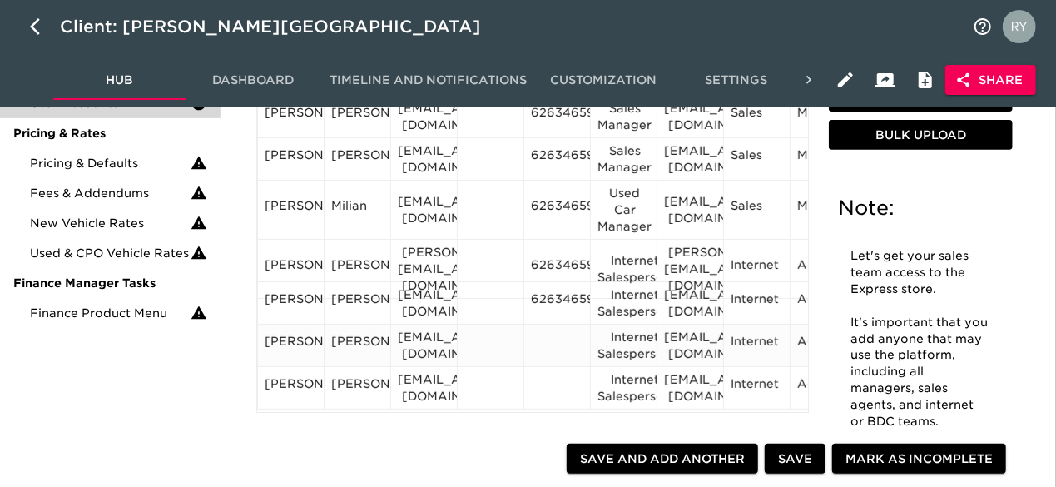
click at [550, 334] on div at bounding box center [557, 345] width 52 height 25
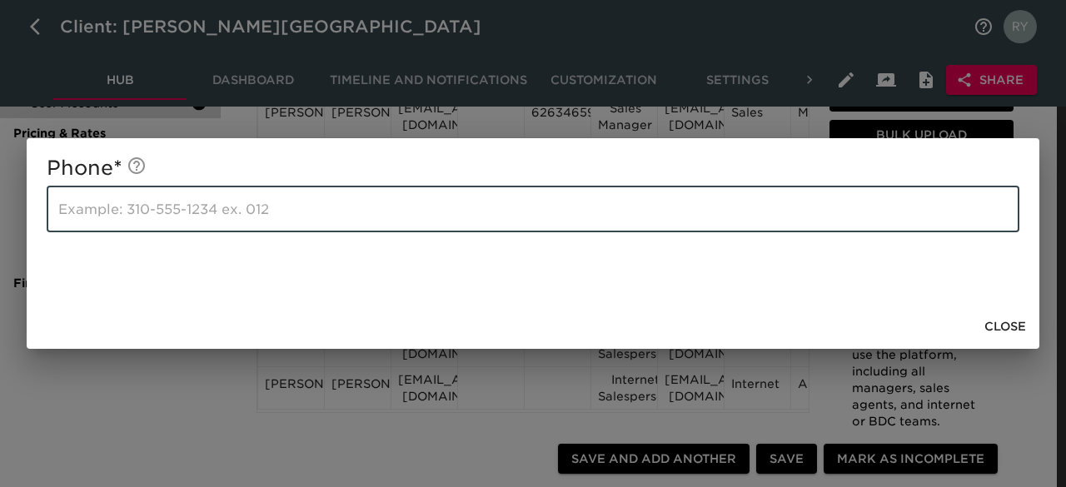
paste input "6263465900"
type input "6263465900"
click at [994, 324] on span "Close" at bounding box center [1005, 326] width 42 height 21
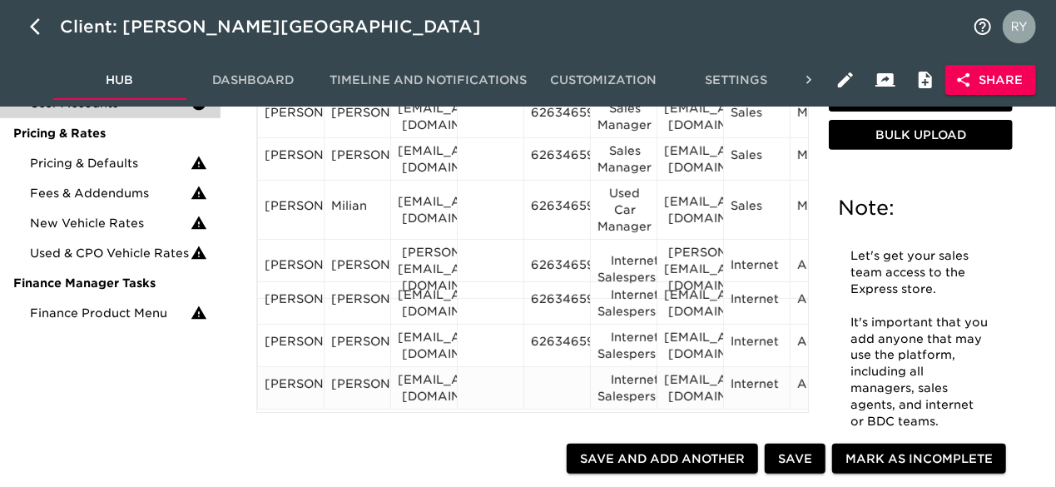
click at [549, 380] on div at bounding box center [557, 387] width 52 height 25
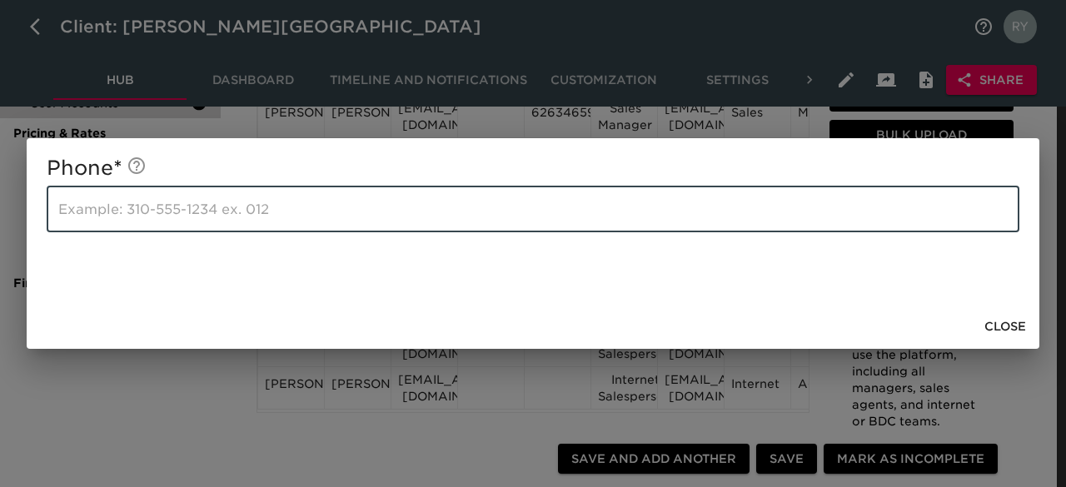
paste input "6263465900"
type input "6263465900"
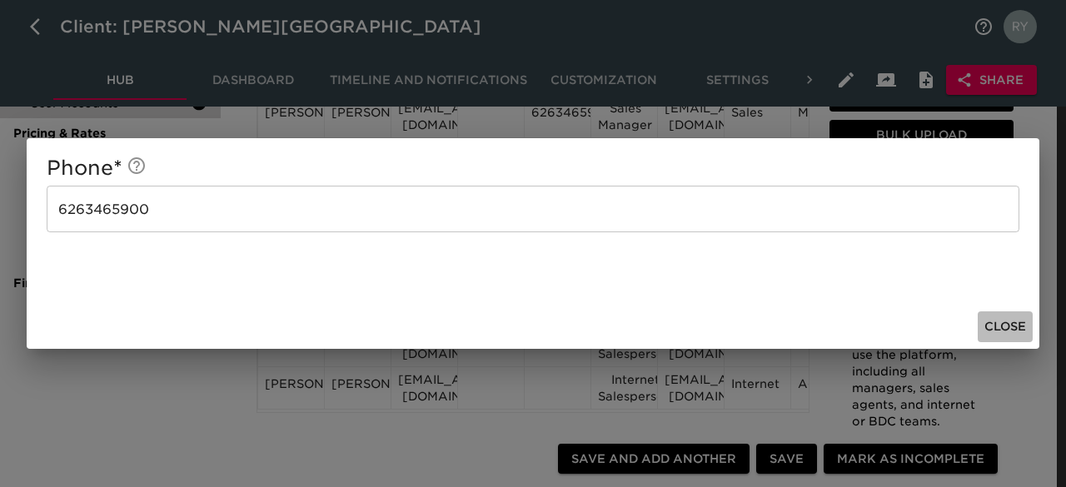
click at [991, 326] on span "Close" at bounding box center [1005, 326] width 42 height 21
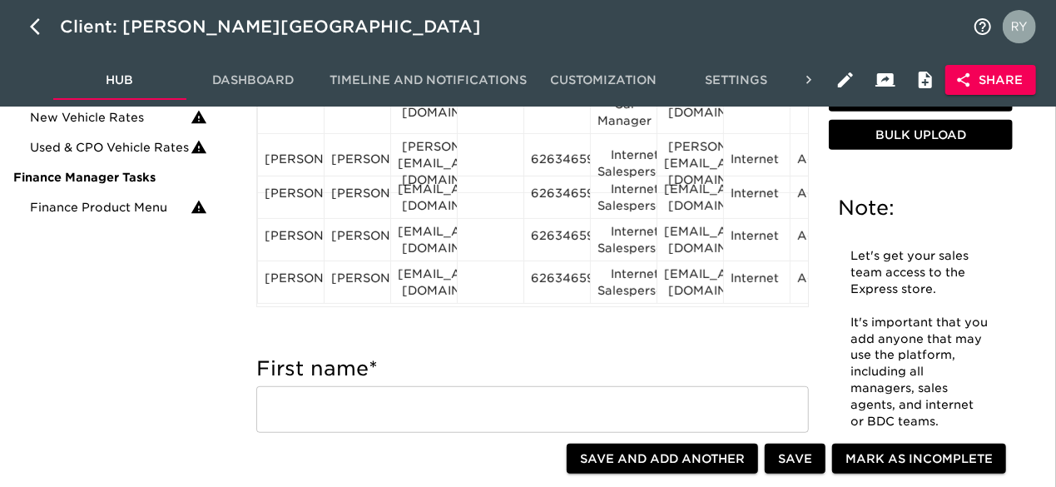
scroll to position [416, 0]
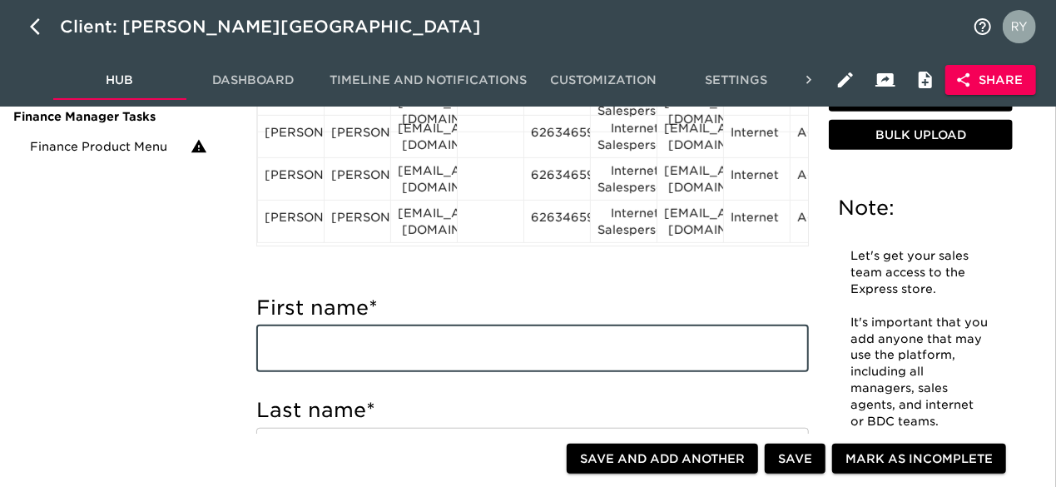
paste input "[PERSON_NAME] [PERSON_NAME][EMAIL_ADDRESS][DOMAIN_NAME] Internet Salesperson"
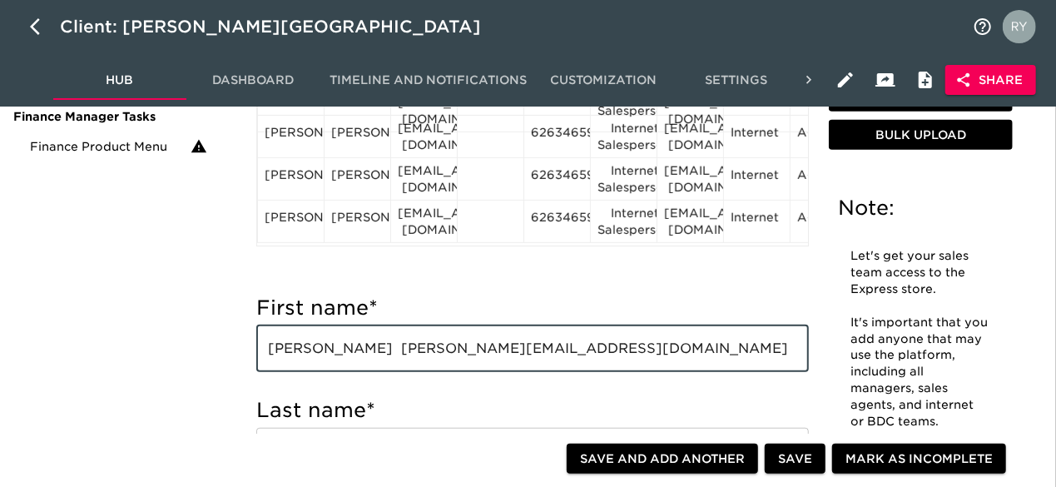
drag, startPoint x: 338, startPoint y: 349, endPoint x: 387, endPoint y: 345, distance: 49.2
click at [387, 345] on input "[PERSON_NAME] [PERSON_NAME][EMAIL_ADDRESS][DOMAIN_NAME] Internet Salesperson" at bounding box center [532, 349] width 553 height 47
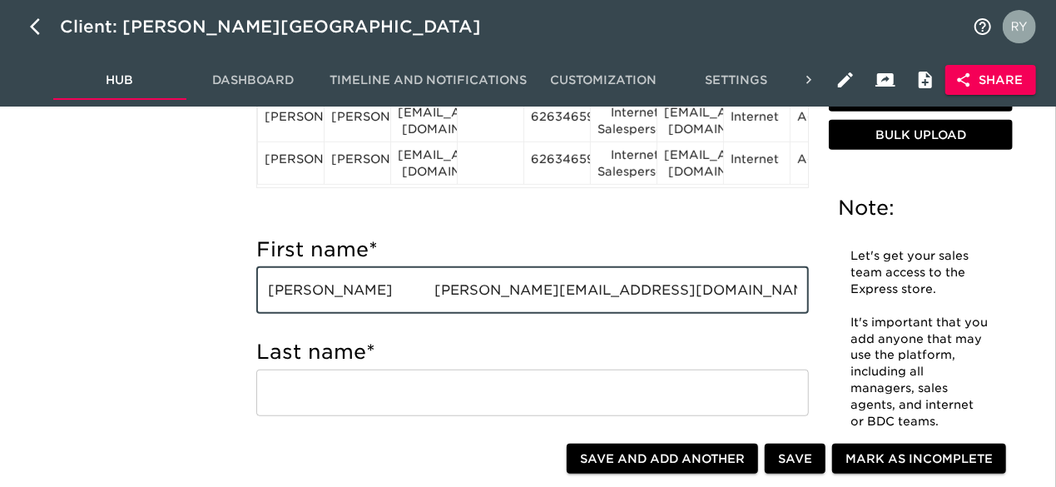
scroll to position [499, 0]
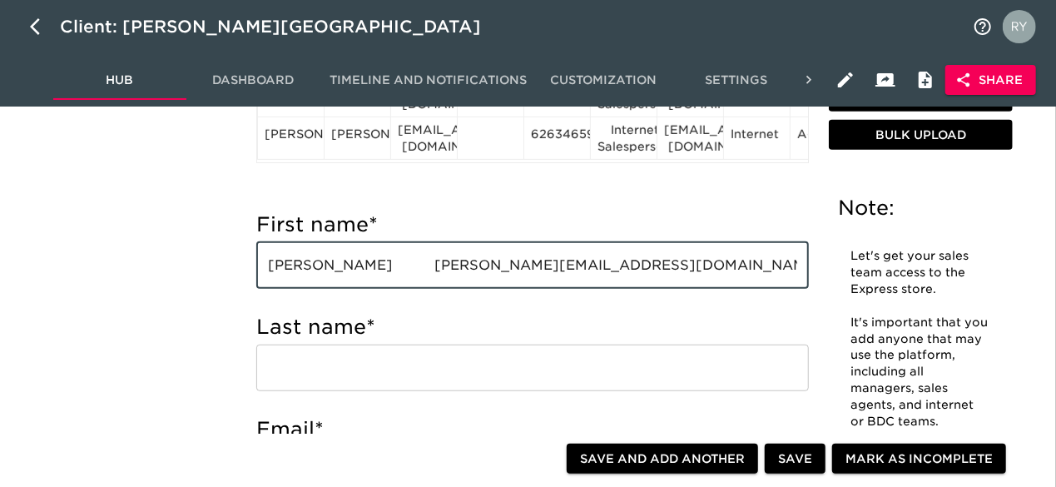
type input "[PERSON_NAME] [PERSON_NAME][EMAIL_ADDRESS][DOMAIN_NAME] Internet Salesperson"
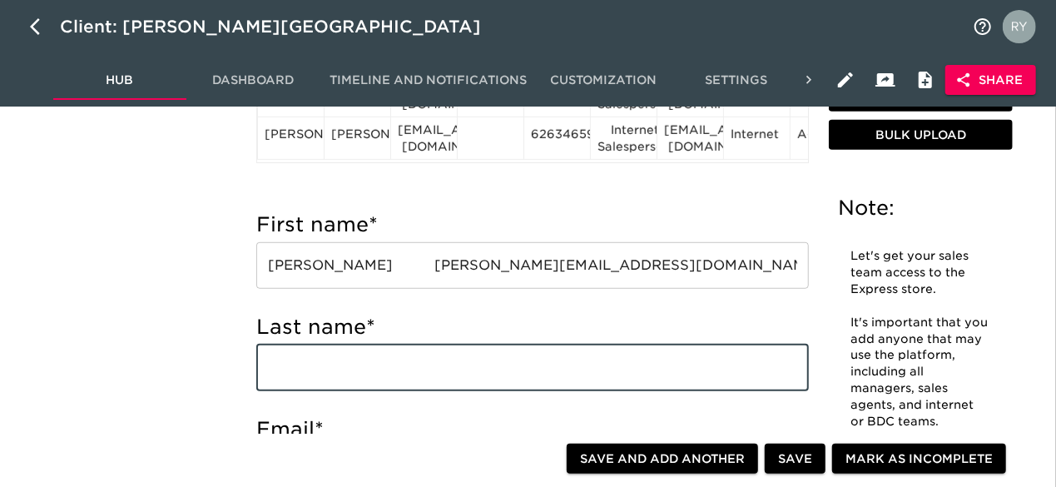
paste input "[PERSON_NAME]"
type input "[PERSON_NAME]"
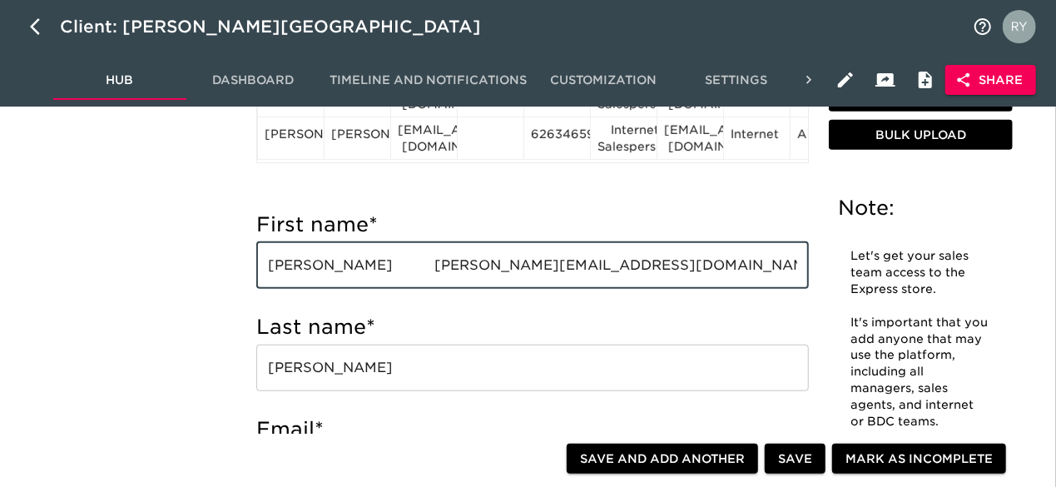
drag, startPoint x: 370, startPoint y: 267, endPoint x: 579, endPoint y: 267, distance: 209.0
click at [579, 267] on input "[PERSON_NAME] [PERSON_NAME][EMAIL_ADDRESS][DOMAIN_NAME] Internet Salesperson" at bounding box center [532, 265] width 553 height 47
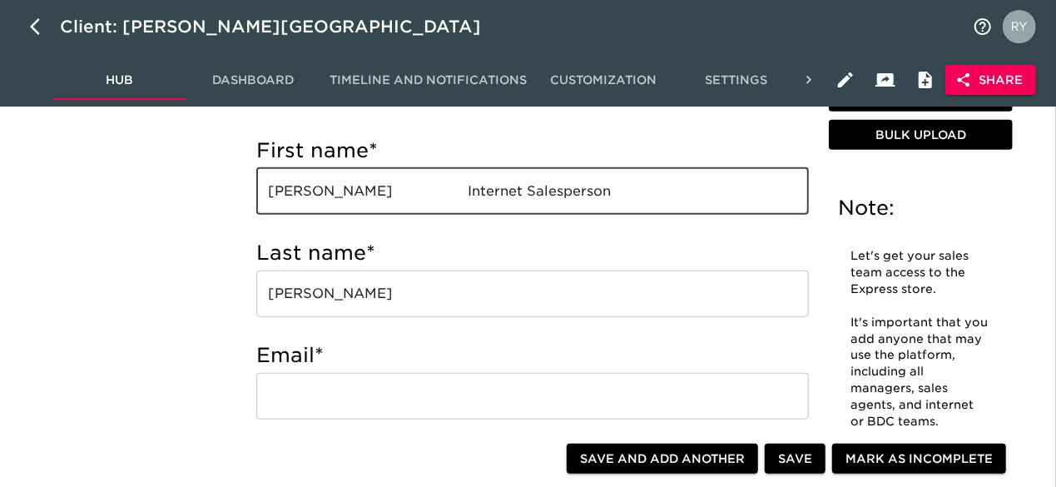
scroll to position [666, 0]
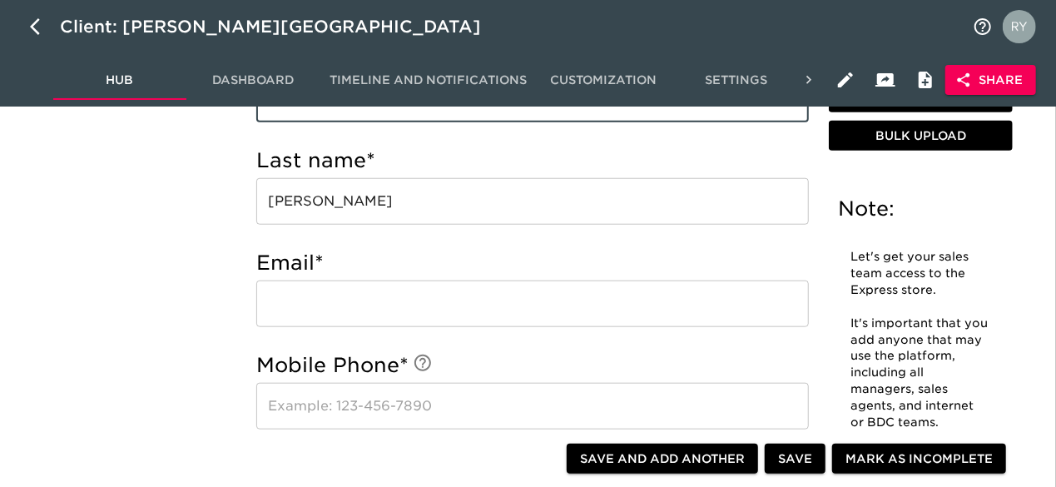
type input "[PERSON_NAME] Internet Salesperson"
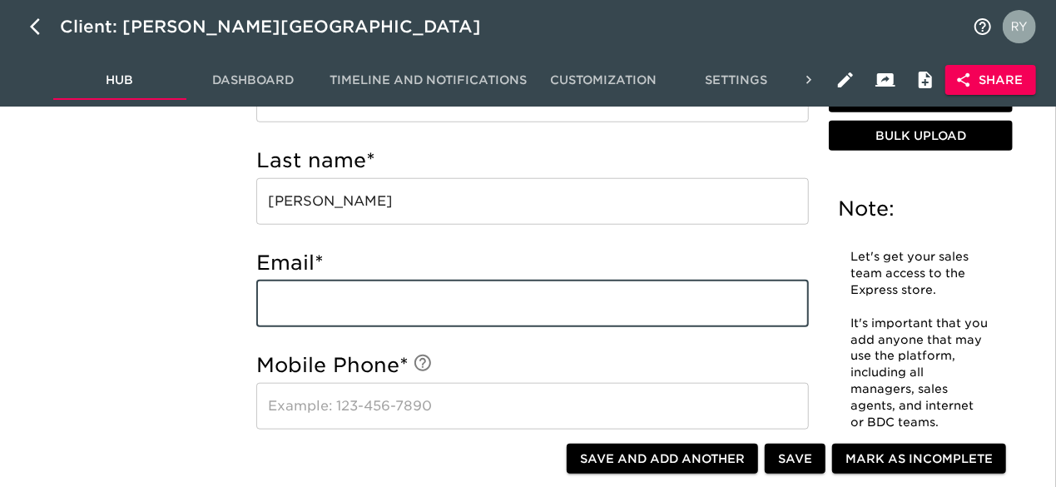
paste input "[EMAIL_ADDRESS][DOMAIN_NAME]"
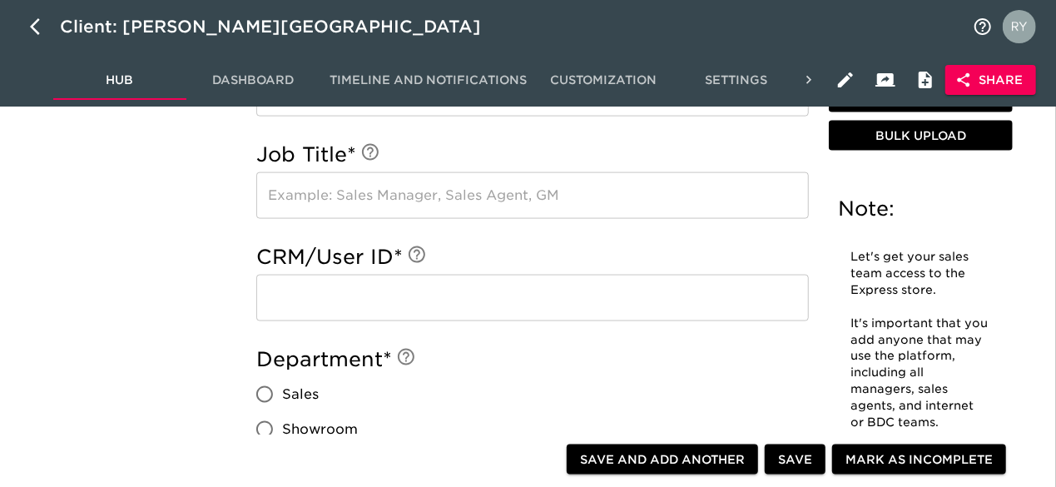
scroll to position [1082, 0]
type input "[EMAIL_ADDRESS][DOMAIN_NAME]"
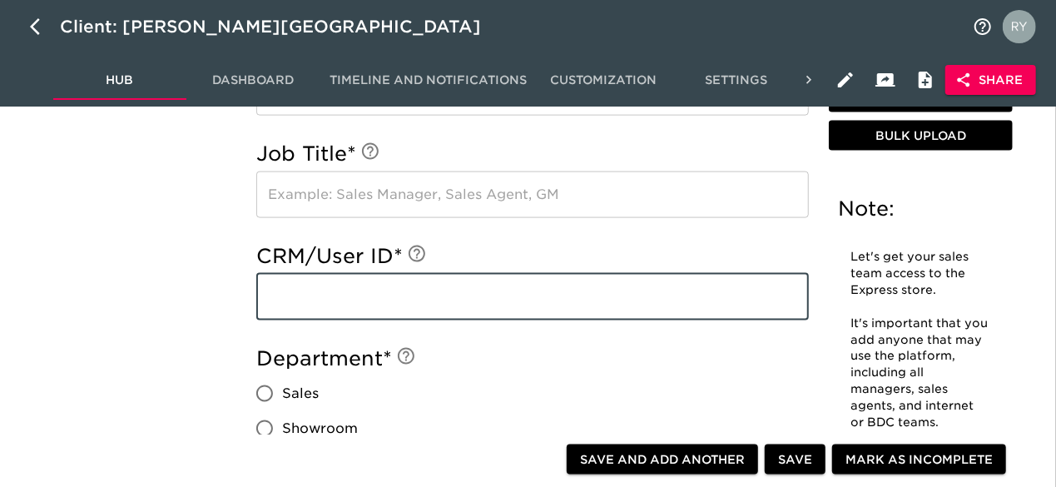
paste input "[EMAIL_ADDRESS][DOMAIN_NAME]"
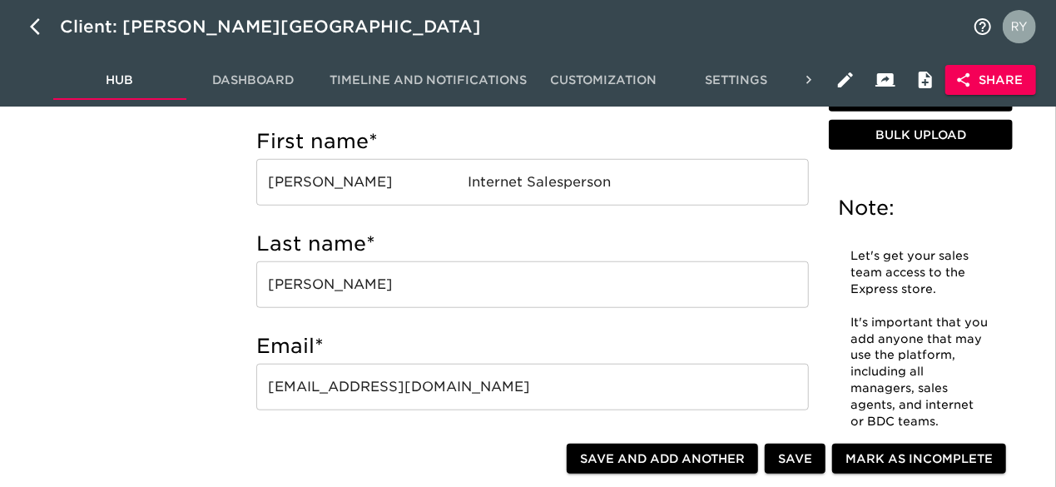
scroll to position [499, 0]
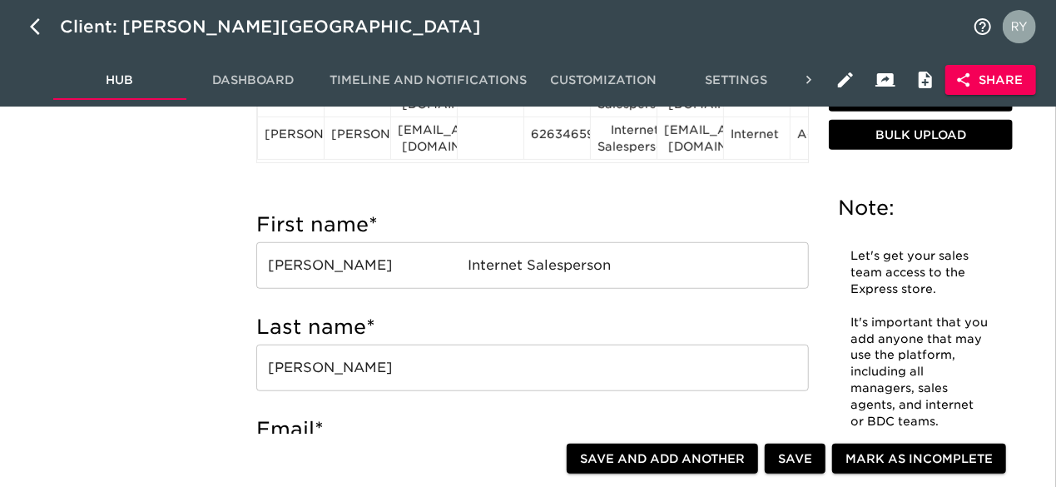
type input "[EMAIL_ADDRESS][DOMAIN_NAME]"
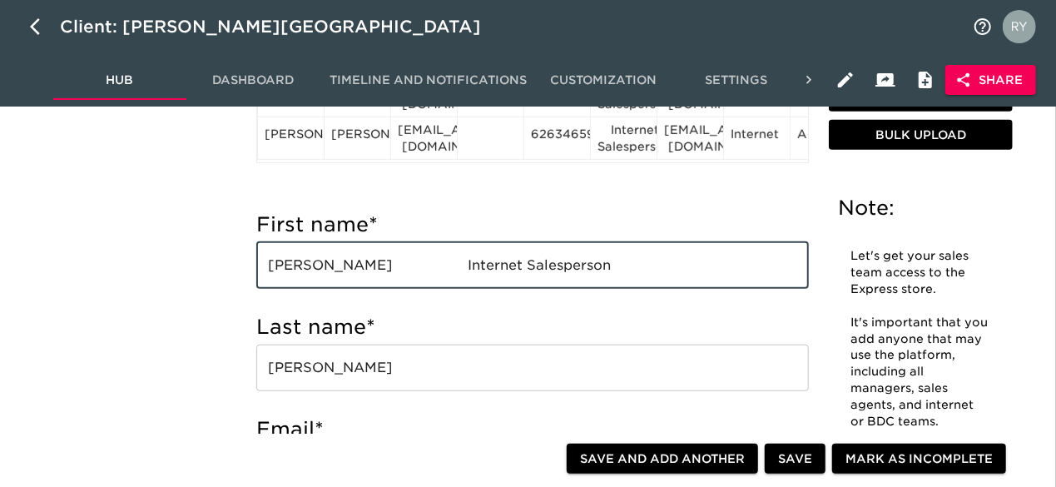
drag, startPoint x: 563, startPoint y: 267, endPoint x: 373, endPoint y: 281, distance: 190.3
click at [373, 281] on input "[PERSON_NAME] Internet Salesperson" at bounding box center [532, 265] width 553 height 47
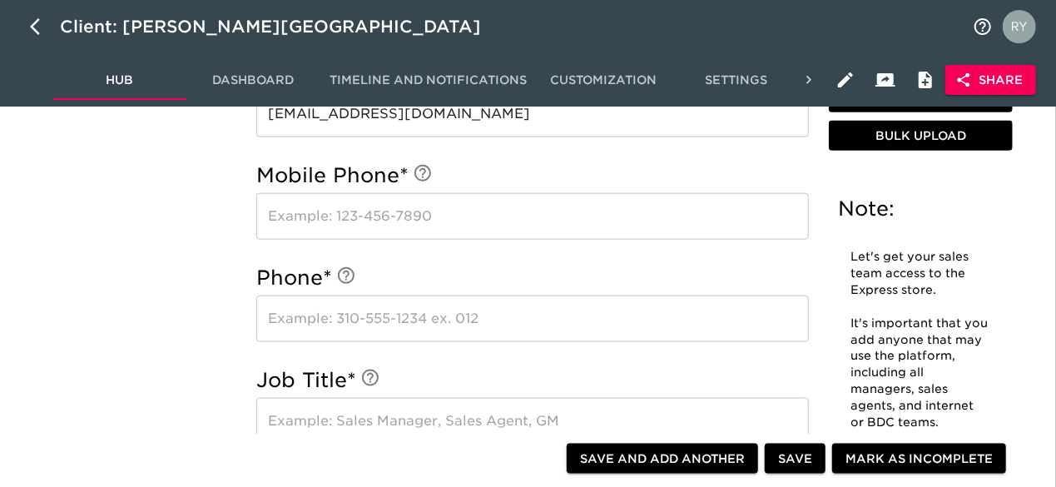
scroll to position [916, 0]
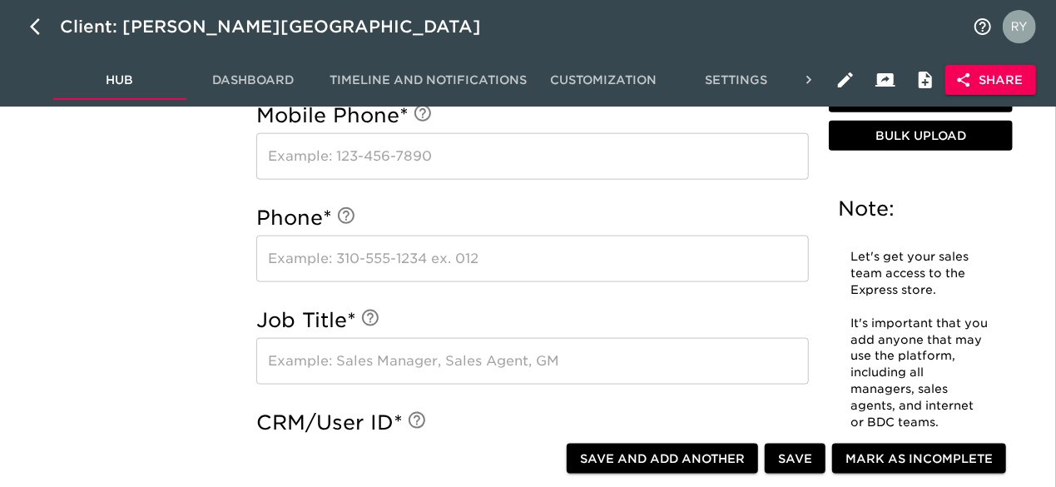
type input "[PERSON_NAME]"
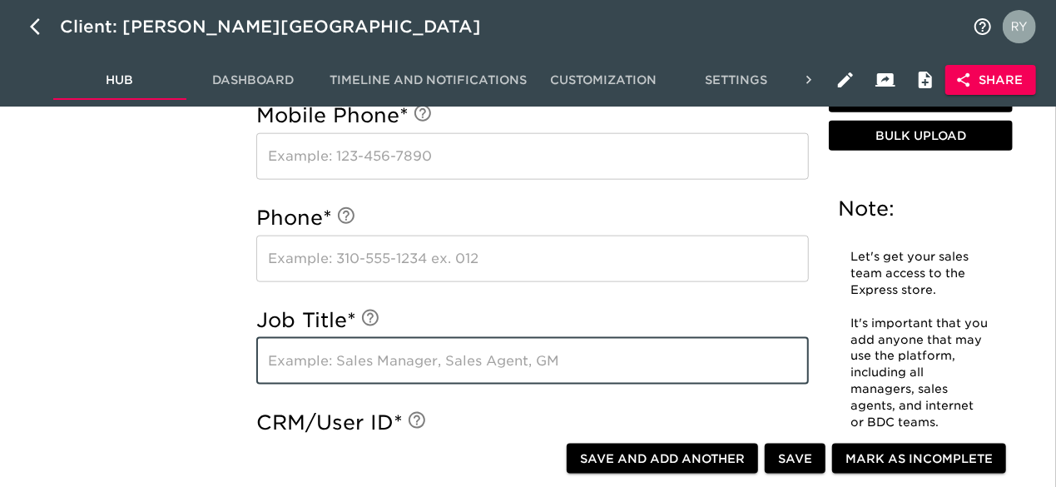
paste input "Internet Salesperson"
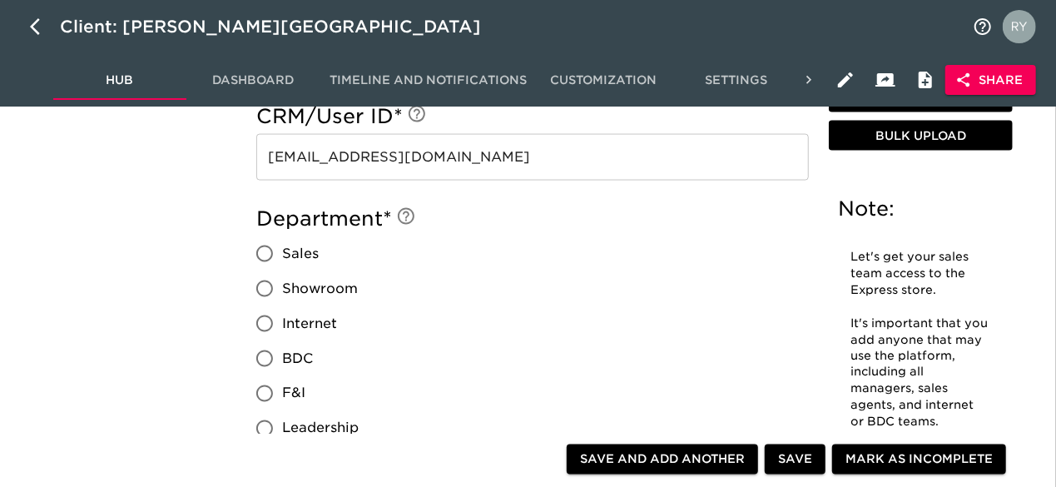
scroll to position [1249, 0]
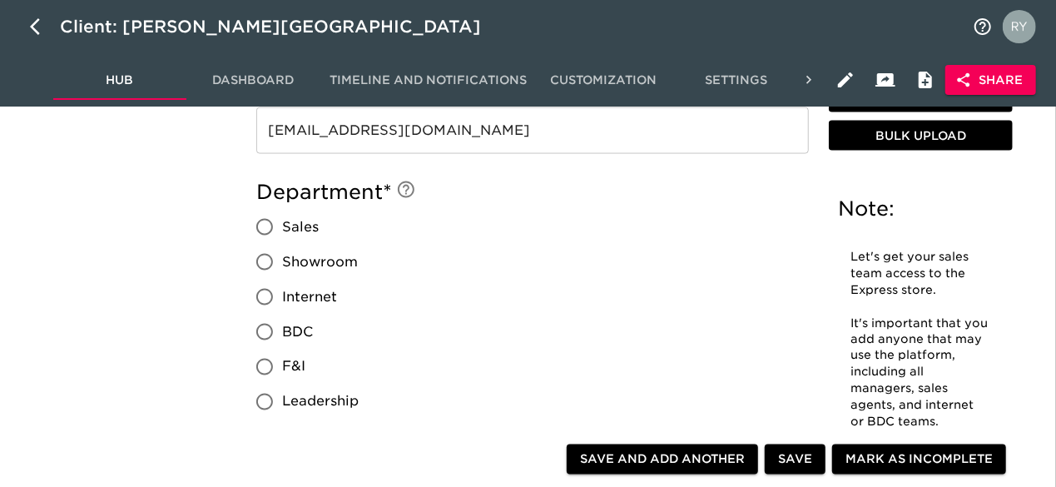
type input "Internet Salesperson"
click at [271, 300] on input "Internet" at bounding box center [264, 297] width 35 height 35
radio input "true"
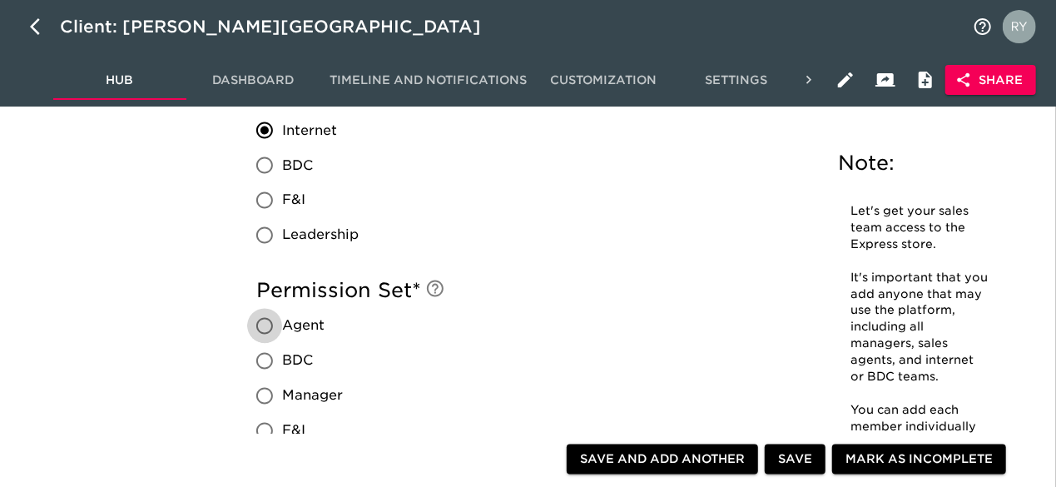
click at [262, 329] on input "Agent" at bounding box center [264, 326] width 35 height 35
radio input "true"
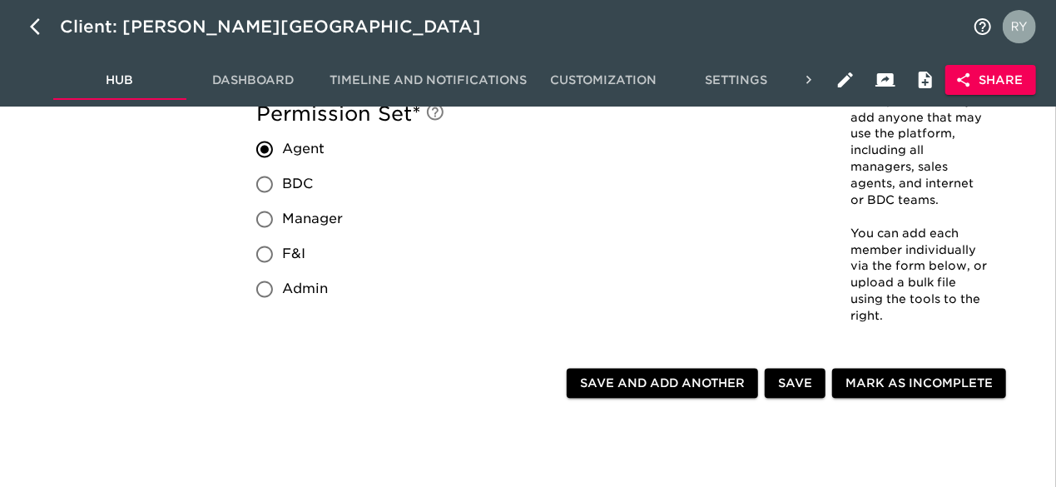
scroll to position [1665, 0]
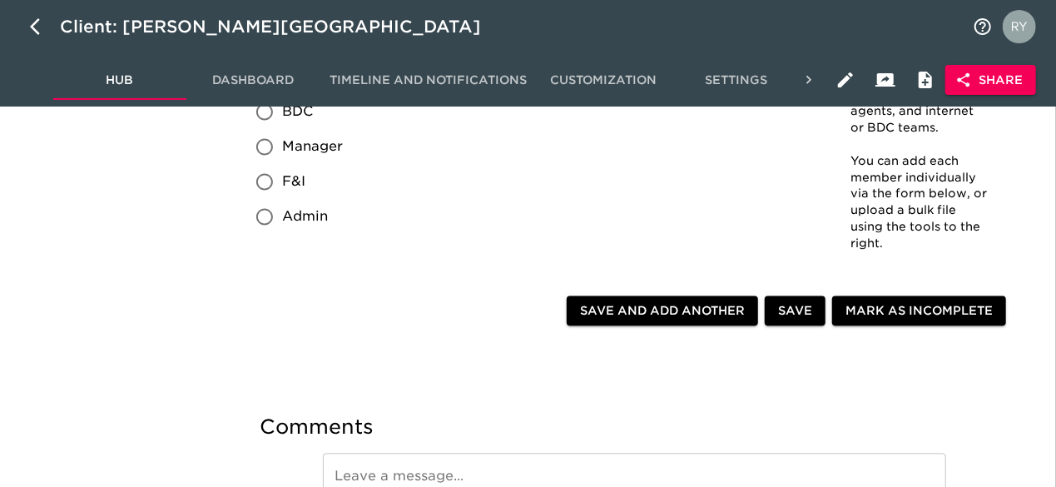
click at [660, 311] on span "Save and Add Another" at bounding box center [662, 311] width 165 height 21
radio input "false"
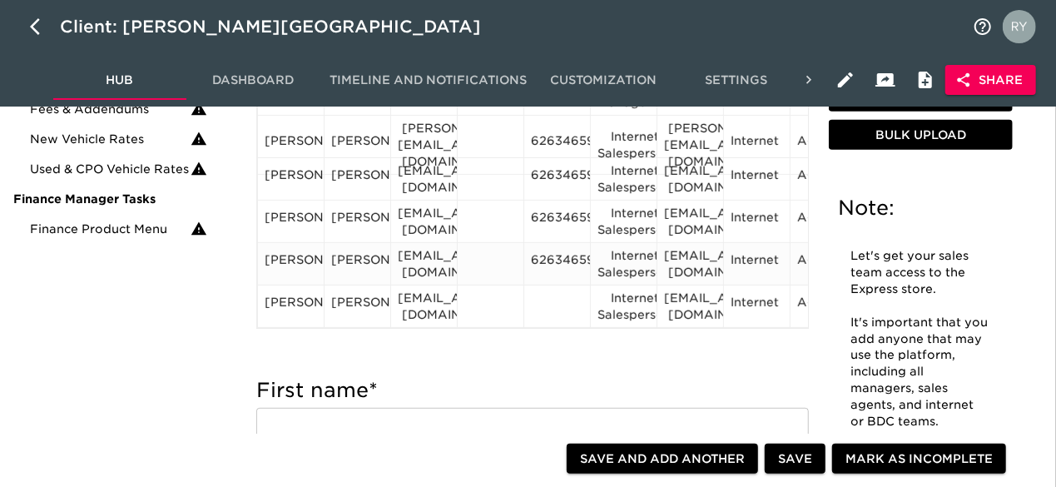
scroll to position [333, 0]
click at [563, 252] on div "6263465900" at bounding box center [557, 264] width 52 height 25
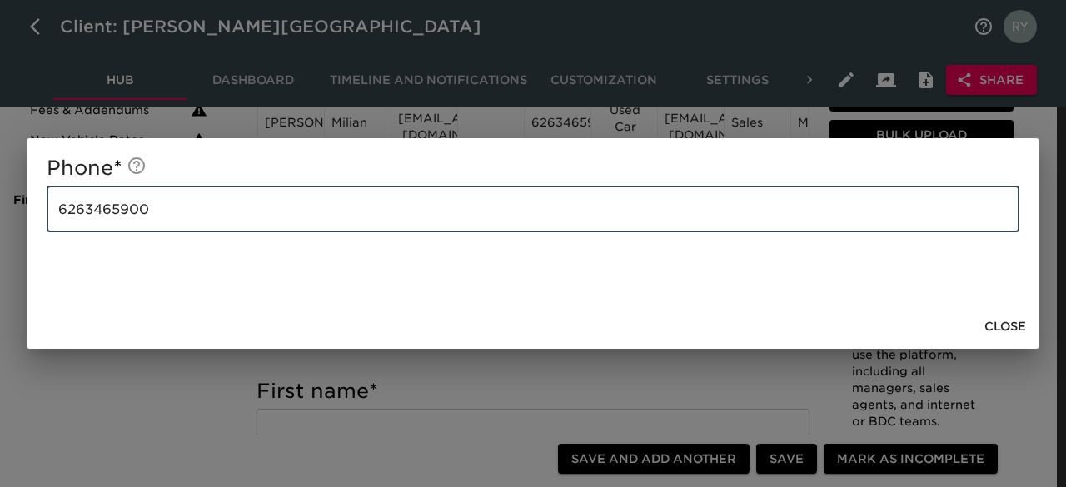
drag, startPoint x: 225, startPoint y: 211, endPoint x: 36, endPoint y: 217, distance: 189.1
click at [36, 217] on div "Phone * [PHONE_NUMBER] ​" at bounding box center [533, 221] width 1012 height 166
click at [997, 326] on span "Close" at bounding box center [1005, 326] width 42 height 21
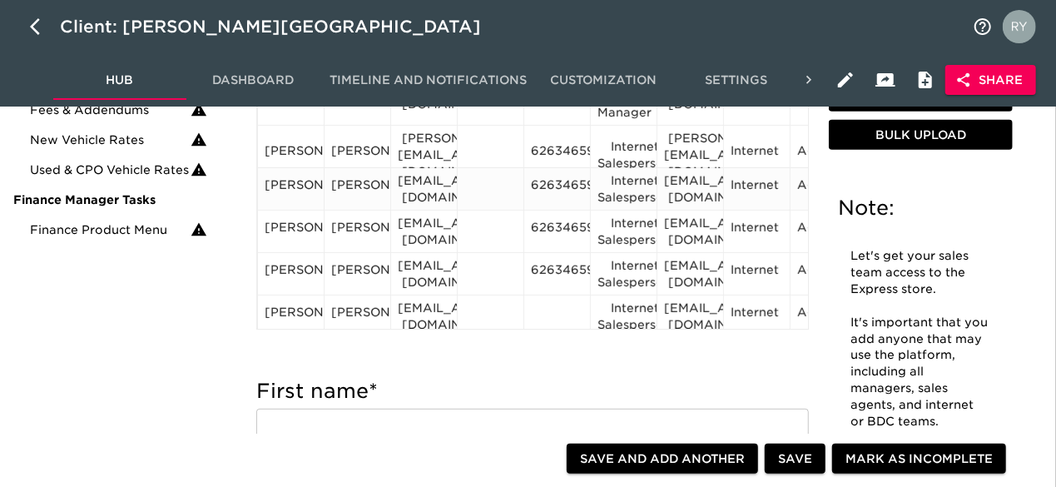
scroll to position [48, 0]
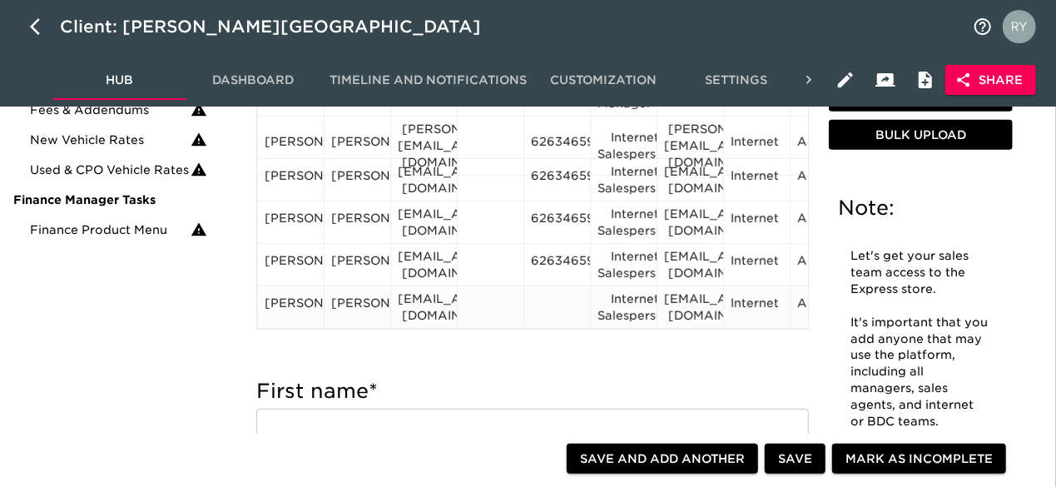
click at [554, 295] on div at bounding box center [557, 307] width 52 height 25
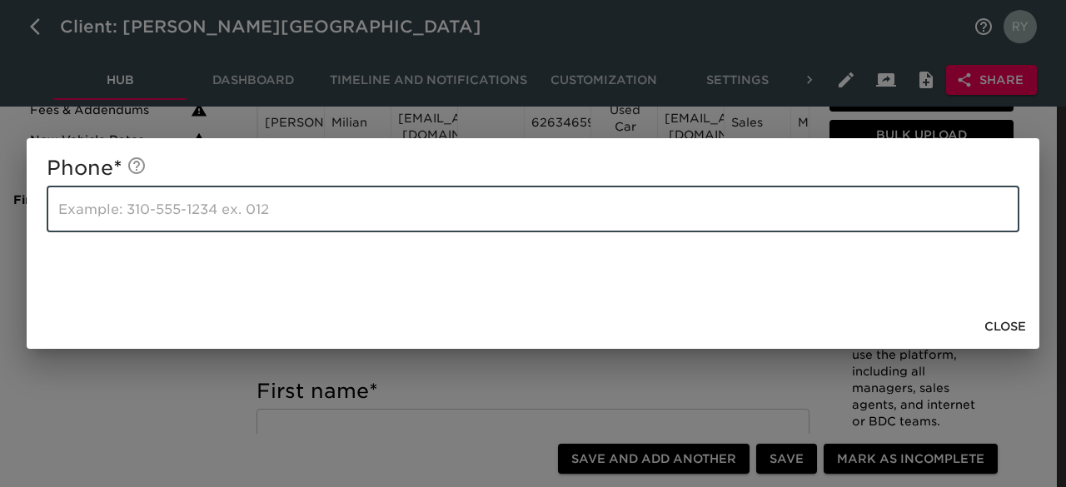
paste input "6263465900"
type input "6263465900"
click at [997, 324] on span "Close" at bounding box center [1005, 326] width 42 height 21
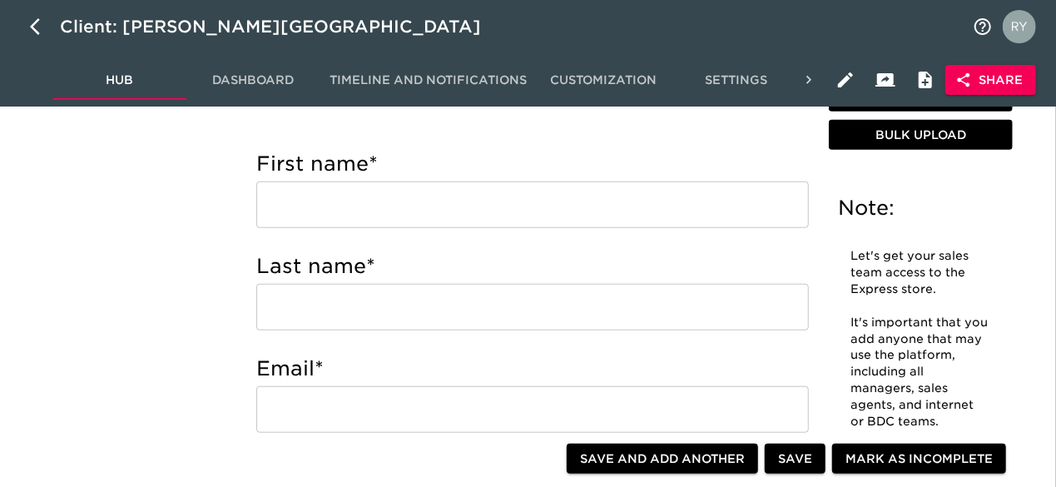
scroll to position [583, 0]
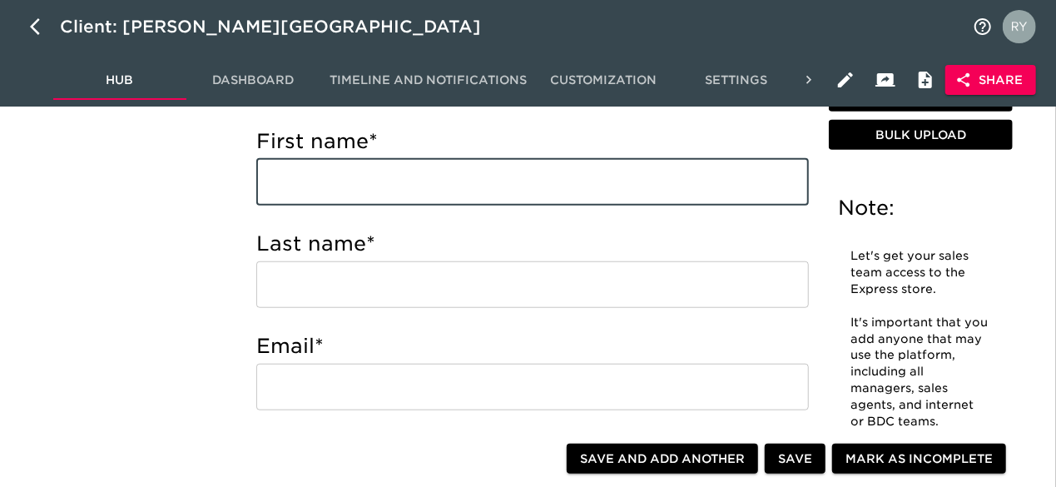
paste input "[PERSON_NAME] [EMAIL_ADDRESS][DOMAIN_NAME] Vehicle Inventory Associate"
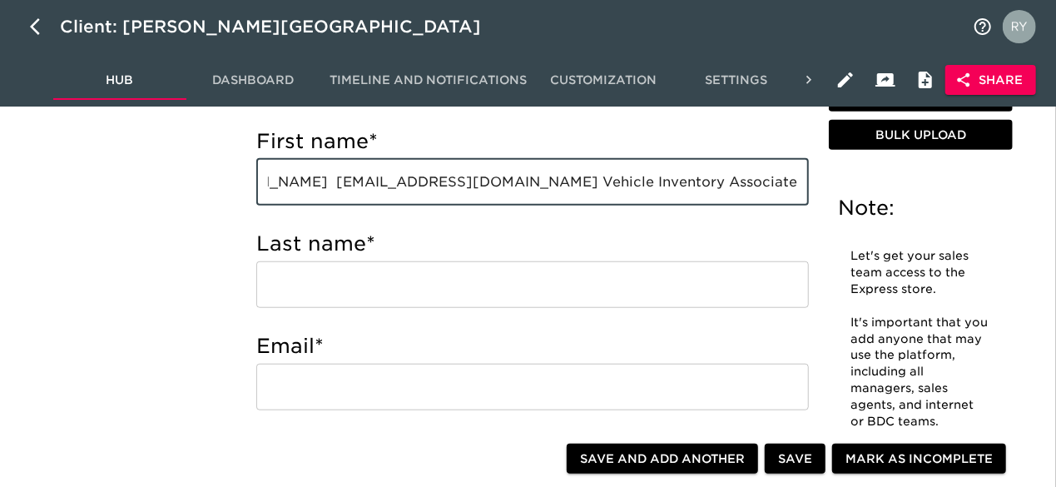
scroll to position [0, 0]
drag, startPoint x: 410, startPoint y: 189, endPoint x: 338, endPoint y: 193, distance: 72.5
click at [338, 193] on input "[PERSON_NAME] [EMAIL_ADDRESS][DOMAIN_NAME] Vehicle Inventory Associate" at bounding box center [532, 182] width 553 height 47
type input "[PERSON_NAME] [PERSON_NAME][EMAIL_ADDRESS][DOMAIN_NAME] Vehicle Inventory Assoc…"
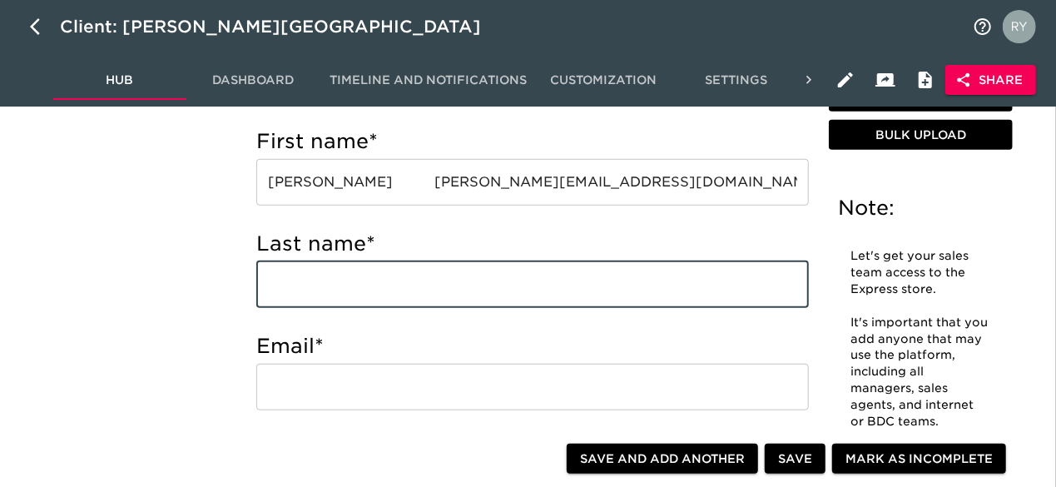
paste input "[PERSON_NAME]"
type input "[PERSON_NAME]"
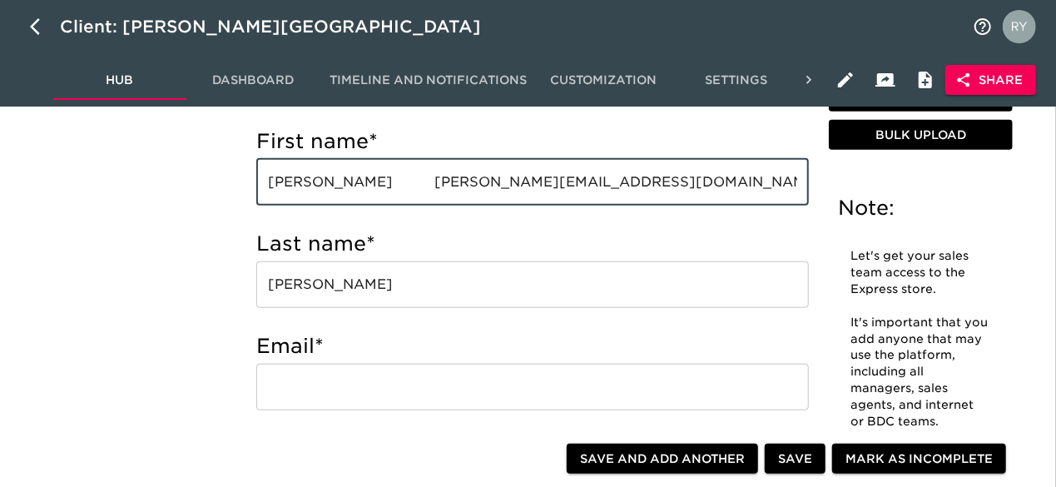
drag, startPoint x: 372, startPoint y: 185, endPoint x: 596, endPoint y: 173, distance: 224.2
click at [596, 173] on input "[PERSON_NAME] [PERSON_NAME][EMAIL_ADDRESS][DOMAIN_NAME] Vehicle Inventory Assoc…" at bounding box center [532, 182] width 553 height 47
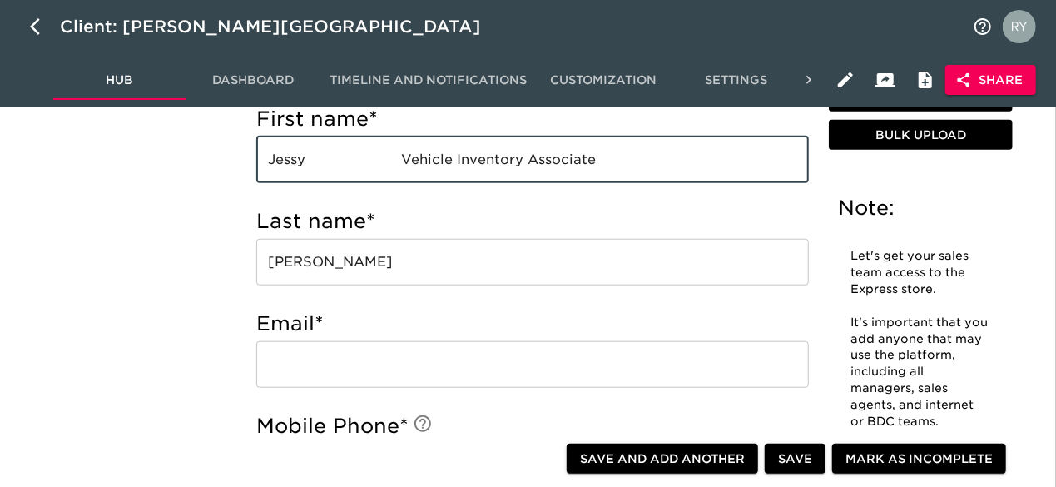
scroll to position [666, 0]
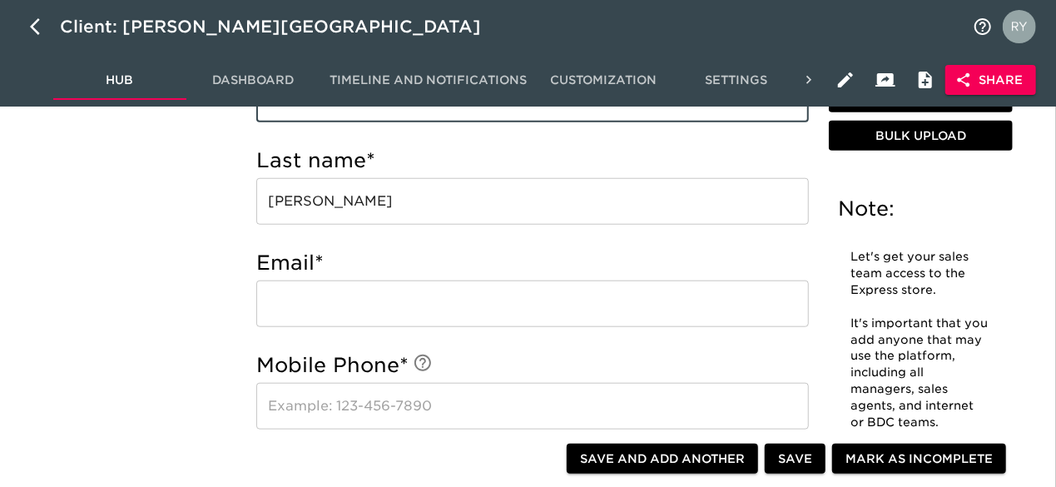
type input "Jessy Vehicle Inventory Associate"
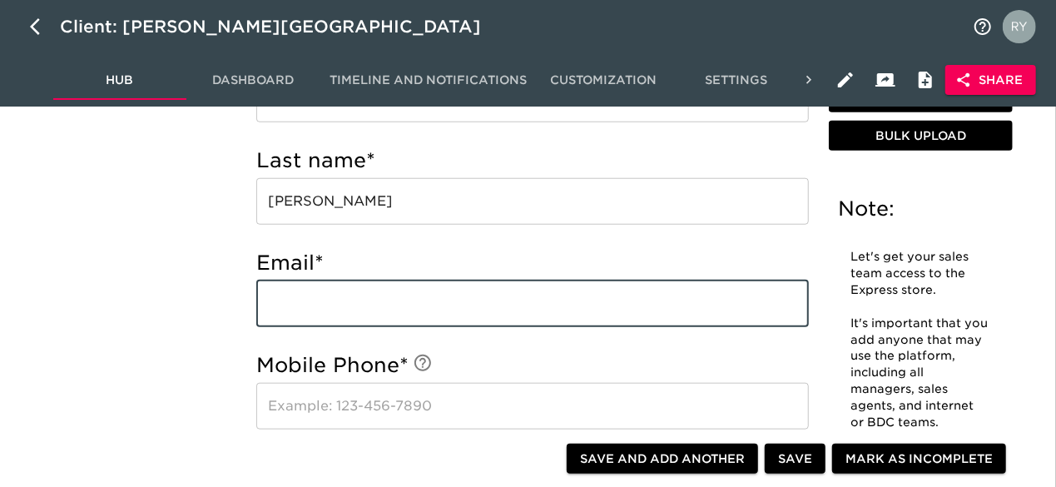
paste input "[EMAIL_ADDRESS][DOMAIN_NAME]"
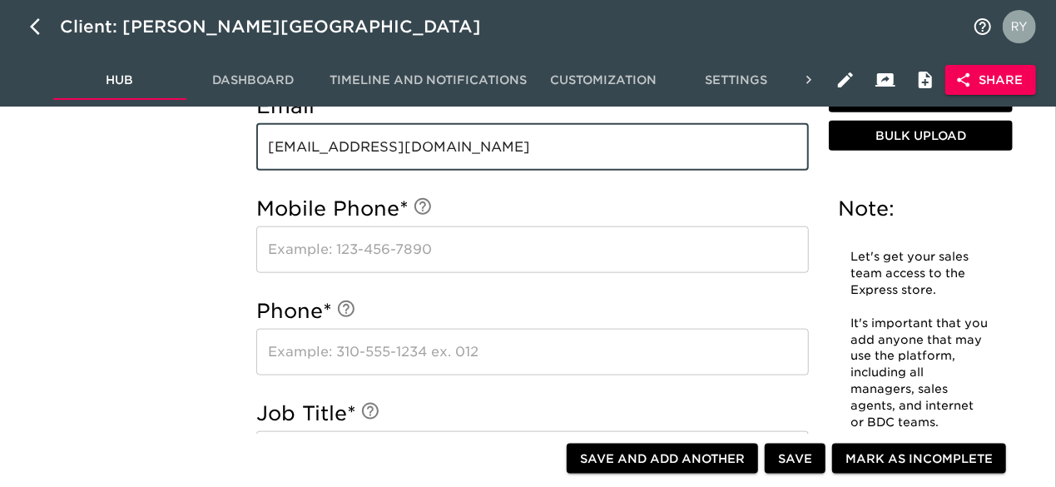
scroll to position [916, 0]
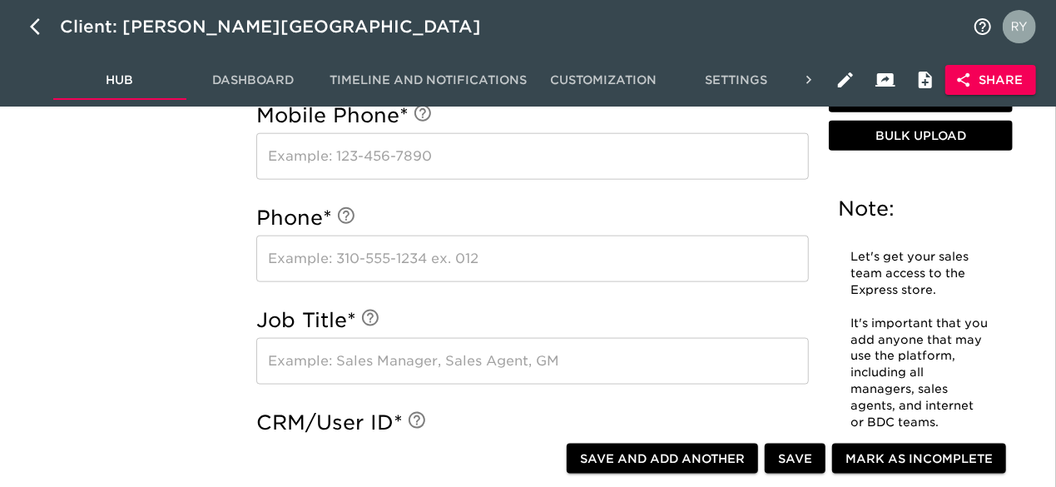
type input "[EMAIL_ADDRESS][DOMAIN_NAME]"
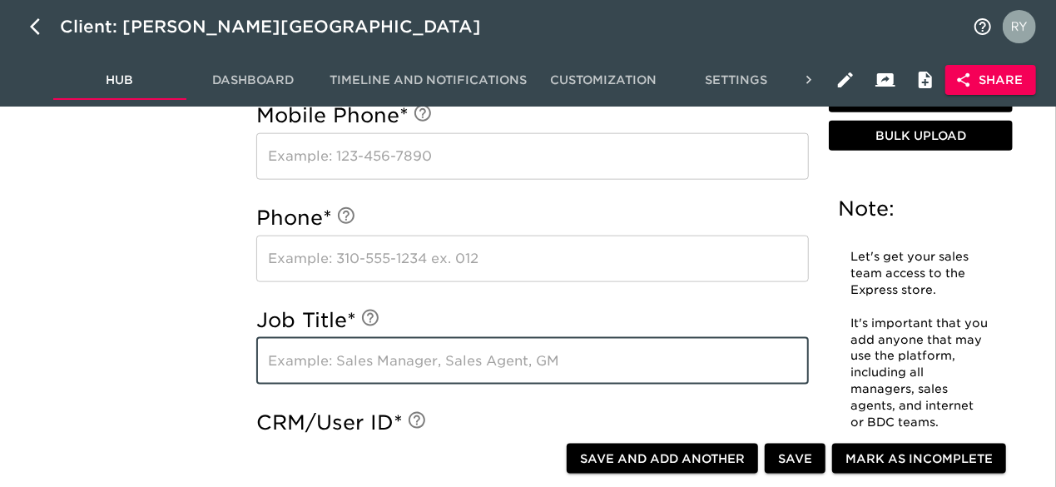
paste input "[EMAIL_ADDRESS][DOMAIN_NAME]"
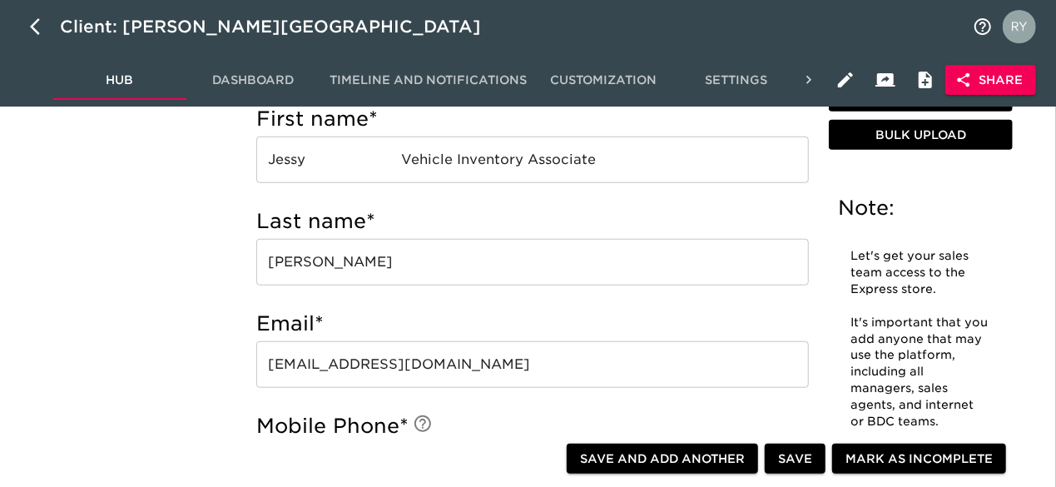
scroll to position [499, 0]
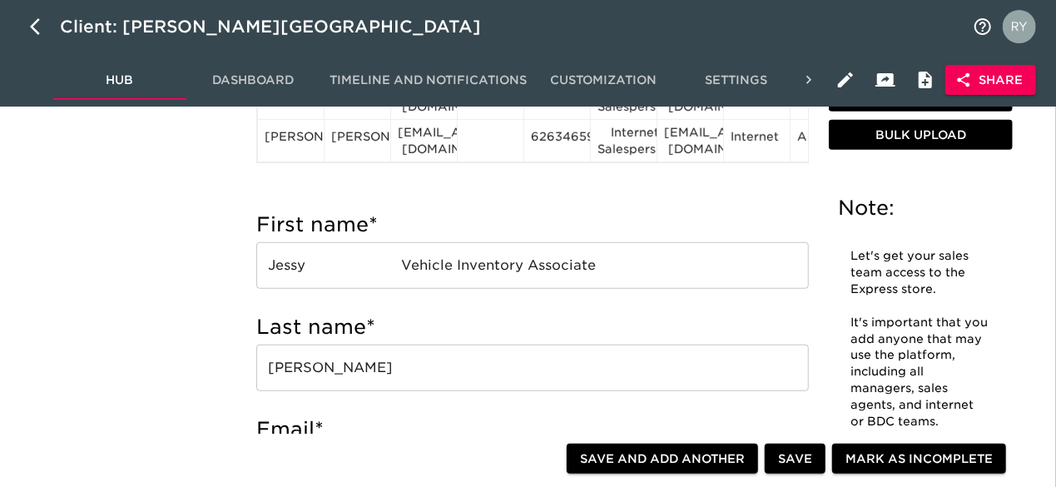
type input "[EMAIL_ADDRESS][DOMAIN_NAME]"
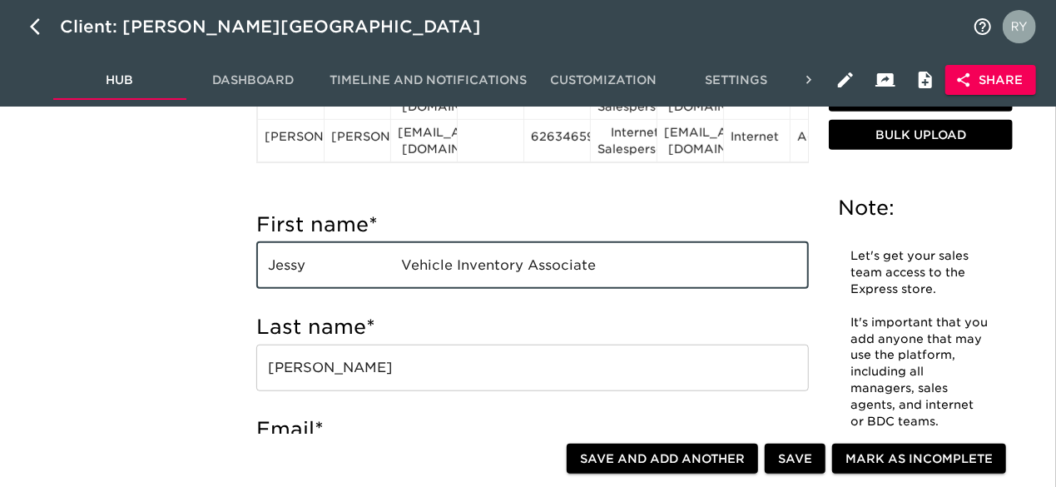
drag, startPoint x: 629, startPoint y: 266, endPoint x: 395, endPoint y: 273, distance: 234.0
click at [395, 273] on input "Jessy Vehicle Inventory Associate" at bounding box center [532, 265] width 553 height 47
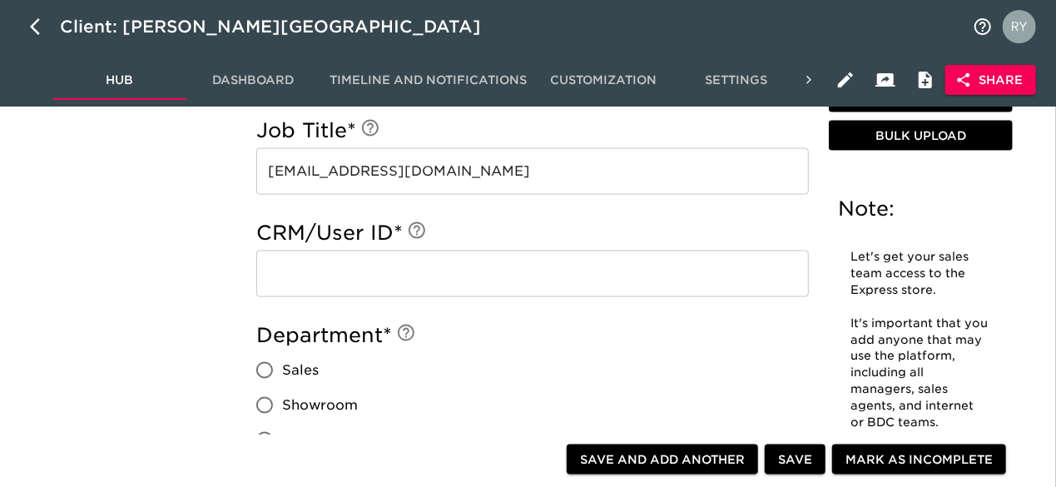
scroll to position [1082, 0]
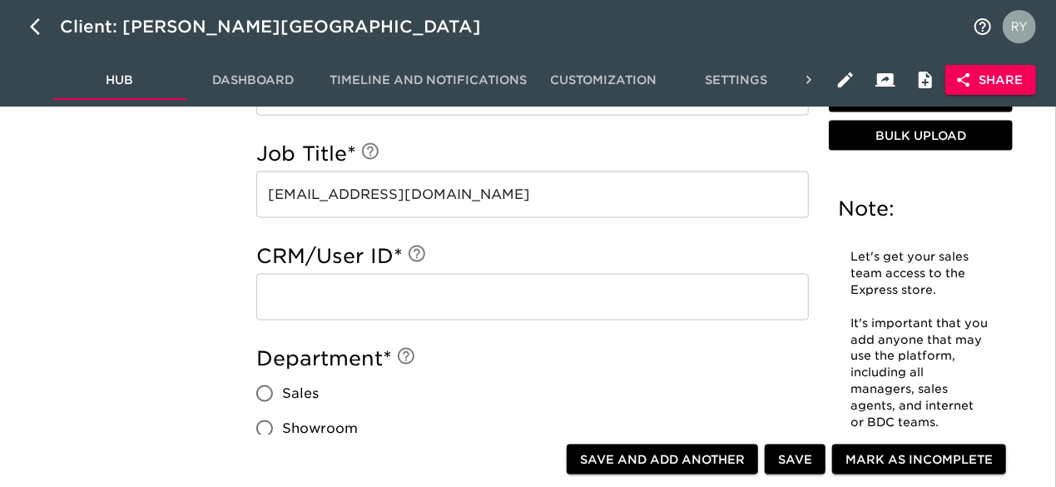
type input "[PERSON_NAME]"
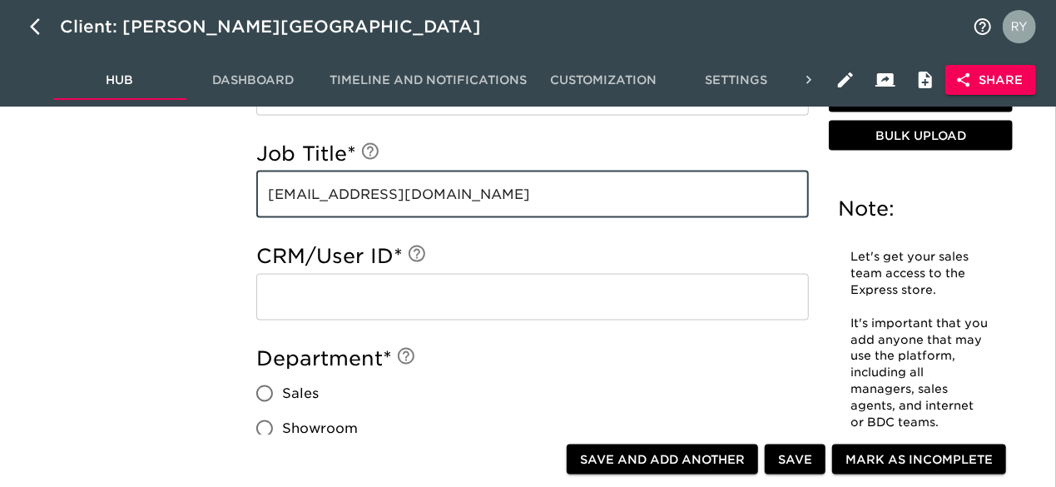
drag, startPoint x: 516, startPoint y: 196, endPoint x: 243, endPoint y: 205, distance: 273.2
click at [243, 205] on div "First name * [PERSON_NAME] ​ Last name * [PERSON_NAME] ​ Email * [EMAIL_ADDRESS…" at bounding box center [532, 230] width 579 height 1246
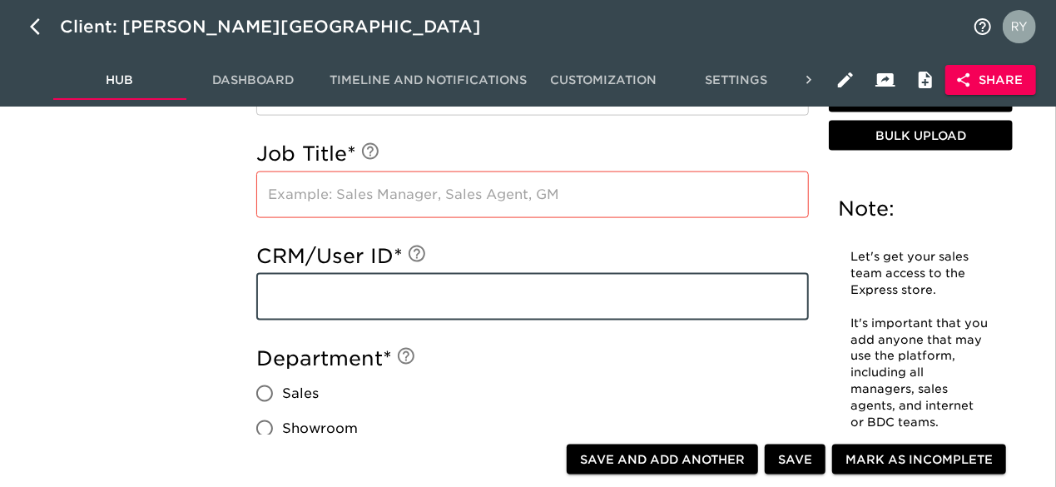
paste input "[EMAIL_ADDRESS][DOMAIN_NAME]"
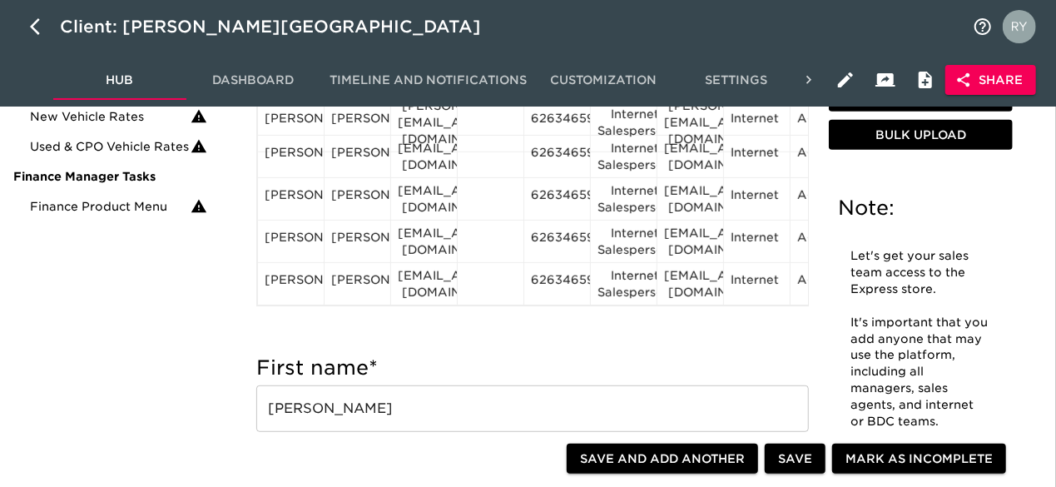
scroll to position [333, 0]
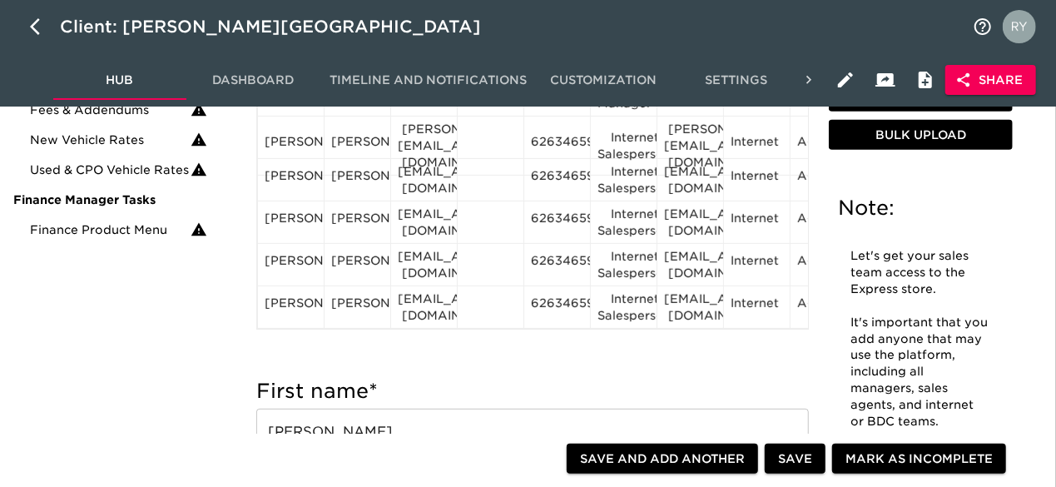
type input "[EMAIL_ADDRESS][DOMAIN_NAME]"
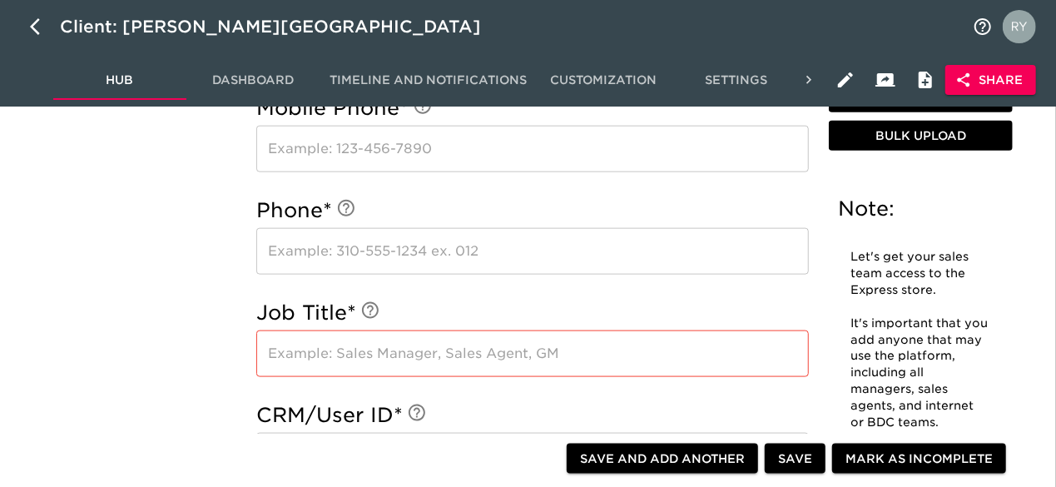
scroll to position [999, 0]
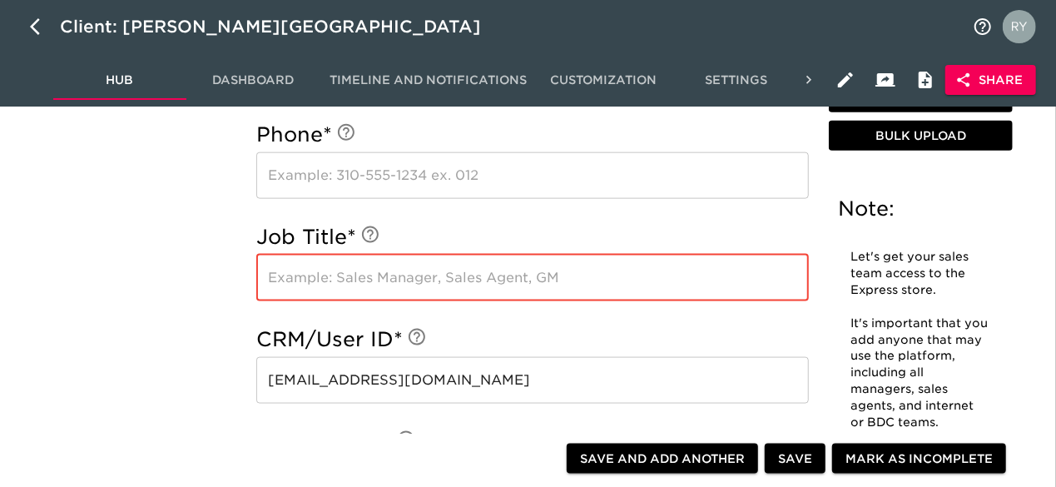
paste input "Vehicle Inventory Associate"
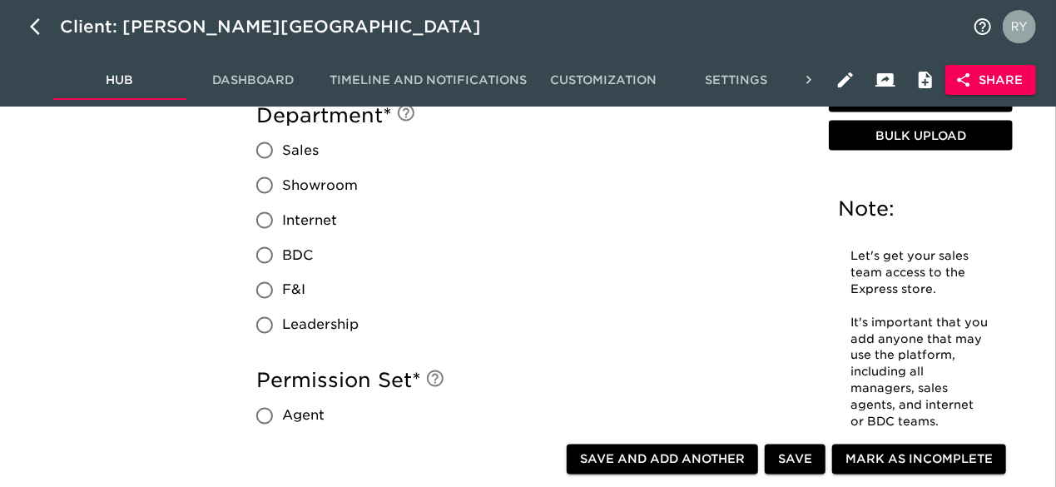
scroll to position [1332, 0]
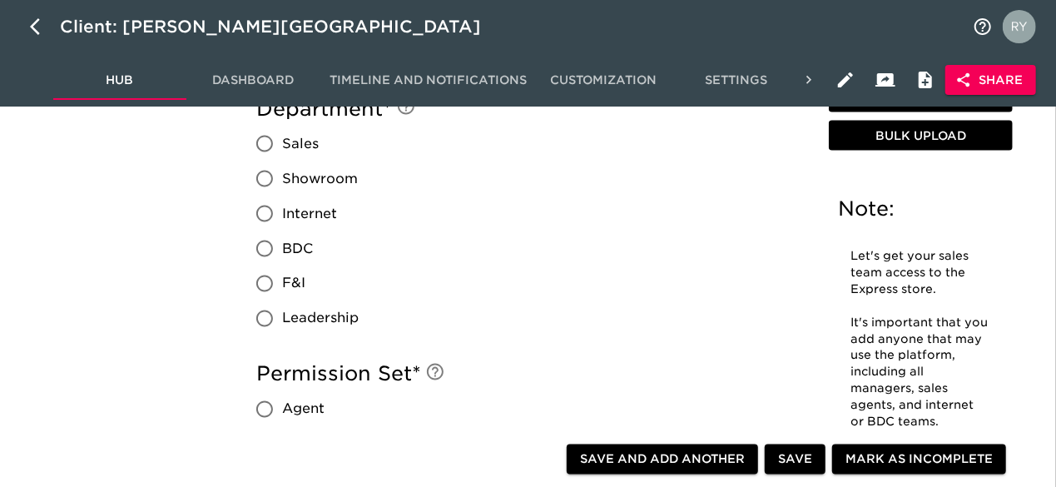
type input "Vehicle Inventory Associate"
click at [263, 145] on input "Sales" at bounding box center [264, 144] width 35 height 35
radio input "true"
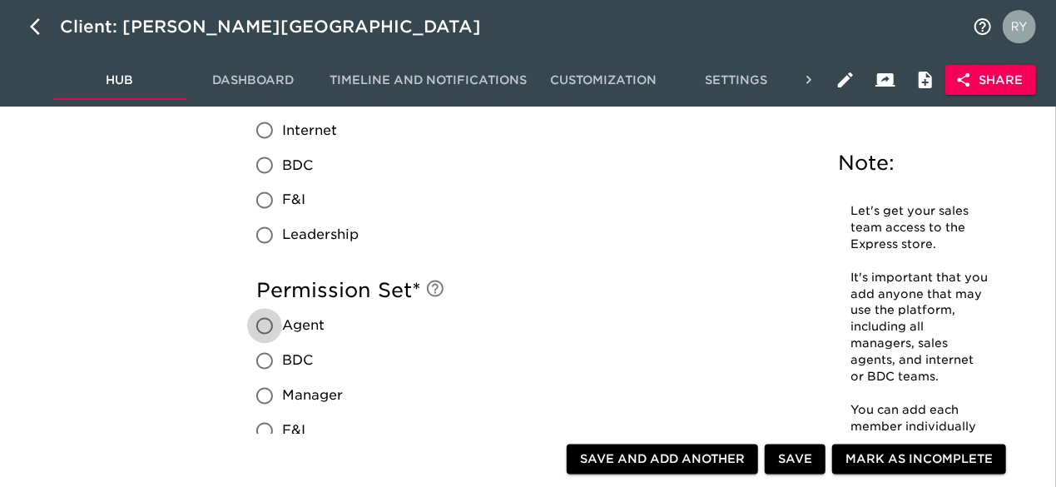
click at [266, 324] on input "Agent" at bounding box center [264, 326] width 35 height 35
radio input "true"
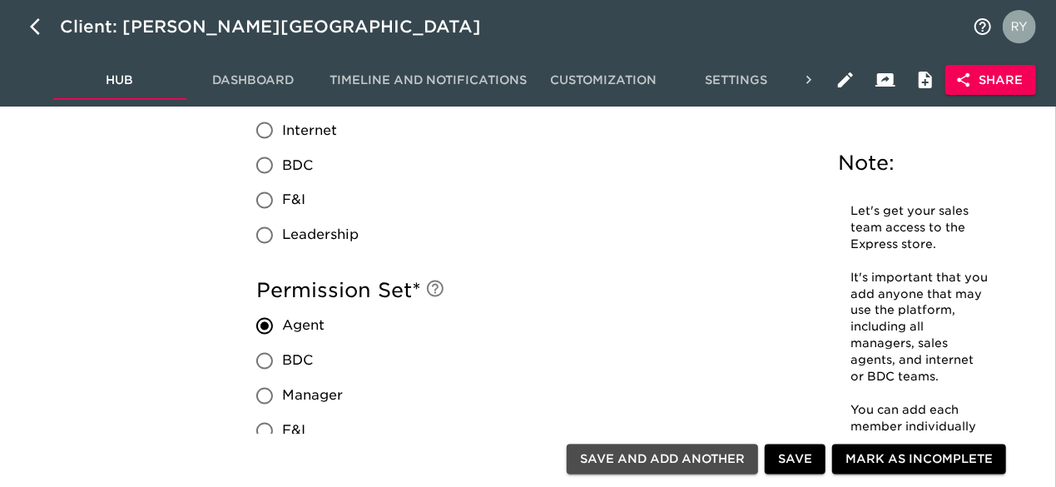
click at [733, 465] on span "Save and Add Another" at bounding box center [662, 459] width 165 height 21
radio input "false"
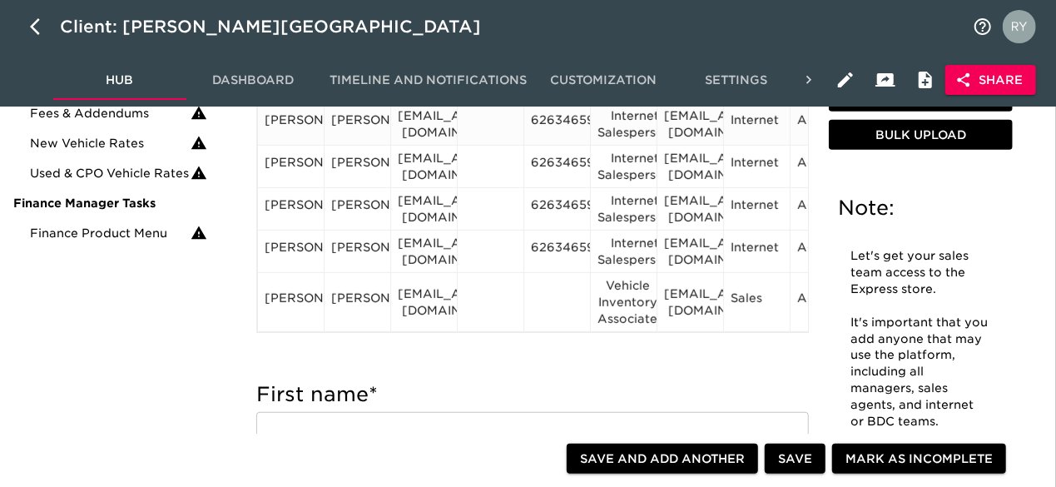
scroll to position [333, 0]
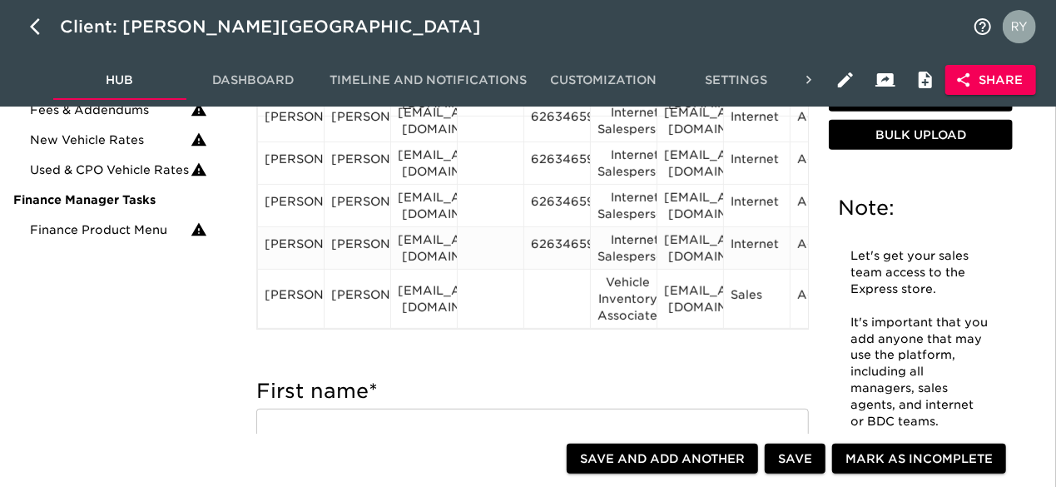
click at [569, 243] on div "6263465900" at bounding box center [557, 248] width 52 height 25
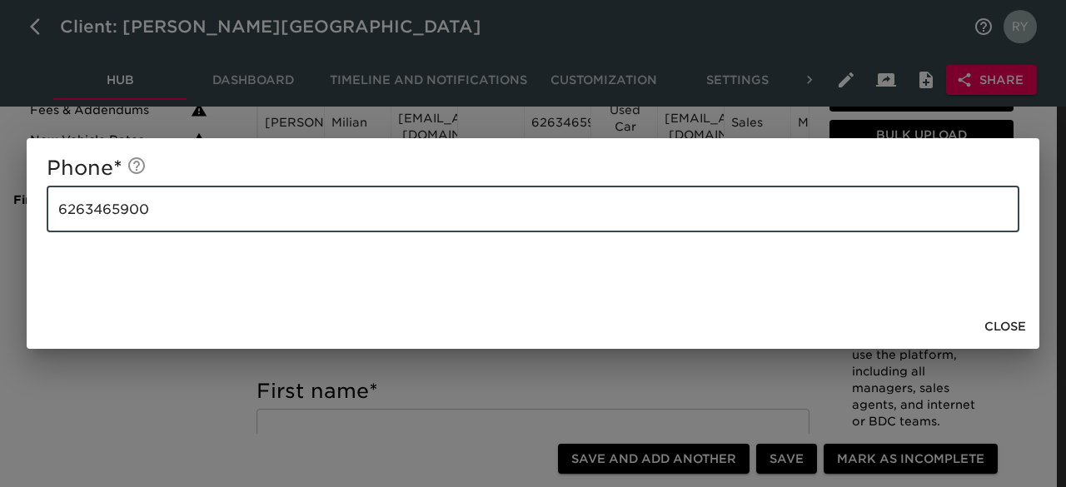
drag, startPoint x: 195, startPoint y: 214, endPoint x: -12, endPoint y: 226, distance: 207.6
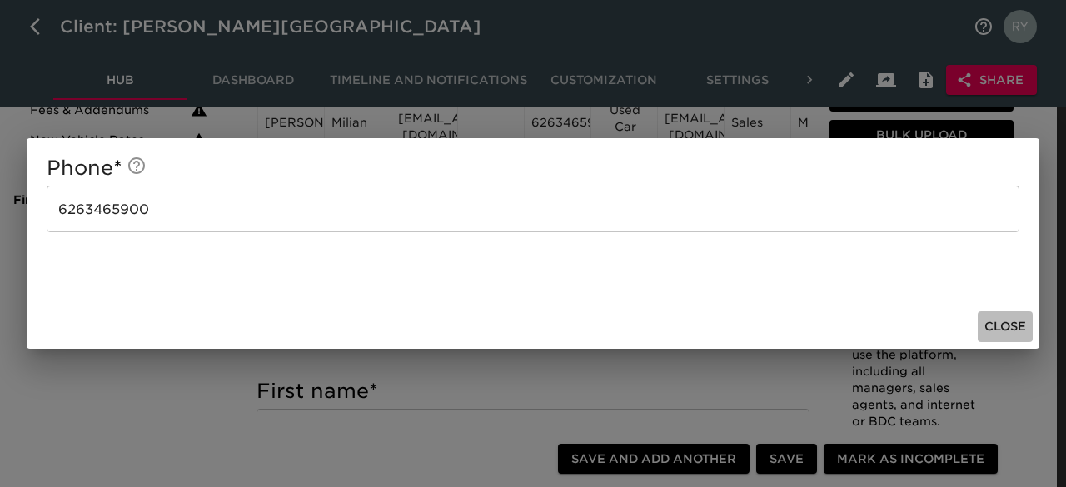
click at [1011, 324] on span "Close" at bounding box center [1005, 326] width 42 height 21
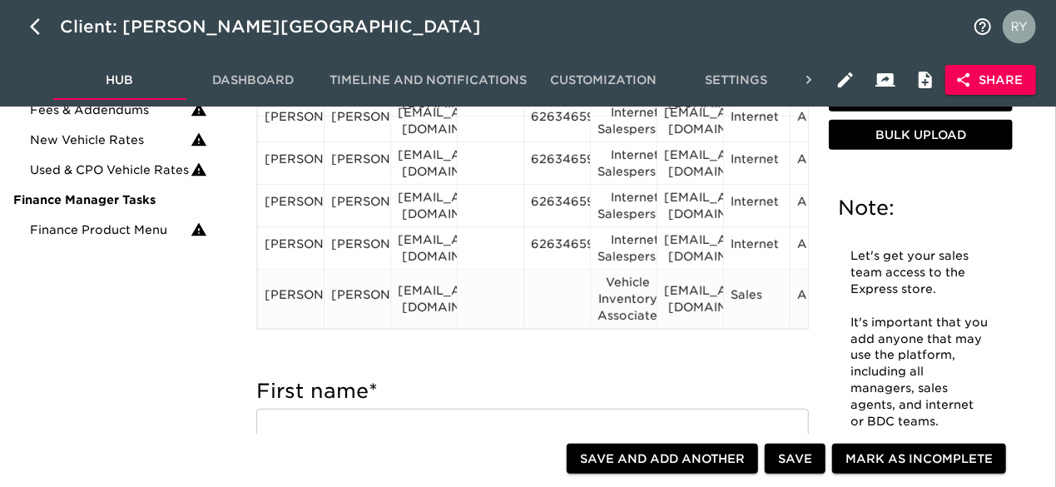
drag, startPoint x: 544, startPoint y: 278, endPoint x: 501, endPoint y: 291, distance: 45.3
click at [501, 291] on div at bounding box center [491, 298] width 52 height 25
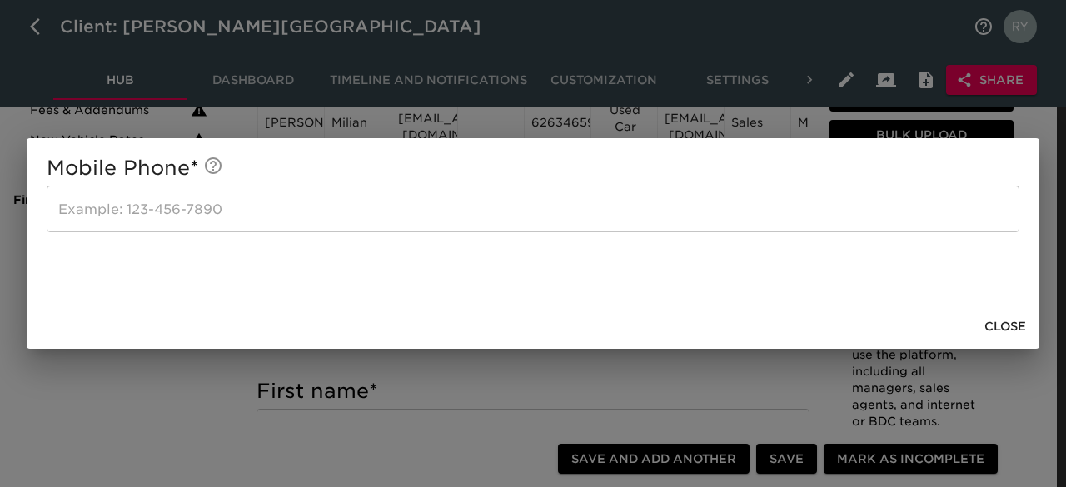
click at [1012, 326] on span "Close" at bounding box center [1005, 326] width 42 height 21
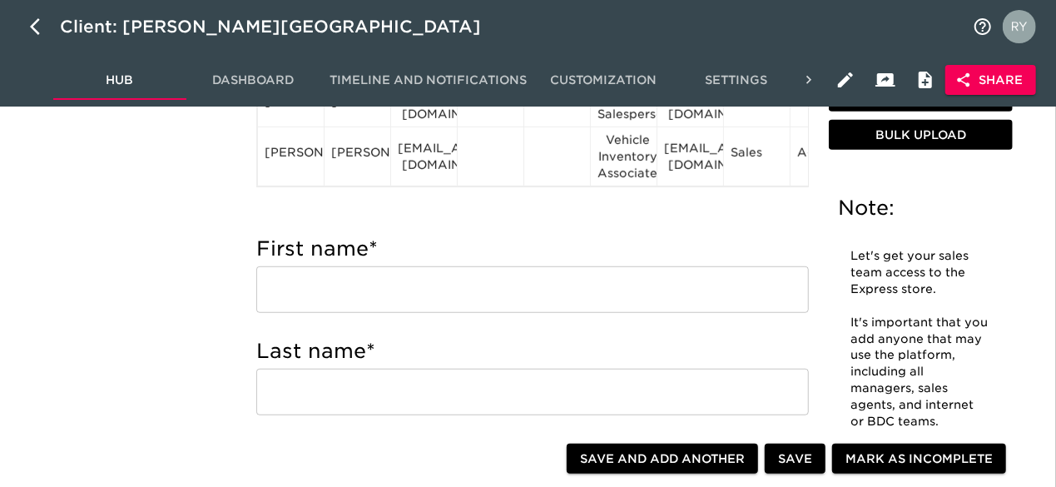
scroll to position [416, 0]
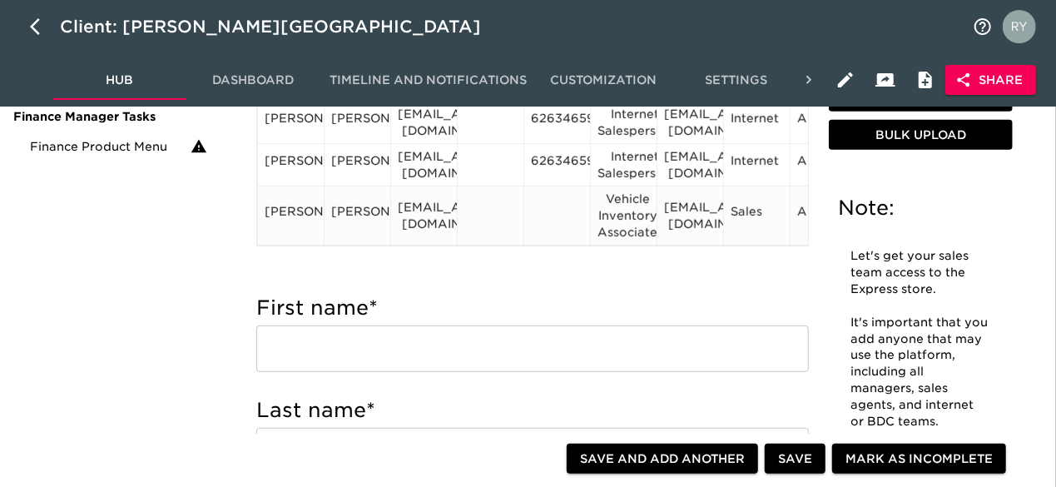
click at [563, 191] on div at bounding box center [557, 215] width 67 height 59
click at [558, 203] on div at bounding box center [557, 215] width 52 height 25
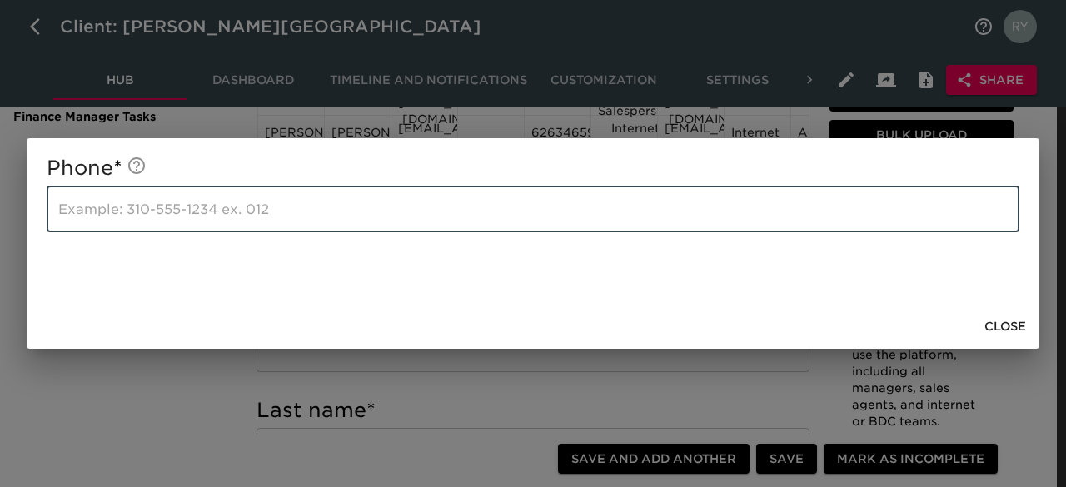
paste input "6263465900"
type input "6263465900"
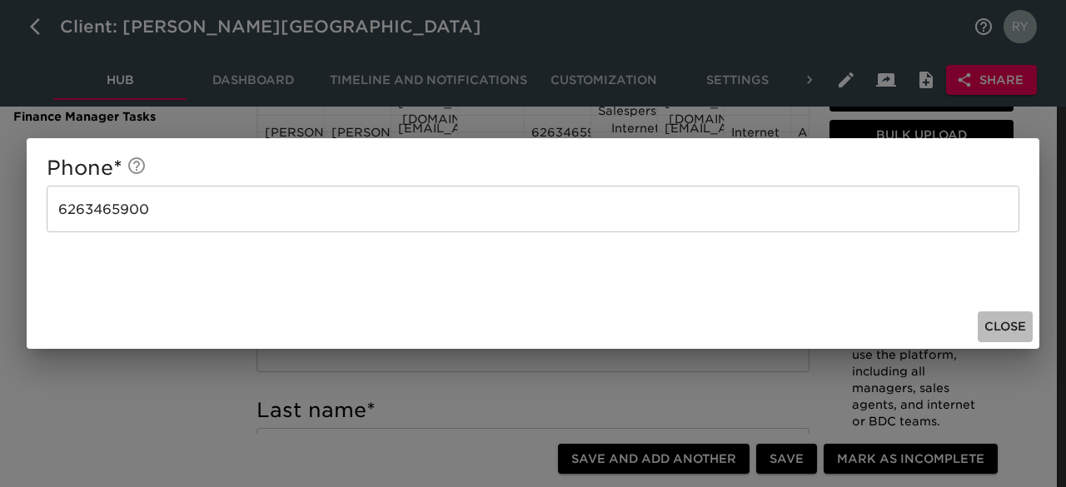
click at [996, 326] on span "Close" at bounding box center [1005, 326] width 42 height 21
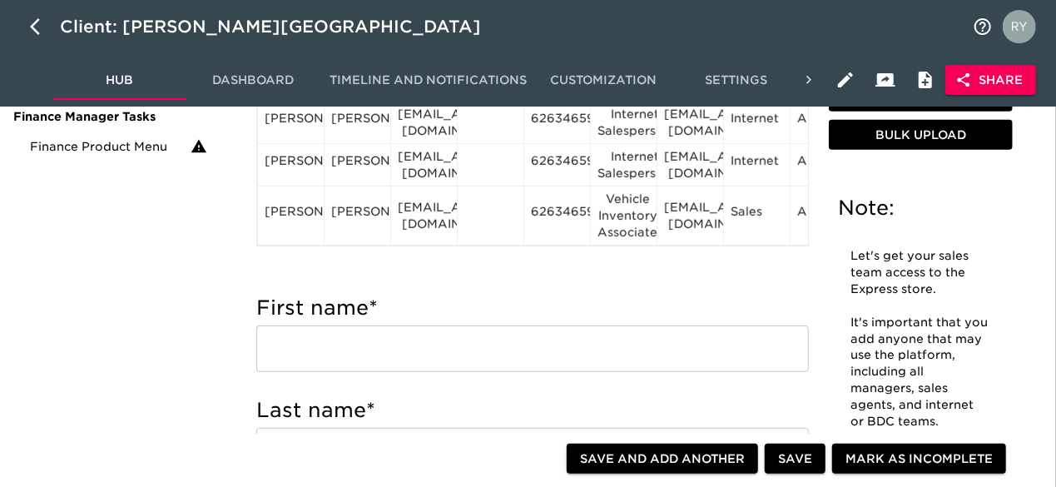
scroll to position [107, 0]
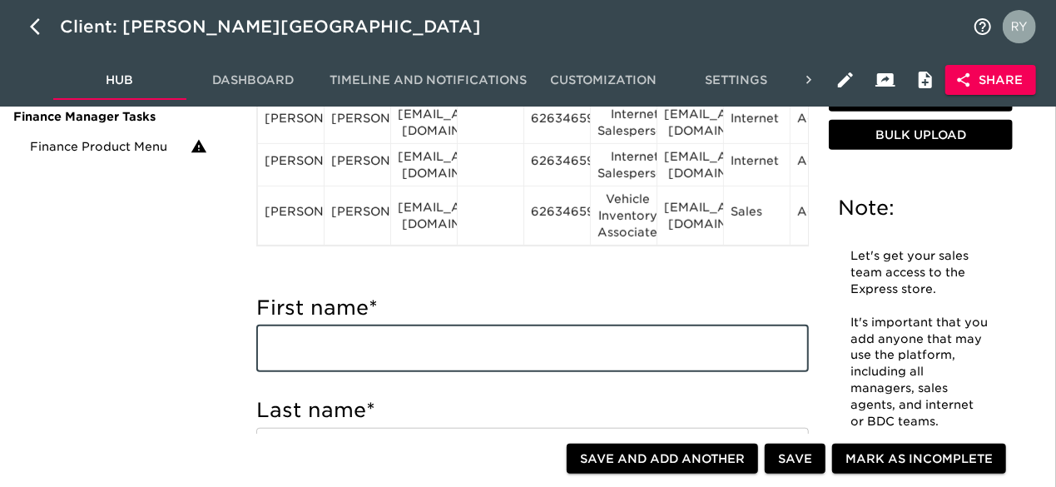
paste input "[PERSON_NAME] [PERSON_NAME][EMAIL_ADDRESS][DOMAIN_NAME] Vehicle Inventory Manag…"
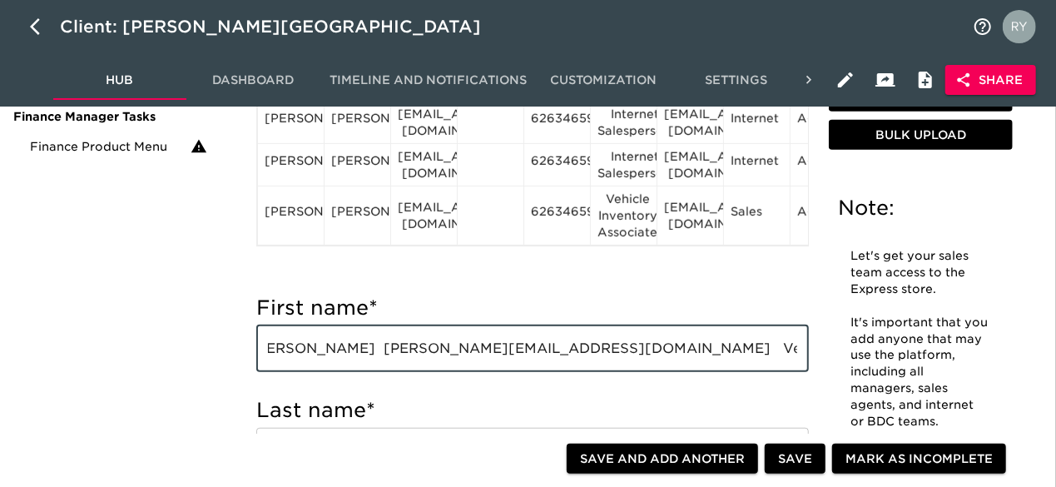
scroll to position [0, 0]
drag, startPoint x: 334, startPoint y: 356, endPoint x: 406, endPoint y: 357, distance: 72.4
click at [406, 357] on input "[PERSON_NAME] [PERSON_NAME][EMAIL_ADDRESS][DOMAIN_NAME] Vehicle Inventory Manag…" at bounding box center [532, 349] width 553 height 47
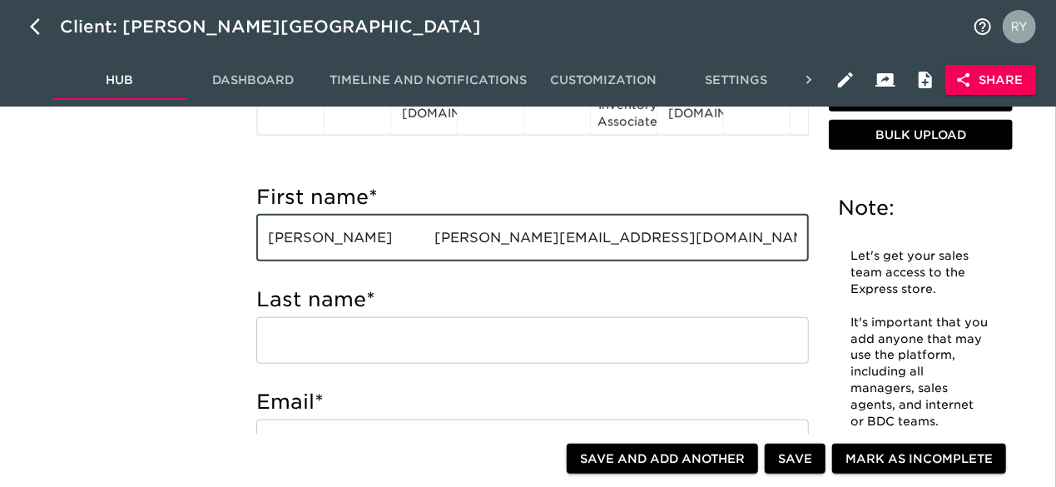
scroll to position [583, 0]
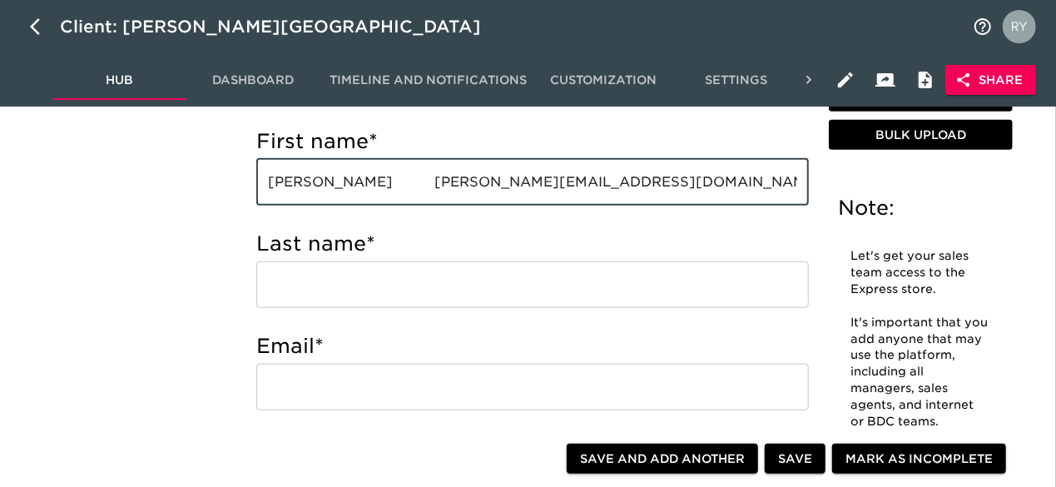
type input "[PERSON_NAME] [PERSON_NAME][EMAIL_ADDRESS][DOMAIN_NAME] Vehicle Inventory Manag…"
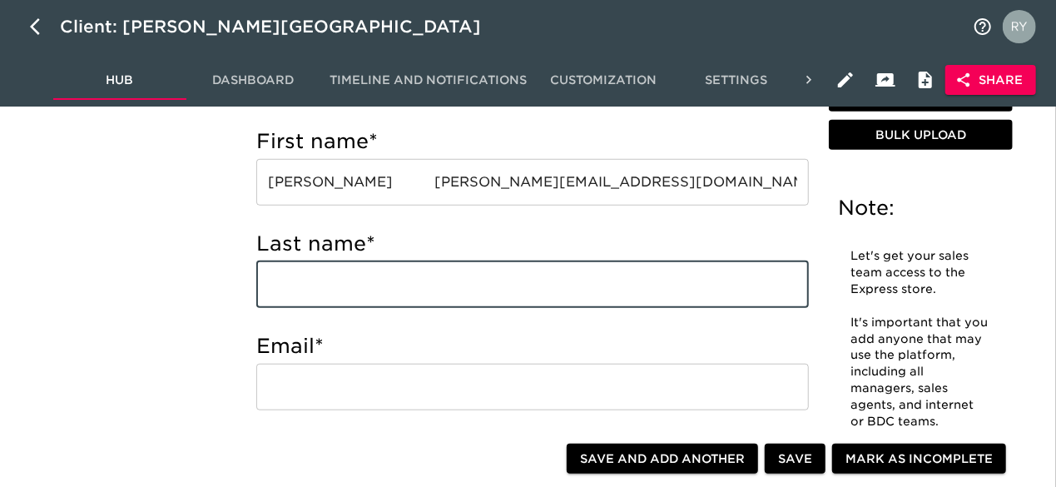
paste input "[PERSON_NAME]"
type input "[PERSON_NAME]"
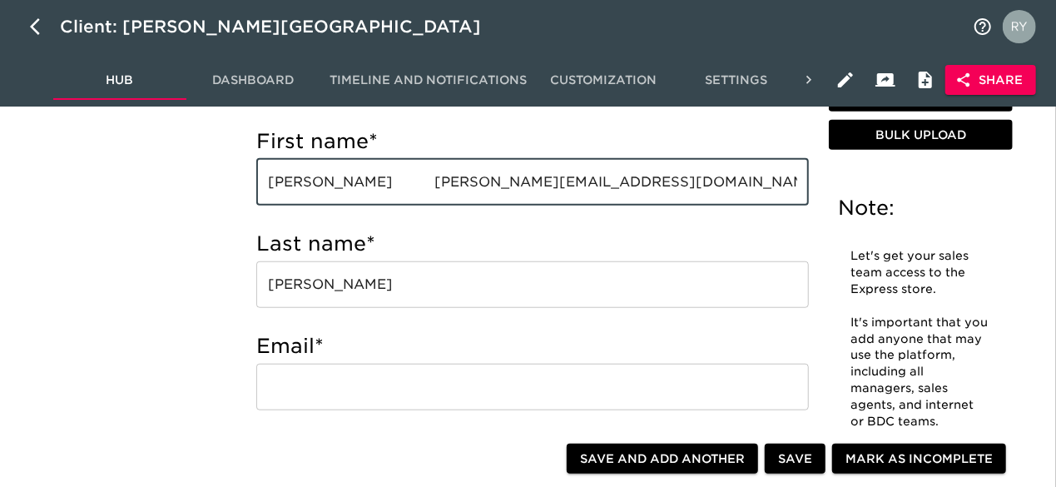
drag, startPoint x: 371, startPoint y: 178, endPoint x: 596, endPoint y: 170, distance: 224.9
click at [596, 170] on input "[PERSON_NAME] [PERSON_NAME][EMAIL_ADDRESS][DOMAIN_NAME] Vehicle Inventory Manag…" at bounding box center [532, 182] width 553 height 47
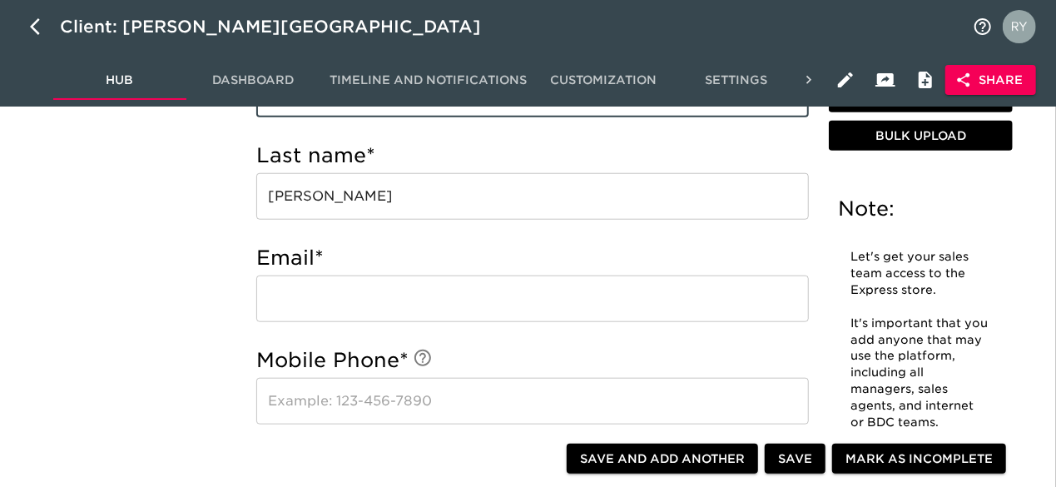
scroll to position [749, 0]
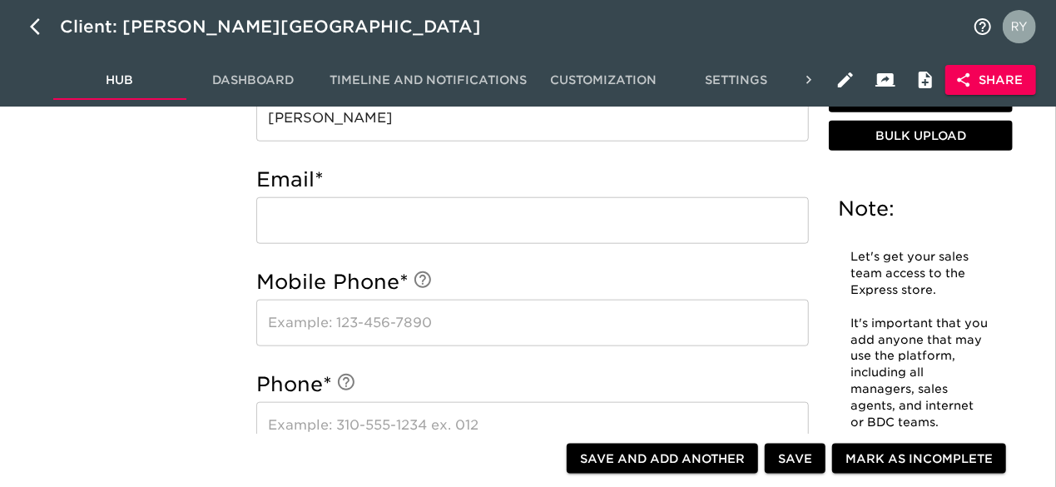
type input "[PERSON_NAME] Vehicle Inventory Manager"
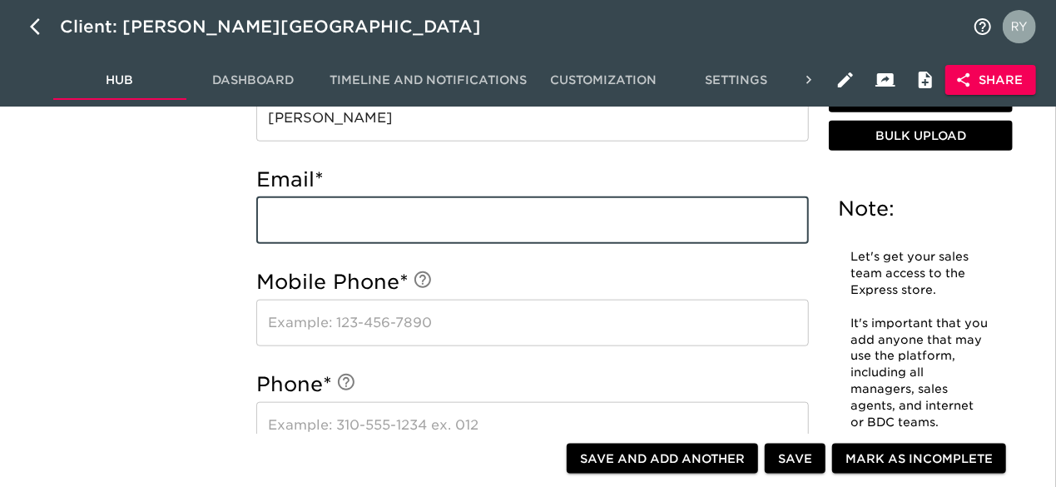
paste input "[EMAIL_ADDRESS][DOMAIN_NAME]"
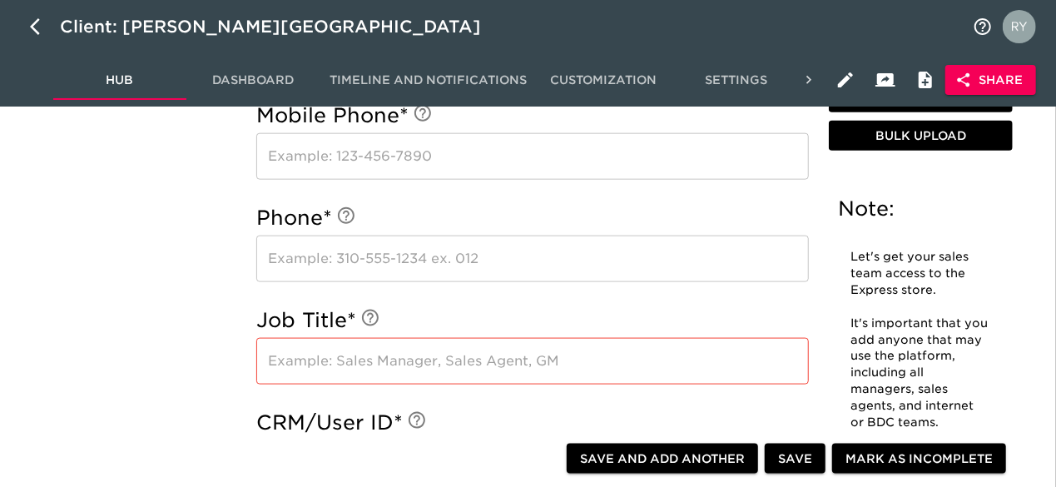
scroll to position [1082, 0]
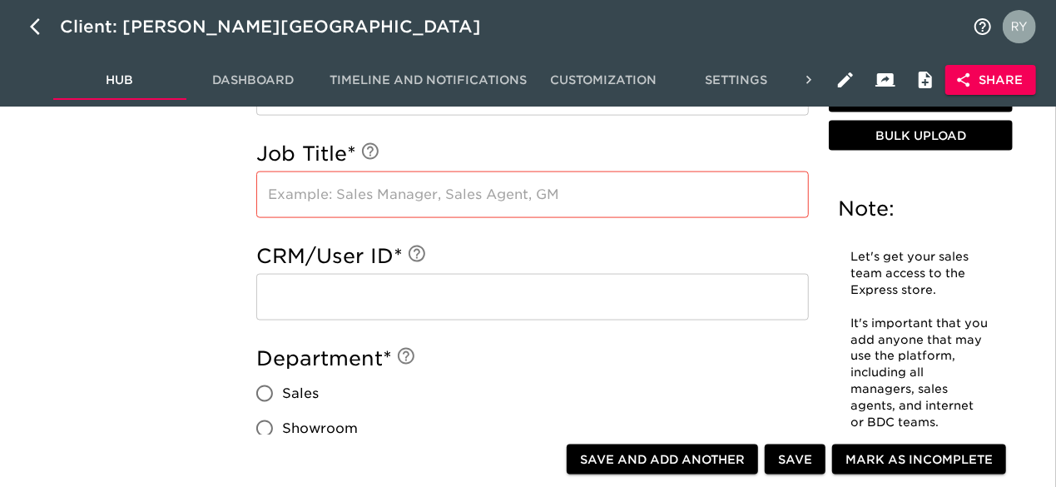
type input "[EMAIL_ADDRESS][DOMAIN_NAME]"
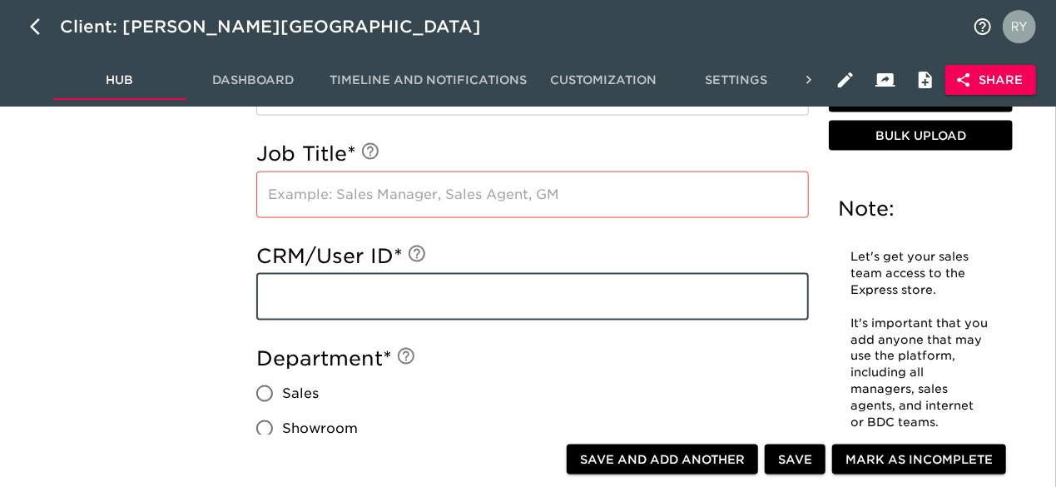
paste input "[EMAIL_ADDRESS][DOMAIN_NAME]"
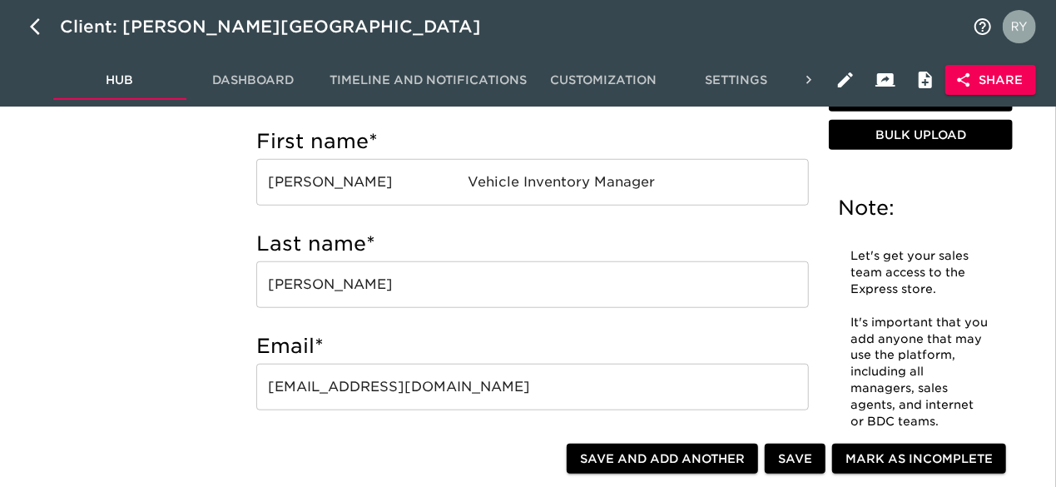
scroll to position [416, 0]
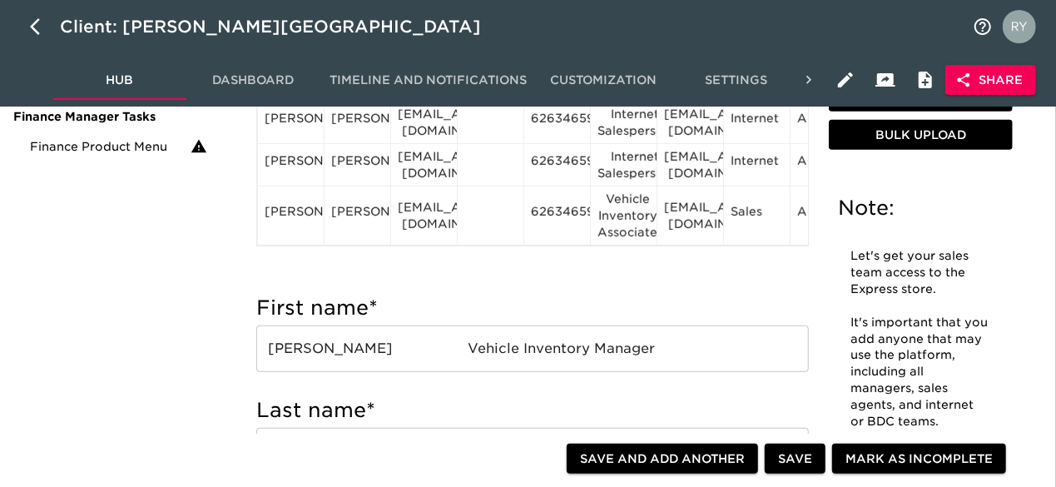
type input "[EMAIL_ADDRESS][DOMAIN_NAME]"
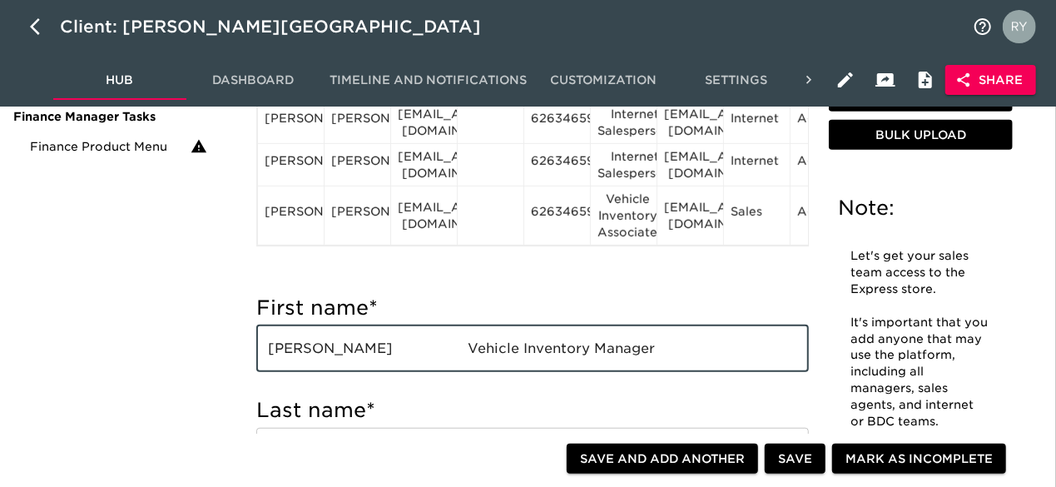
drag, startPoint x: 564, startPoint y: 352, endPoint x: 406, endPoint y: 370, distance: 158.4
click at [406, 370] on input "[PERSON_NAME] Vehicle Inventory Manager" at bounding box center [532, 349] width 553 height 47
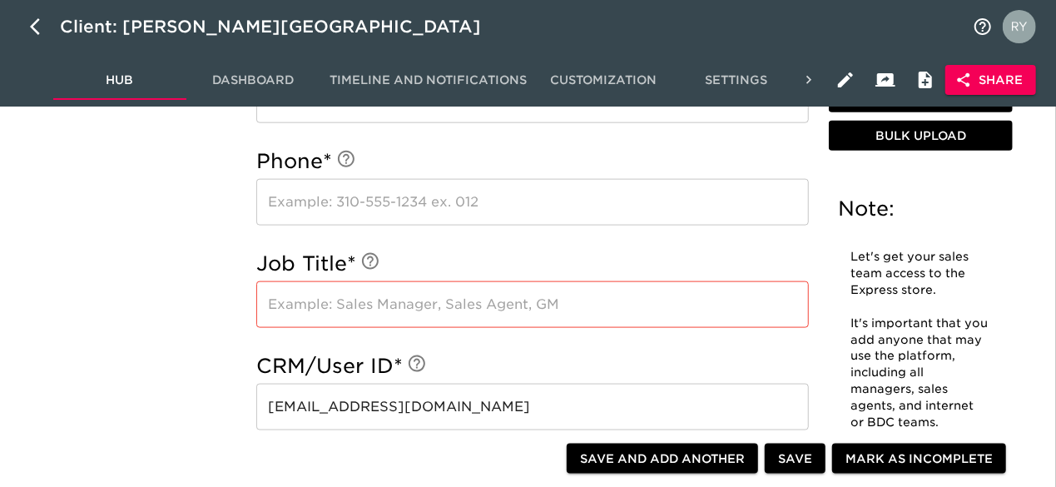
scroll to position [999, 0]
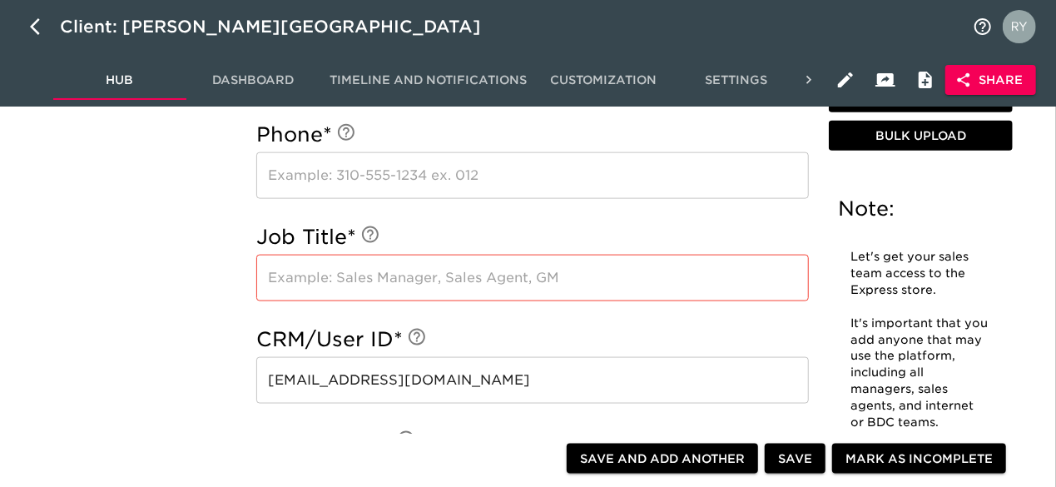
type input "[PERSON_NAME]"
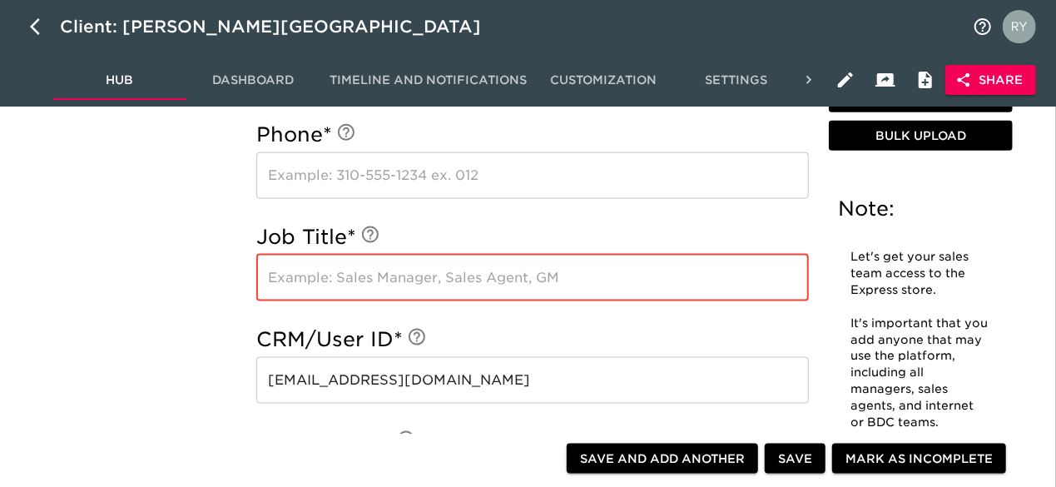
paste input "Vehicle Inventory Manager"
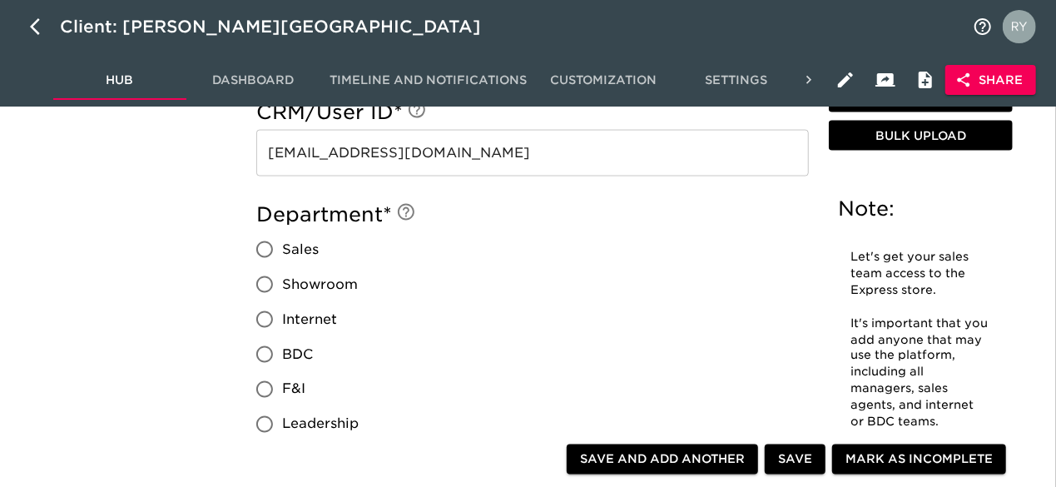
scroll to position [1249, 0]
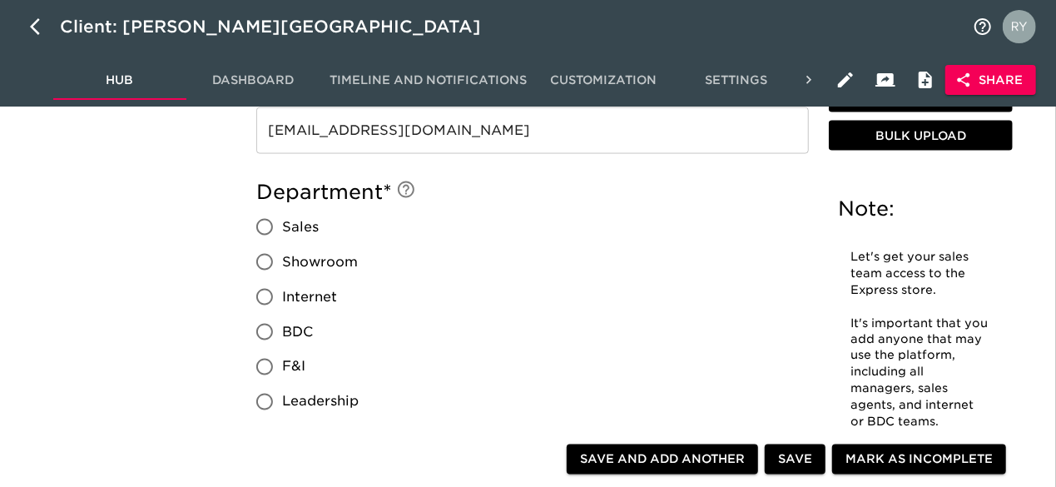
type input "Vehicle Inventory Manager"
click at [261, 230] on input "Sales" at bounding box center [264, 227] width 35 height 35
radio input "true"
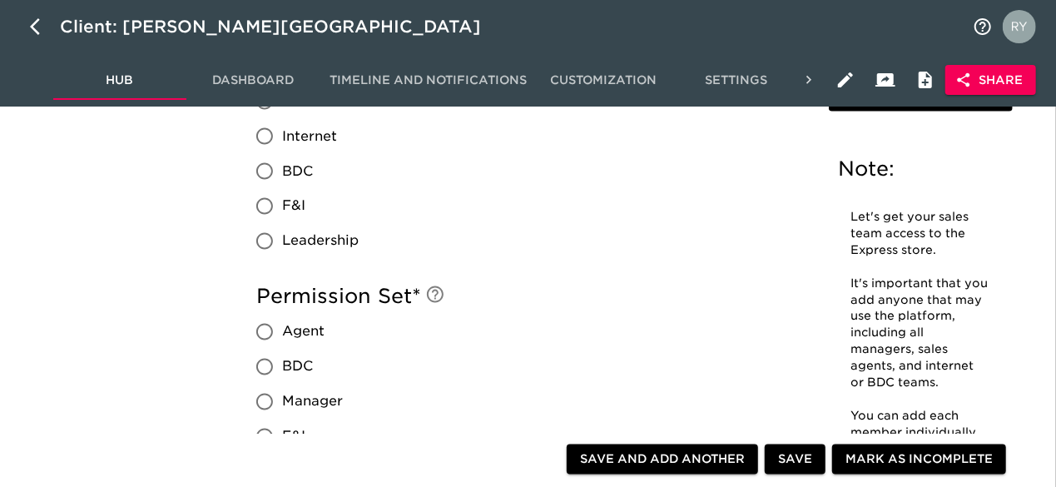
scroll to position [1498, 0]
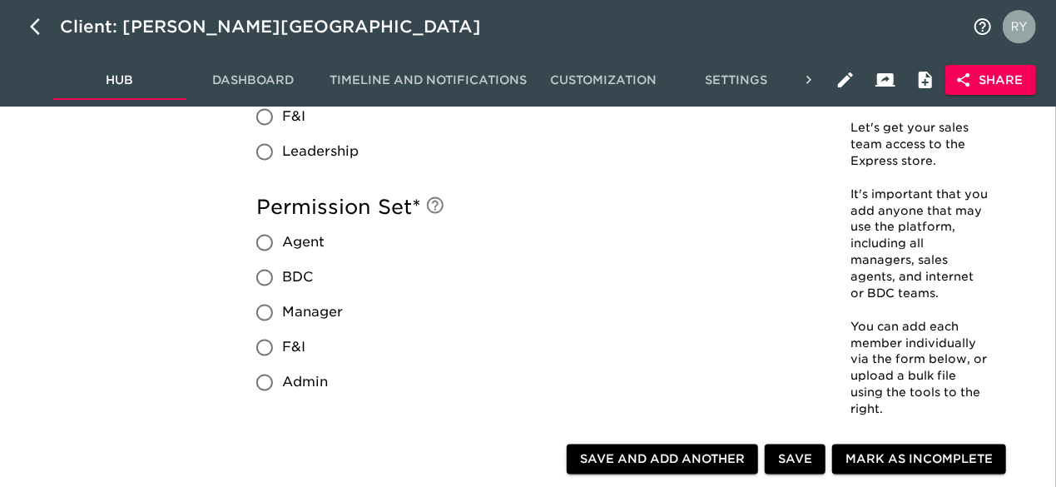
click at [264, 311] on input "Manager" at bounding box center [264, 313] width 35 height 35
radio input "true"
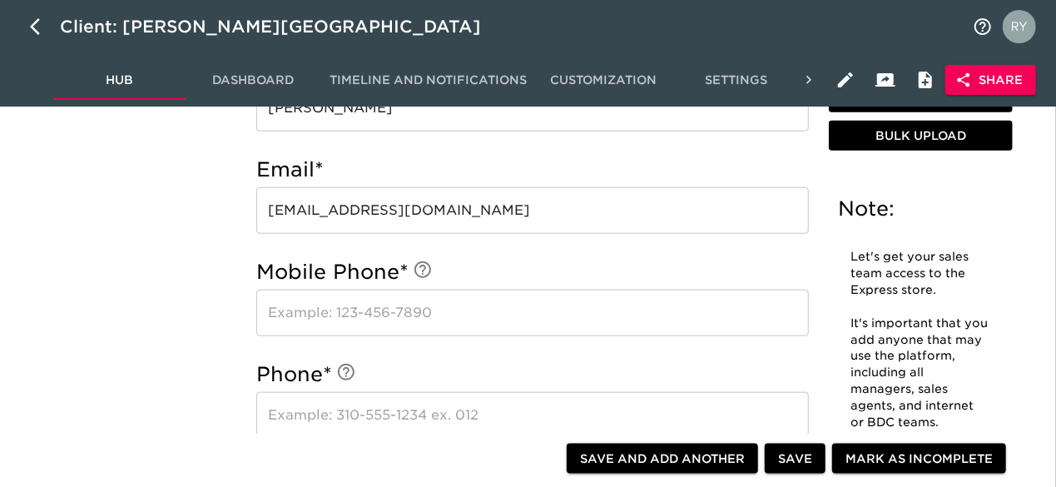
scroll to position [832, 0]
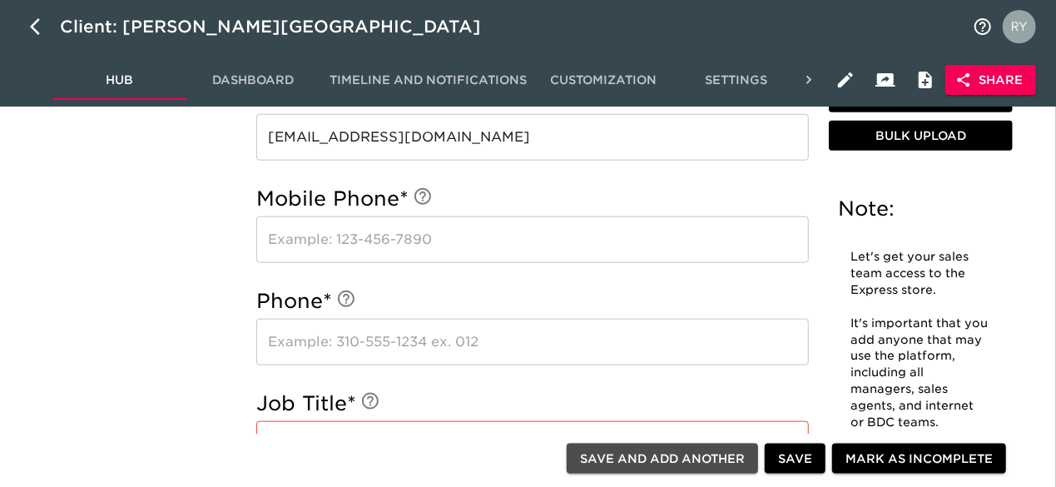
click at [654, 459] on span "Save and Add Another" at bounding box center [662, 459] width 165 height 21
radio input "false"
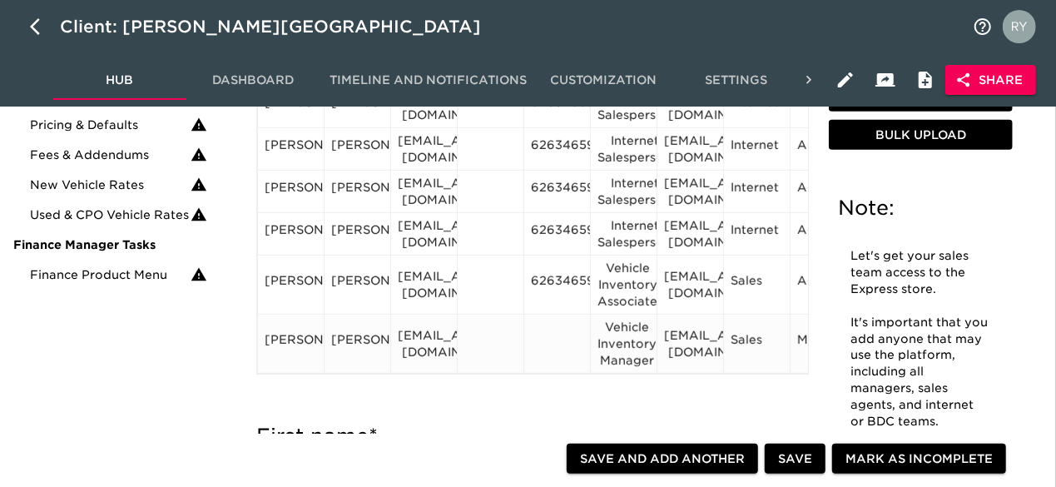
scroll to position [333, 0]
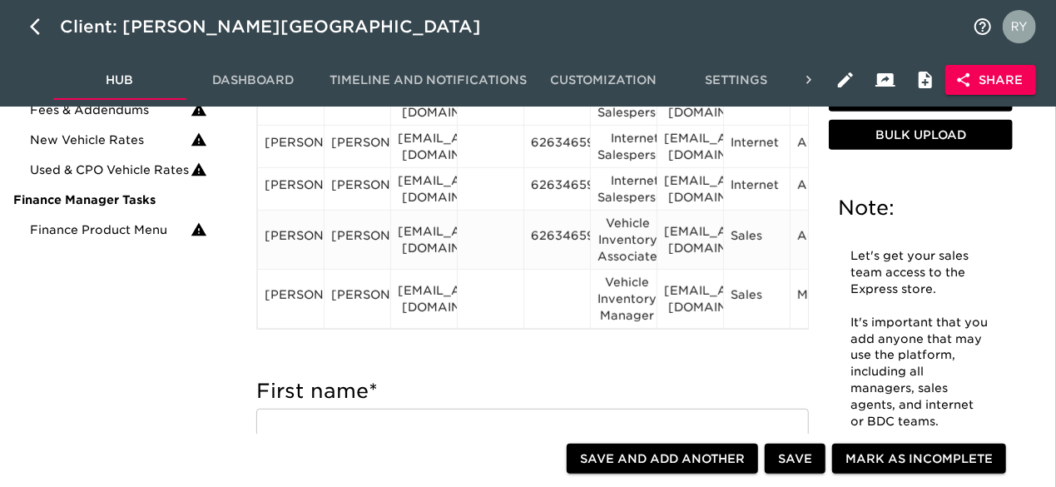
click at [552, 227] on div "6263465900" at bounding box center [557, 239] width 52 height 25
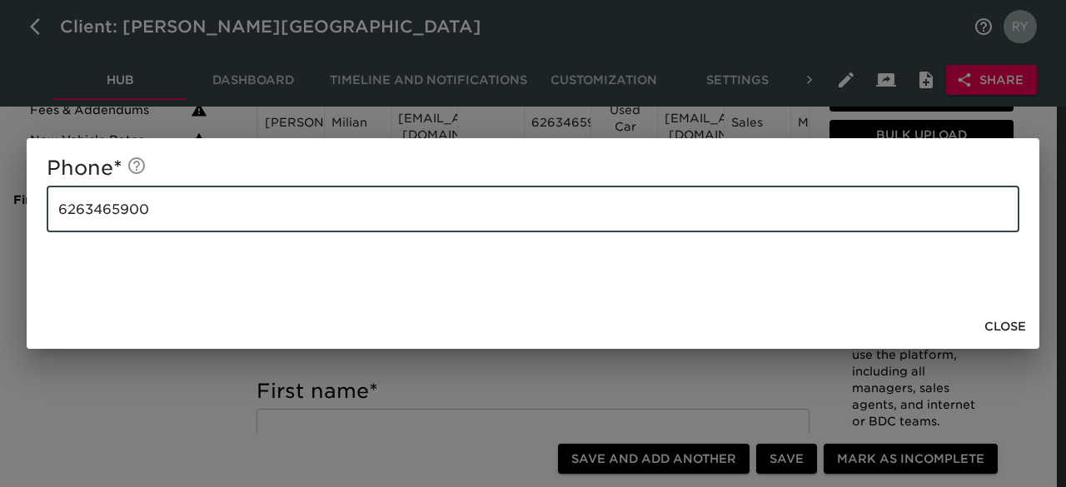
drag, startPoint x: 186, startPoint y: 218, endPoint x: 28, endPoint y: 224, distance: 158.3
click at [28, 224] on div "Phone * [PHONE_NUMBER] ​" at bounding box center [533, 221] width 1012 height 166
drag, startPoint x: 1009, startPoint y: 326, endPoint x: 966, endPoint y: 316, distance: 44.2
click at [1009, 326] on span "Close" at bounding box center [1005, 326] width 42 height 21
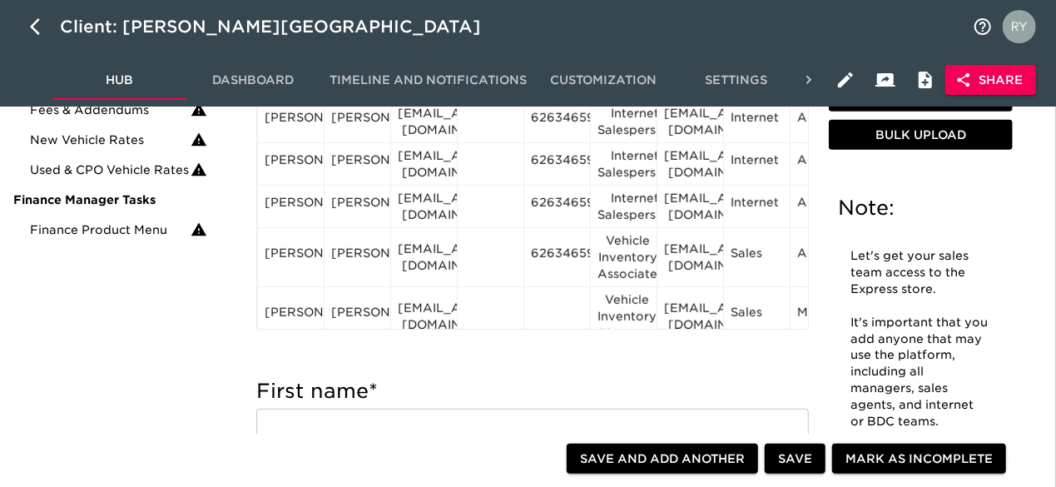
scroll to position [166, 0]
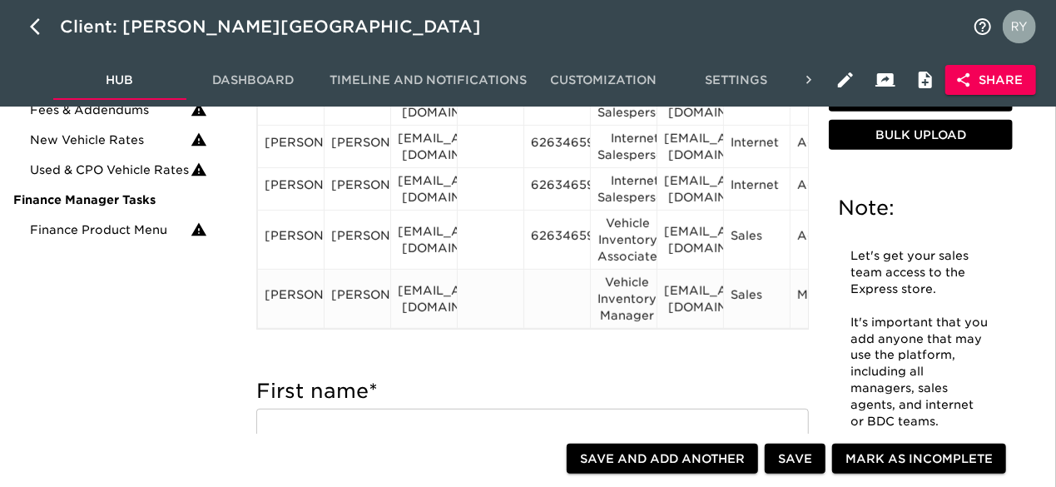
click at [539, 286] on div at bounding box center [557, 298] width 52 height 25
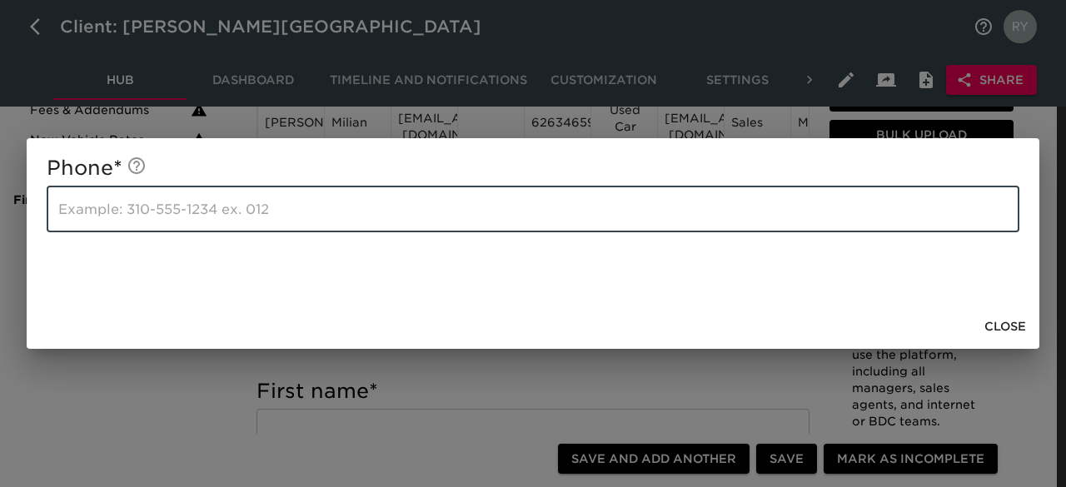
paste input "6263465900"
type input "6263465900"
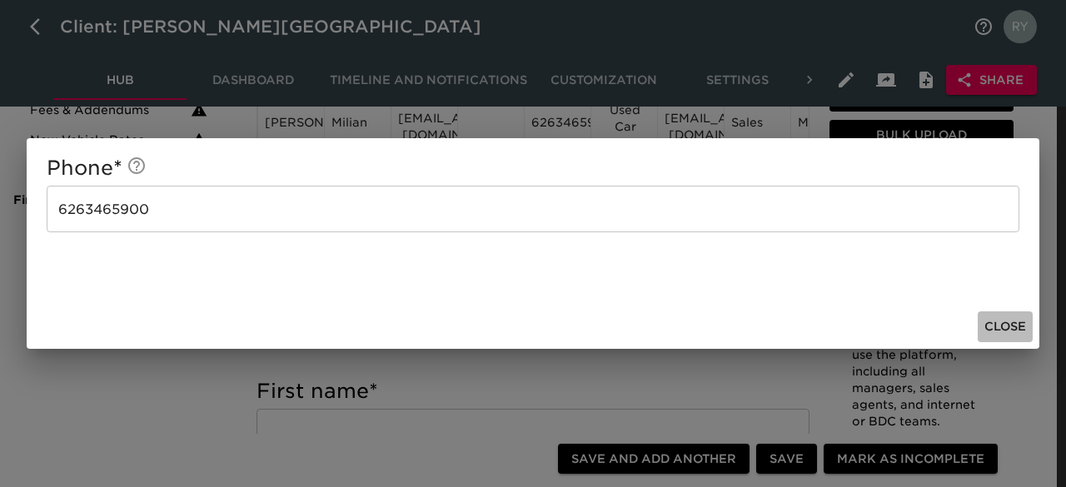
click at [1014, 319] on span "Close" at bounding box center [1005, 326] width 42 height 21
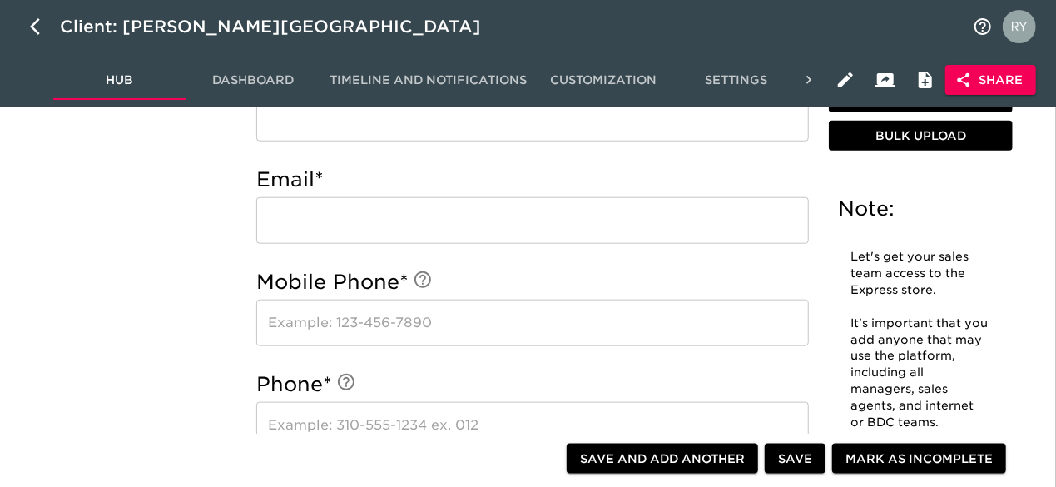
scroll to position [416, 0]
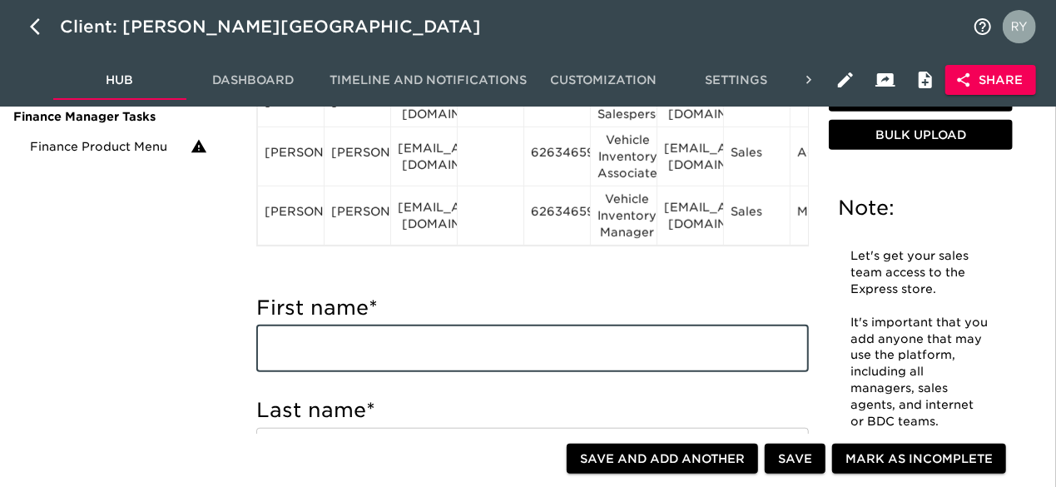
paste input "[PERSON_NAME] [PERSON_NAME][EMAIL_ADDRESS][DOMAIN_NAME] Salesperson"
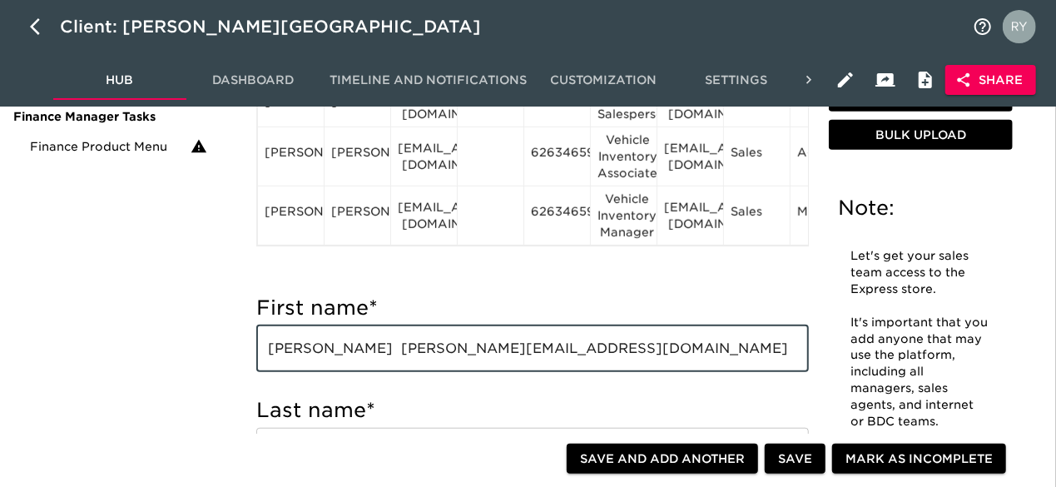
drag, startPoint x: 335, startPoint y: 345, endPoint x: 386, endPoint y: 345, distance: 50.8
click at [386, 345] on input "[PERSON_NAME] [PERSON_NAME][EMAIL_ADDRESS][DOMAIN_NAME] Salesperson" at bounding box center [532, 349] width 553 height 47
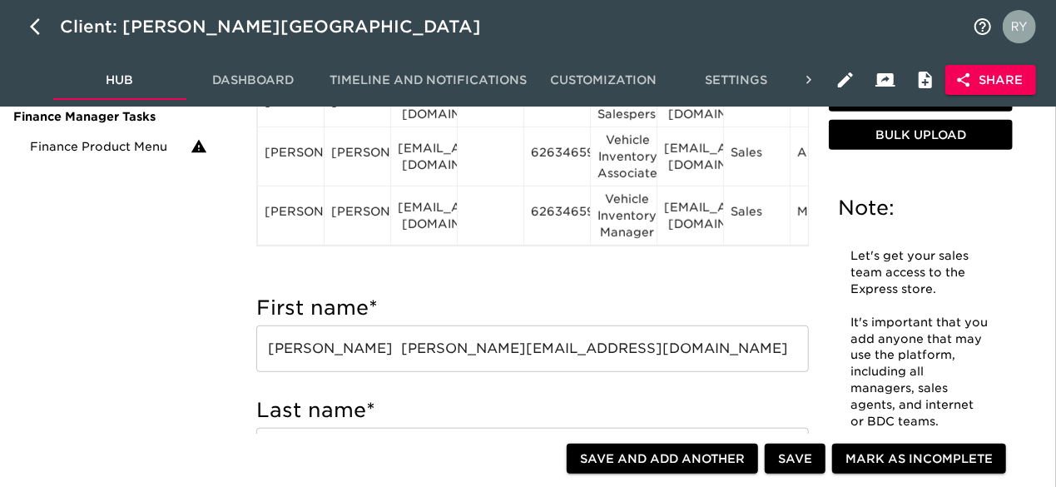
drag, startPoint x: 362, startPoint y: 353, endPoint x: 97, endPoint y: 247, distance: 285.1
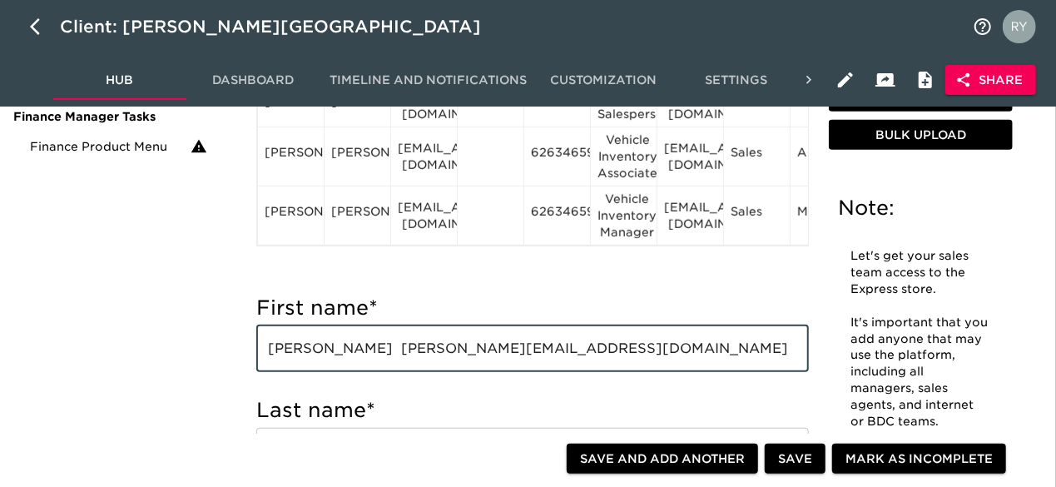
drag, startPoint x: 390, startPoint y: 349, endPoint x: 337, endPoint y: 354, distance: 53.5
click at [337, 354] on input "[PERSON_NAME] [PERSON_NAME][EMAIL_ADDRESS][DOMAIN_NAME] Salesperson" at bounding box center [532, 349] width 553 height 47
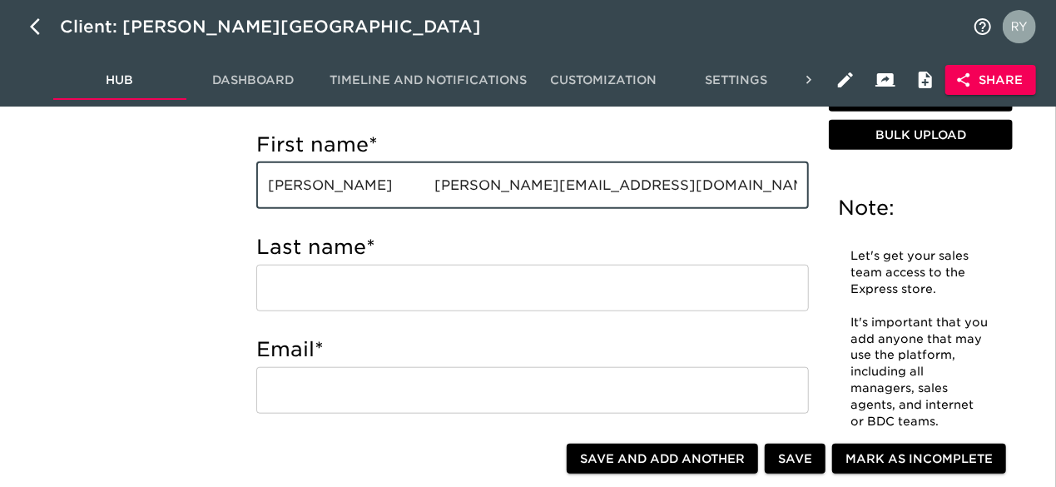
scroll to position [583, 0]
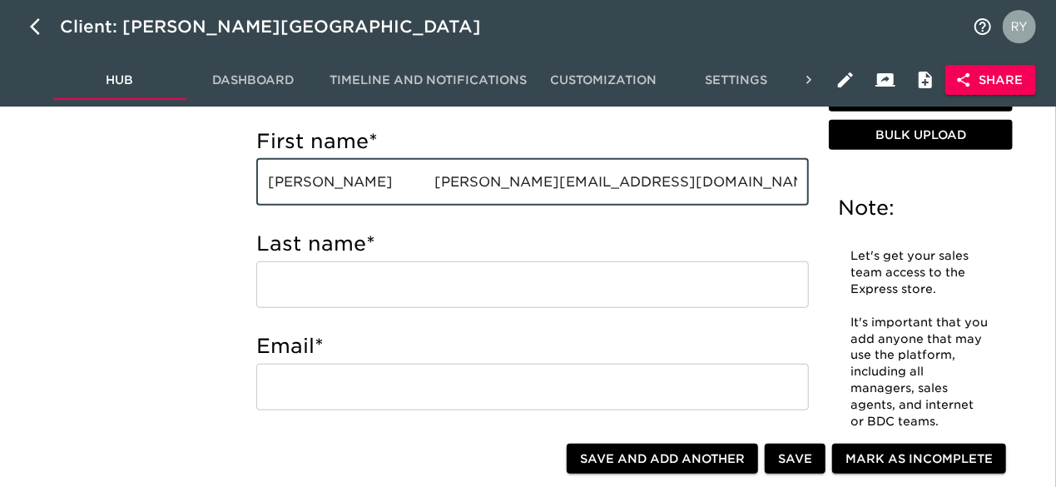
type input "[PERSON_NAME] [PERSON_NAME][EMAIL_ADDRESS][DOMAIN_NAME] Salesperson"
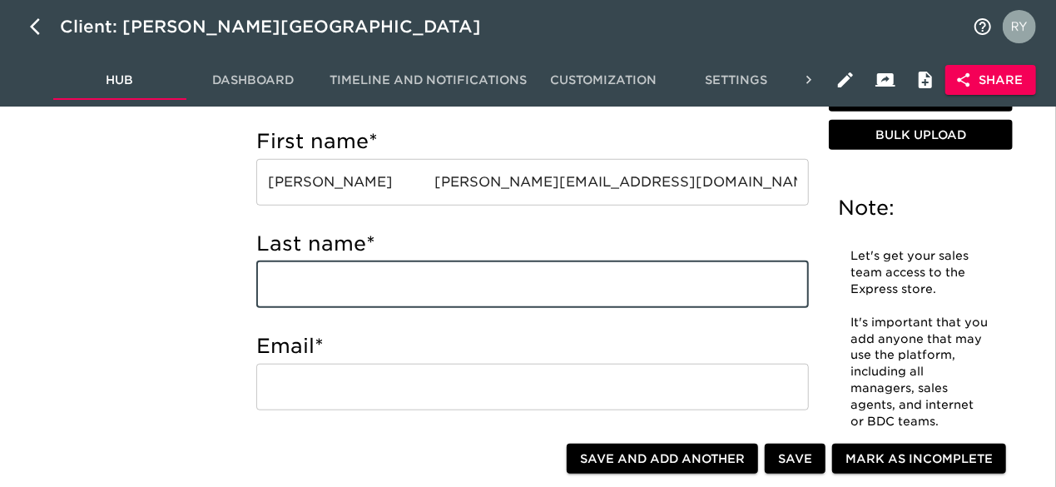
paste input "[PERSON_NAME]"
type input "[PERSON_NAME]"
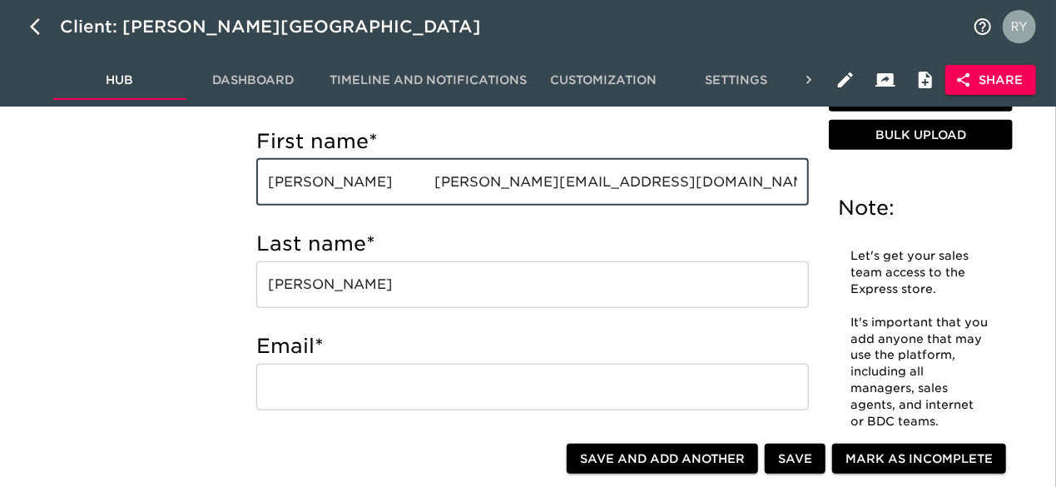
drag, startPoint x: 583, startPoint y: 185, endPoint x: 373, endPoint y: 195, distance: 210.0
click at [373, 195] on input "[PERSON_NAME] [PERSON_NAME][EMAIL_ADDRESS][DOMAIN_NAME] Salesperson" at bounding box center [532, 182] width 553 height 47
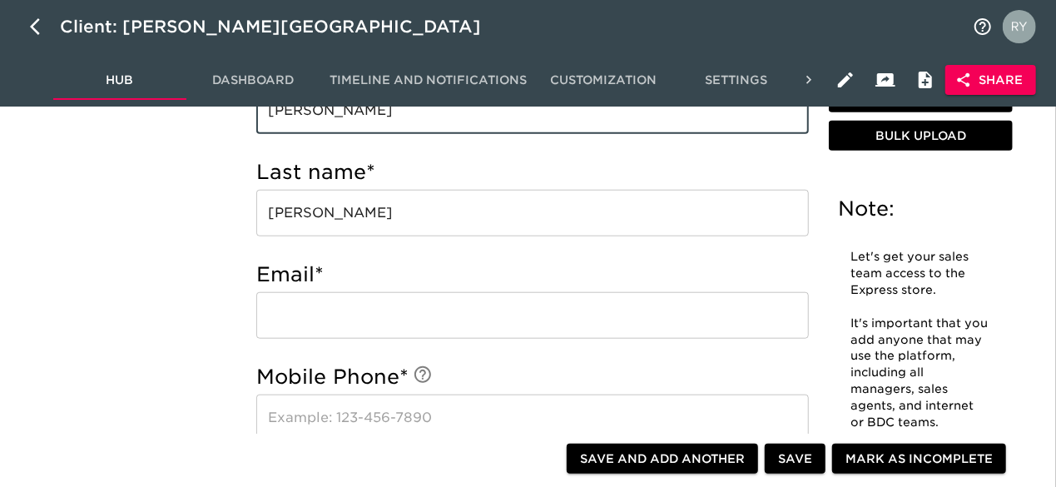
scroll to position [749, 0]
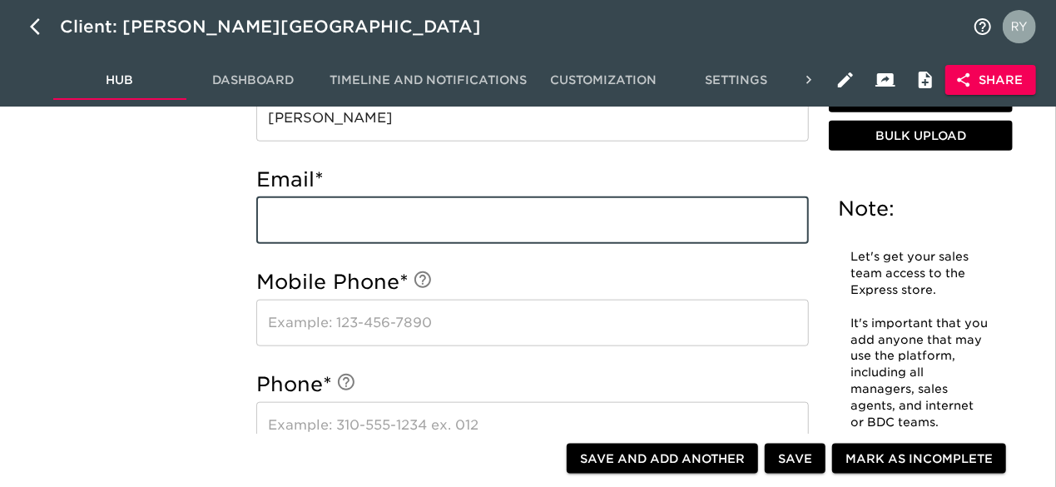
paste input "[EMAIL_ADDRESS][DOMAIN_NAME]"
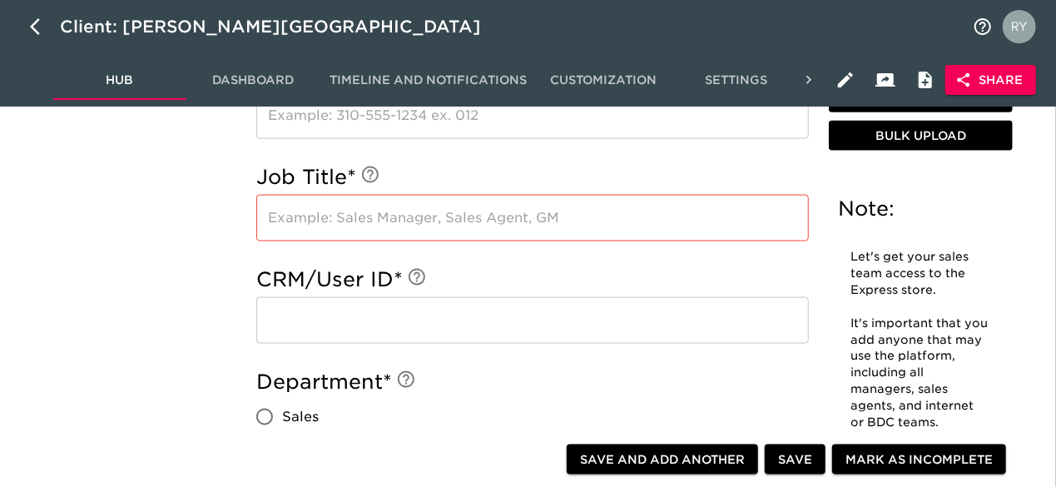
scroll to position [1082, 0]
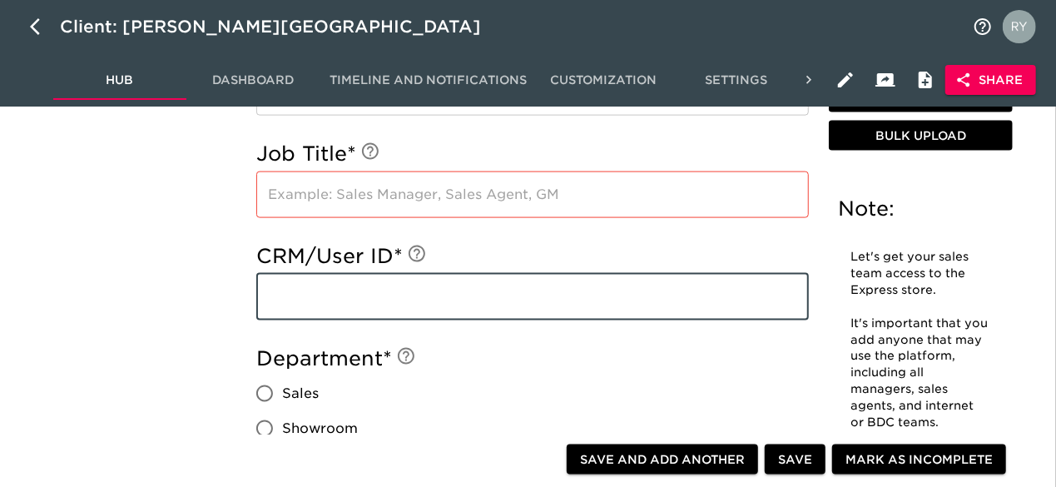
paste input "[EMAIL_ADDRESS][DOMAIN_NAME]"
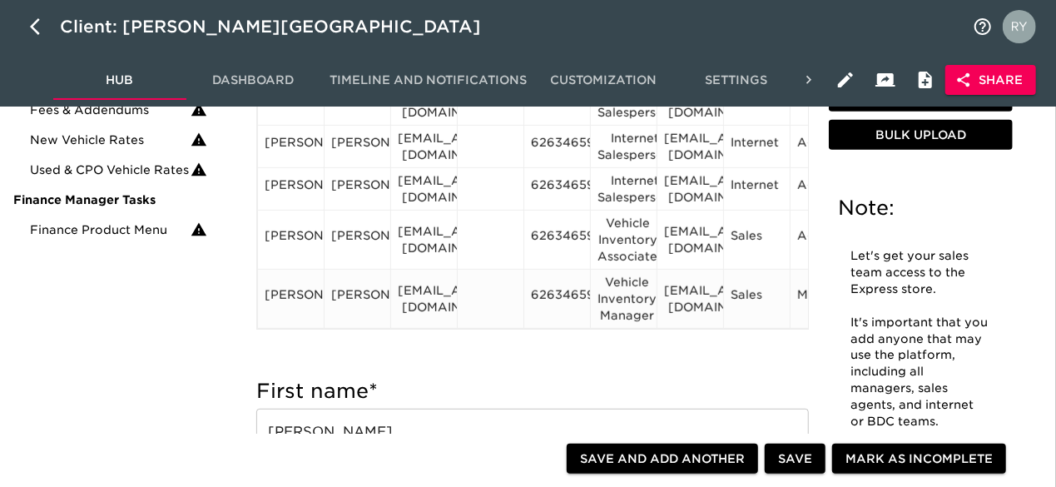
scroll to position [583, 0]
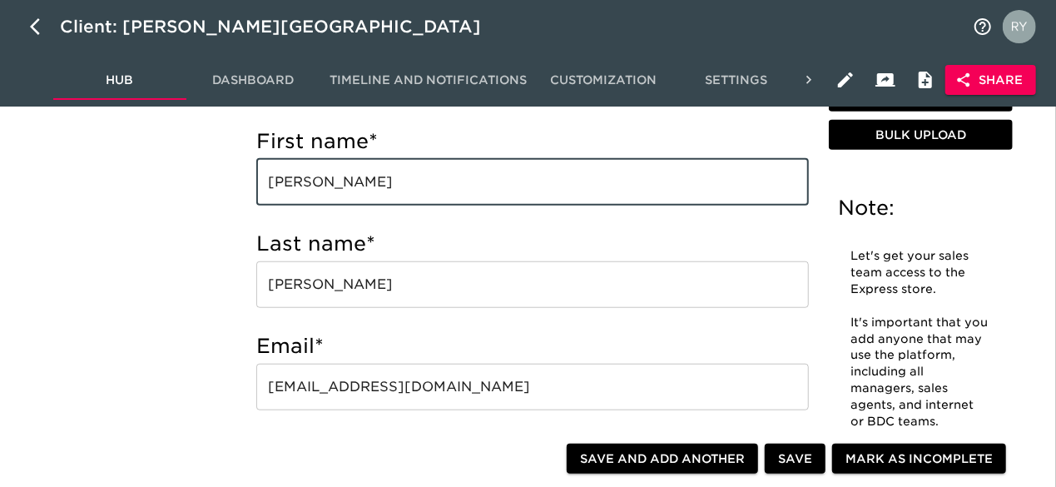
drag, startPoint x: 513, startPoint y: 179, endPoint x: 401, endPoint y: 188, distance: 111.9
click at [401, 188] on input "[PERSON_NAME]" at bounding box center [532, 182] width 553 height 47
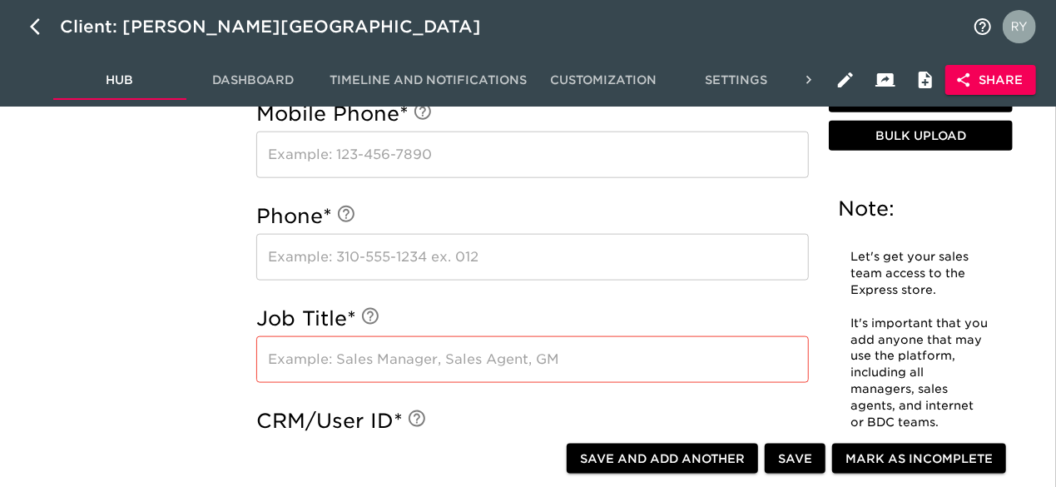
scroll to position [1082, 0]
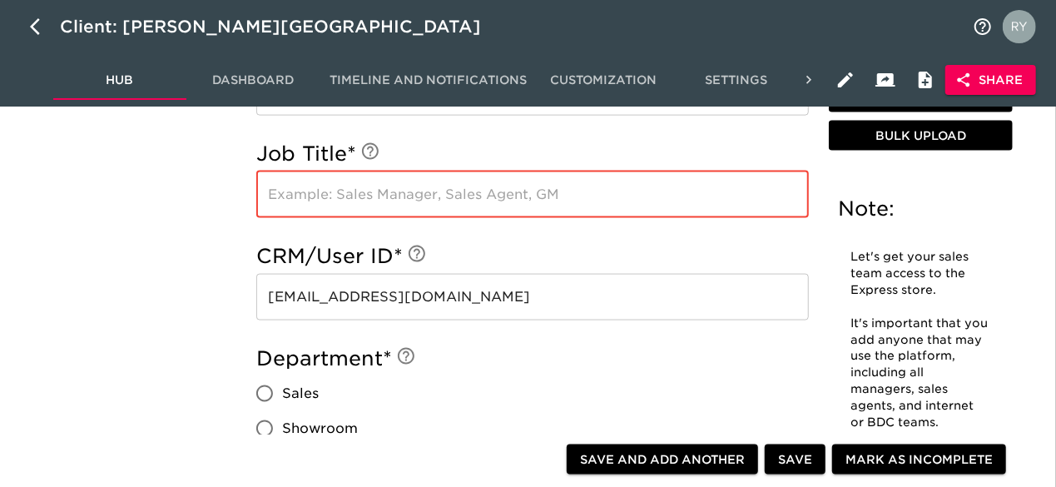
paste input "Salesperson"
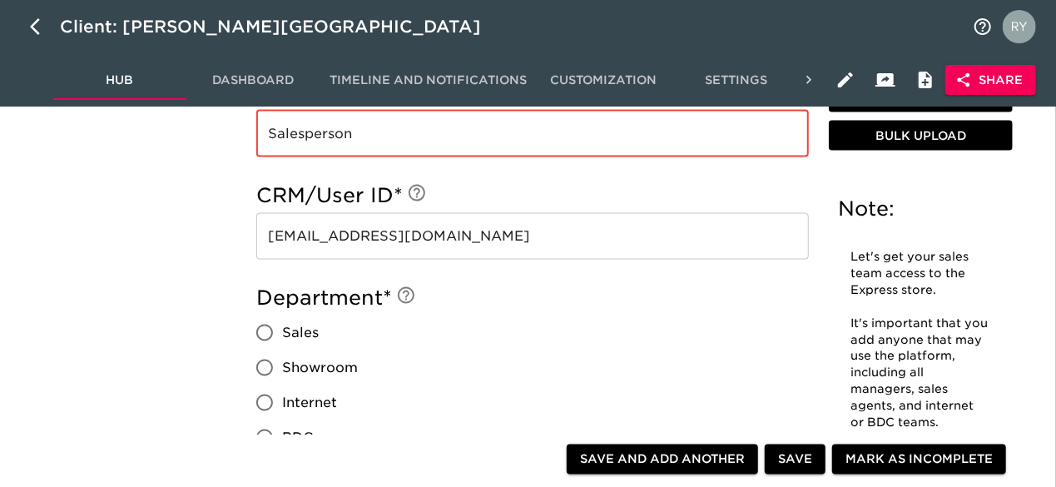
scroll to position [1165, 0]
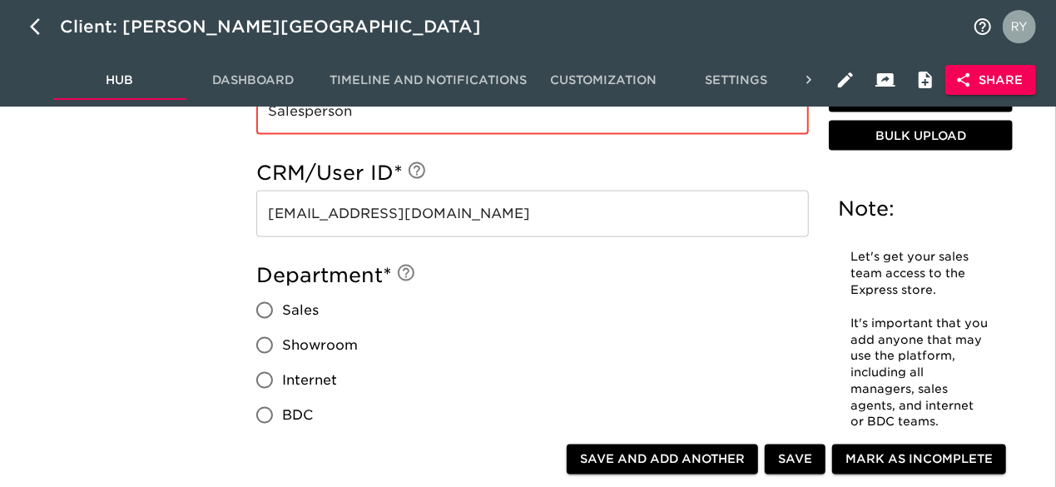
click at [265, 309] on input "Sales" at bounding box center [264, 310] width 35 height 35
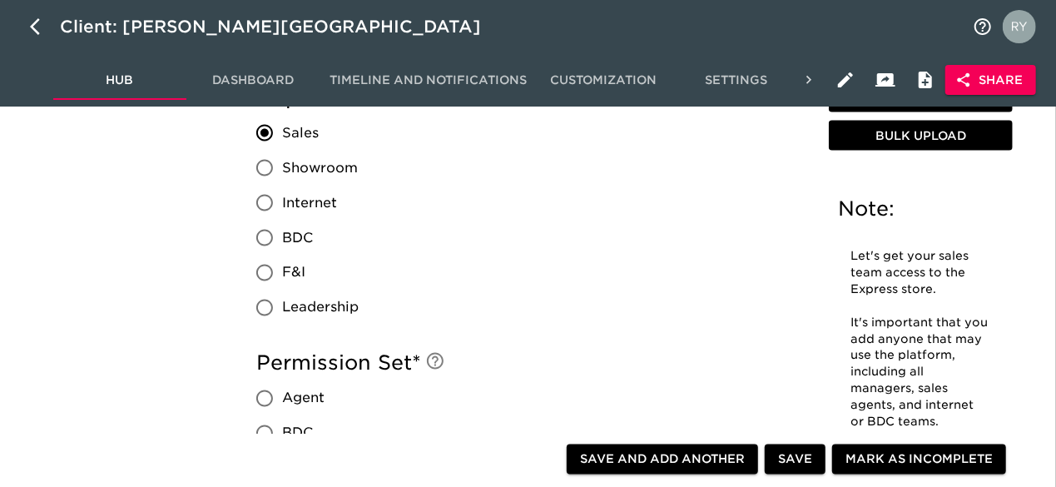
scroll to position [1415, 0]
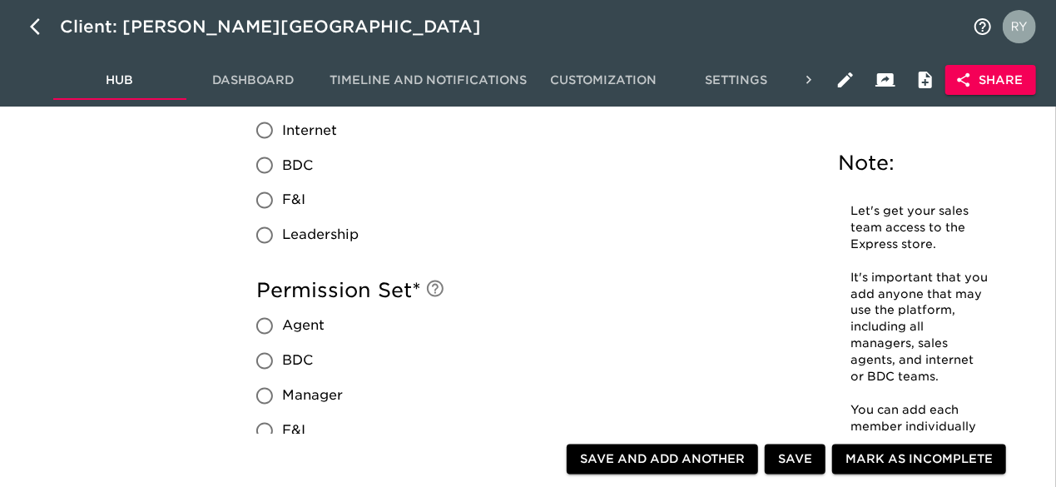
click at [262, 327] on input "Agent" at bounding box center [264, 326] width 35 height 35
click at [691, 457] on span "Save and Add Another" at bounding box center [662, 459] width 165 height 21
